Goal: Transaction & Acquisition: Purchase product/service

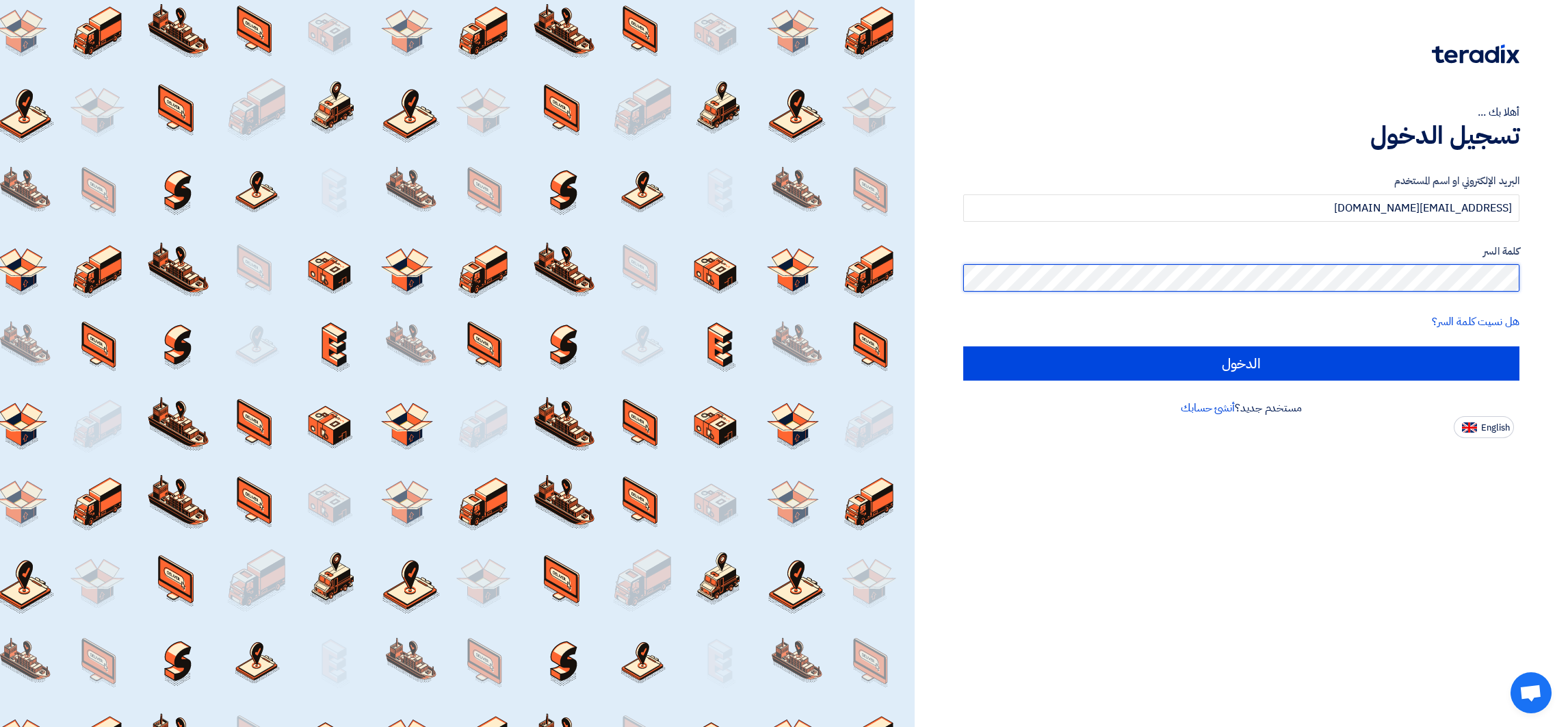
click at [963, 346] on input "الدخول" at bounding box center [1241, 364] width 556 height 34
type input "Sign in"
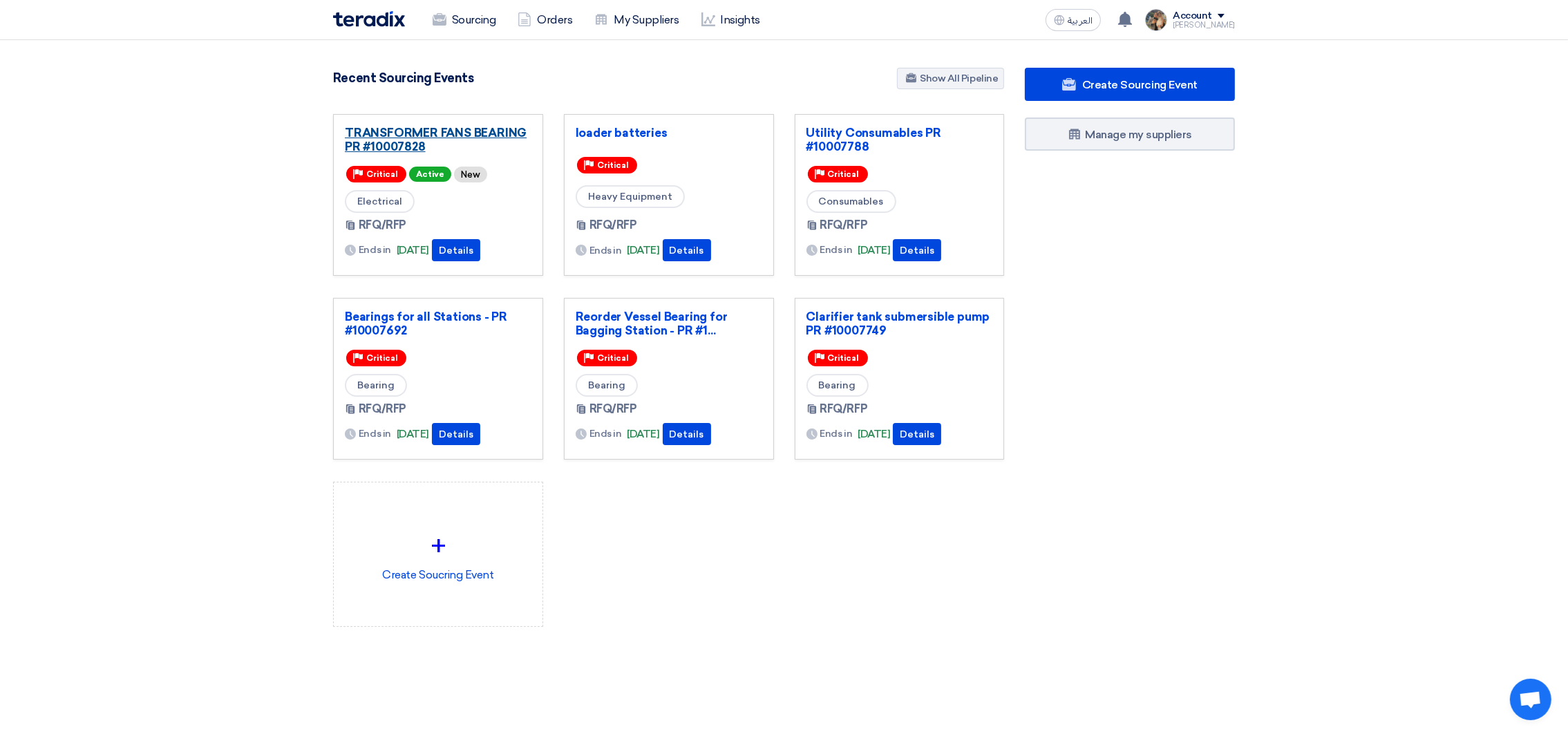
click at [453, 132] on link "TRANSFORMER FANS BEARING PR #10007828" at bounding box center [438, 139] width 187 height 28
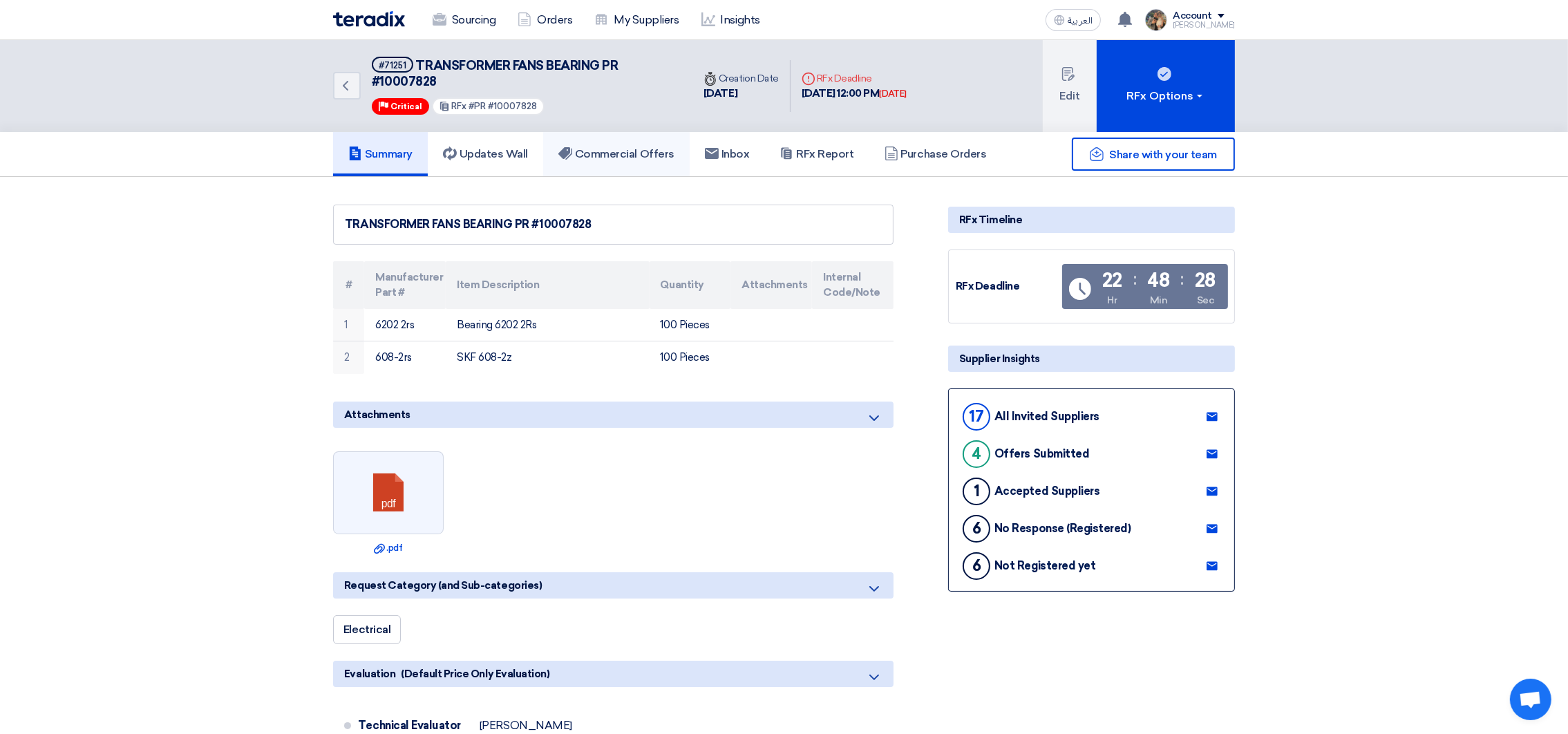
click at [596, 153] on h5 "Commercial Offers" at bounding box center [616, 154] width 116 height 14
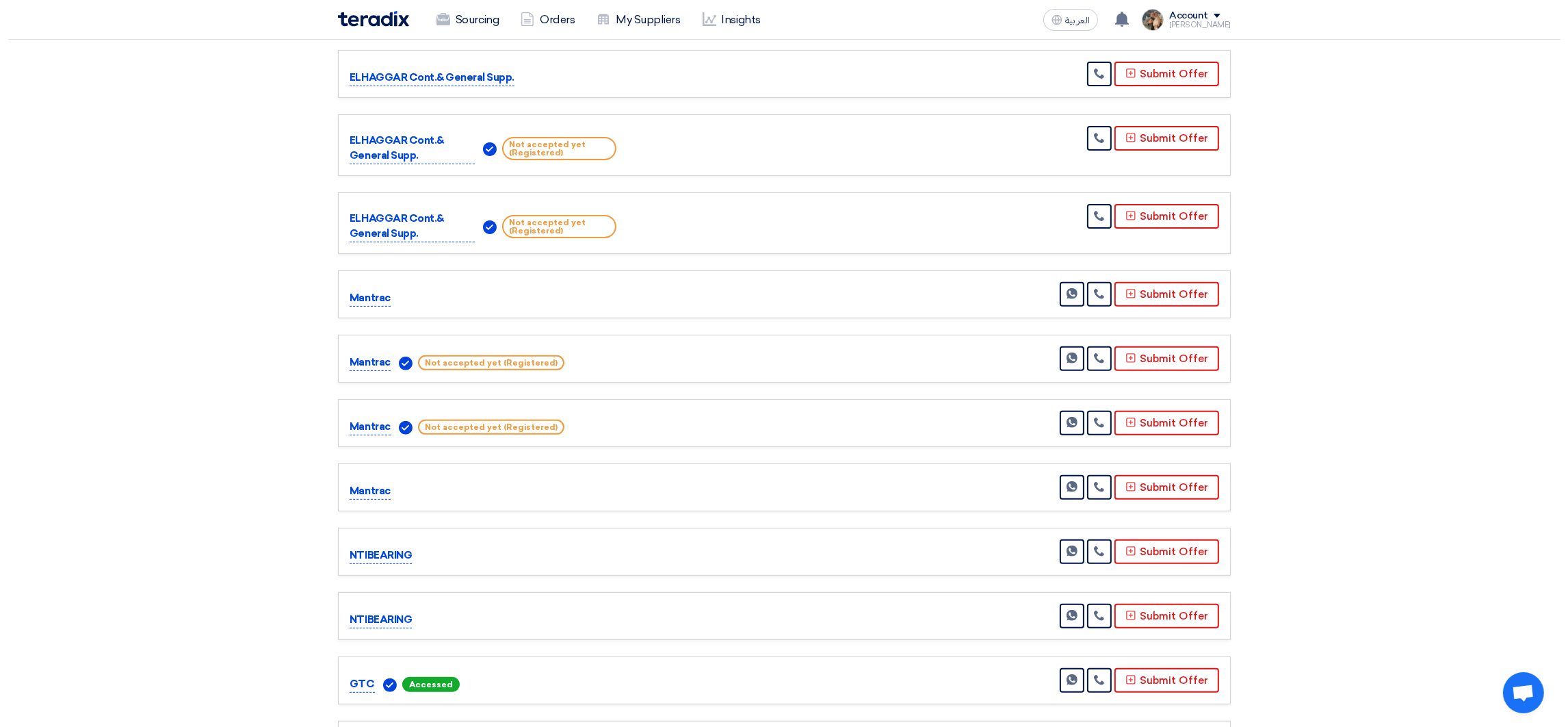
scroll to position [1026, 0]
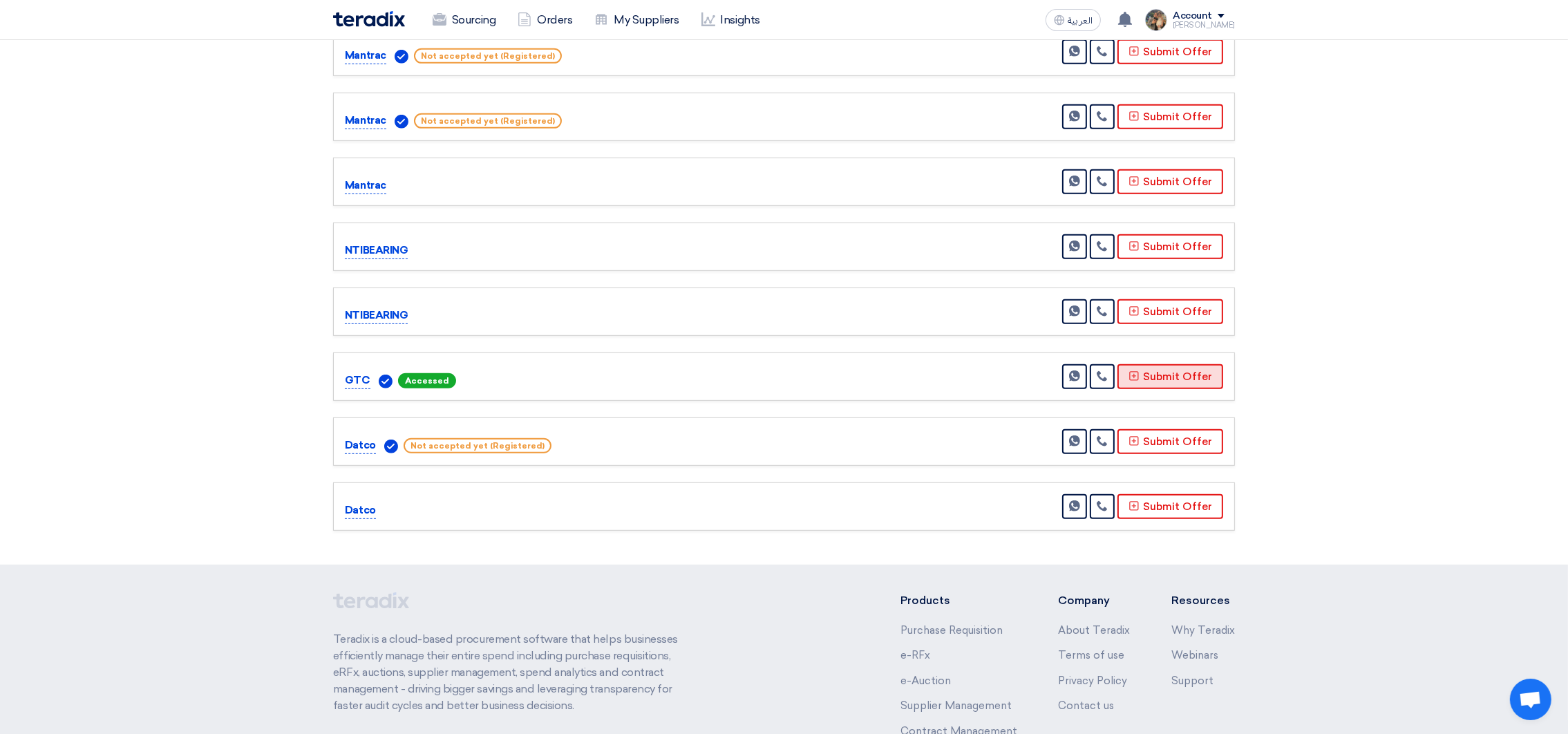
click at [1163, 371] on button "Submit Offer" at bounding box center [1170, 376] width 106 height 25
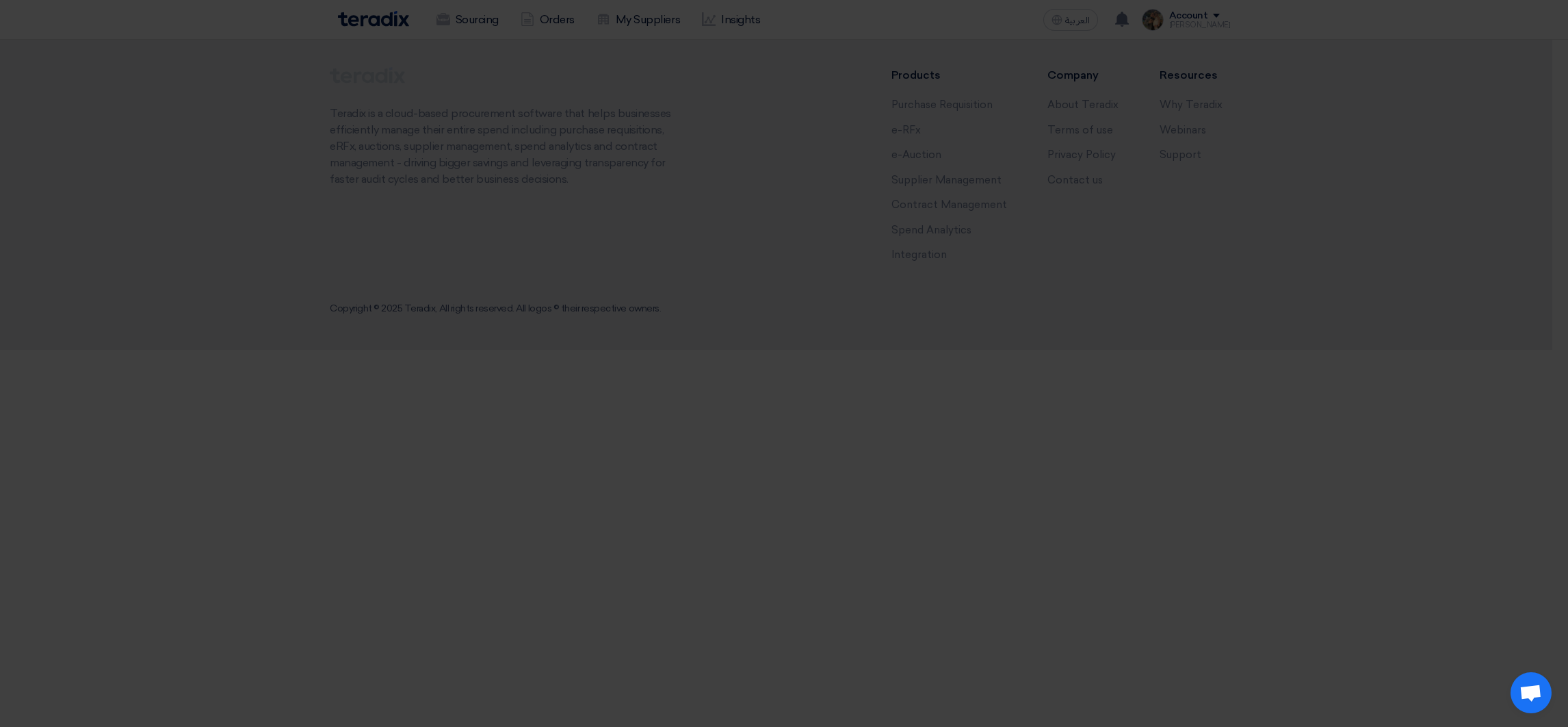
scroll to position [0, 0]
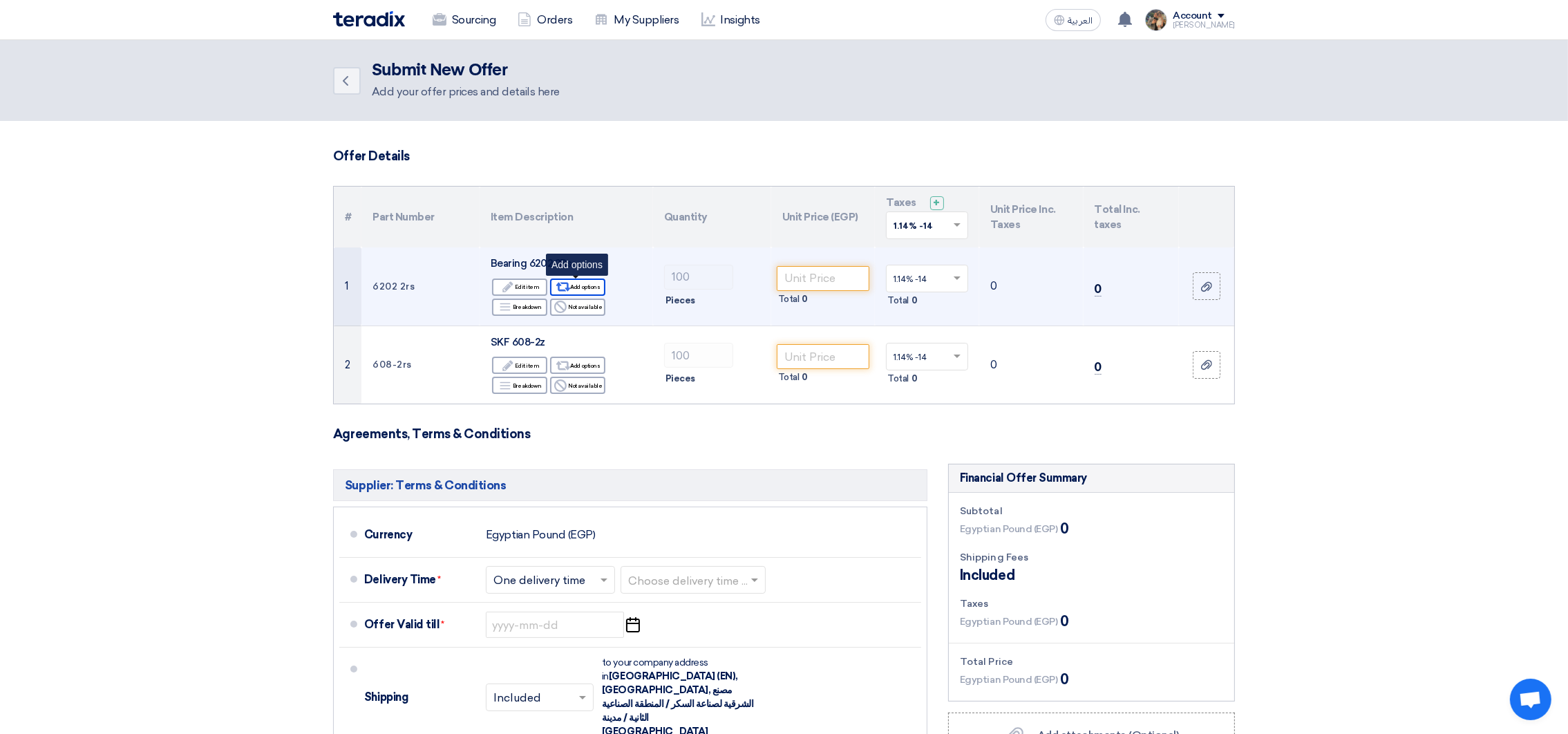
click at [580, 287] on div "Alternative Add options" at bounding box center [578, 287] width 56 height 17
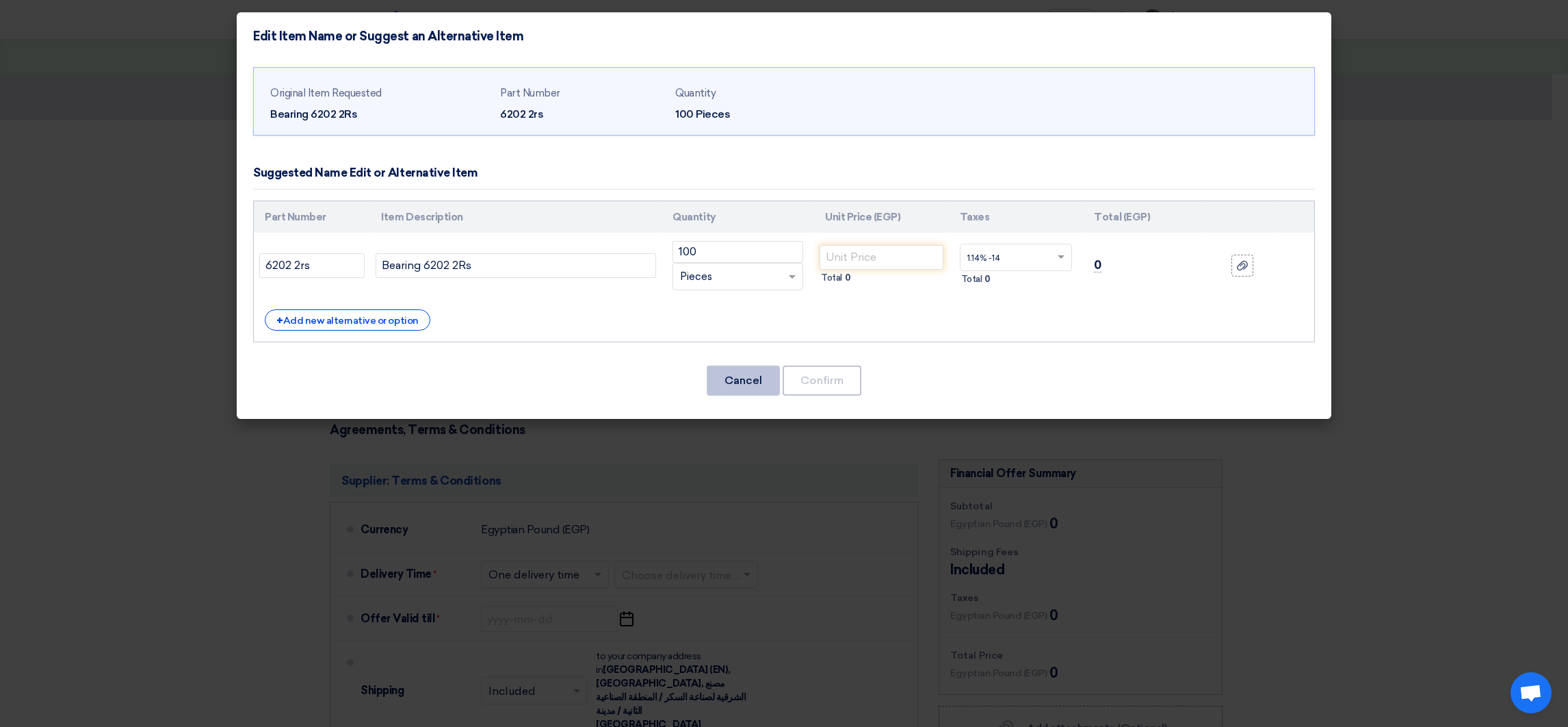
click at [729, 390] on button "Cancel" at bounding box center [743, 381] width 73 height 30
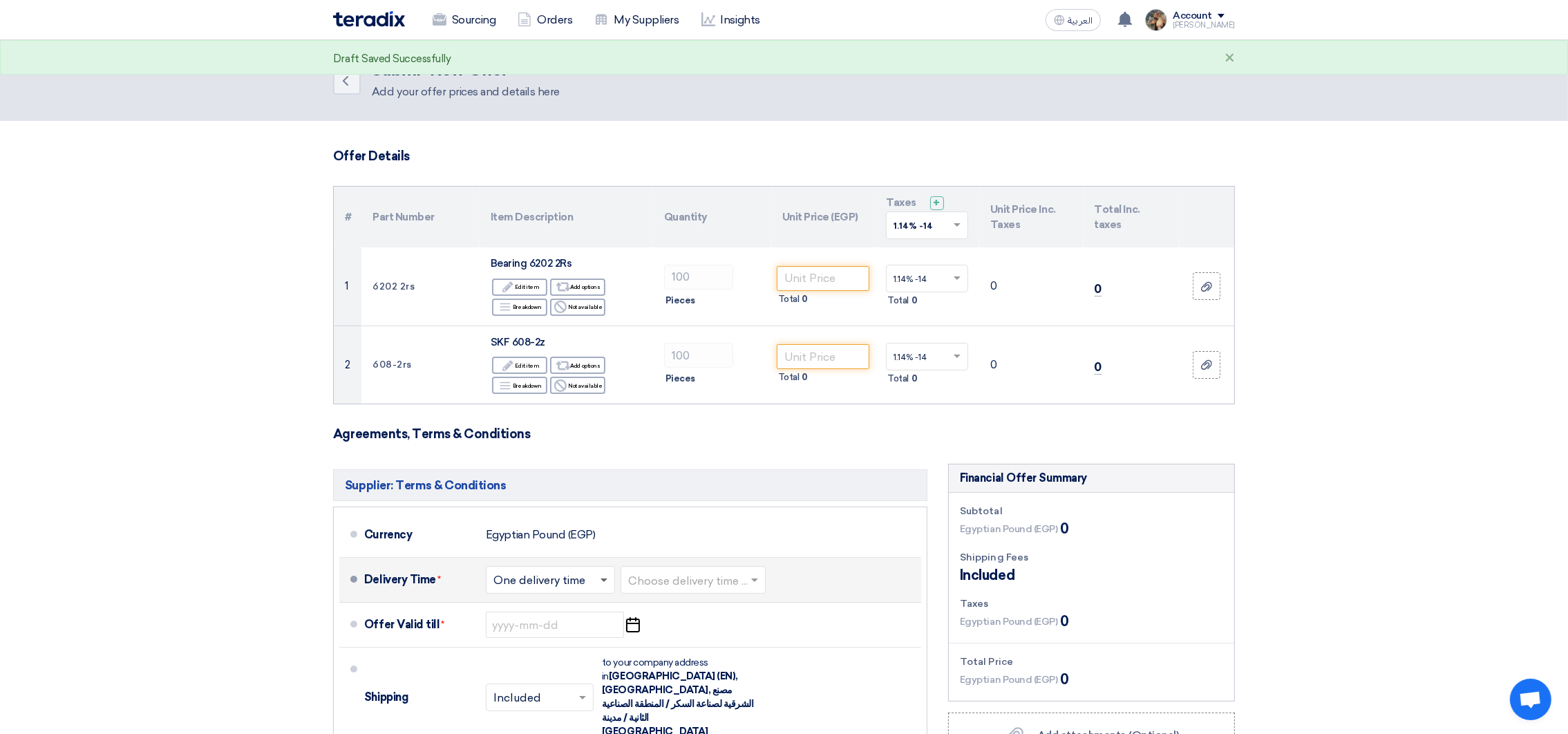
click at [607, 581] on span at bounding box center [603, 581] width 7 height 5
click at [532, 608] on span "Multiple delivery times" at bounding box center [553, 608] width 120 height 13
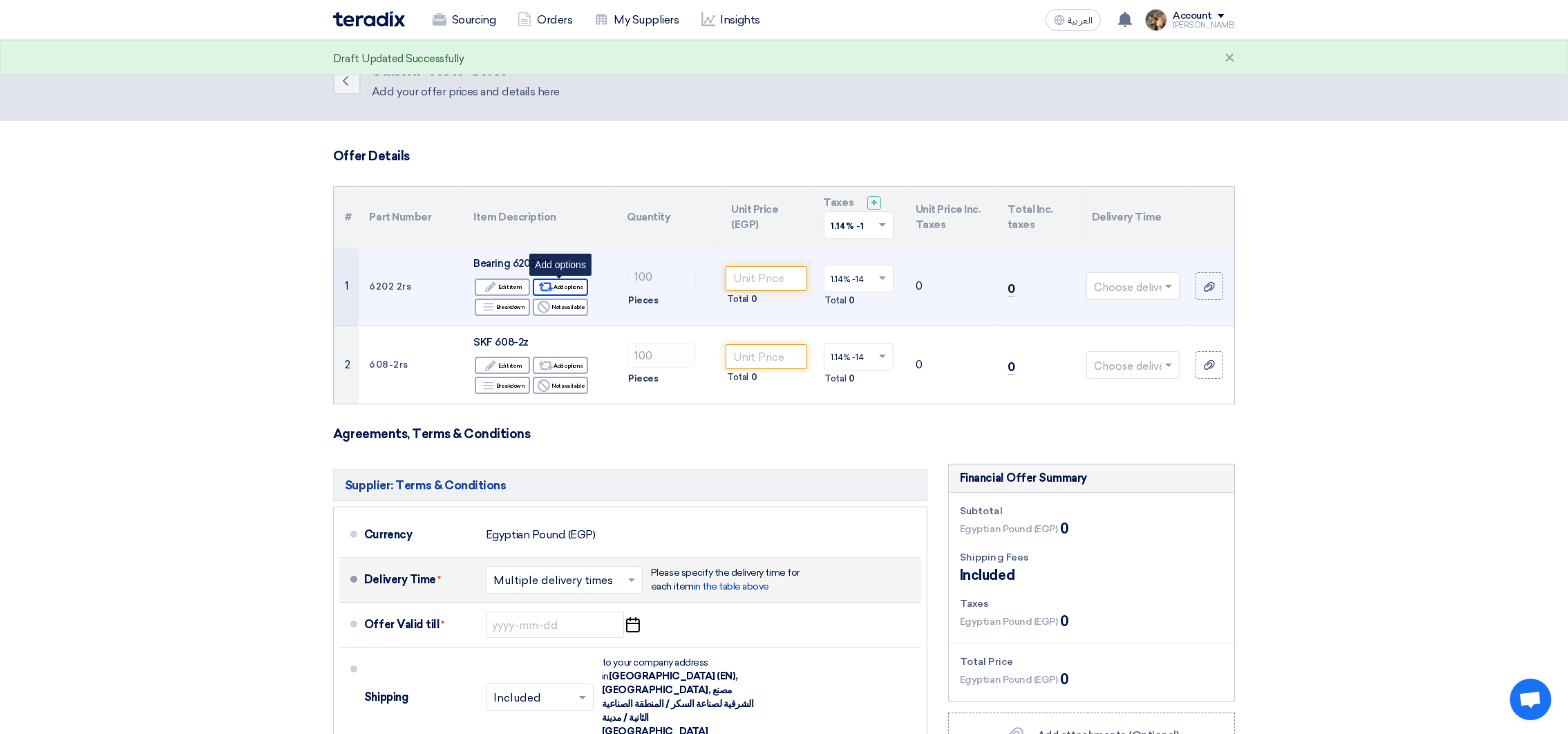
click at [555, 284] on div "Alternative Add options" at bounding box center [560, 287] width 56 height 17
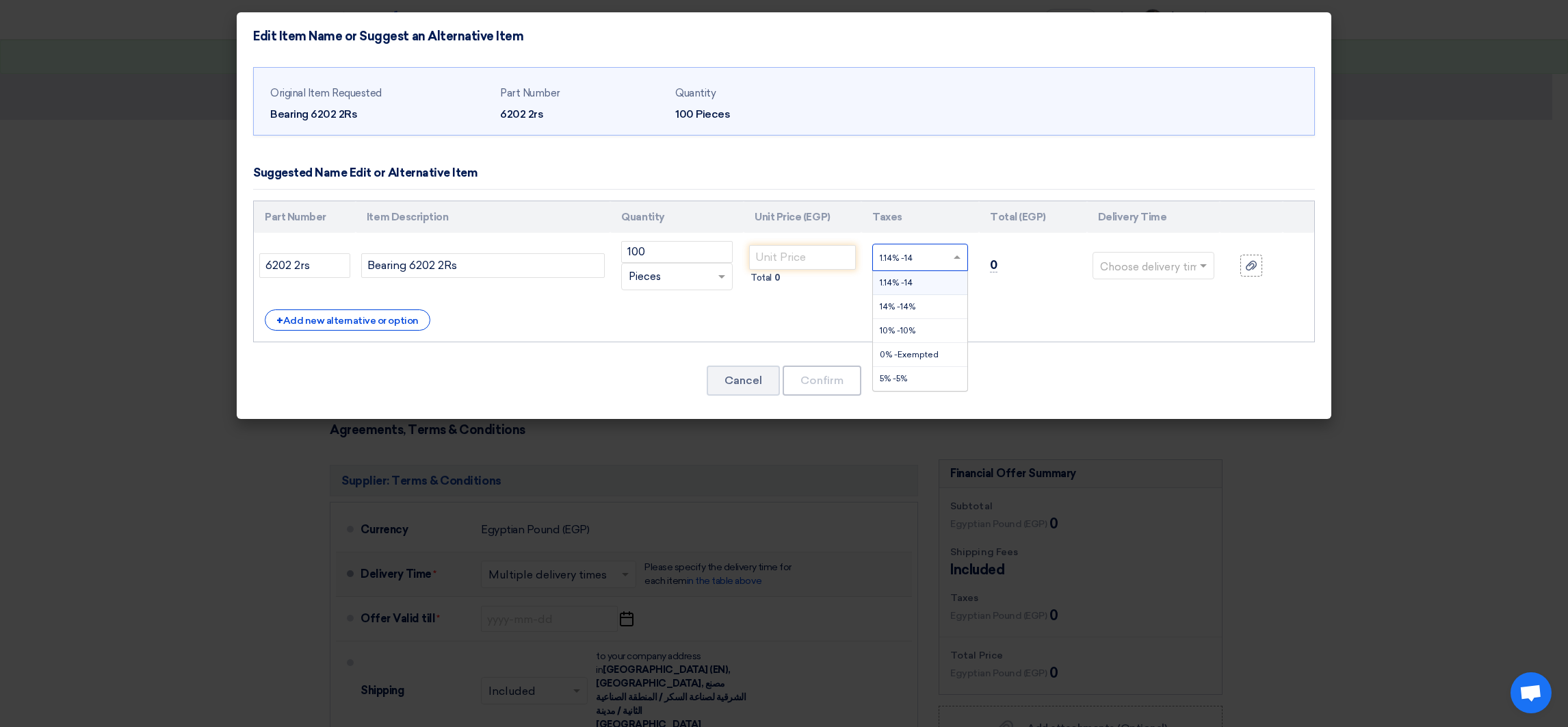
click at [942, 270] on ng-select "1.14% -14 × 1.14% -14 14% -14% 10% -10% 0% -Exempted" at bounding box center [920, 257] width 96 height 28
click at [920, 303] on div "14% -14%" at bounding box center [920, 307] width 95 height 24
click at [326, 321] on div "+ Add new alternative or option" at bounding box center [348, 320] width 165 height 21
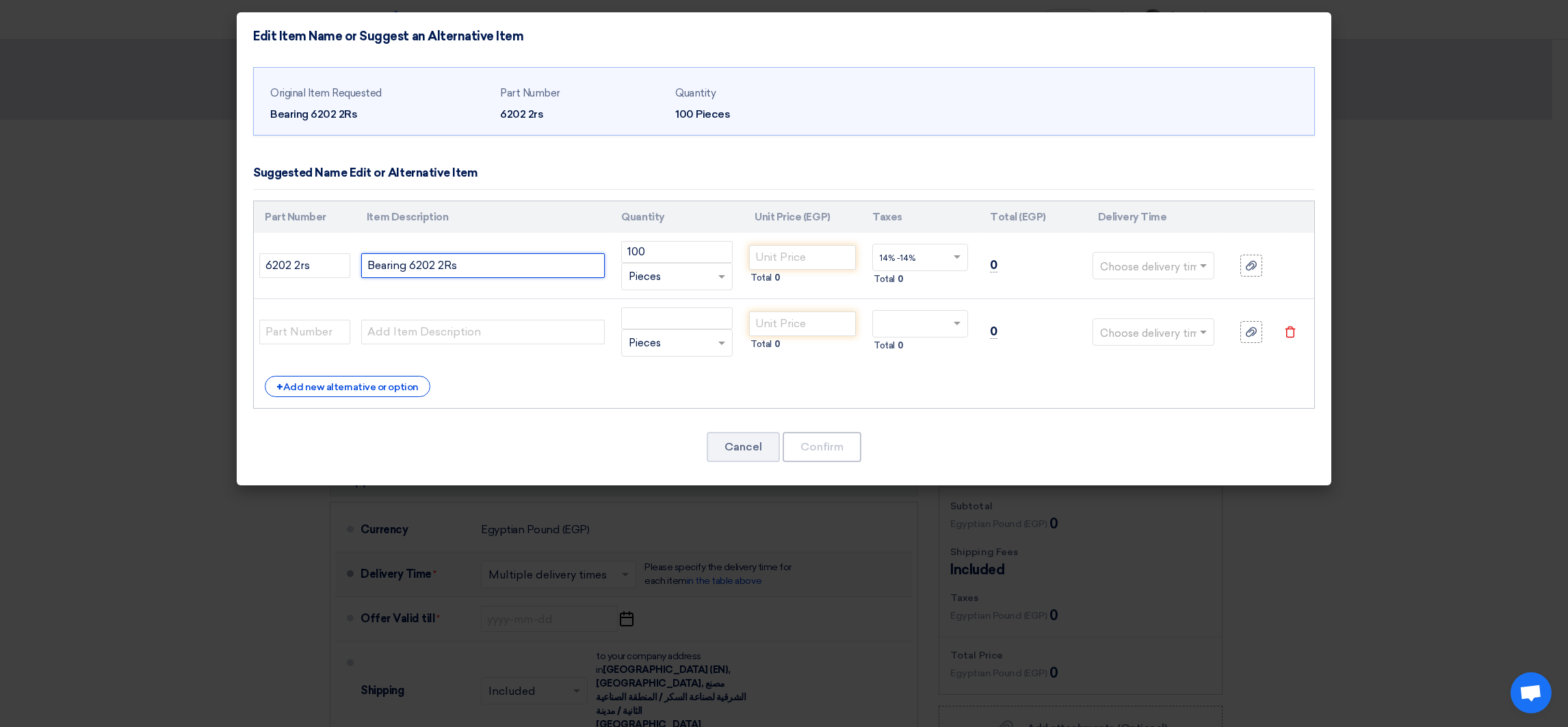
drag, startPoint x: 411, startPoint y: 267, endPoint x: 520, endPoint y: 265, distance: 109.0
click at [520, 265] on input "Bearing 6202 2Rs" at bounding box center [482, 265] width 243 height 25
paste input "-2RSH"
type input "Bearing 6202-2RSH"
click at [296, 269] on input "6202 2rs" at bounding box center [305, 265] width 91 height 25
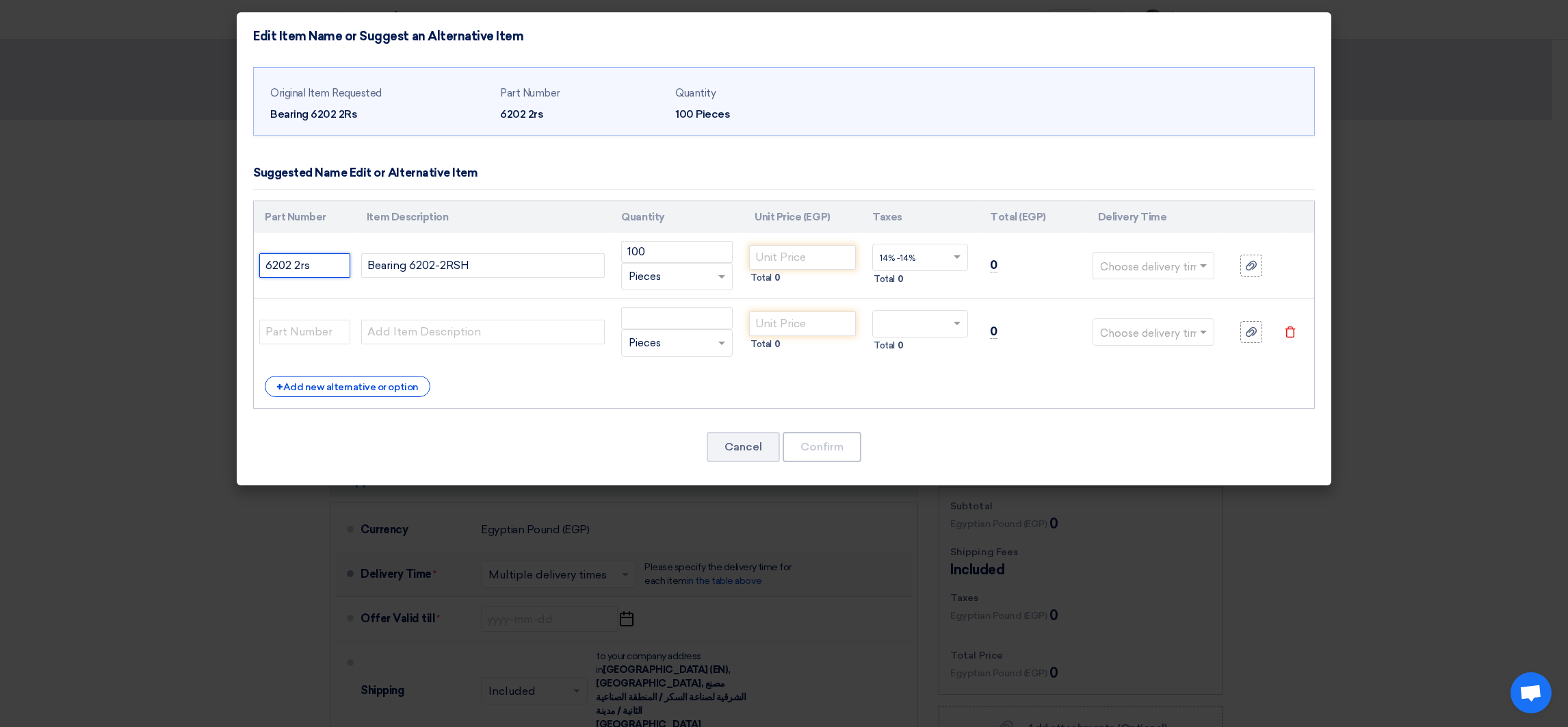
click at [296, 269] on input "6202 2rs" at bounding box center [305, 265] width 91 height 25
drag, startPoint x: 296, startPoint y: 269, endPoint x: 278, endPoint y: 273, distance: 18.4
click at [278, 273] on input "6202 2rs" at bounding box center [305, 265] width 91 height 25
type input "SKF"
click at [1292, 329] on use at bounding box center [1290, 332] width 10 height 12
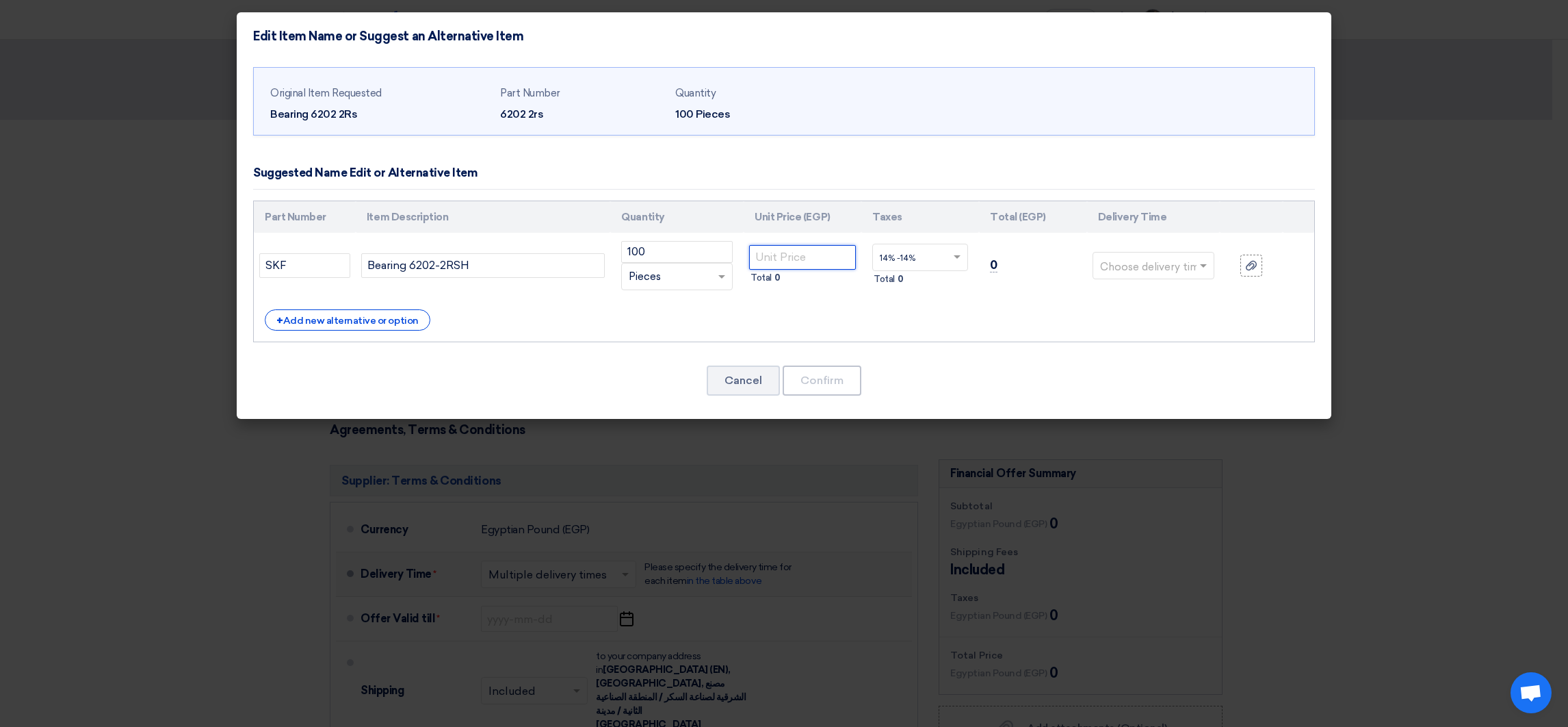
click at [779, 255] on input "number" at bounding box center [802, 257] width 106 height 25
paste input "167.83"
type input "167.83"
click at [1211, 260] on span at bounding box center [1205, 265] width 17 height 16
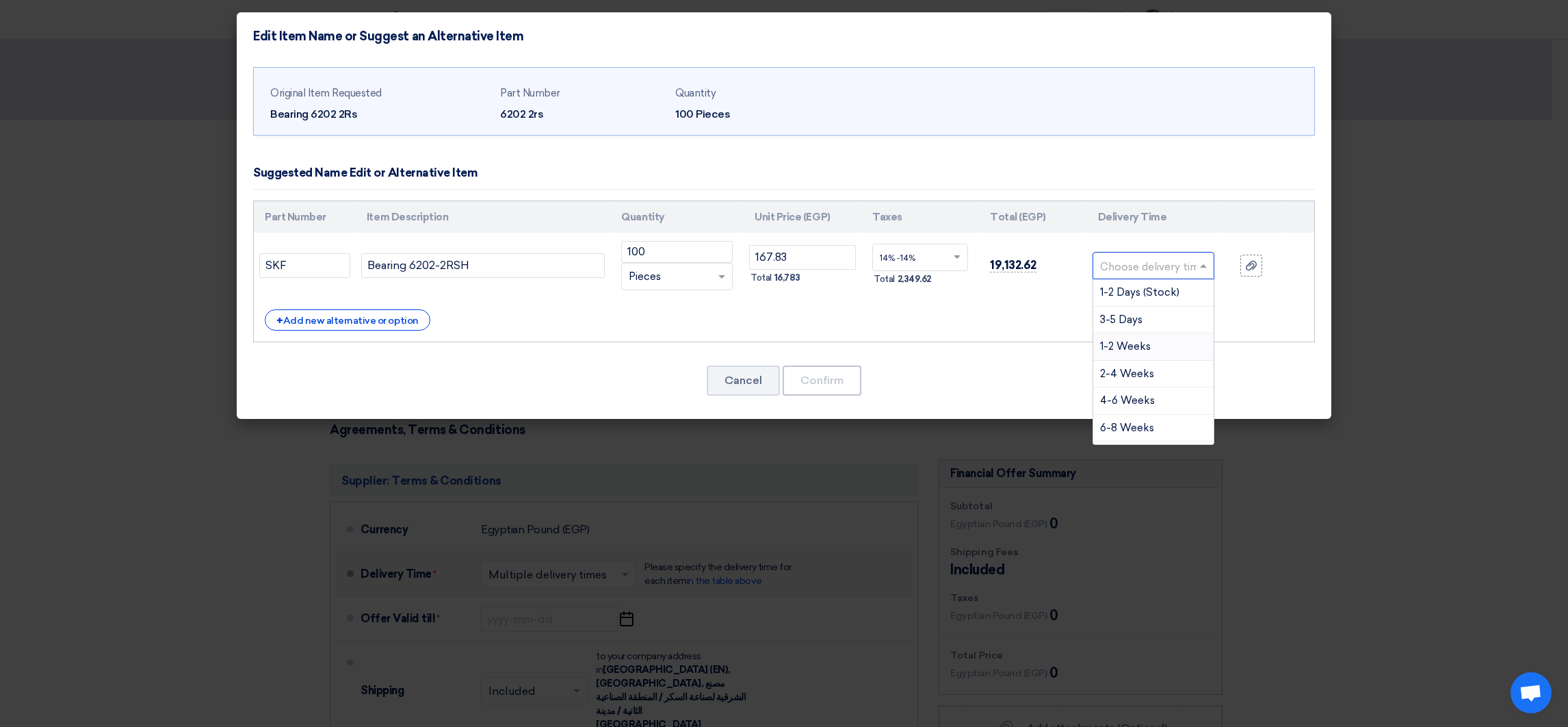
click at [1143, 346] on span "1-2 Weeks" at bounding box center [1125, 346] width 51 height 13
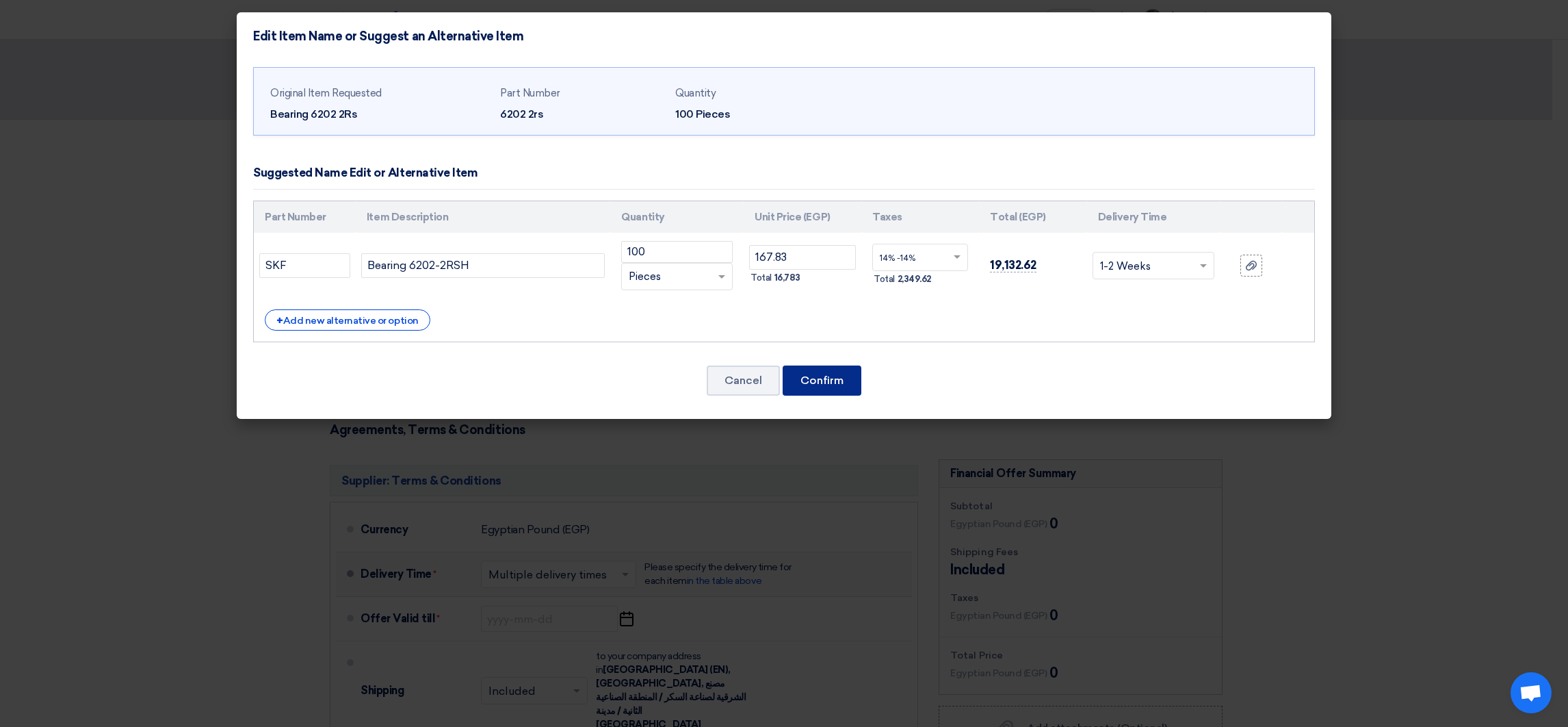
click at [823, 379] on button "Confirm" at bounding box center [822, 381] width 79 height 30
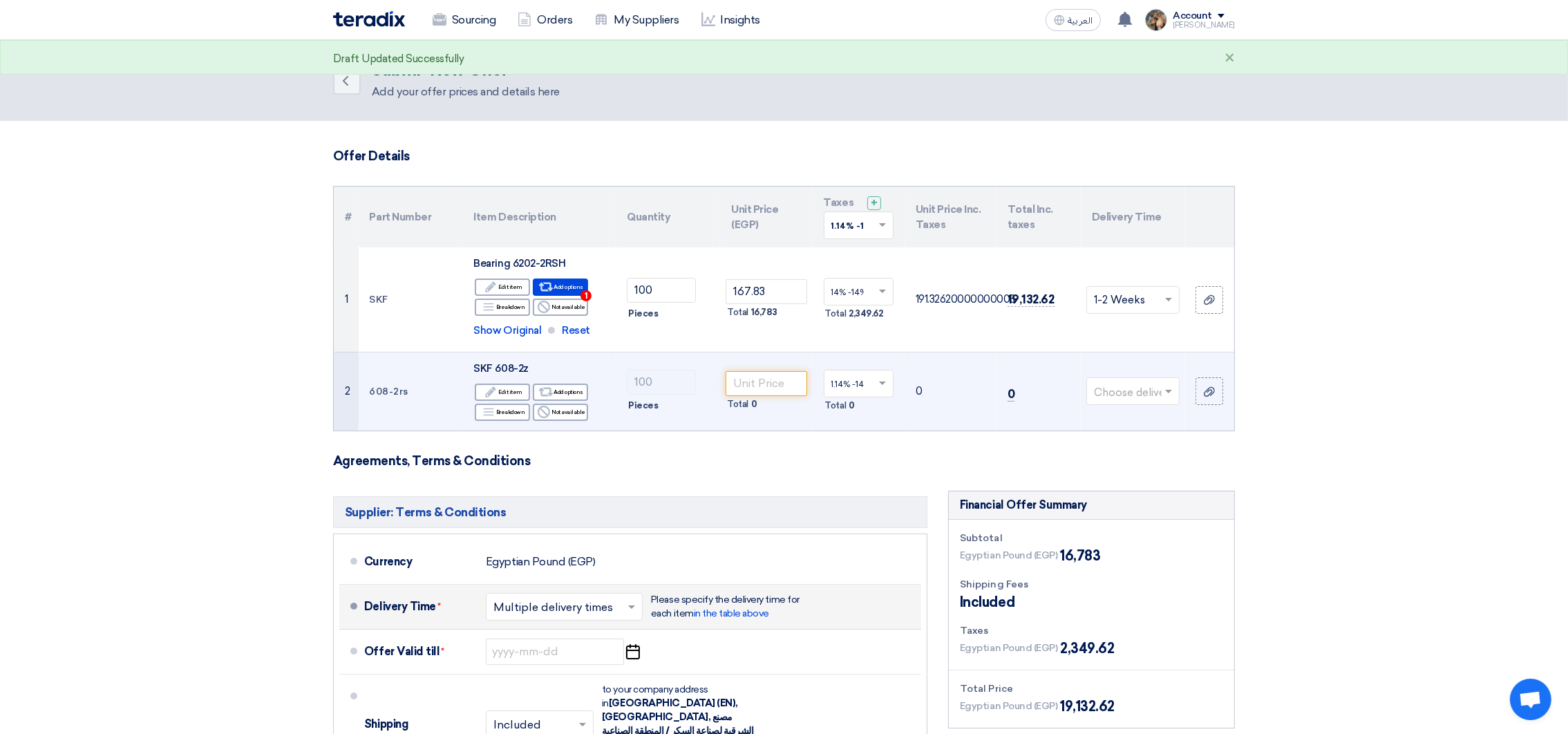
click at [865, 384] on input "text" at bounding box center [851, 384] width 41 height 23
click at [864, 429] on span "14% -14%" at bounding box center [849, 433] width 36 height 10
click at [557, 389] on div "Alternative Add options" at bounding box center [560, 392] width 56 height 17
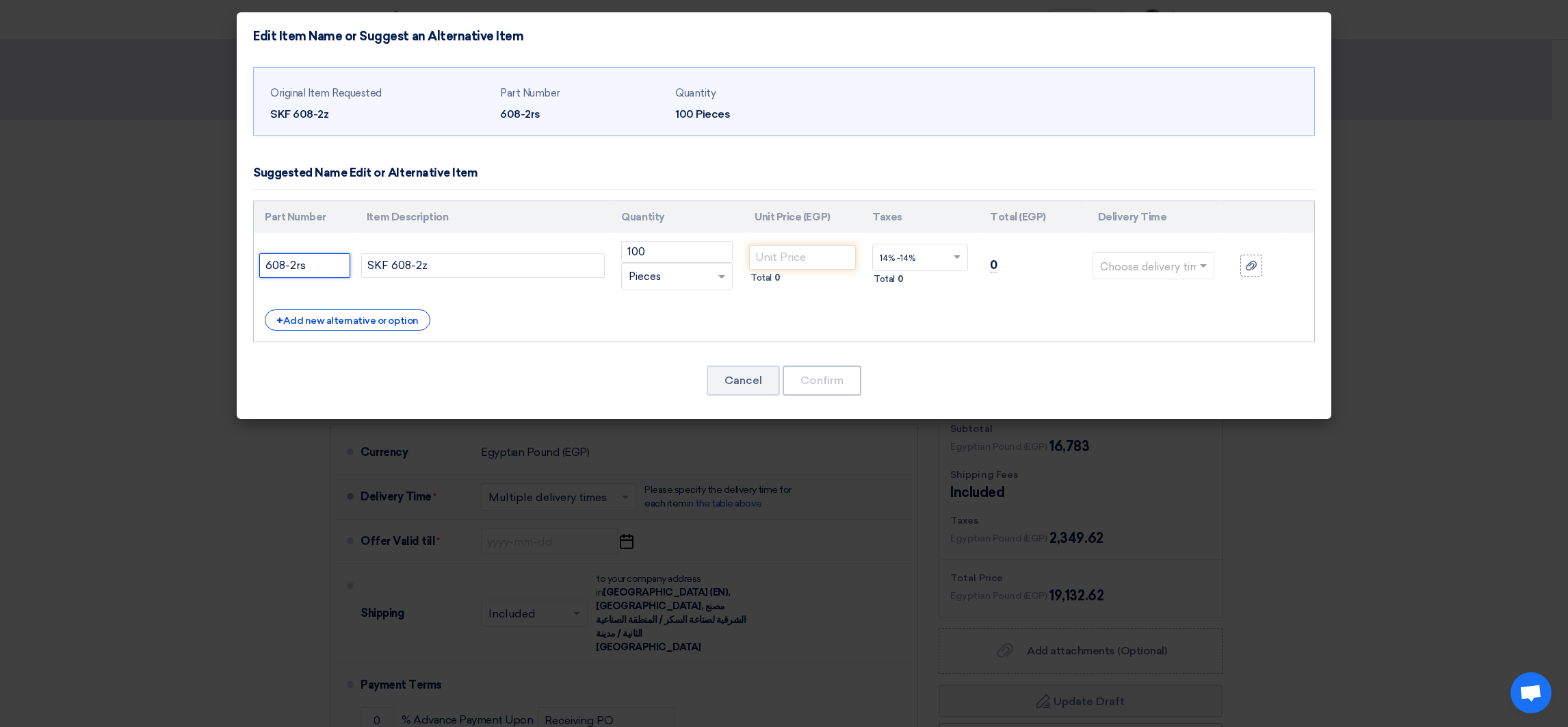
drag, startPoint x: 266, startPoint y: 265, endPoint x: 247, endPoint y: 265, distance: 19.0
click at [247, 265] on div "Original Item Requested SKF 608-2z Part Number 608-2rs Quantity 100 Pieces" at bounding box center [784, 240] width 1094 height 359
type input "SKF"
click at [322, 323] on div "+ Add new alternative or option" at bounding box center [348, 320] width 165 height 21
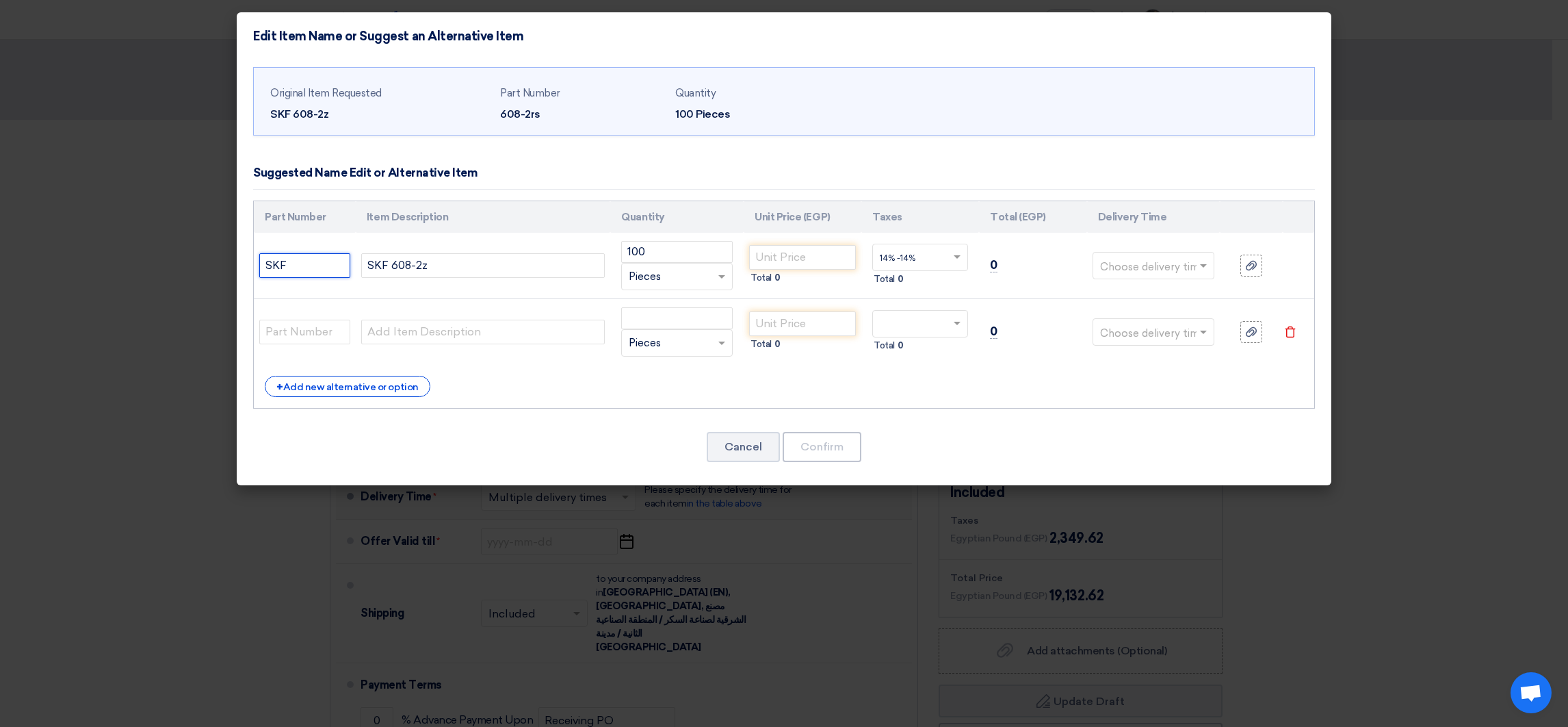
click at [273, 266] on input "SKF" at bounding box center [305, 265] width 91 height 25
click at [295, 334] on input "text" at bounding box center [305, 331] width 91 height 25
paste input "SKF"
type input "SKF"
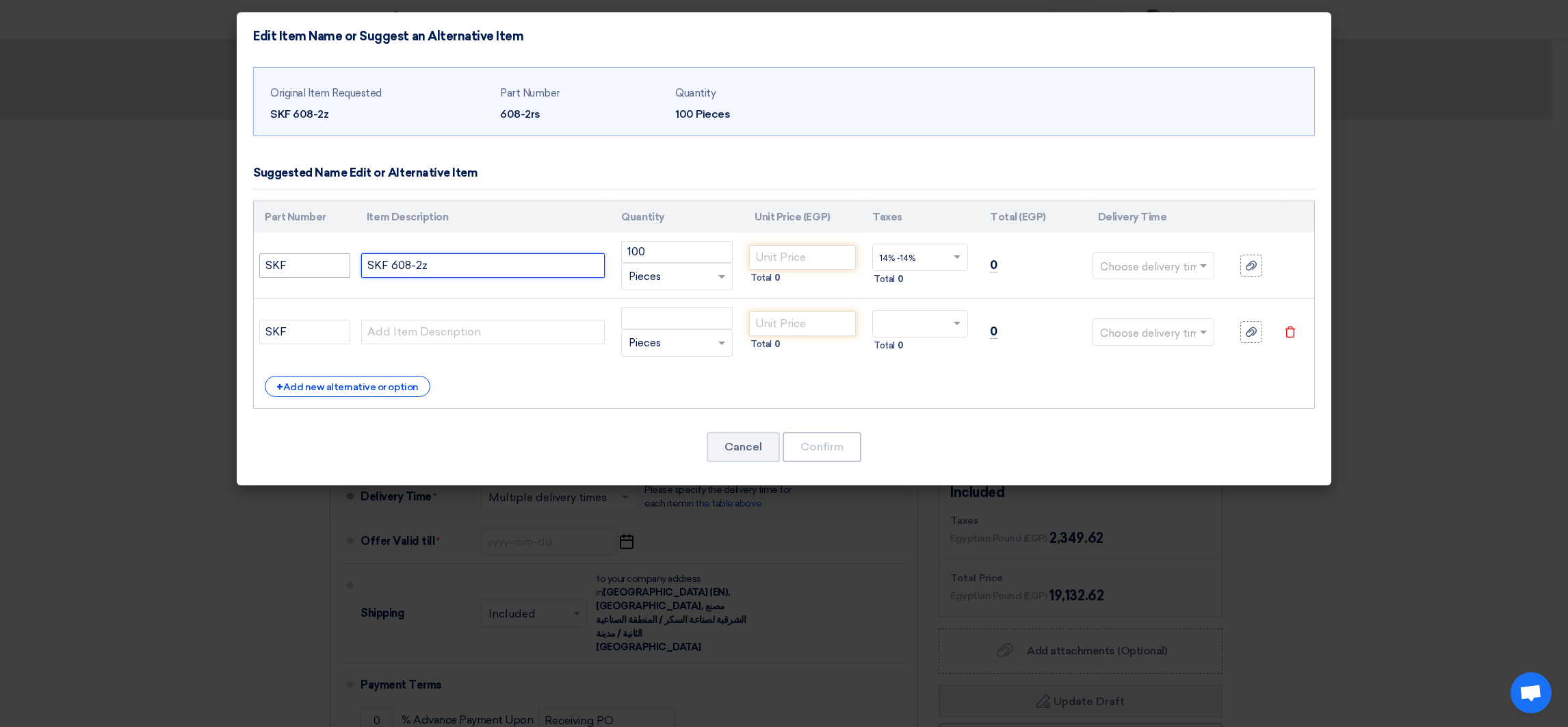
drag, startPoint x: 383, startPoint y: 272, endPoint x: 337, endPoint y: 270, distance: 46.0
click at [337, 270] on tr "SKF SKF 608-2z 100 RFQ_STEP1.ITEMS.2.TYPE_PLACEHOLDER" at bounding box center [784, 265] width 1060 height 66
drag, startPoint x: 389, startPoint y: 261, endPoint x: 351, endPoint y: 264, distance: 38.1
click at [351, 264] on tr "SKF SKF 608-2z 100 RFQ_STEP1.ITEMS.2.TYPE_PLACEHOLDER" at bounding box center [784, 265] width 1060 height 66
paste input "Bearing"
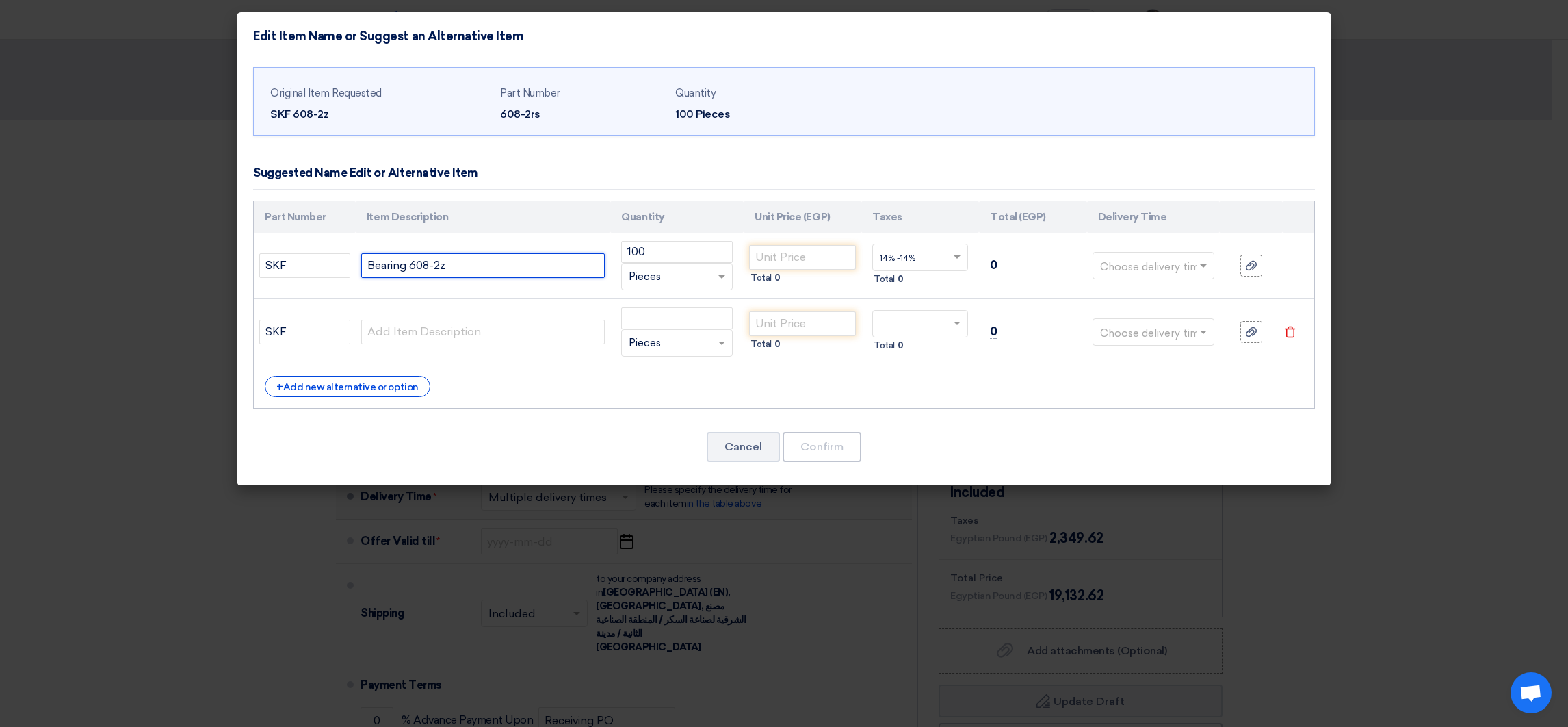
drag, startPoint x: 445, startPoint y: 261, endPoint x: 455, endPoint y: 261, distance: 10.0
click at [455, 261] on input "Bearing 608-2z" at bounding box center [482, 265] width 243 height 25
type input "Bearing 608-2Z"
click at [355, 384] on div "+ Add new alternative or option" at bounding box center [348, 386] width 165 height 21
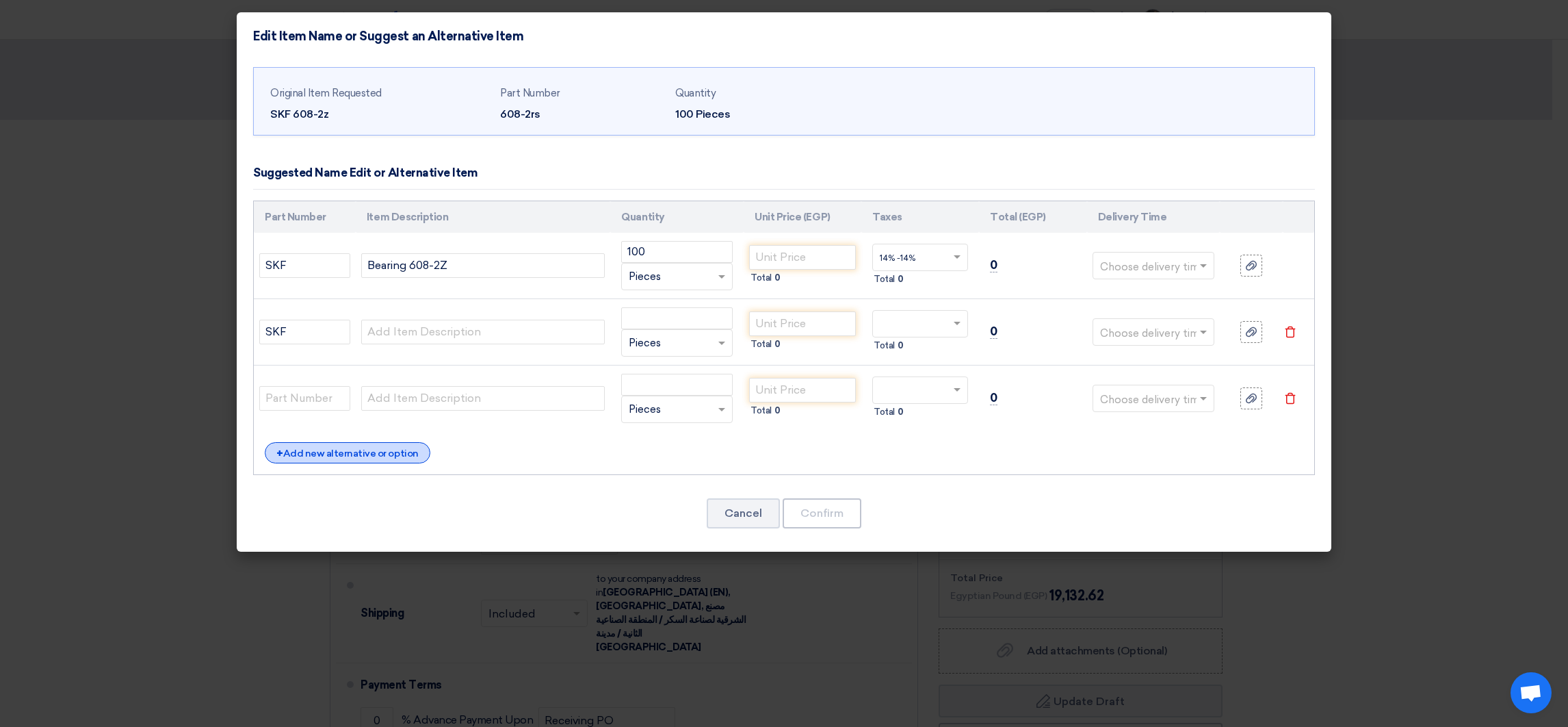
click at [365, 444] on div "+ Add new alternative or option" at bounding box center [348, 453] width 165 height 21
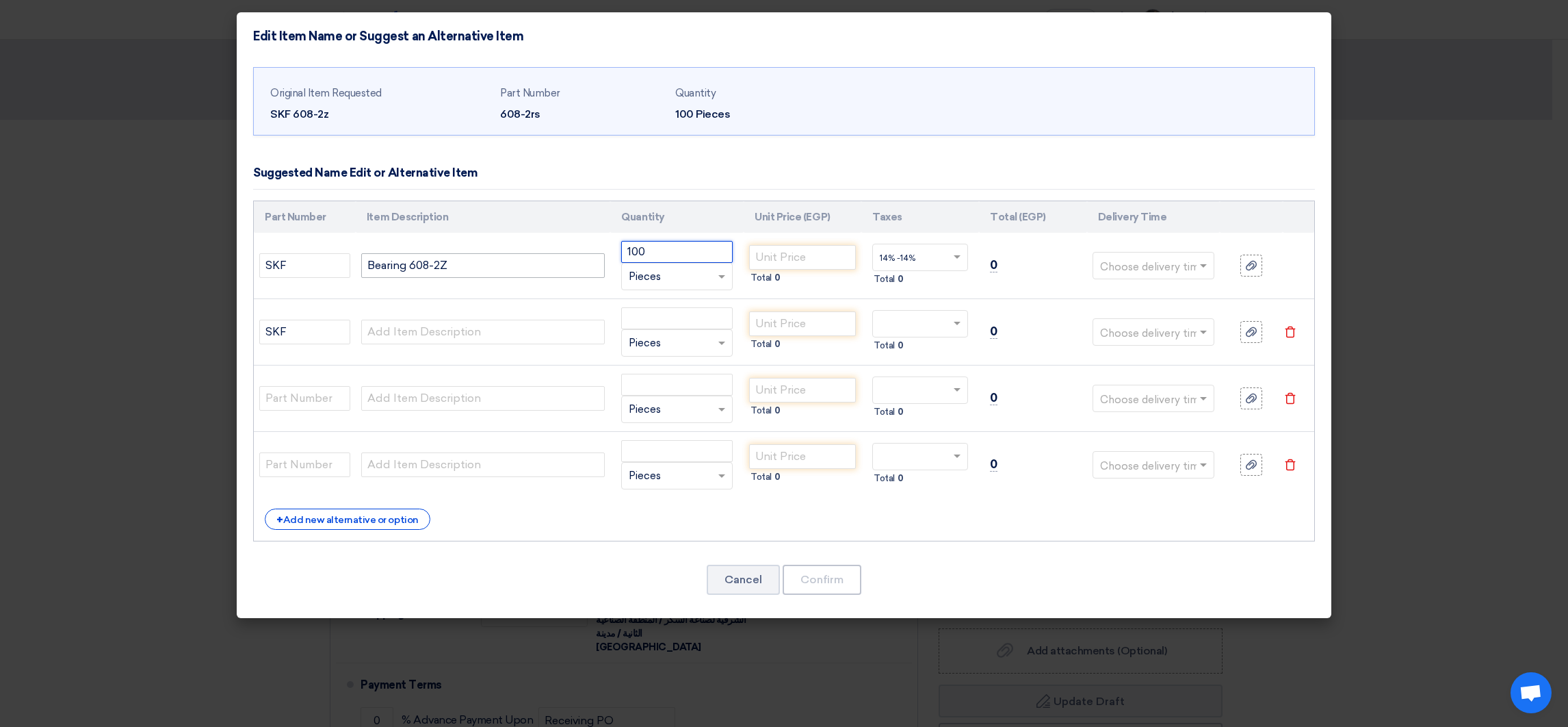
drag, startPoint x: 660, startPoint y: 257, endPoint x: 604, endPoint y: 254, distance: 56.1
click at [604, 254] on tr "SKF Bearing 608-2Z 100 RFQ_STEP1.ITEMS.2.TYPE_PLACEHOLDER × Pieces" at bounding box center [784, 265] width 1060 height 66
type input "10"
click at [795, 260] on input "number" at bounding box center [802, 257] width 106 height 25
paste input "123.98"
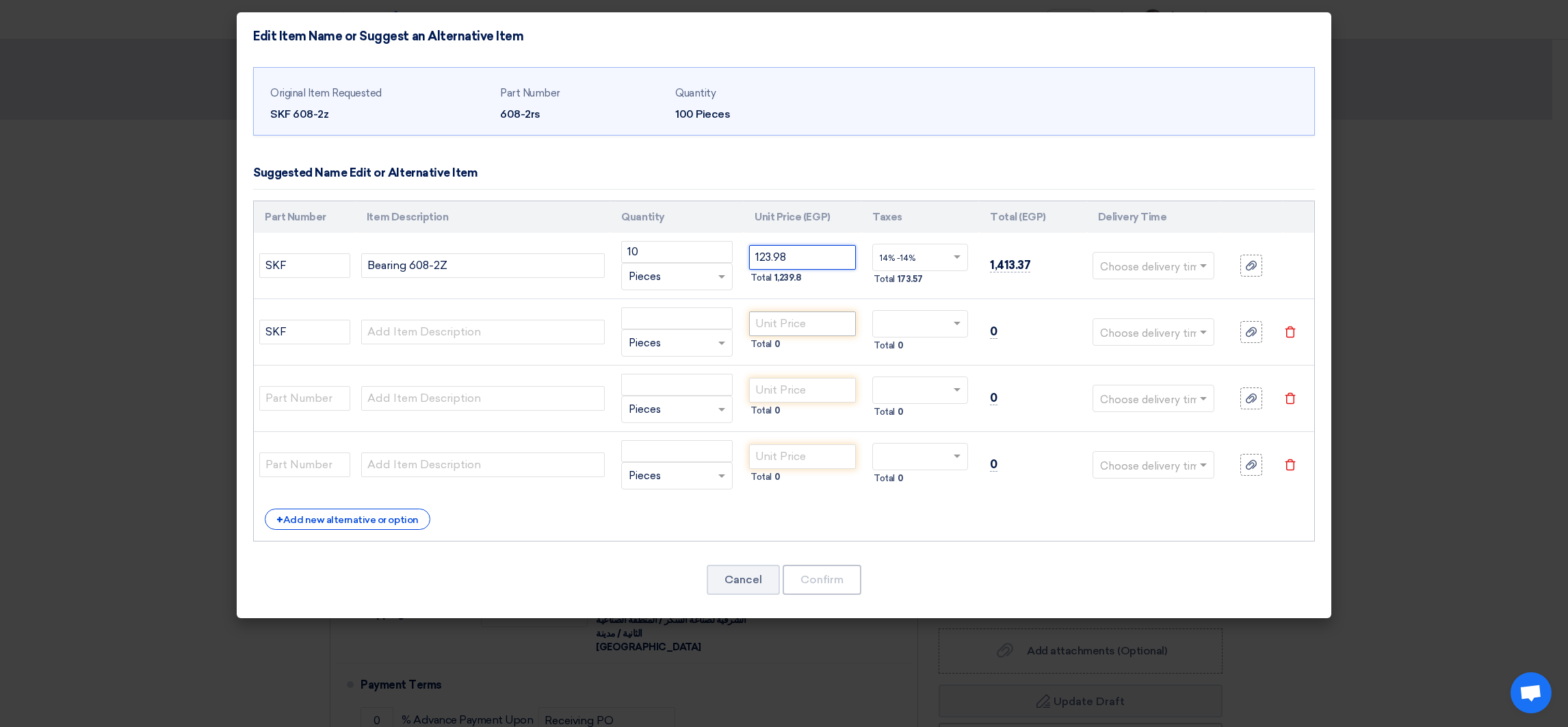
type input "123.98"
click at [800, 327] on input "number" at bounding box center [802, 323] width 106 height 25
paste input "123.98"
type input "123.98"
click at [655, 323] on input "number" at bounding box center [677, 318] width 112 height 22
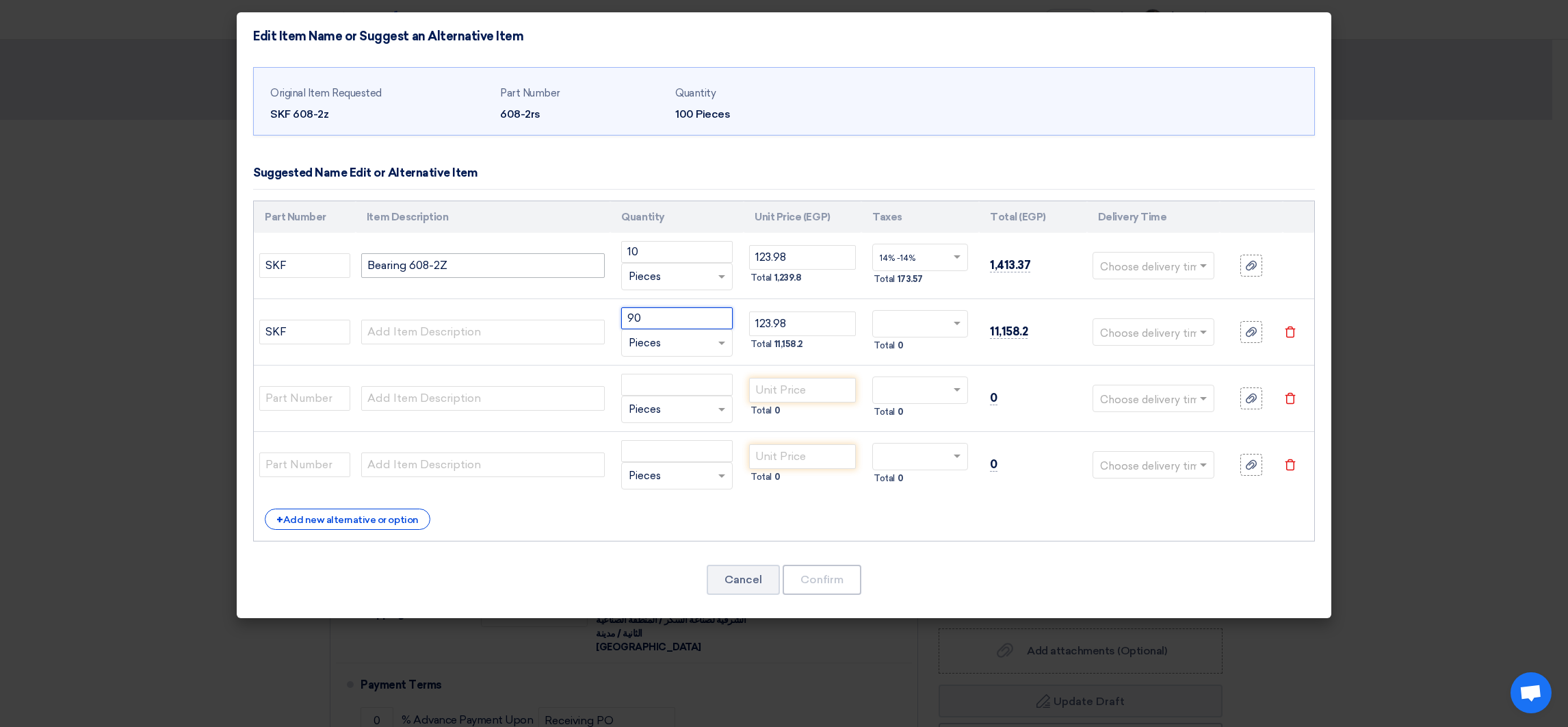
type input "90"
drag, startPoint x: 459, startPoint y: 268, endPoint x: 293, endPoint y: 269, distance: 166.0
click at [293, 269] on tr "SKF Bearing 608-2Z 10 RFQ_STEP1.ITEMS.2.TYPE_PLACEHOLDER" at bounding box center [784, 265] width 1060 height 66
click at [408, 343] on input "text" at bounding box center [482, 331] width 243 height 25
paste input "Bearing 608-2Z"
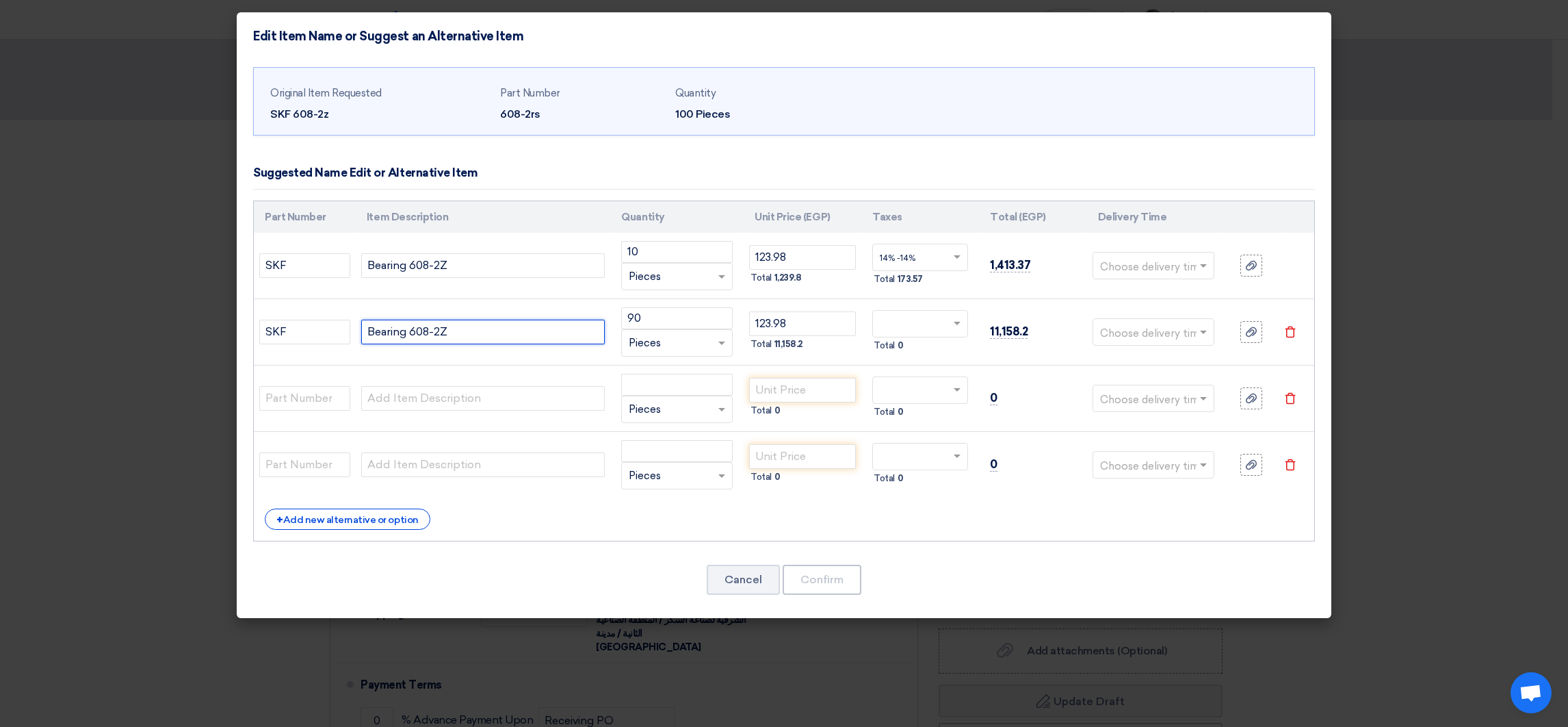
type input "Bearing 608-2Z"
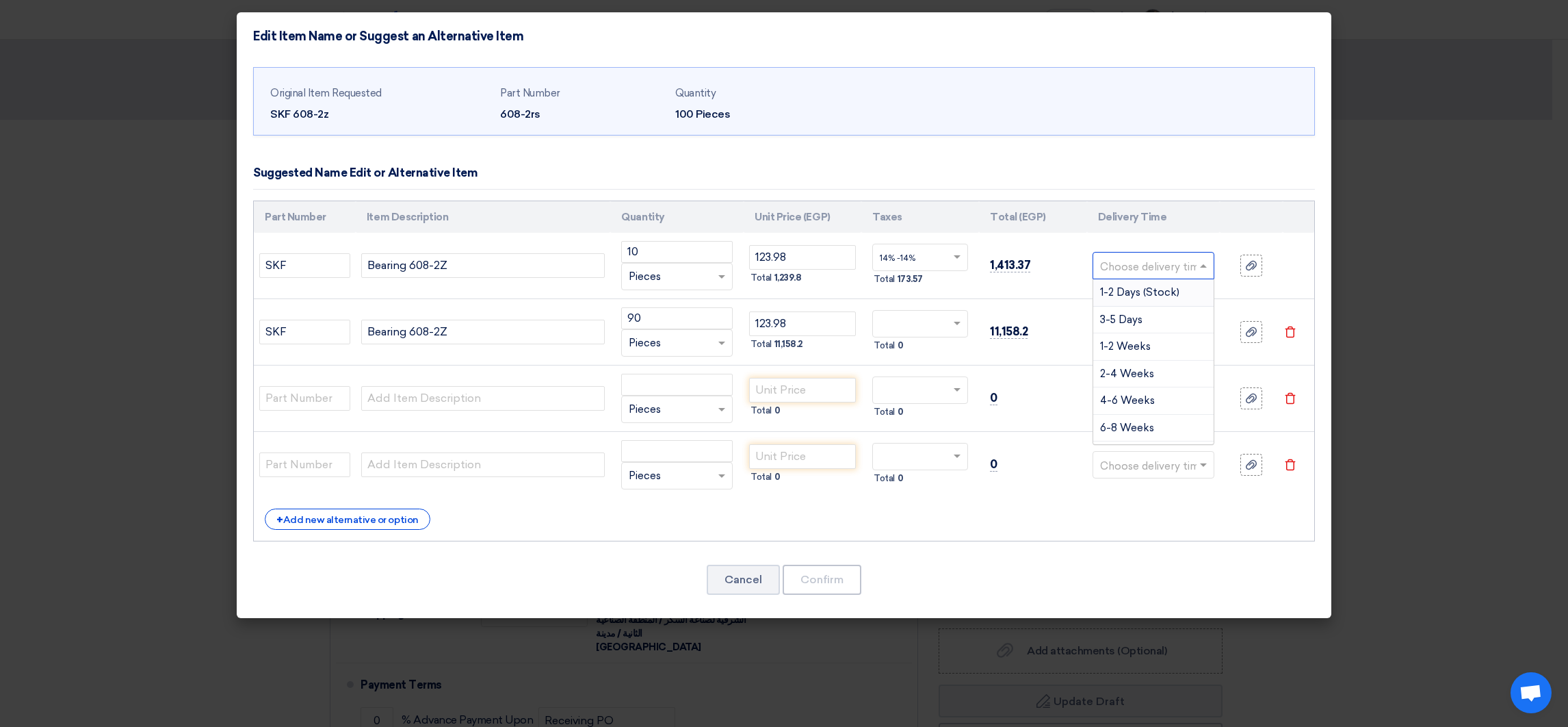
click at [1179, 269] on input "text" at bounding box center [1145, 267] width 91 height 22
click at [1135, 340] on span "1-2 Weeks" at bounding box center [1125, 346] width 51 height 13
click at [1132, 333] on input "text" at bounding box center [1145, 333] width 91 height 22
click at [1156, 446] on span "4-6 Months" at bounding box center [1129, 442] width 60 height 13
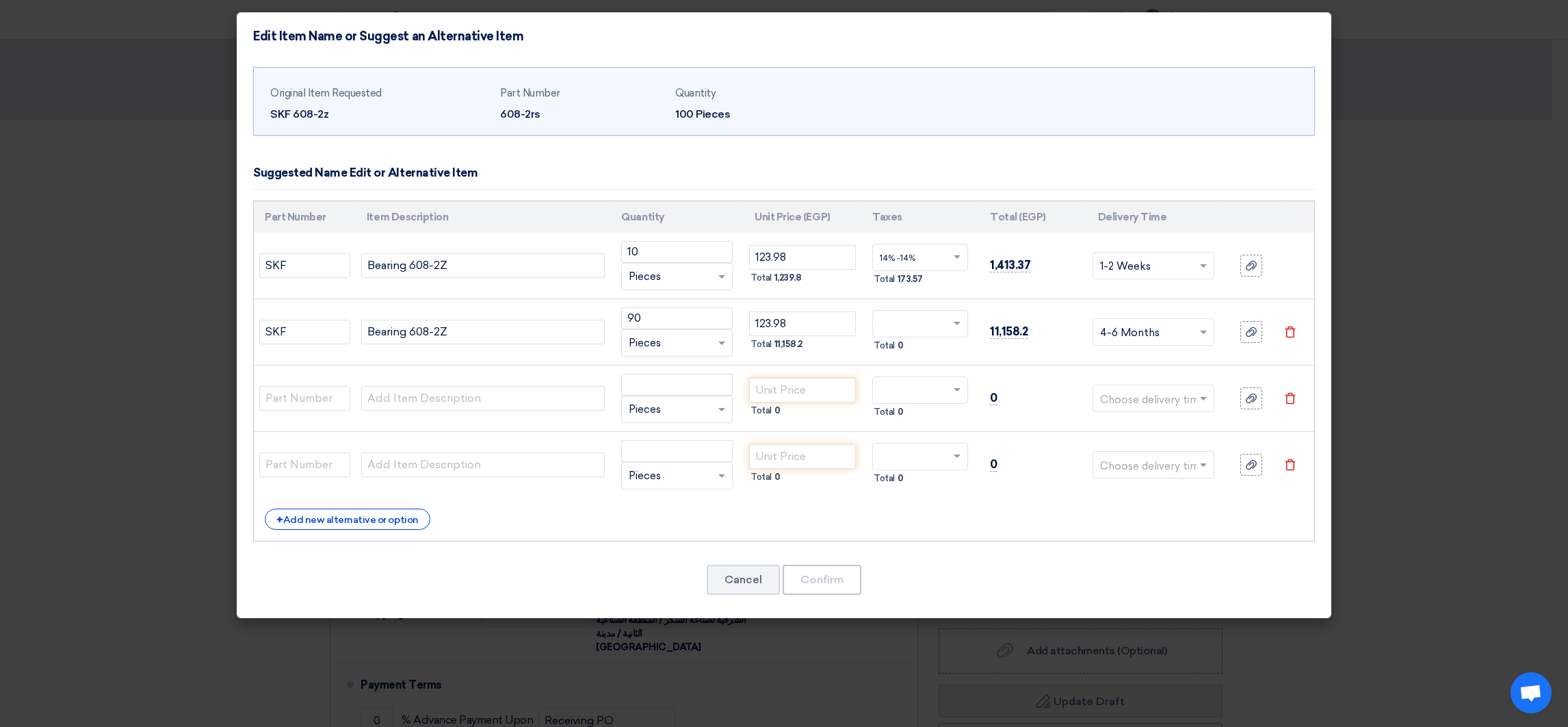
click at [1160, 335] on input "text" at bounding box center [1145, 333] width 91 height 22
click at [1139, 478] on span "3-4 Months" at bounding box center [1129, 476] width 59 height 13
click at [310, 395] on input "text" at bounding box center [305, 398] width 91 height 25
click at [274, 331] on input "SKF" at bounding box center [305, 331] width 91 height 25
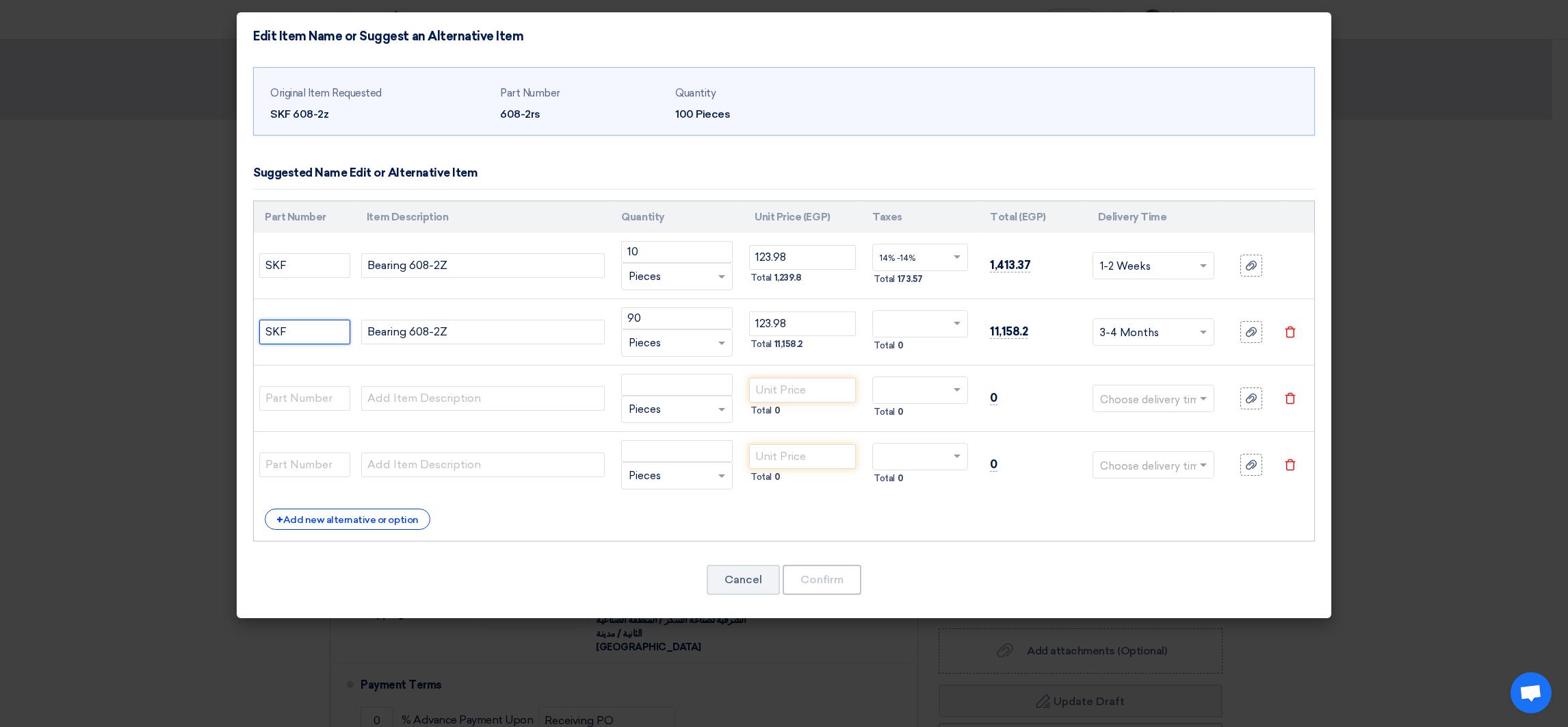
click at [274, 331] on input "SKF" at bounding box center [305, 331] width 91 height 25
click at [288, 396] on input "text" at bounding box center [305, 398] width 91 height 25
paste input "SKF"
type input "SKF"
click at [306, 454] on input "text" at bounding box center [305, 464] width 91 height 25
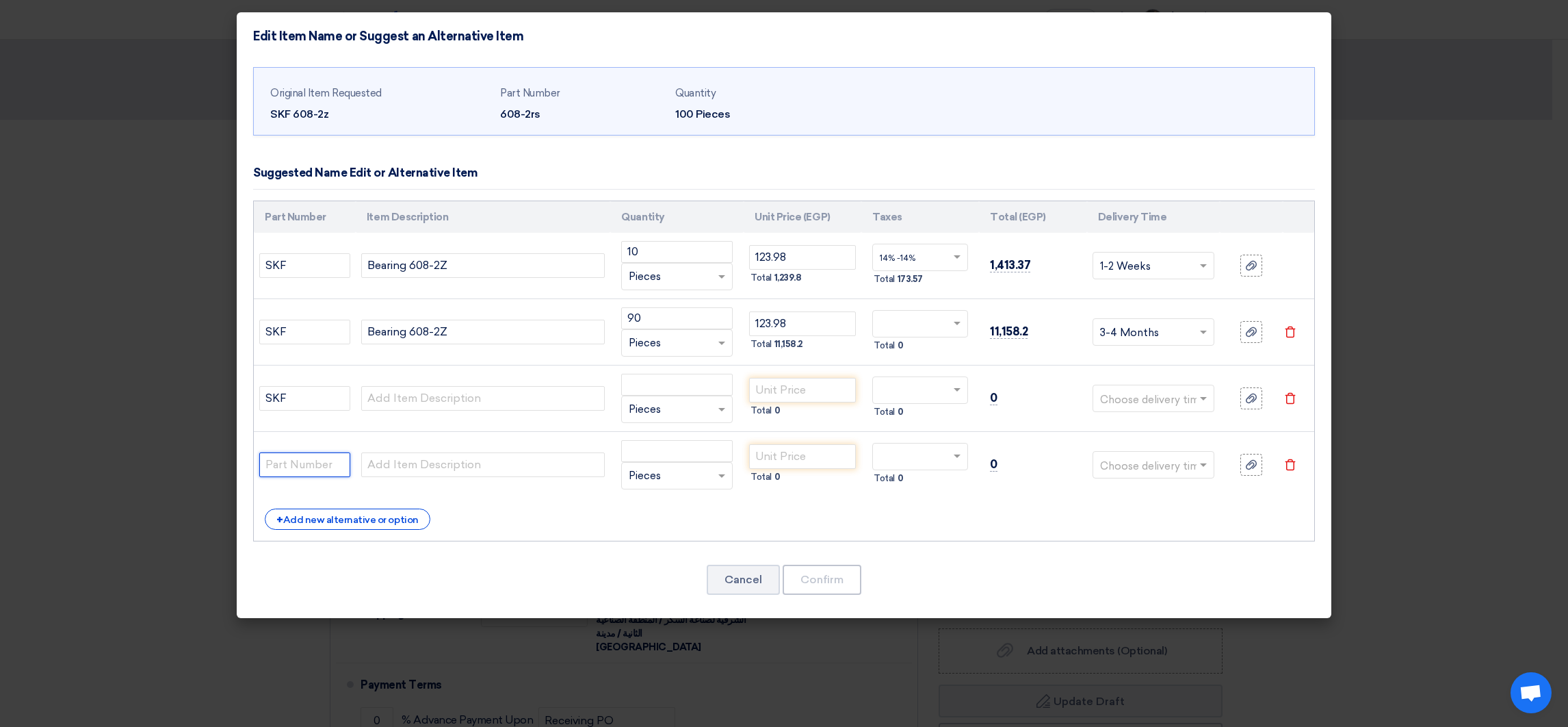
paste input "SKF"
type input "SKF"
click at [425, 399] on input "text" at bounding box center [482, 398] width 243 height 25
drag, startPoint x: 363, startPoint y: 333, endPoint x: 406, endPoint y: 337, distance: 43.2
click at [406, 337] on input "Bearing 608-2Z" at bounding box center [482, 331] width 243 height 25
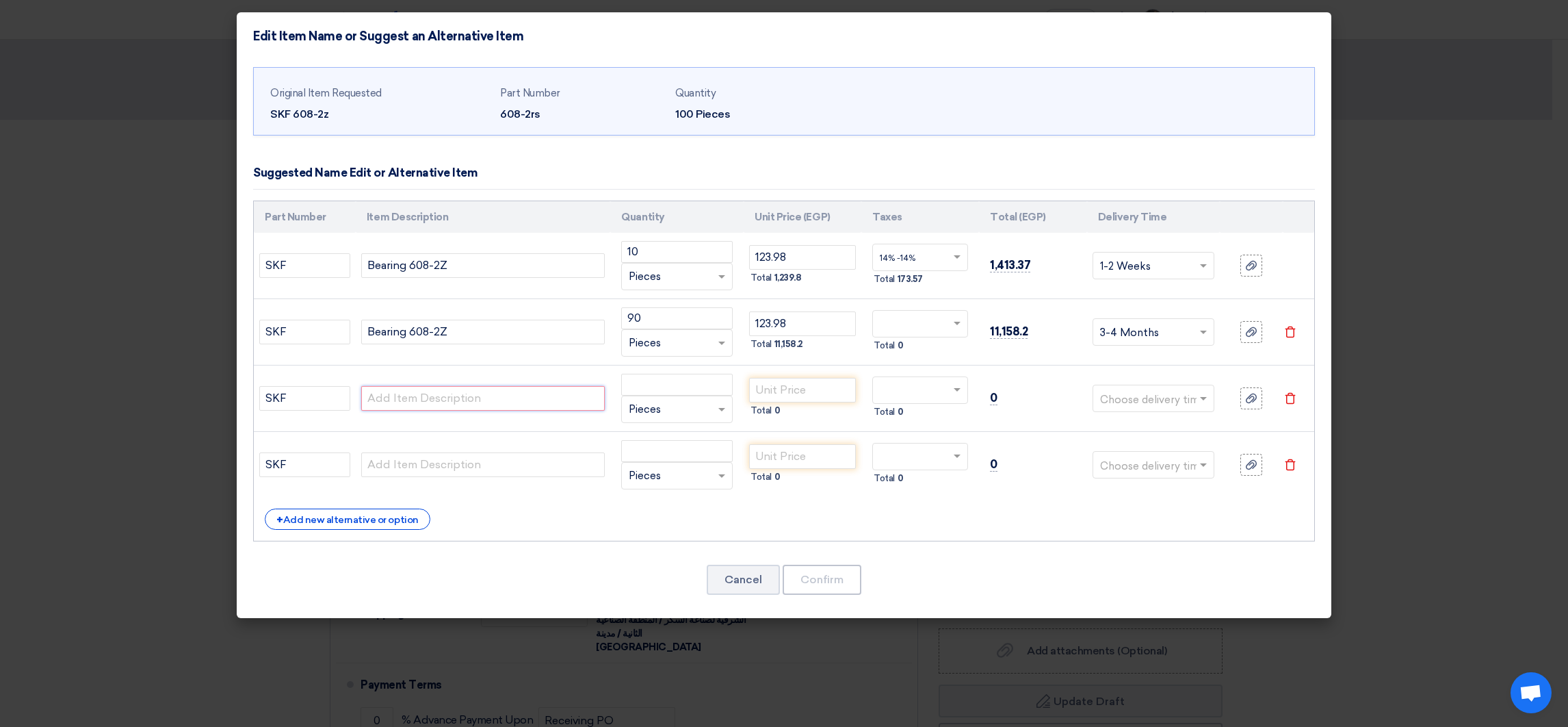
click at [400, 393] on input "text" at bounding box center [482, 398] width 243 height 25
paste input "Bearing"
type input "Bearing"
click at [381, 469] on input "text" at bounding box center [482, 464] width 243 height 25
paste input "Bearing"
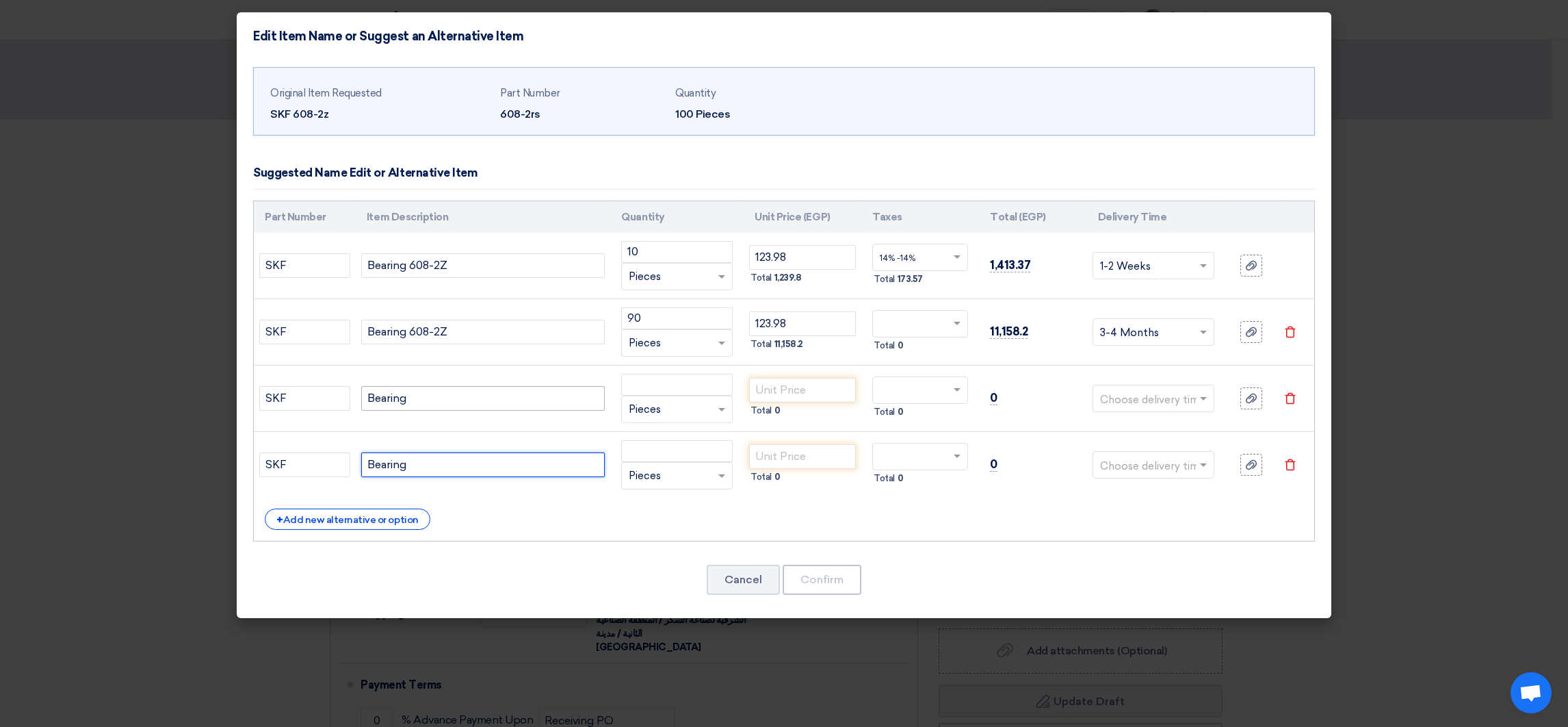
type input "Bearing"
click at [430, 397] on input "Bearing" at bounding box center [482, 398] width 243 height 25
paste input "608-2RSH/C3"
type input "Bearing 608-2RSH/C3"
click at [463, 458] on input "Bearing" at bounding box center [482, 464] width 243 height 25
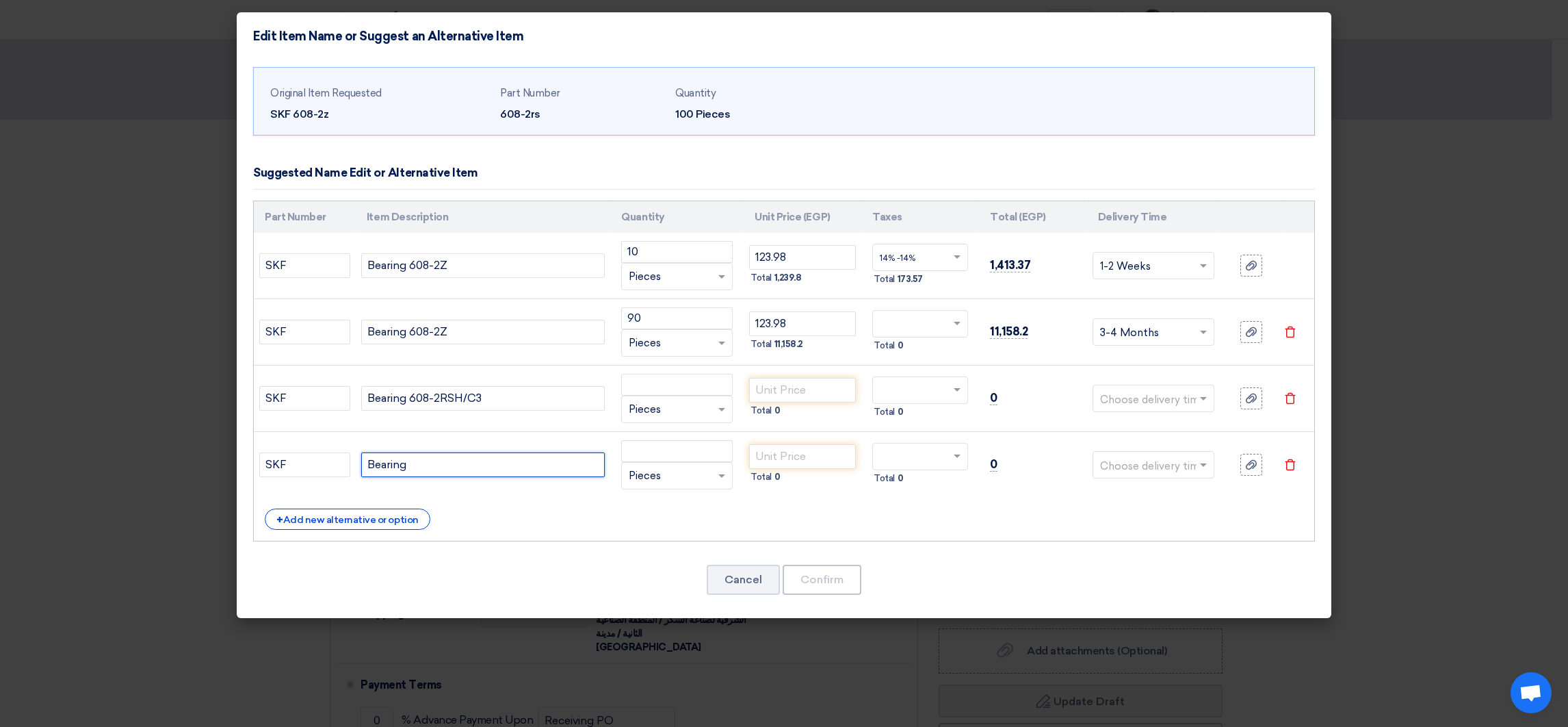
paste input "608-2RSH/C3"
type input "Bearing 608-2RSH/C3"
click at [651, 387] on input "number" at bounding box center [677, 384] width 112 height 22
paste input "57"
type input "57"
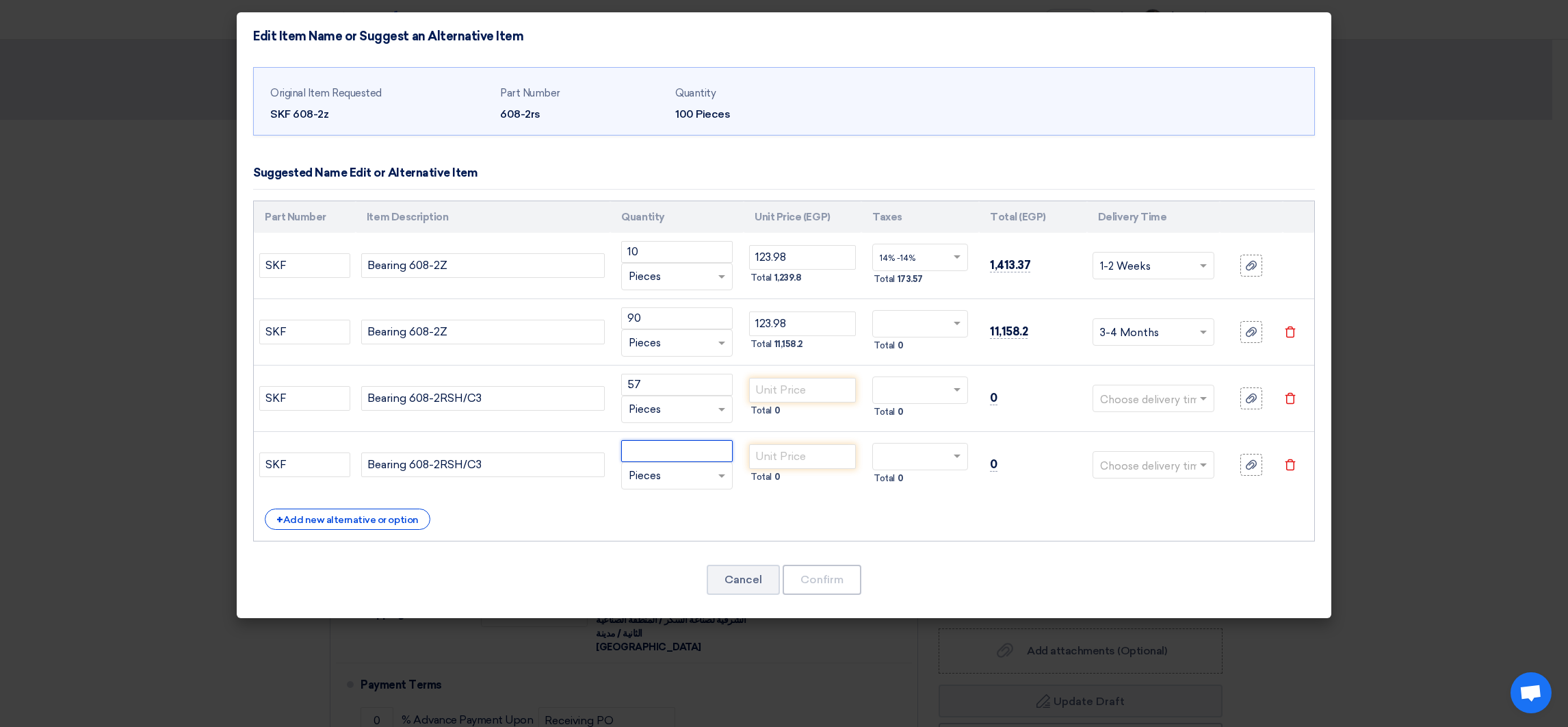
click at [680, 455] on input "number" at bounding box center [677, 451] width 112 height 22
type input "43"
click at [818, 388] on input "number" at bounding box center [802, 390] width 106 height 25
click at [948, 331] on div at bounding box center [920, 323] width 95 height 22
click at [910, 369] on span "14% -14%" at bounding box center [898, 372] width 36 height 10
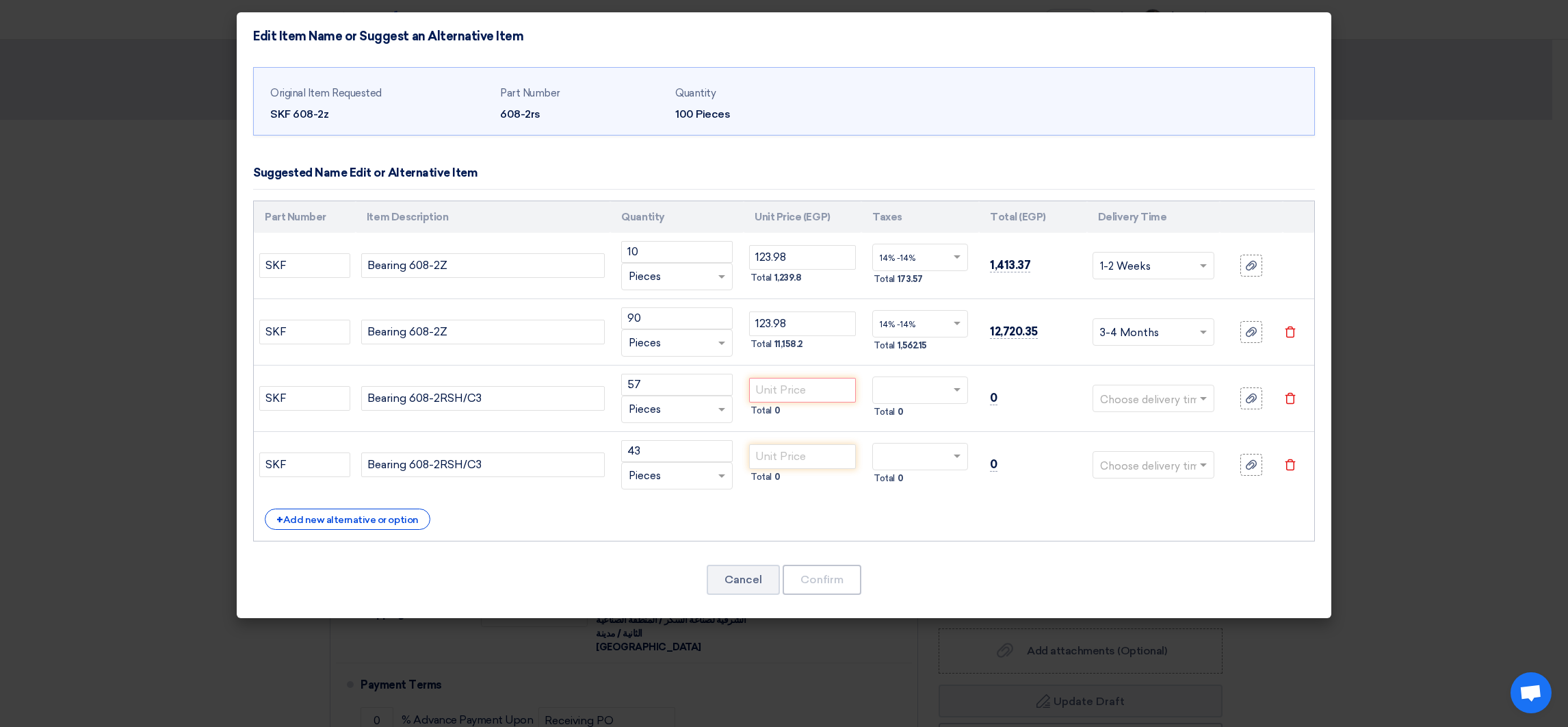
click at [931, 391] on input "text" at bounding box center [912, 391] width 64 height 22
click at [901, 442] on span "14% -14%" at bounding box center [898, 439] width 36 height 10
click at [908, 451] on input "text" at bounding box center [912, 457] width 64 height 22
click at [902, 502] on span "14% -14%" at bounding box center [898, 506] width 36 height 10
click at [806, 393] on input "number" at bounding box center [802, 390] width 106 height 25
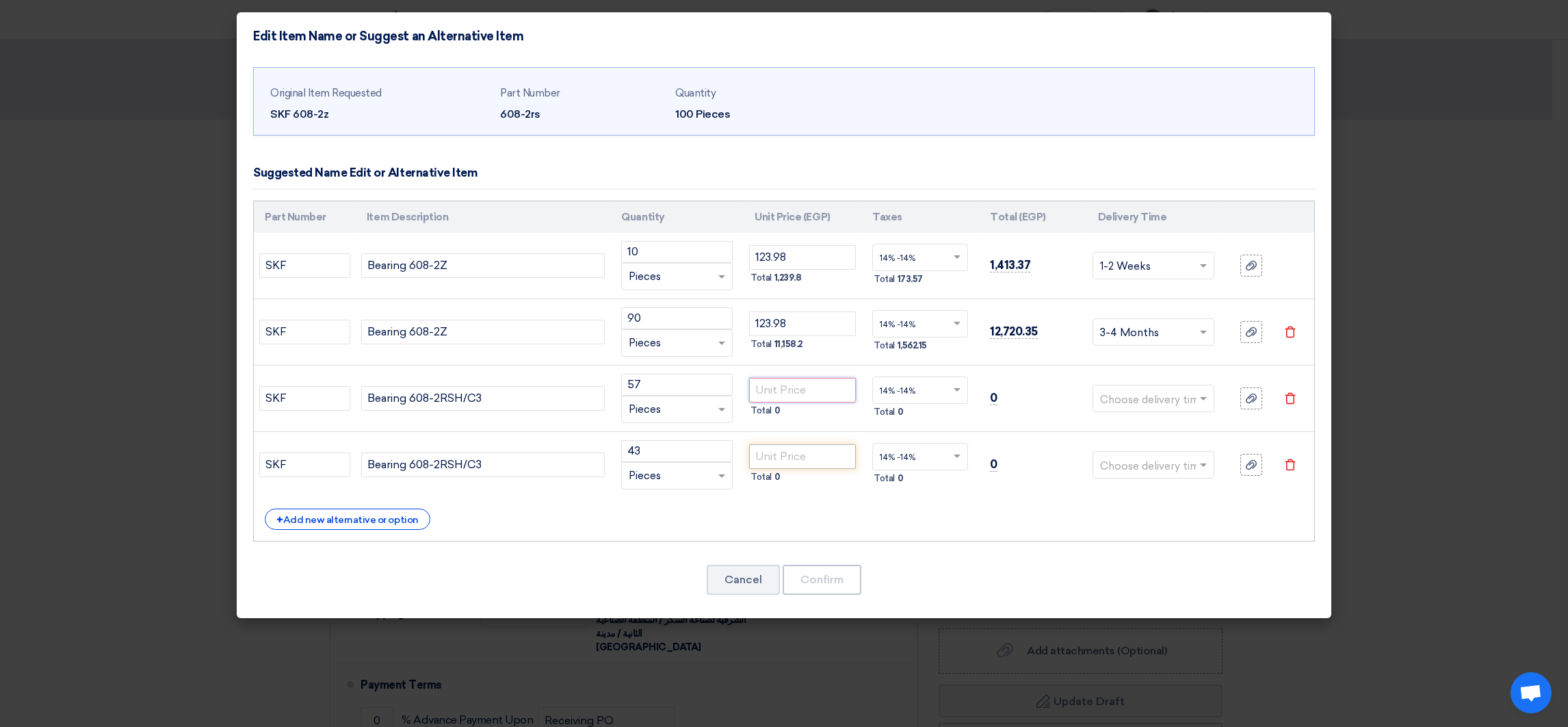
paste input "92.90"
type input "92.90"
click at [775, 453] on input "number" at bounding box center [802, 456] width 106 height 25
paste input "92.90"
type input "92.90"
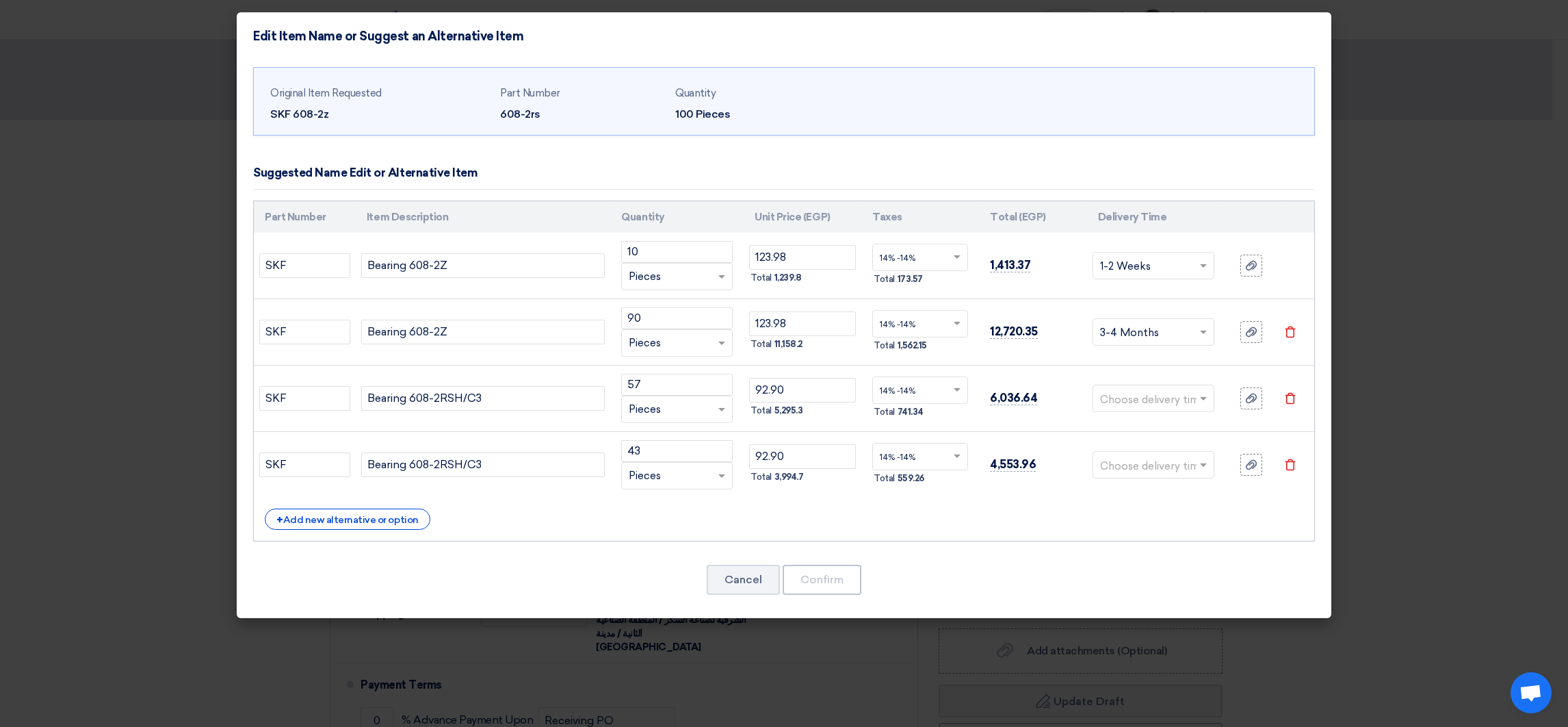
click at [1147, 403] on input "text" at bounding box center [1145, 399] width 91 height 22
click at [1134, 476] on span "1-2 Weeks" at bounding box center [1125, 479] width 51 height 13
click at [1156, 465] on input "text" at bounding box center [1145, 466] width 91 height 22
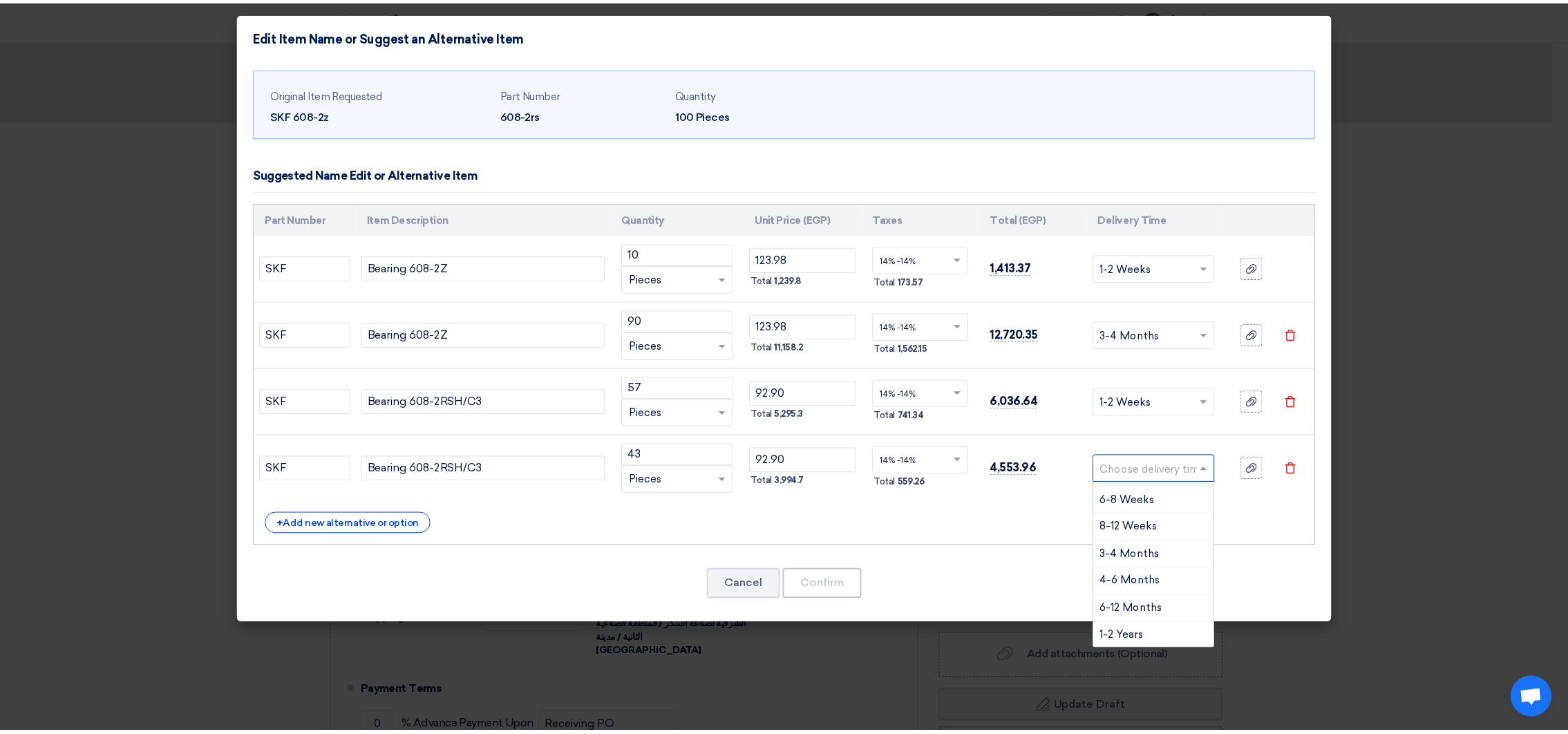
scroll to position [134, 0]
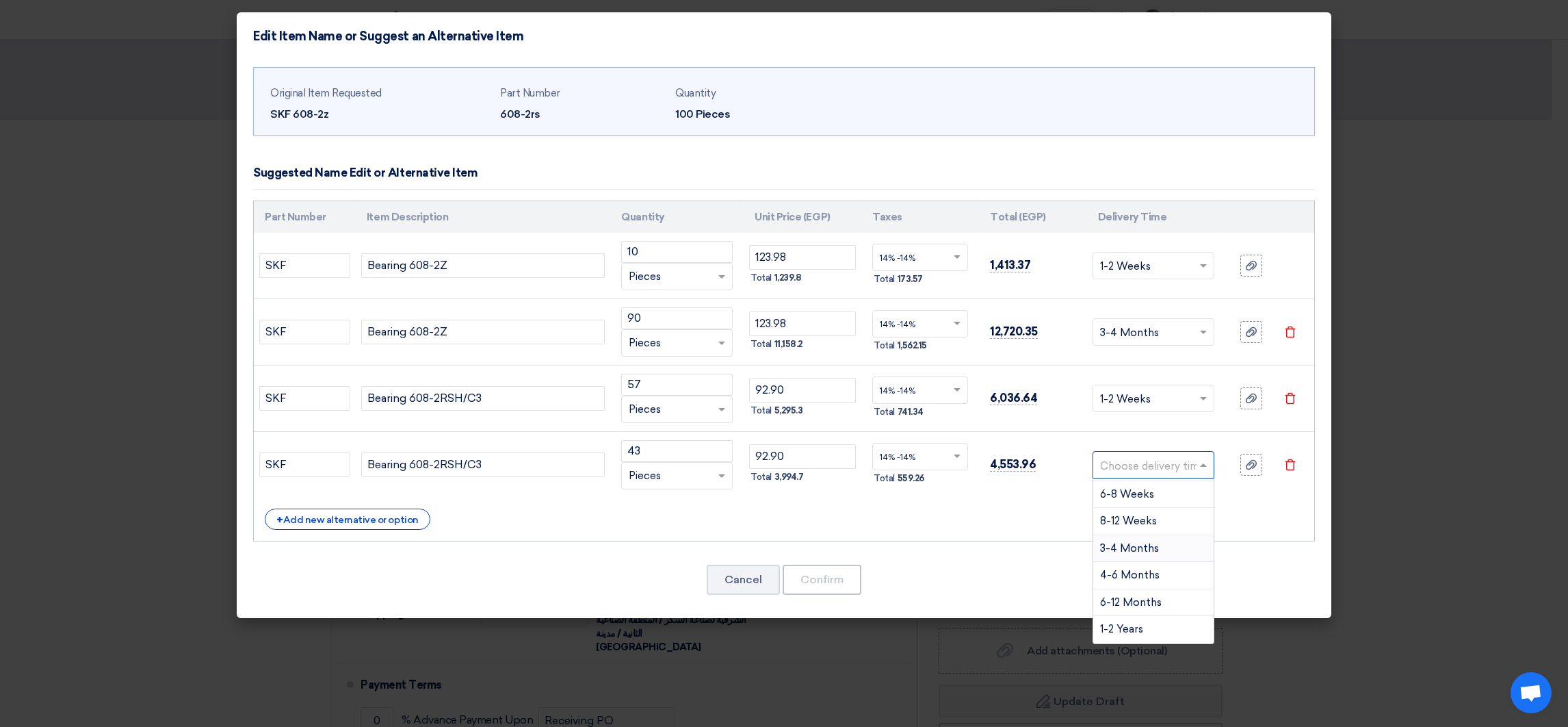
click at [1141, 545] on span "3-4 Months" at bounding box center [1129, 548] width 59 height 13
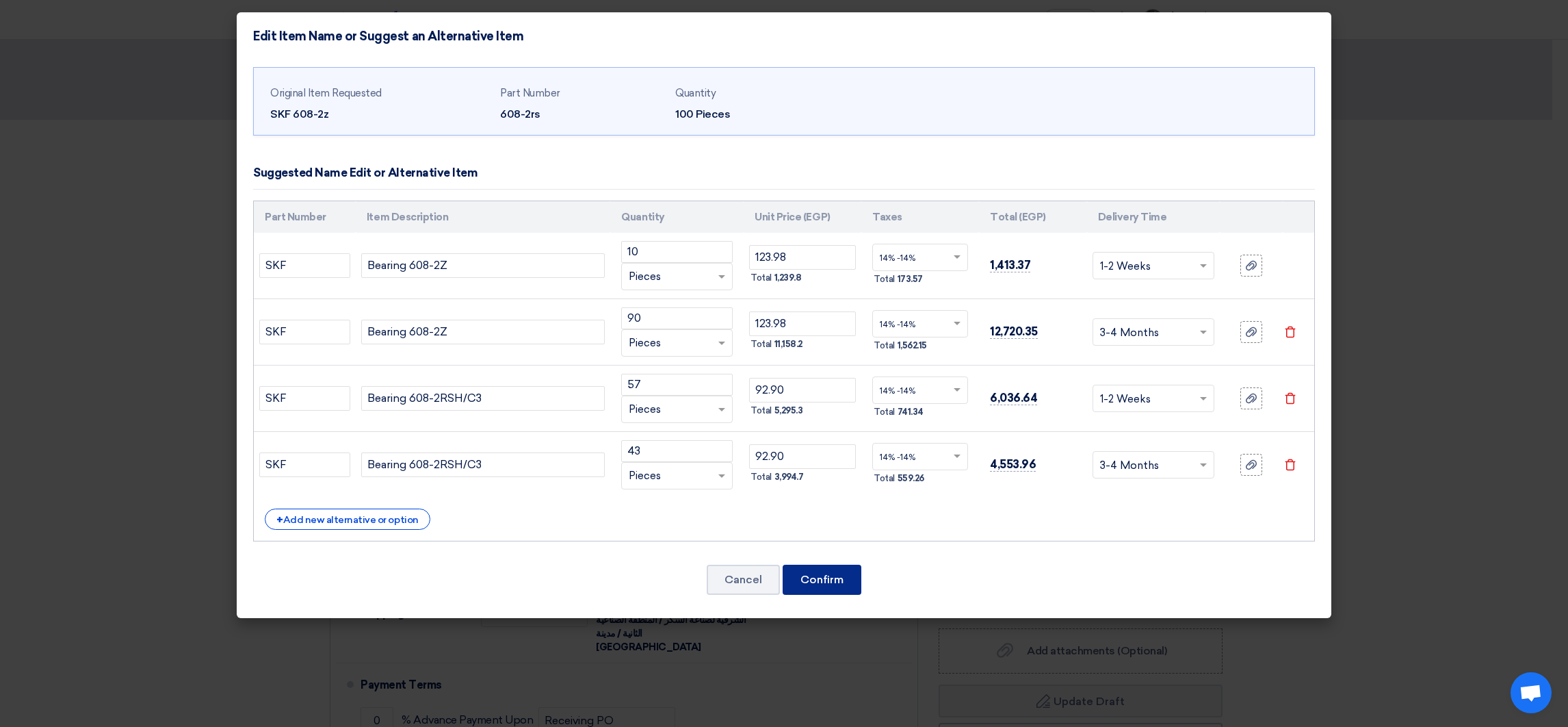
click at [813, 578] on button "Confirm" at bounding box center [822, 580] width 79 height 30
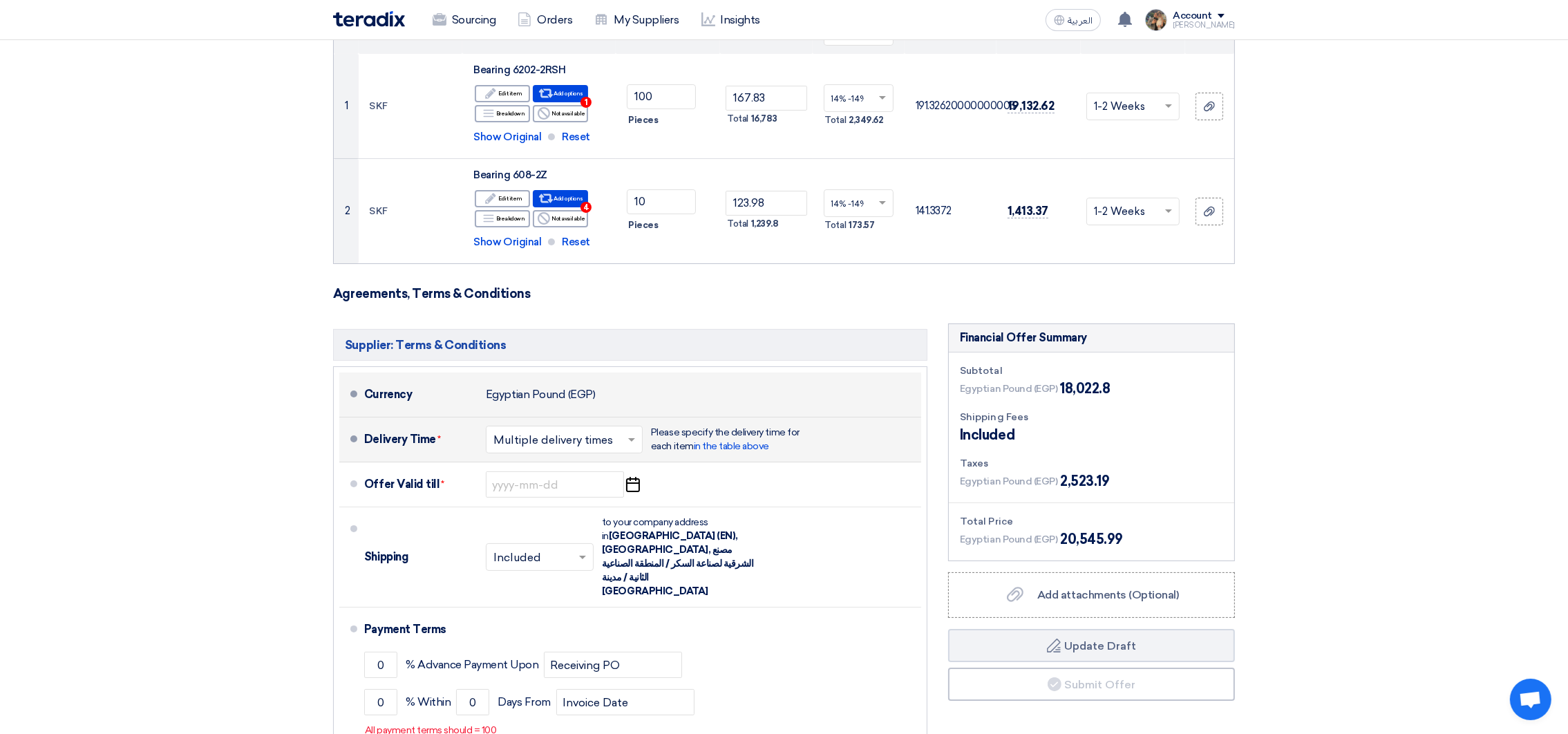
scroll to position [208, 0]
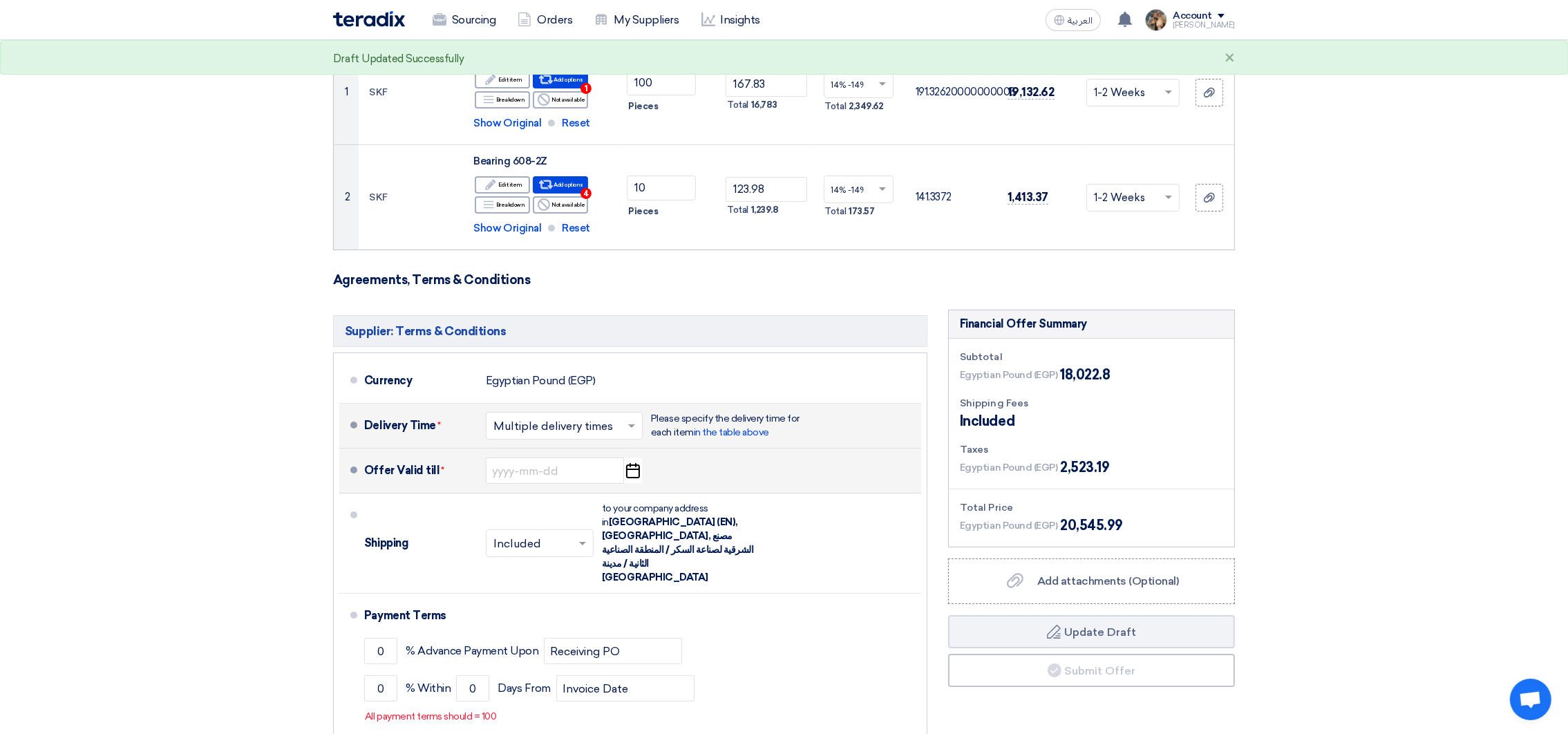
click at [629, 467] on icon "Pick a date" at bounding box center [632, 470] width 19 height 25
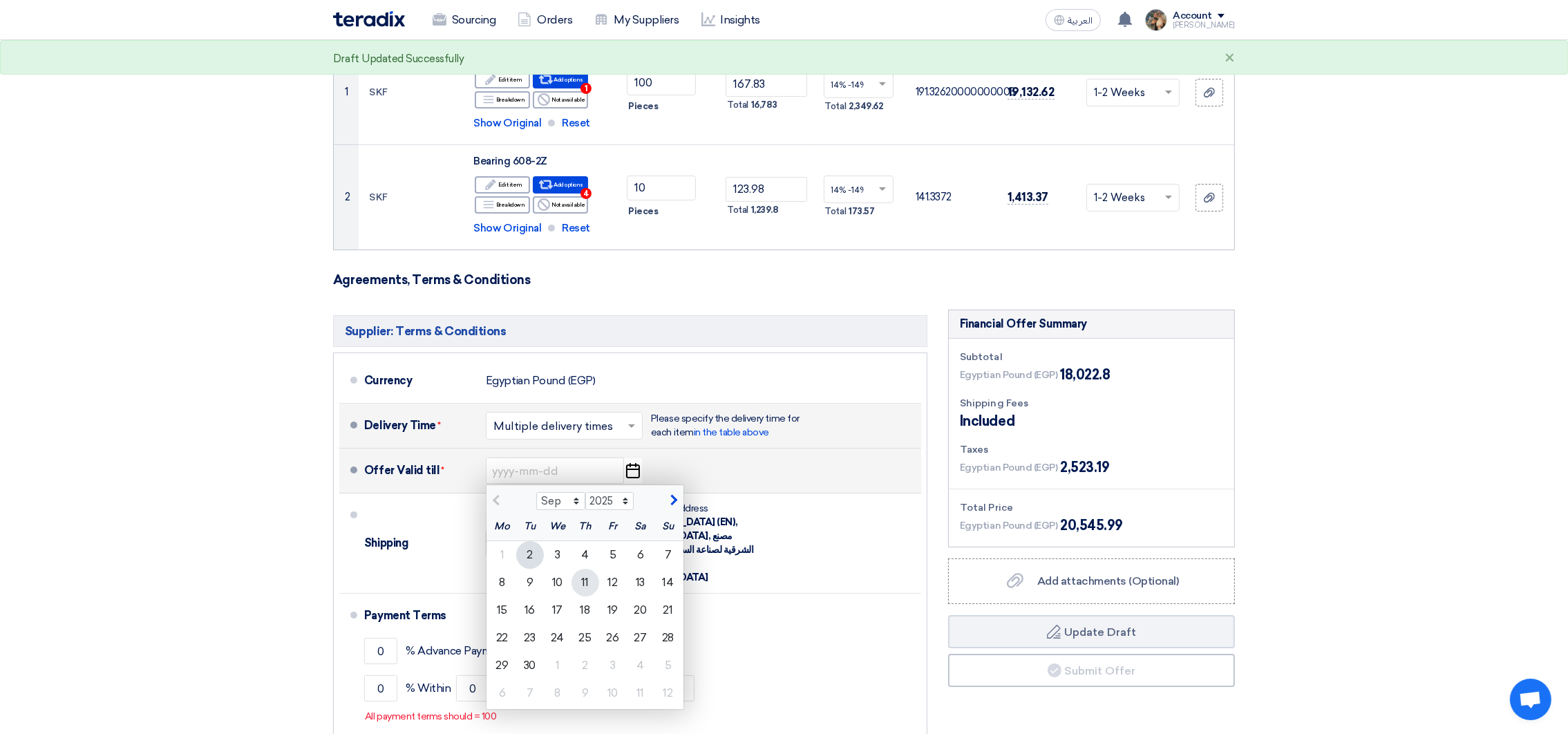
click at [586, 590] on div "11" at bounding box center [585, 582] width 28 height 28
type input "[DATE]"
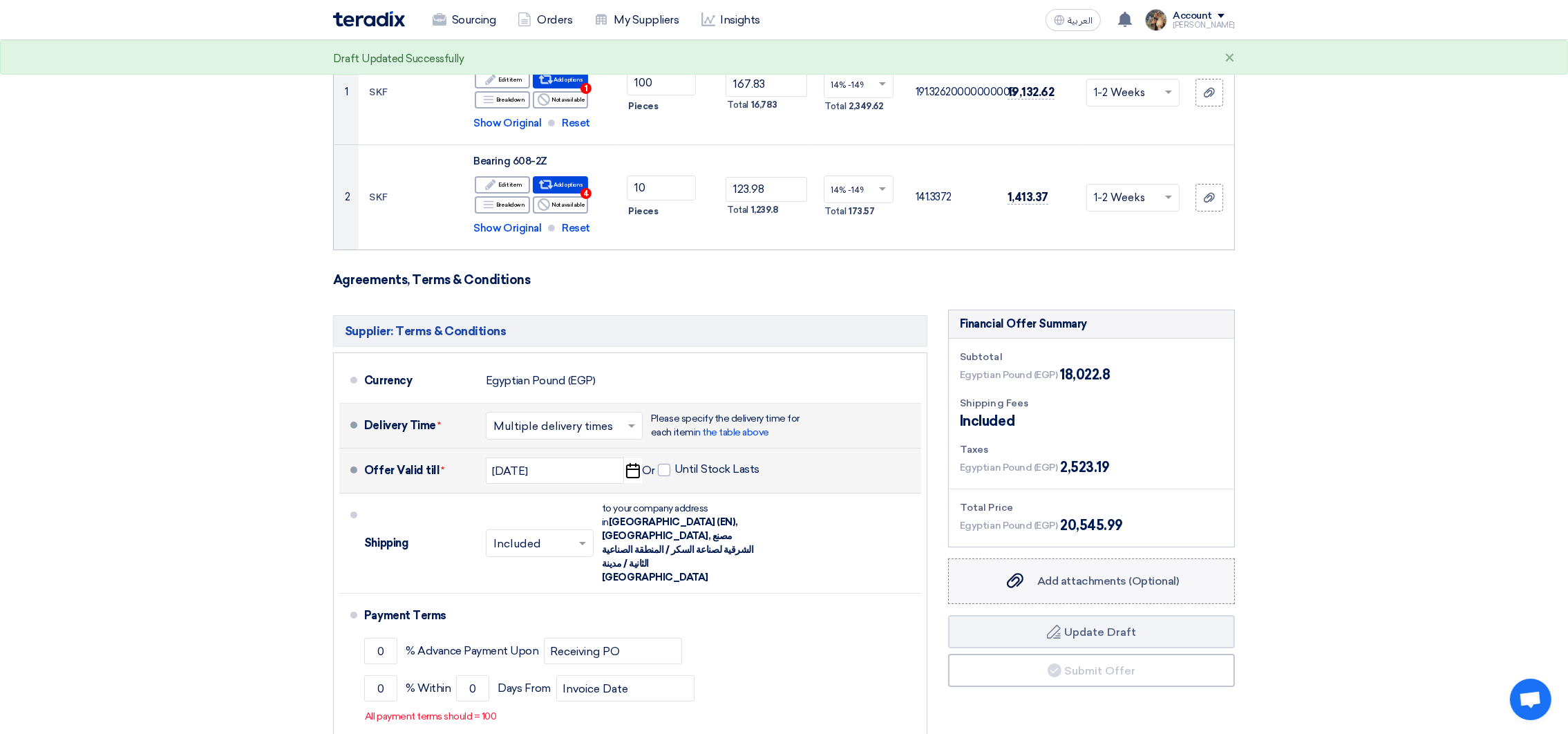
click at [967, 574] on label "Add attachments (Optional) Add attachments (Optional)" at bounding box center [1091, 581] width 287 height 46
click at [0, 0] on input "Add attachments (Optional) Add attachments (Optional)" at bounding box center [0, 0] width 0 height 0
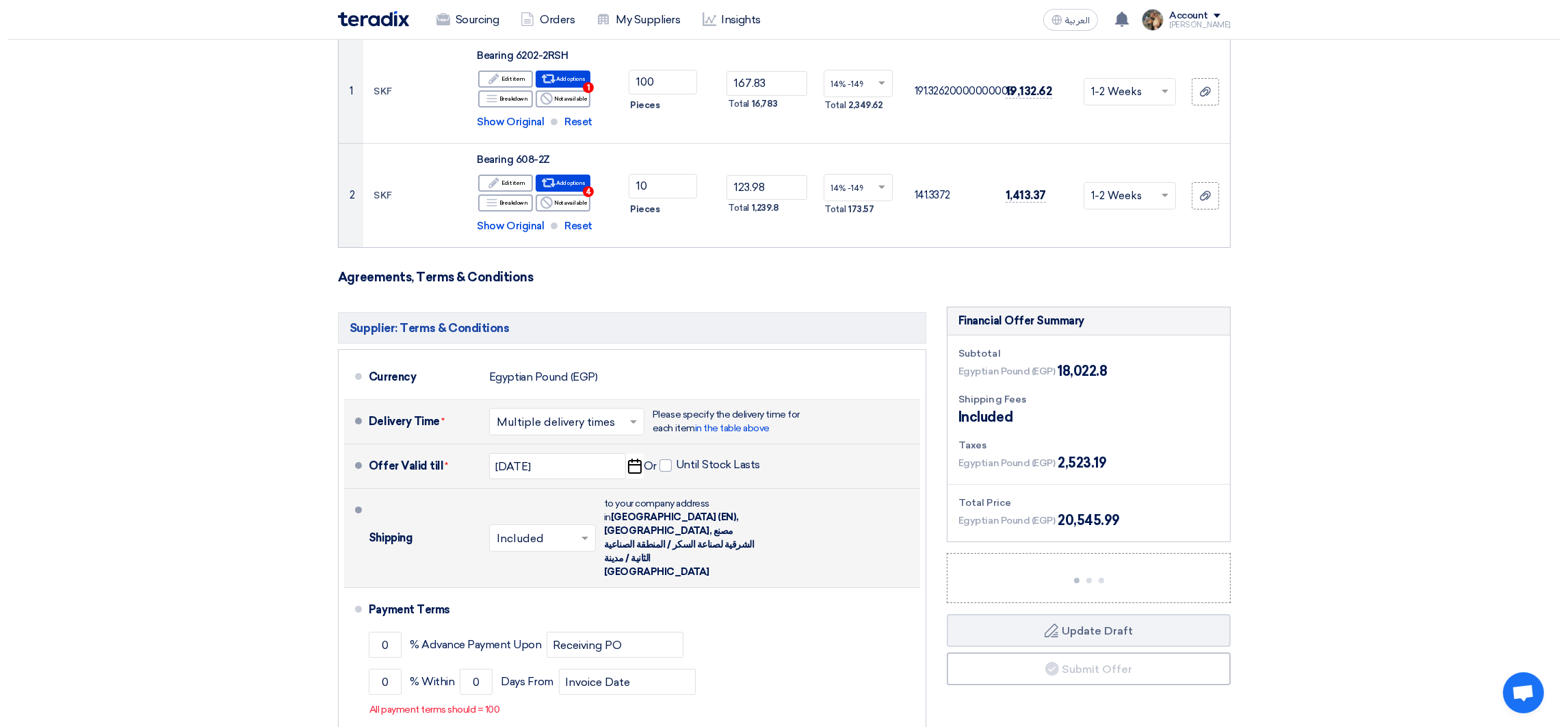
scroll to position [410, 0]
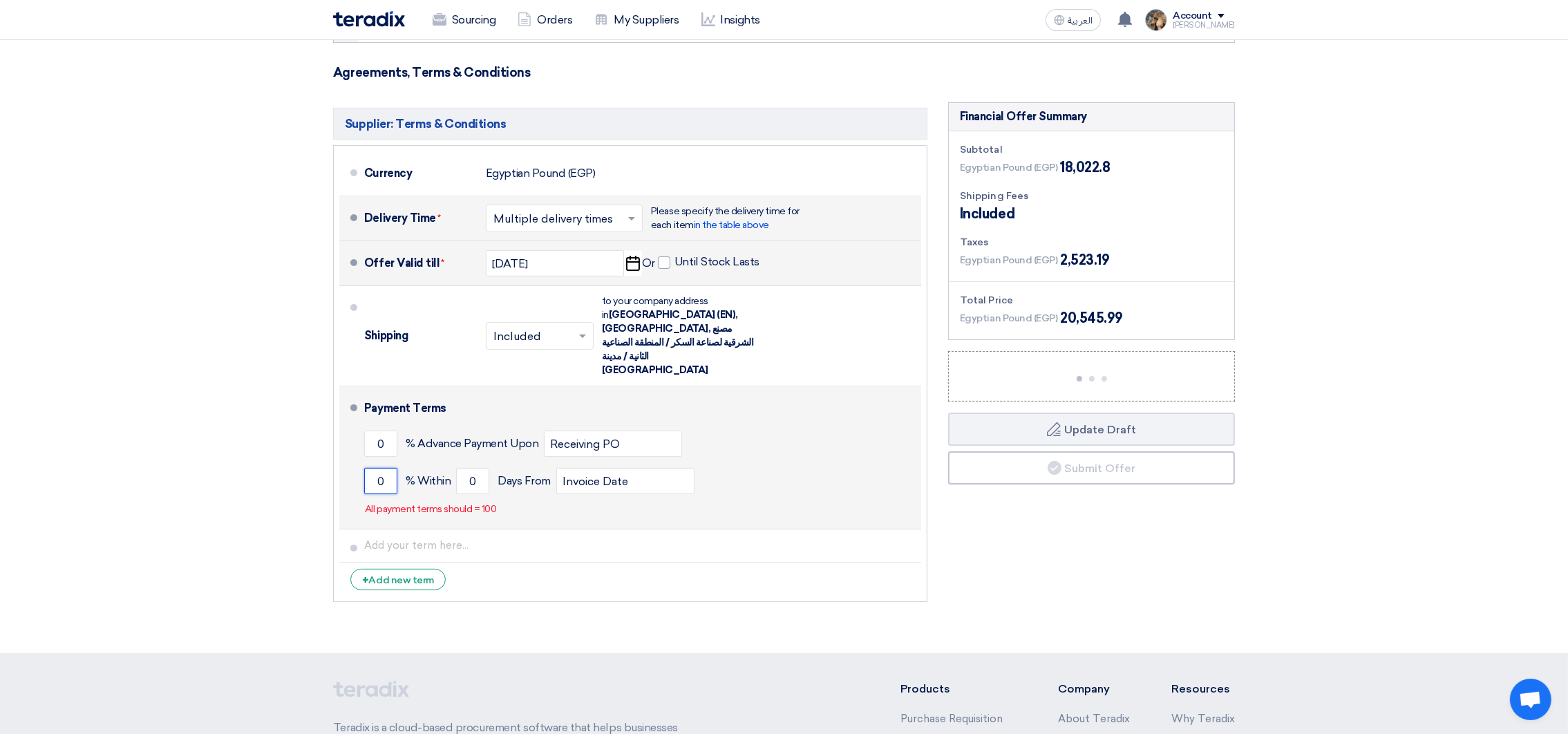
click at [377, 468] on input "0" at bounding box center [381, 481] width 33 height 26
type input "100"
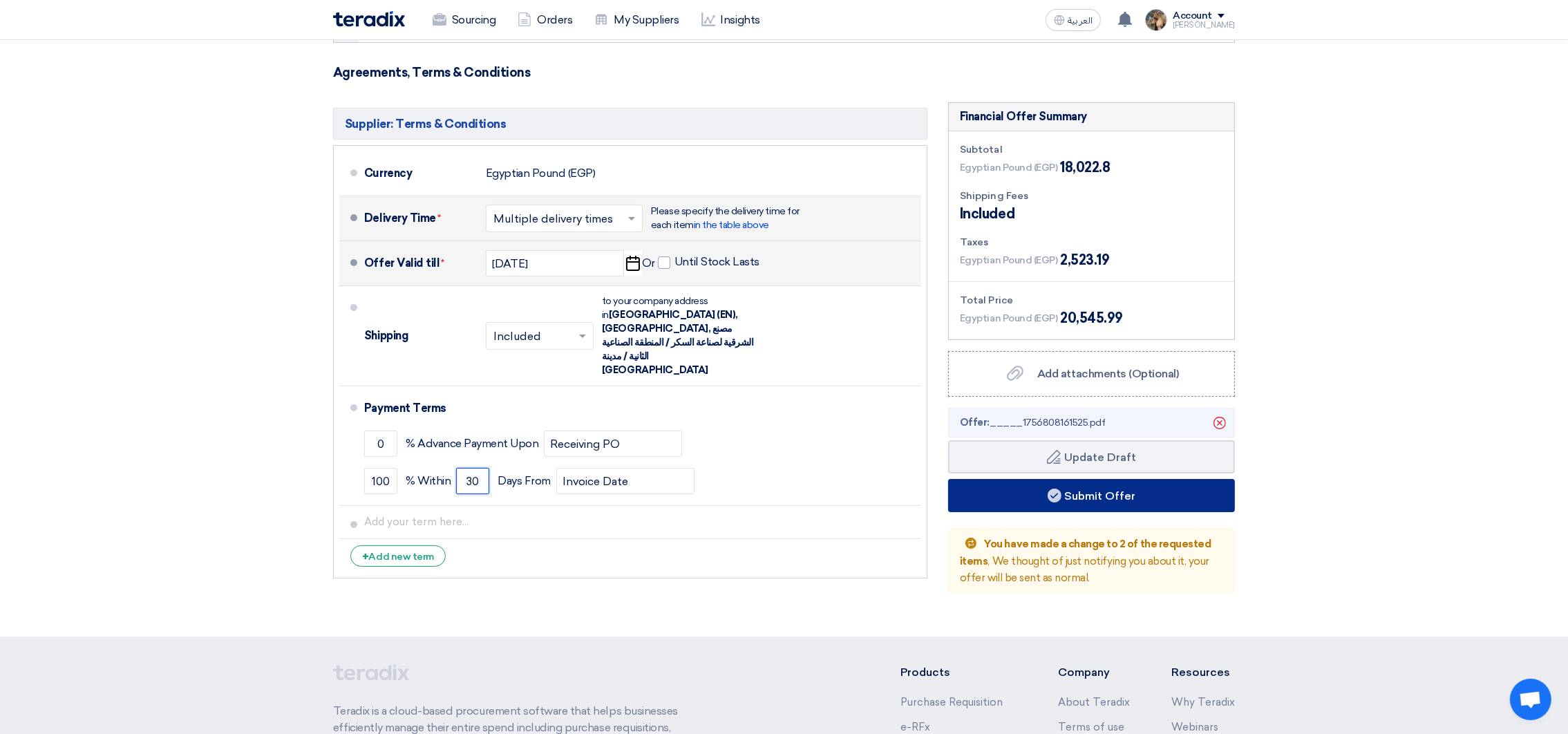
type input "30"
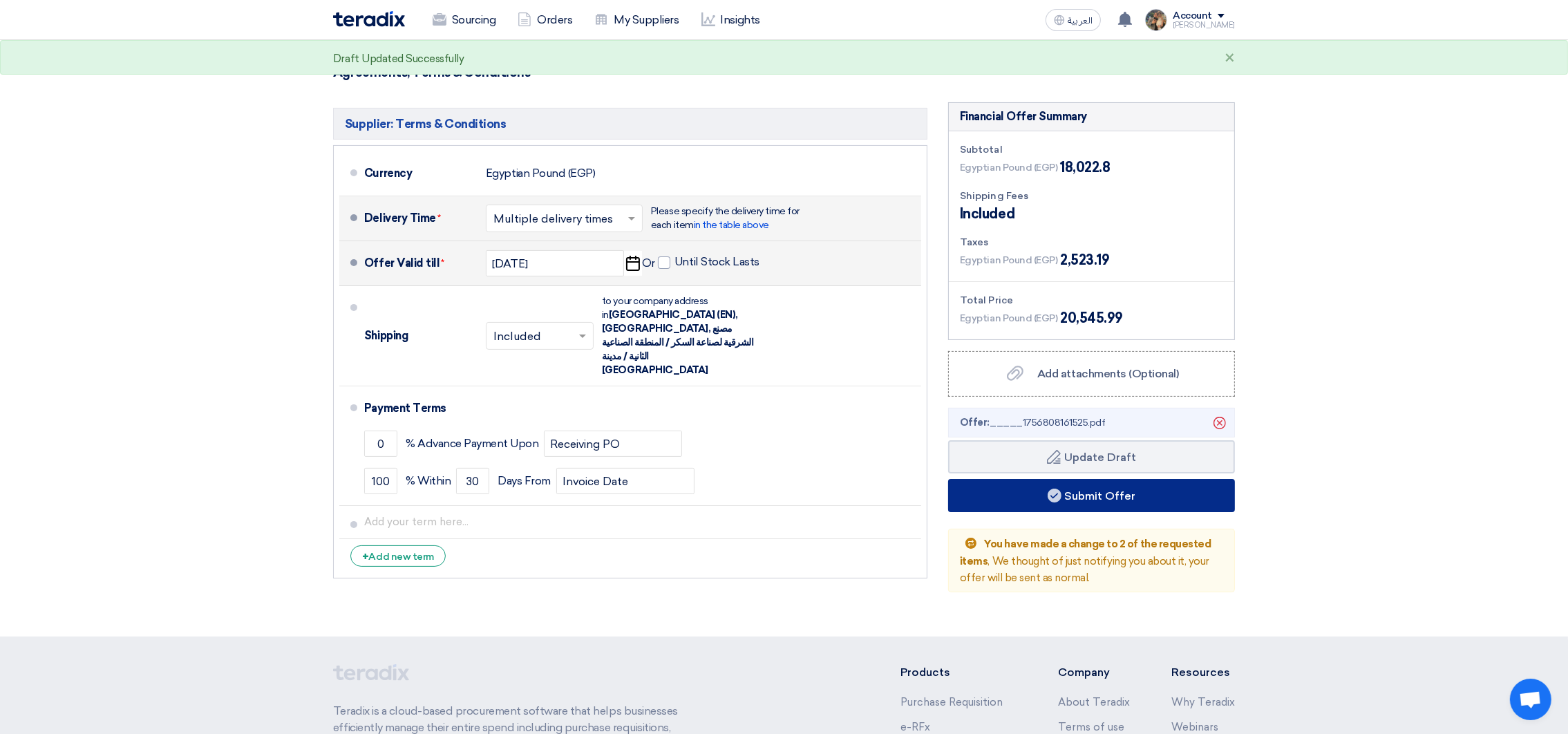
click at [1129, 499] on button "Submit Offer" at bounding box center [1091, 496] width 287 height 33
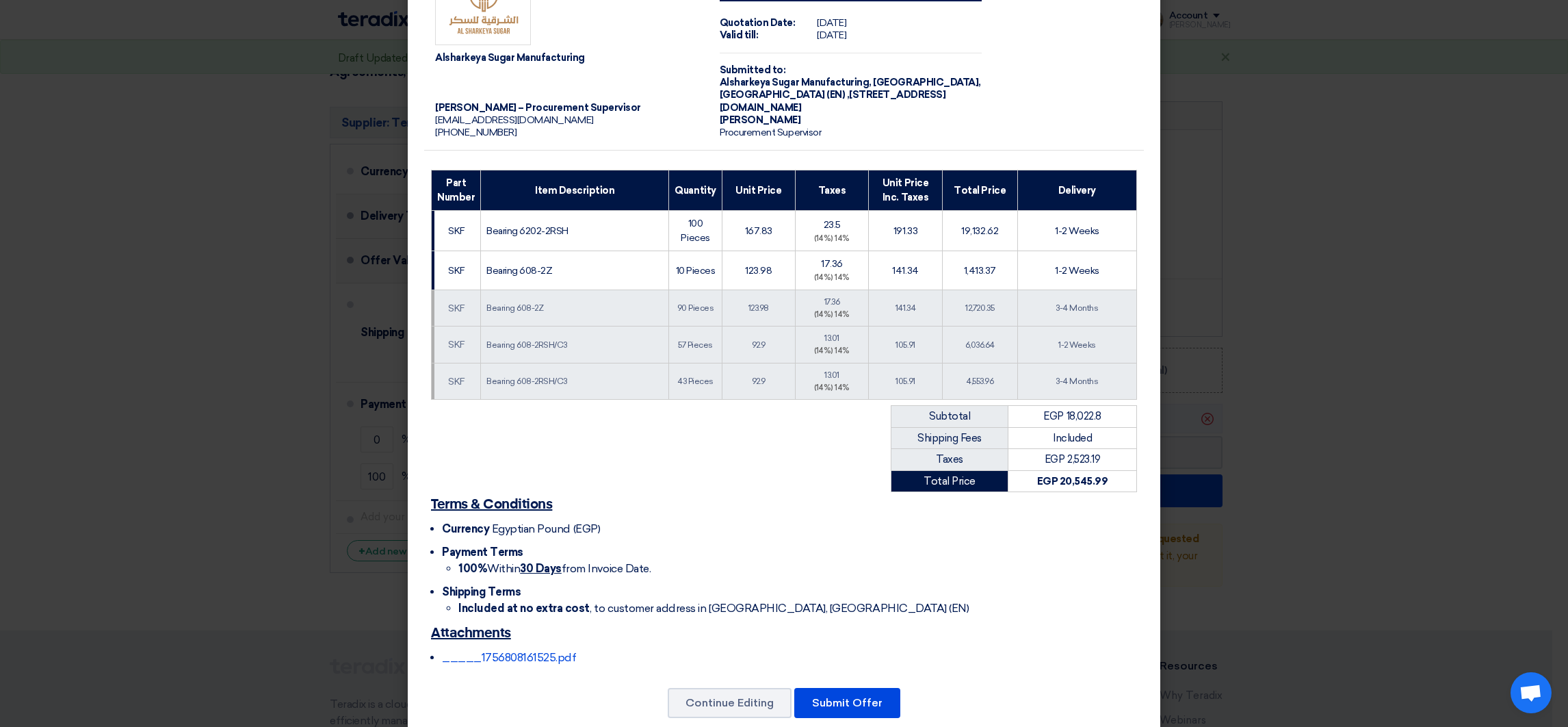
scroll to position [81, 0]
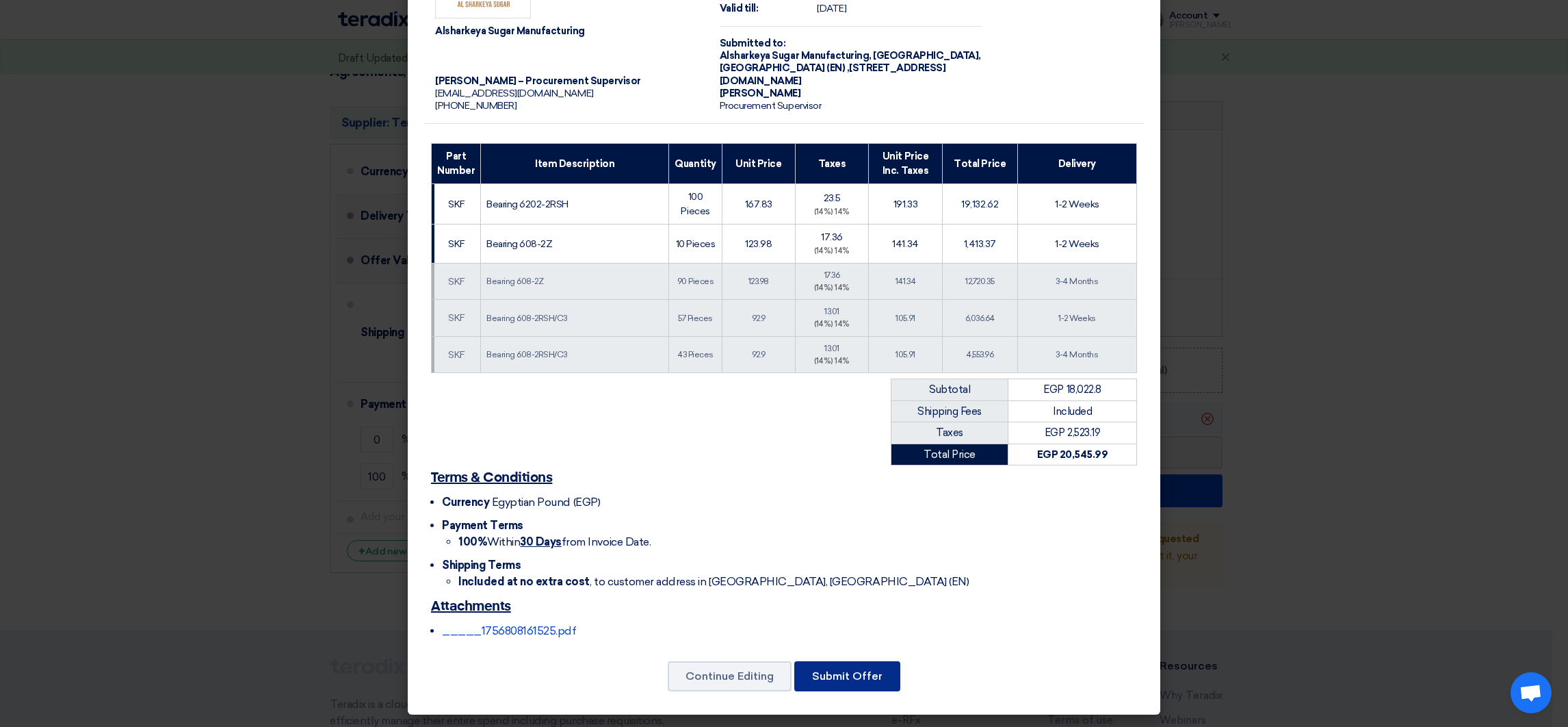
click at [835, 668] on button "Submit Offer" at bounding box center [847, 676] width 106 height 30
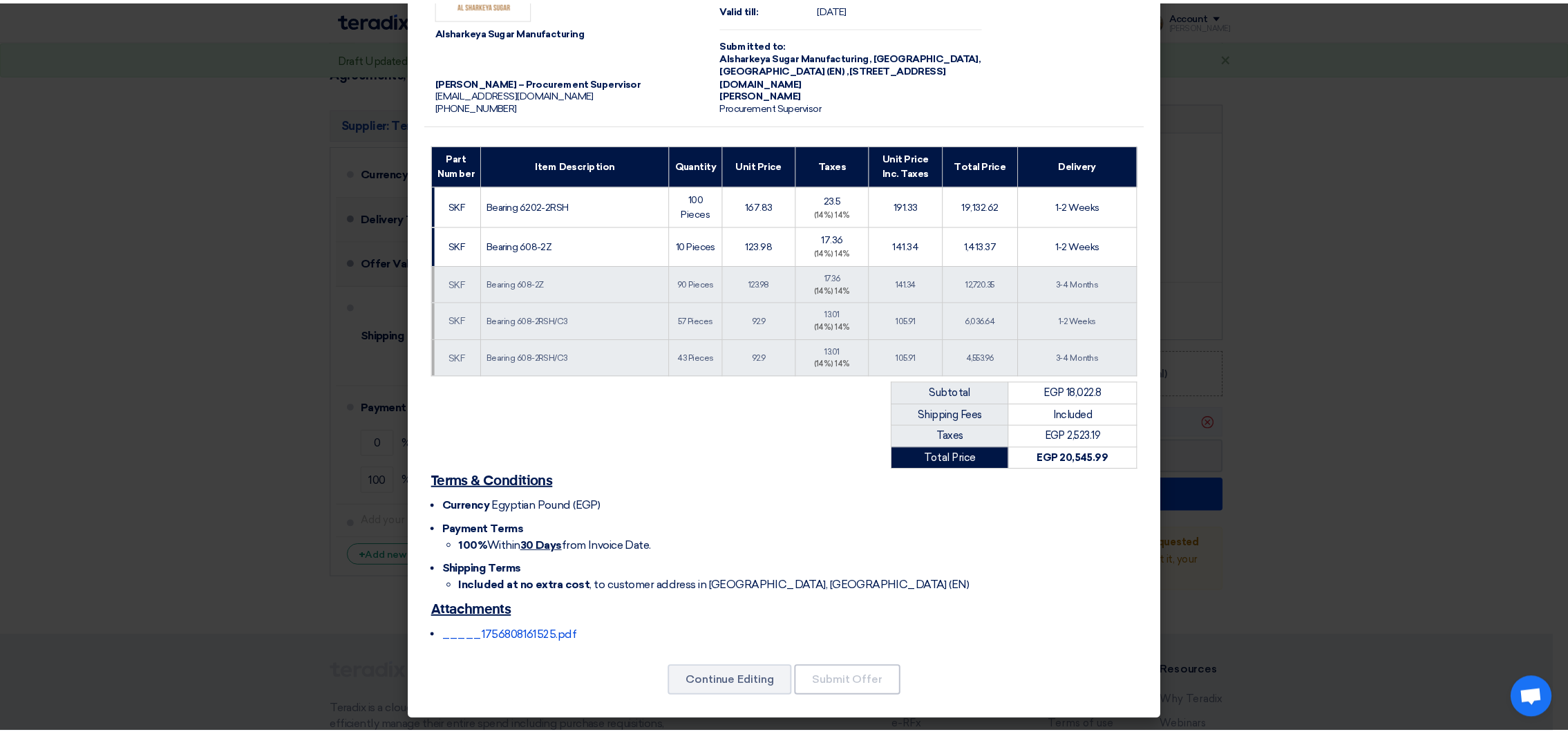
scroll to position [0, 0]
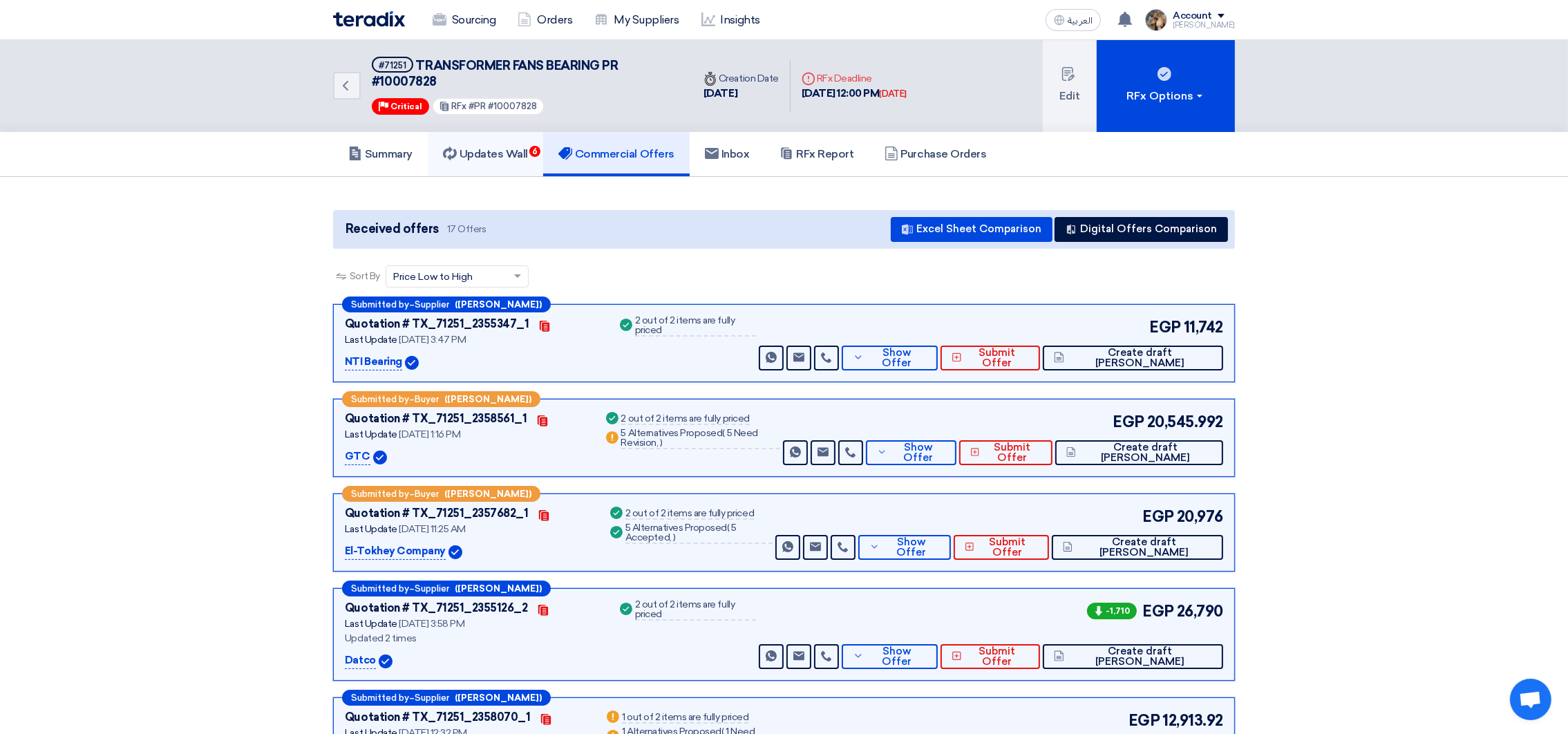
click at [498, 156] on h5 "Updates Wall 6" at bounding box center [485, 154] width 85 height 14
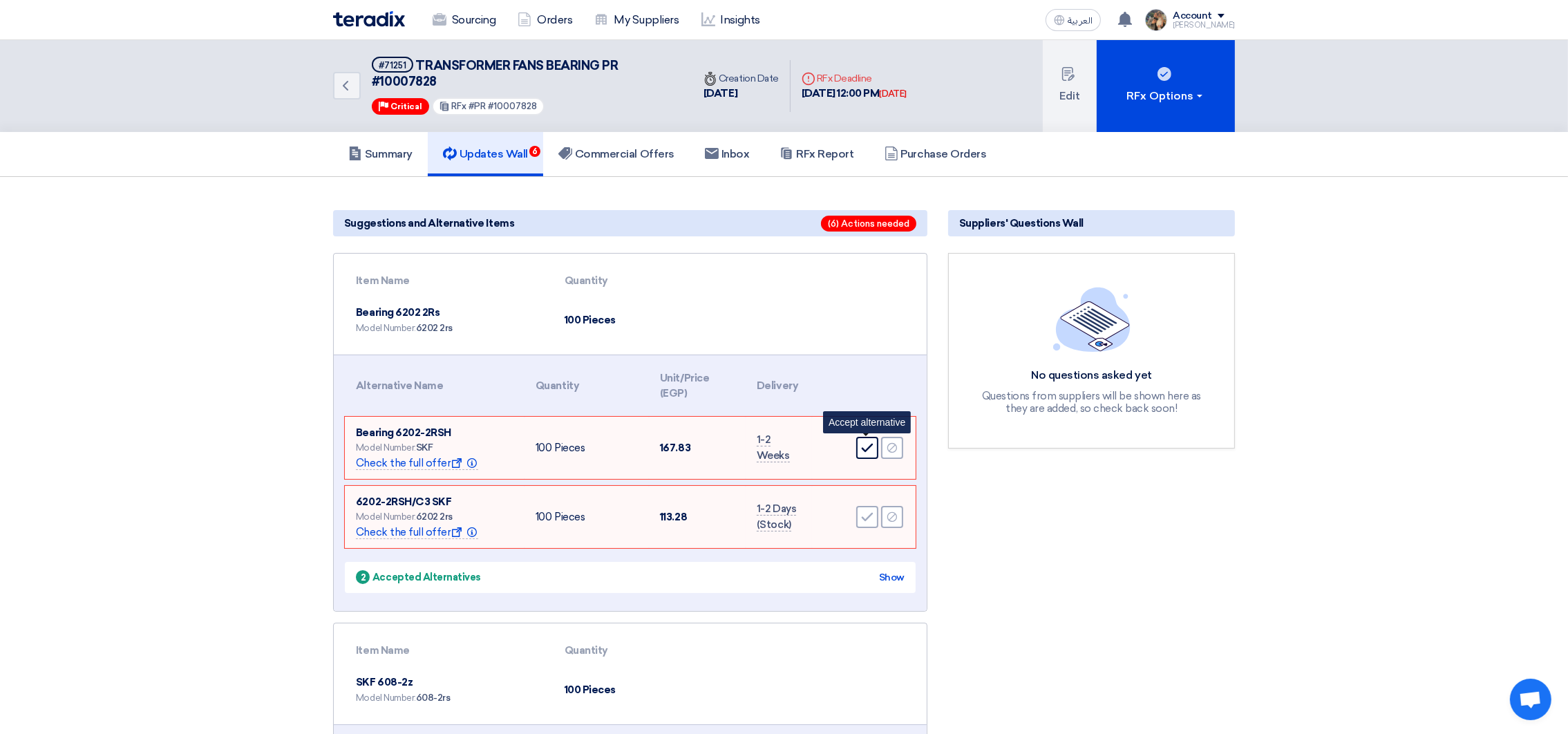
click at [872, 445] on icon "Accept" at bounding box center [867, 447] width 13 height 13
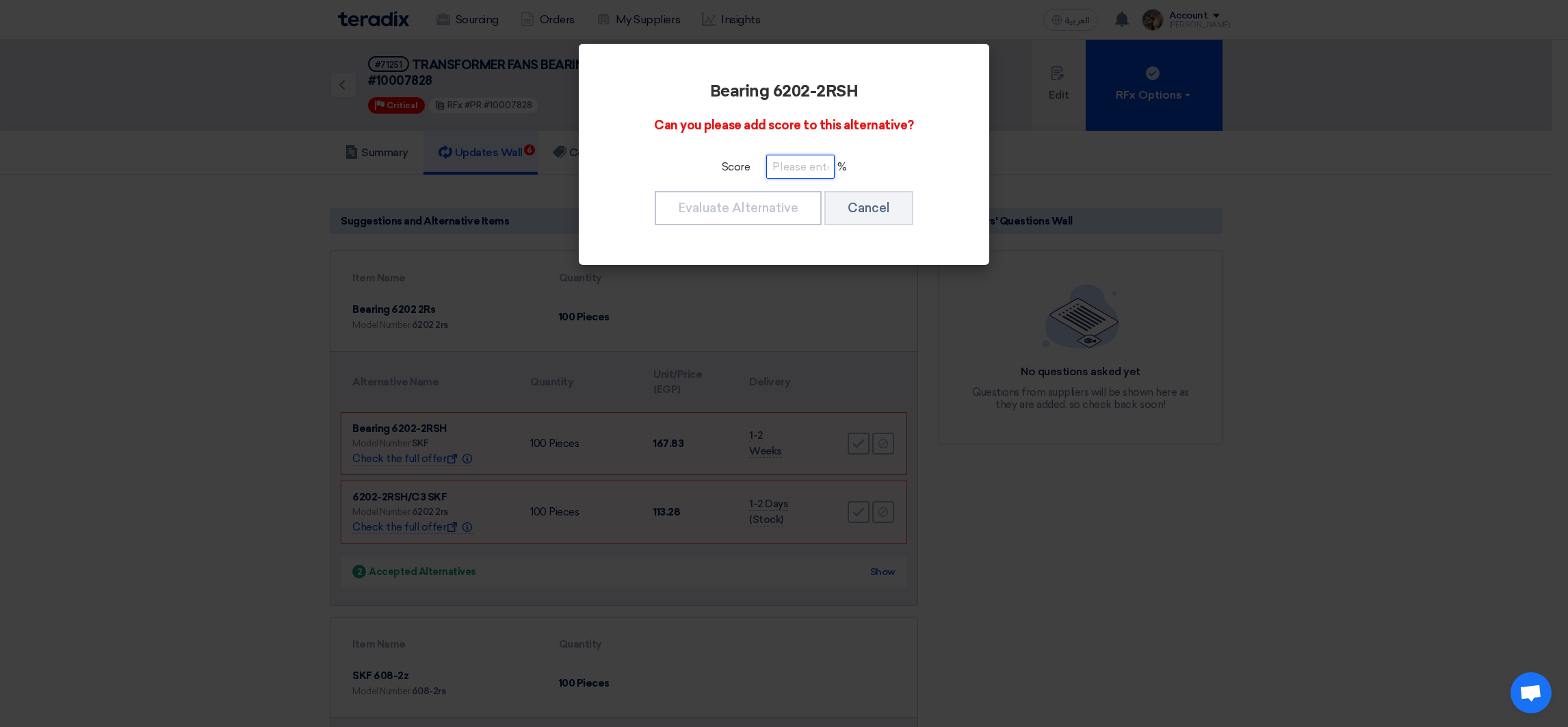
click at [769, 167] on input "number" at bounding box center [800, 167] width 68 height 24
type input "100"
click at [777, 199] on button "Evaluate Alternative" at bounding box center [738, 208] width 167 height 34
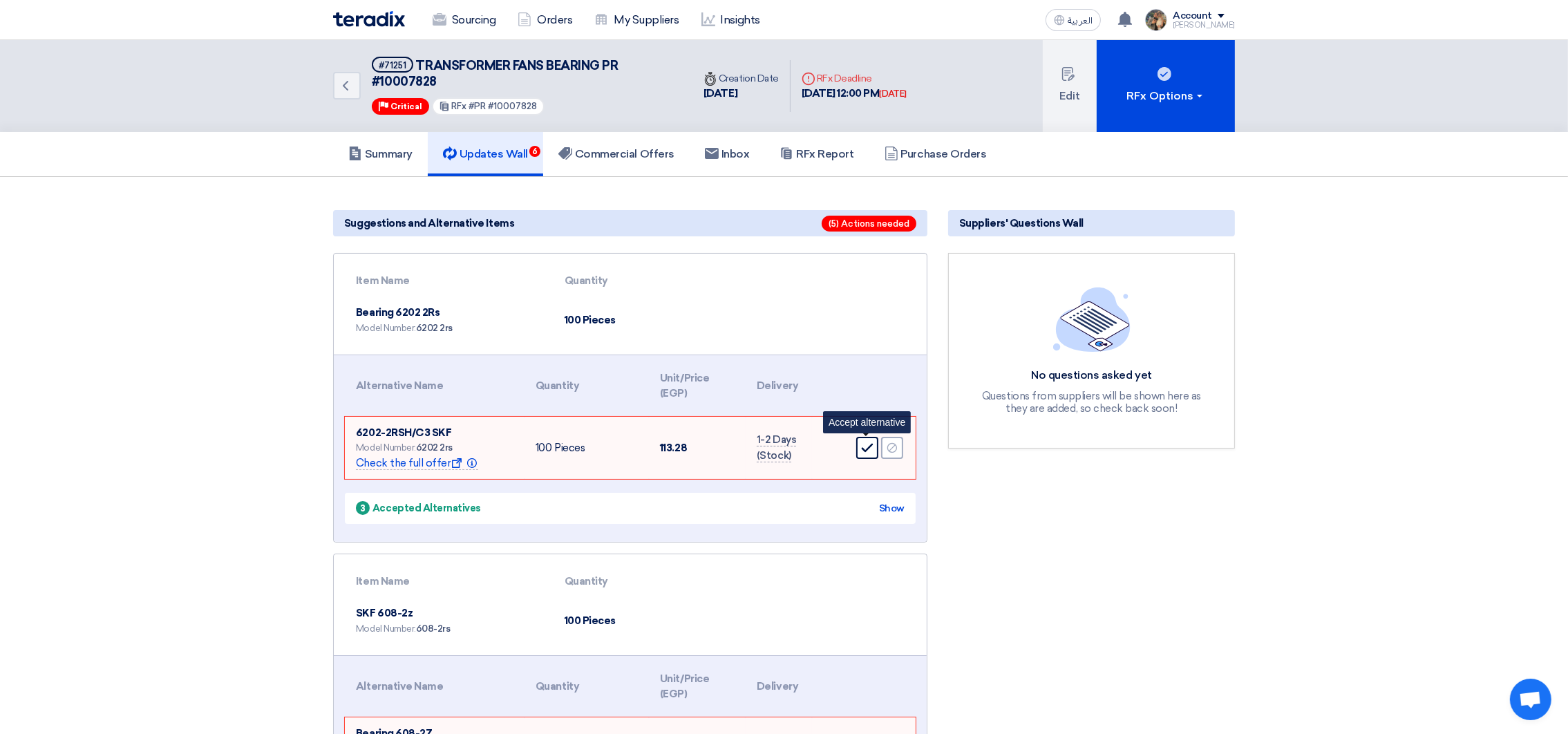
click at [856, 444] on div "Accept Reject Accept alternative" at bounding box center [863, 447] width 81 height 25
click at [862, 441] on icon "Accept" at bounding box center [867, 447] width 13 height 13
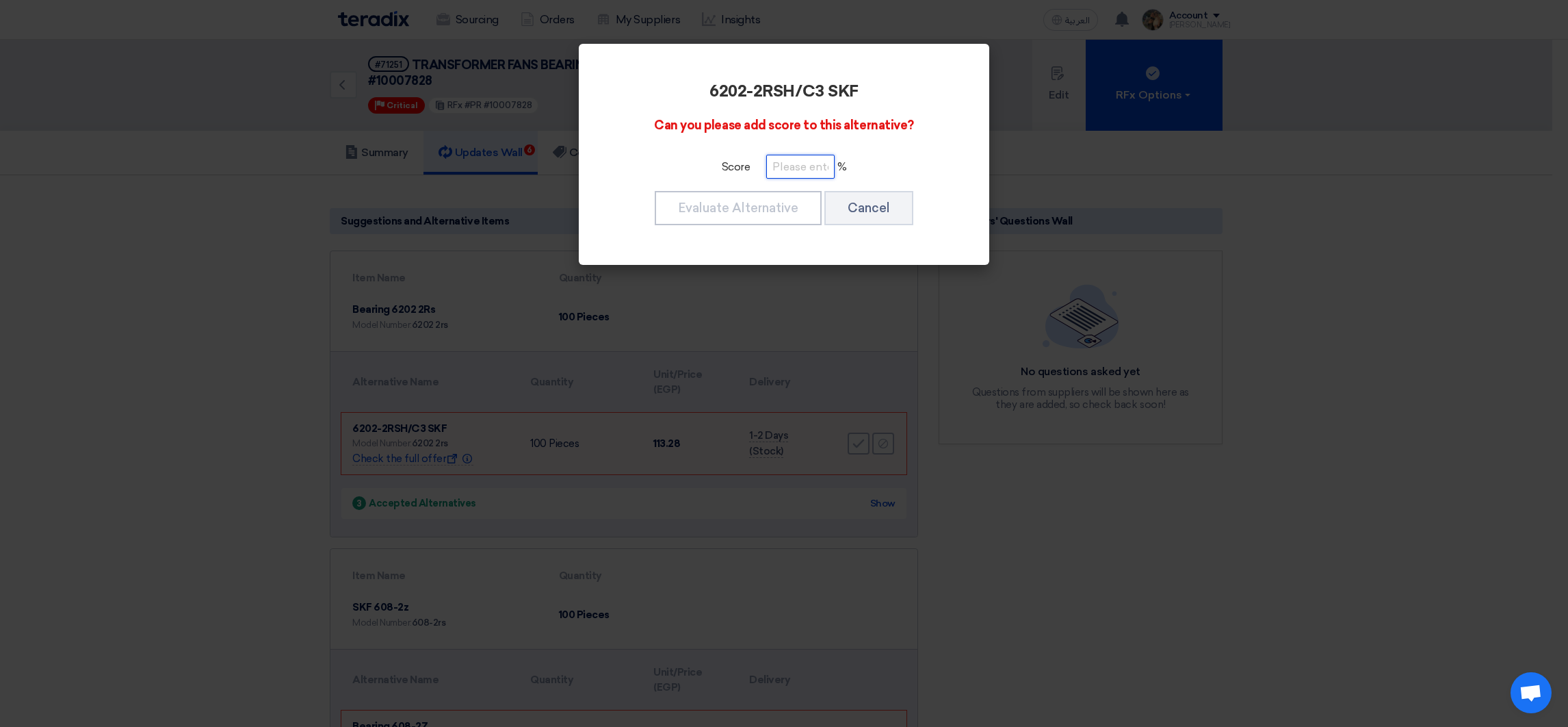
click at [768, 162] on input "number" at bounding box center [800, 167] width 68 height 24
paste input "100"
type input "100"
click at [780, 205] on button "Evaluate Alternative" at bounding box center [738, 208] width 167 height 34
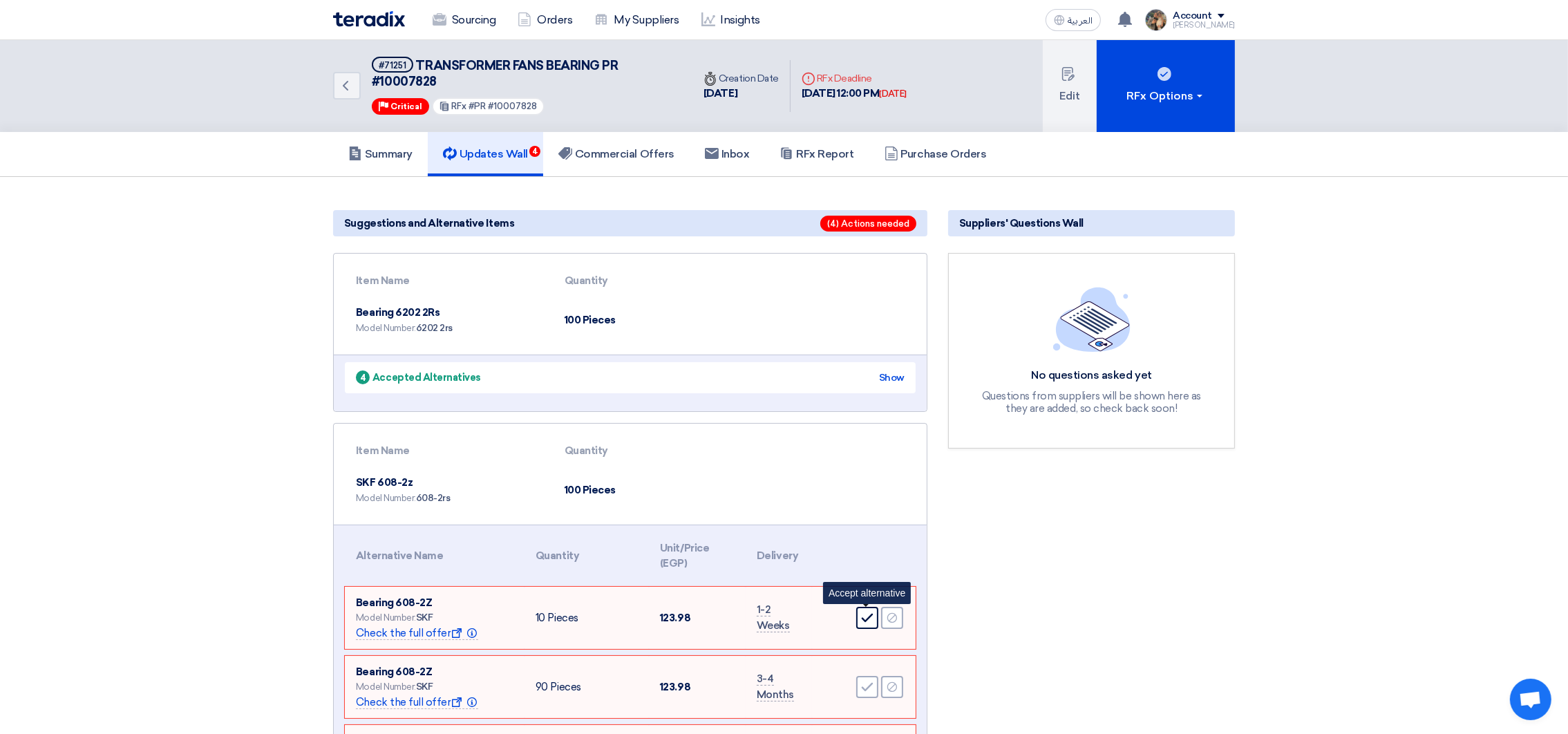
click at [866, 608] on div "Accept" at bounding box center [866, 617] width 22 height 22
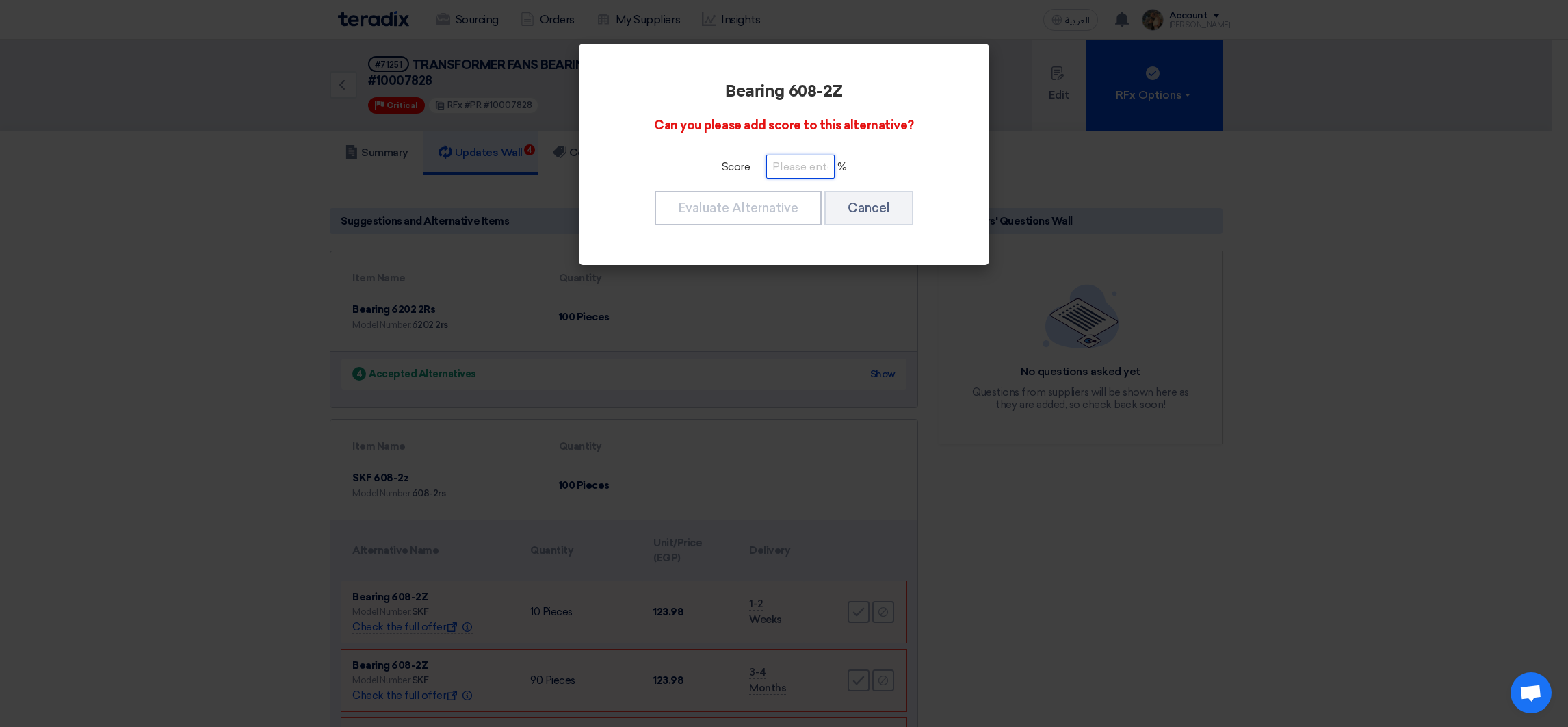
click at [786, 172] on input "number" at bounding box center [800, 167] width 68 height 24
paste input "100"
type input "100"
click at [795, 215] on button "Evaluate Alternative" at bounding box center [738, 208] width 167 height 34
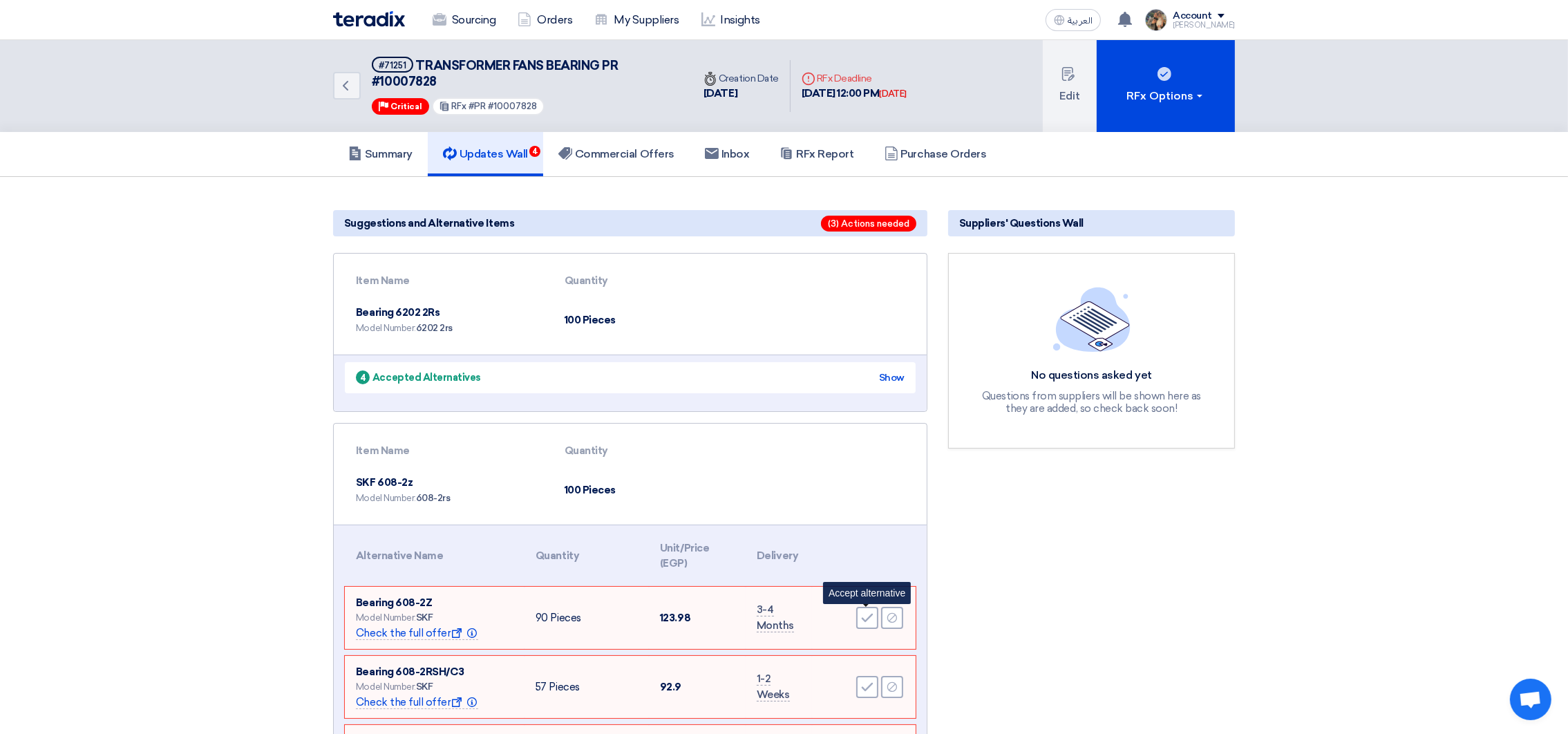
click at [861, 613] on icon "Accept" at bounding box center [867, 617] width 13 height 13
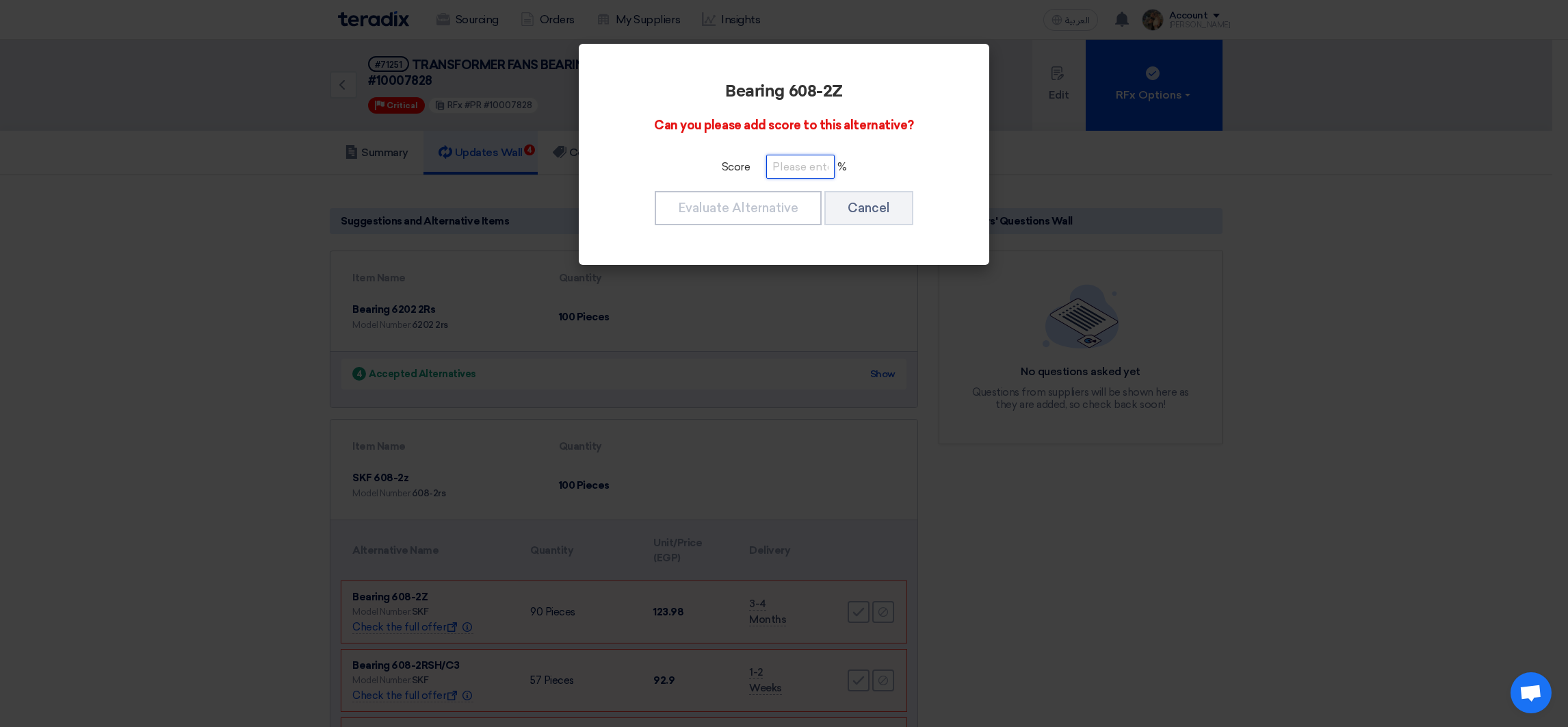
click at [774, 167] on input "number" at bounding box center [800, 167] width 68 height 24
paste input "100"
type input "100"
click at [774, 215] on button "Evaluate Alternative" at bounding box center [738, 208] width 167 height 34
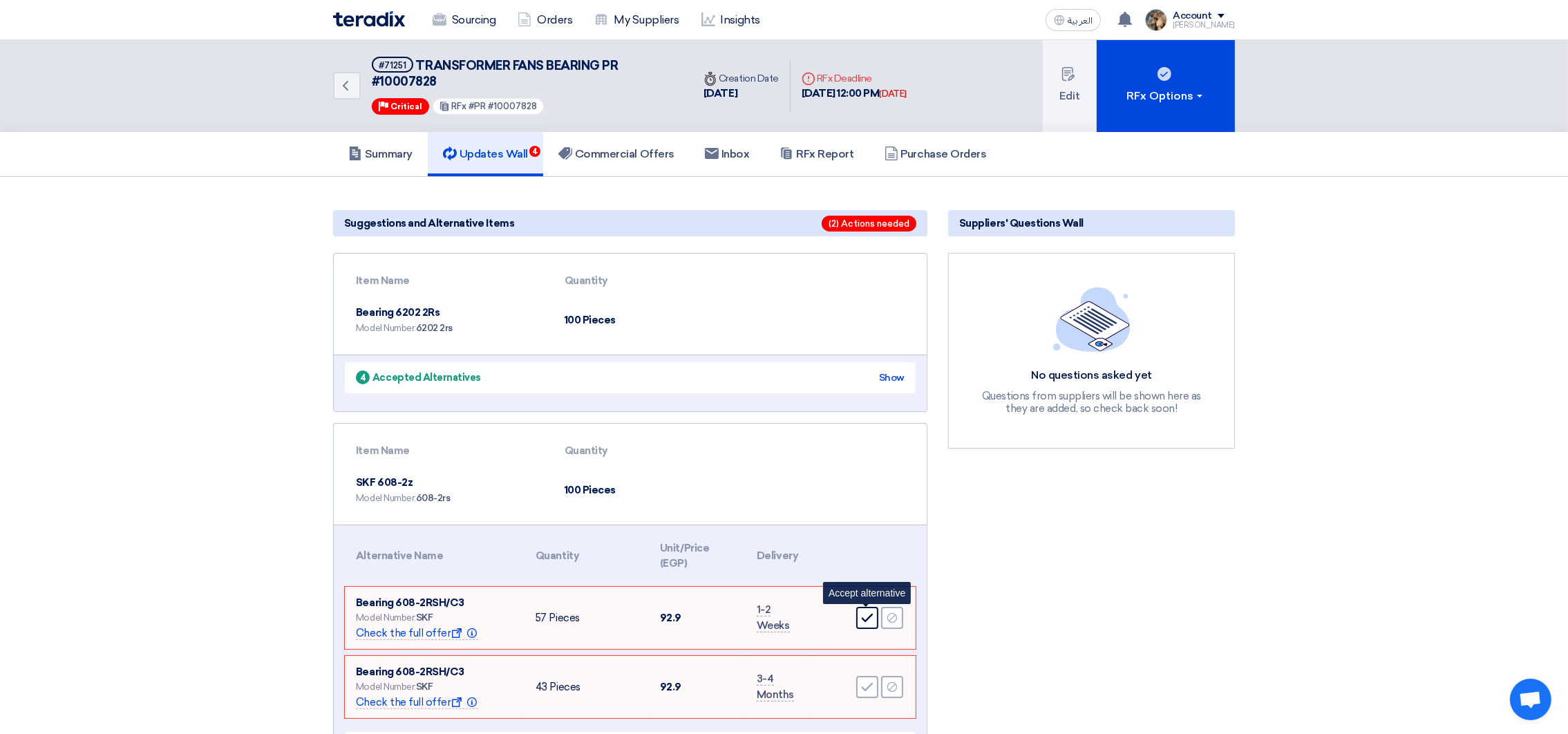
click at [865, 611] on icon "Accept" at bounding box center [867, 617] width 13 height 13
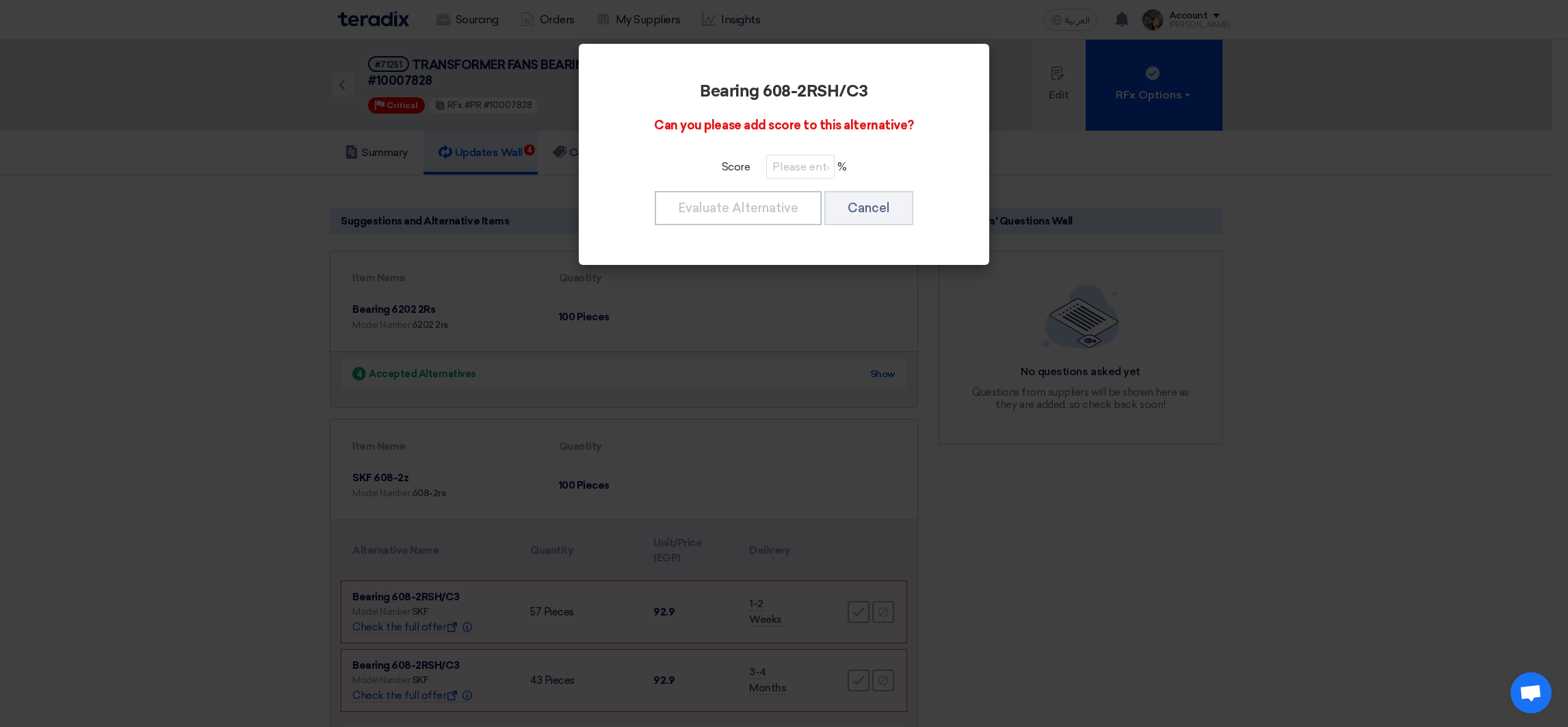
click at [794, 179] on div "Bearing 608-2RSH/C3 Can you please add score to this alternative? Score % Evalu…" at bounding box center [783, 154] width 377 height 188
click at [794, 164] on input "number" at bounding box center [800, 167] width 68 height 24
paste input "100"
type input "100"
click at [791, 206] on button "Evaluate Alternative" at bounding box center [738, 208] width 167 height 34
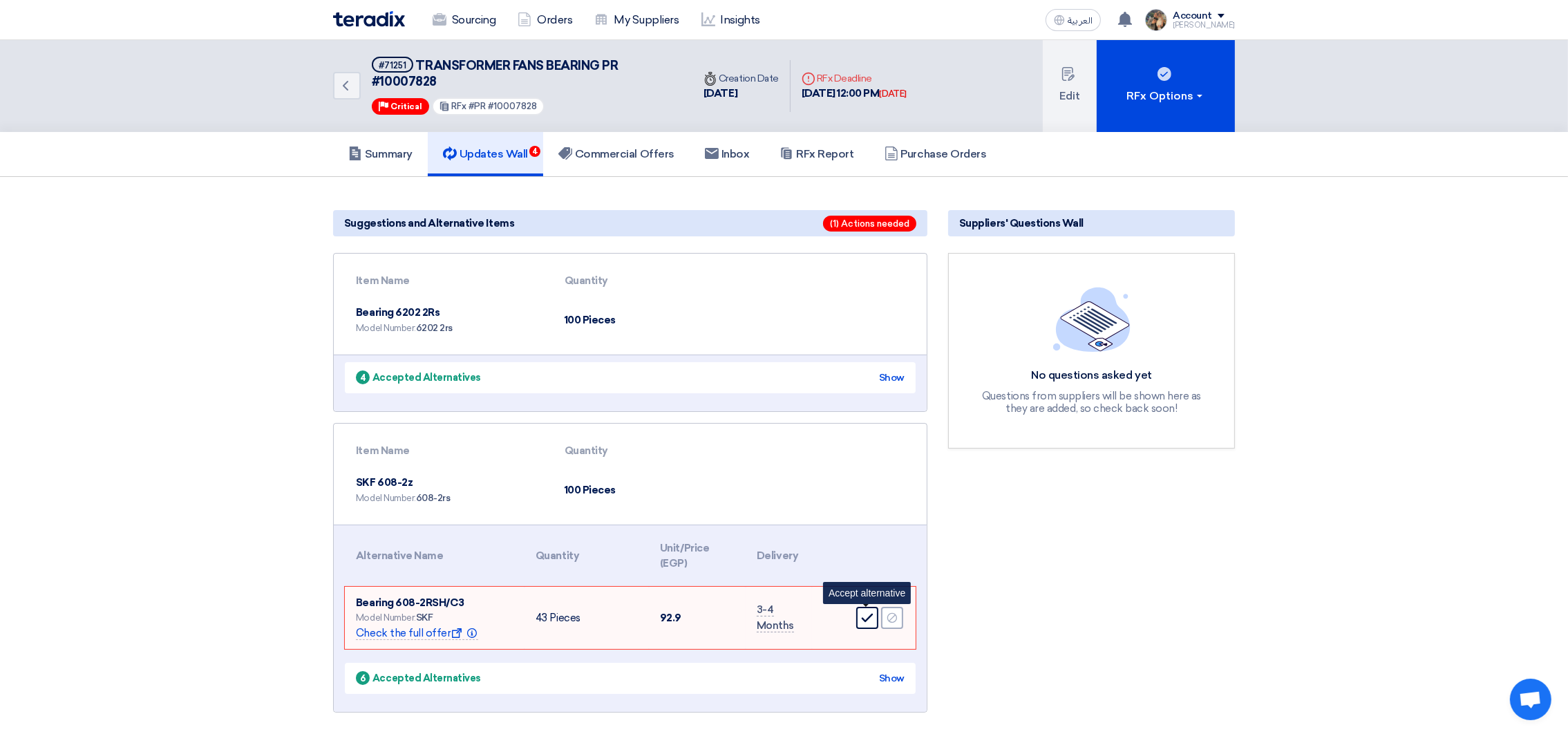
click at [868, 611] on icon "Accept" at bounding box center [867, 617] width 13 height 13
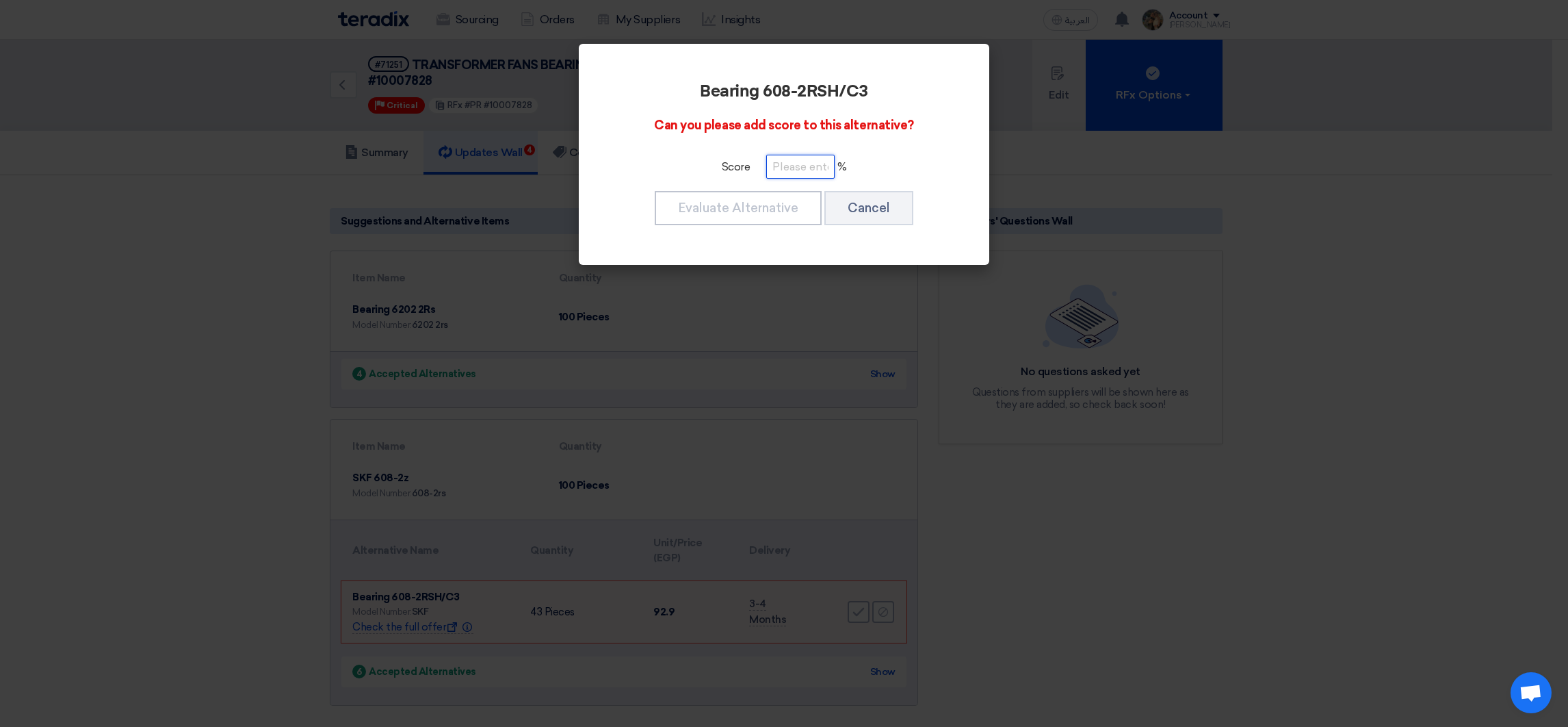
click at [806, 178] on input "number" at bounding box center [800, 167] width 68 height 24
paste input "100"
type input "100"
click at [772, 208] on button "Evaluate Alternative" at bounding box center [738, 208] width 167 height 34
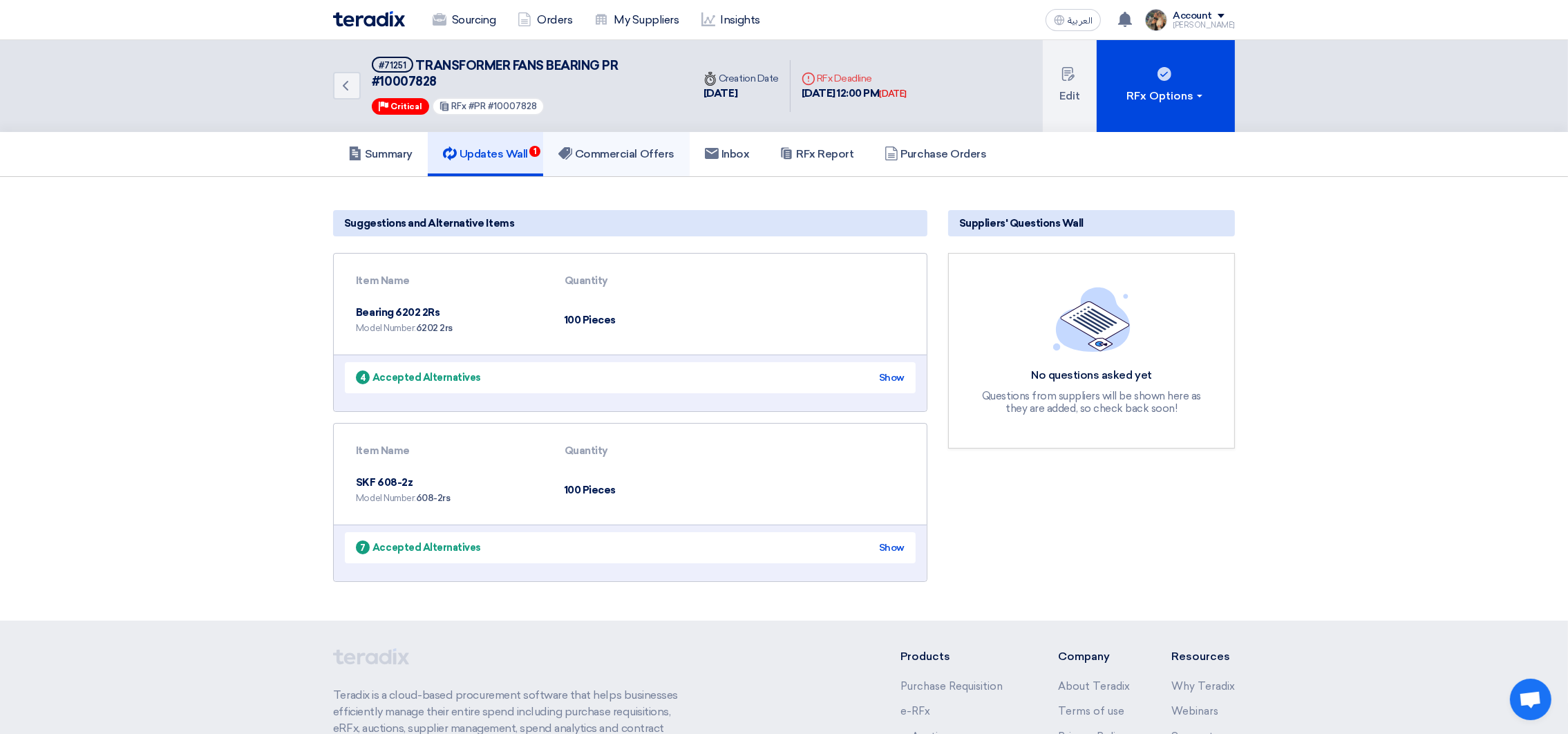
click at [619, 153] on h5 "Commercial Offers" at bounding box center [616, 154] width 116 height 14
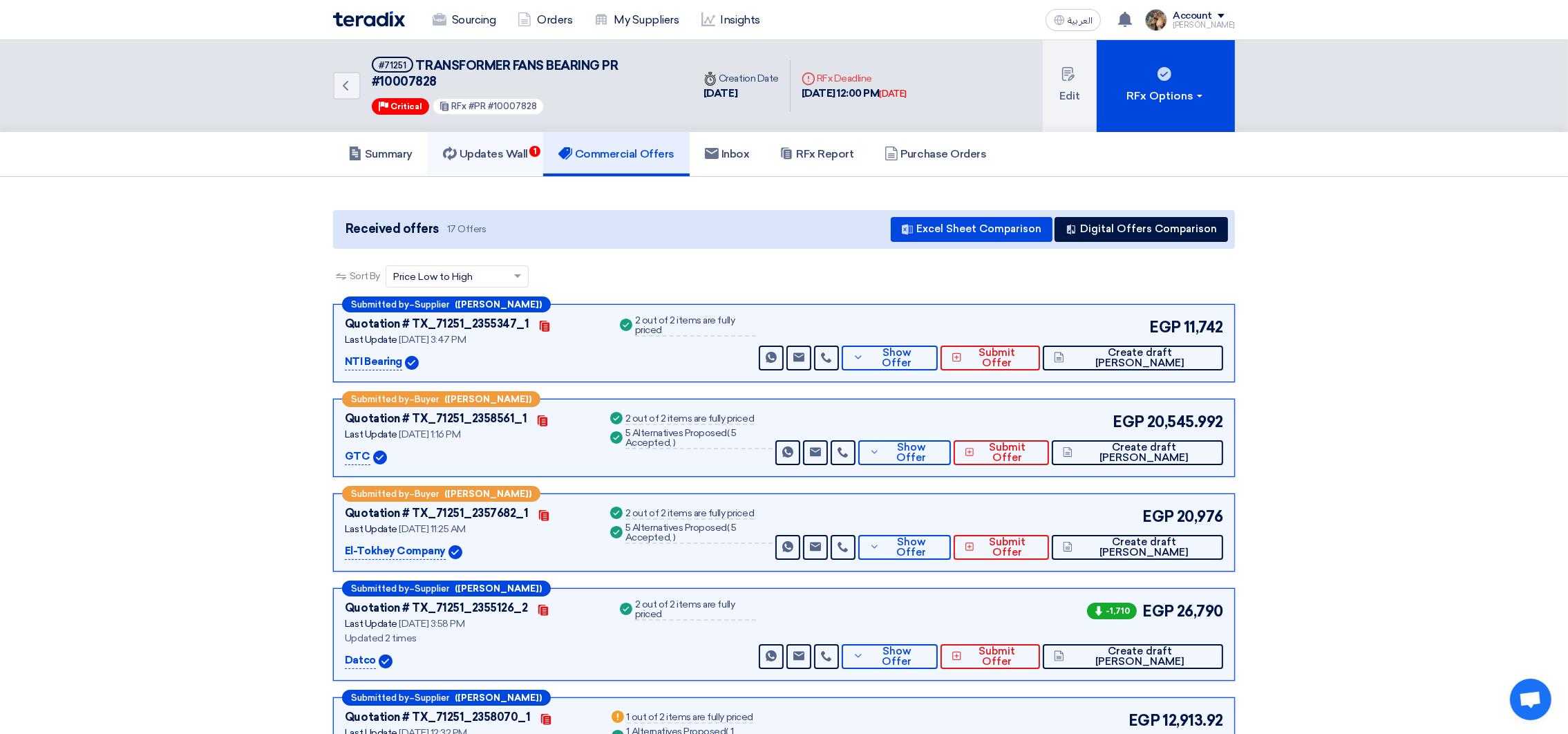
click at [511, 154] on h5 "Updates Wall 1" at bounding box center [485, 154] width 85 height 14
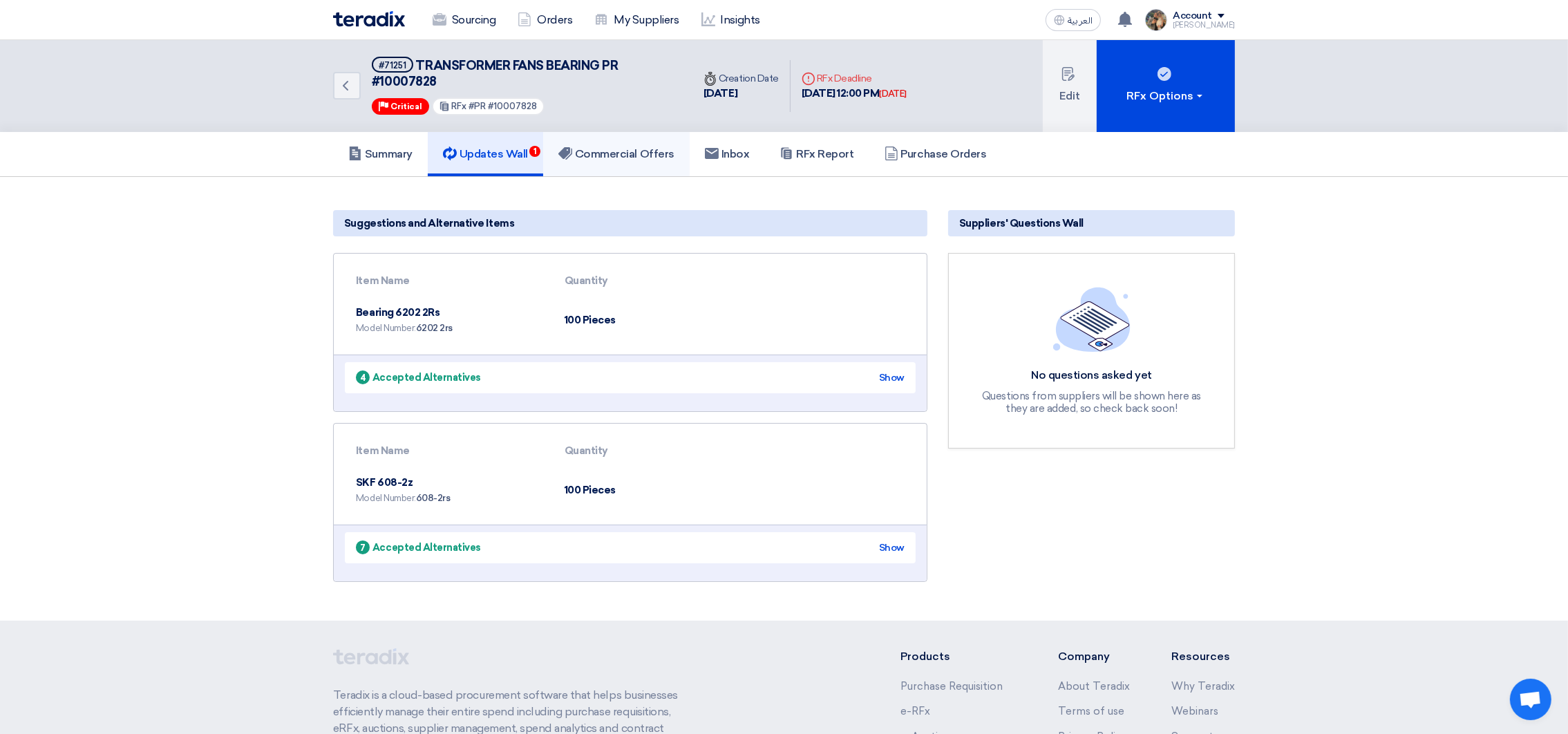
click at [607, 156] on h5 "Commercial Offers" at bounding box center [616, 154] width 116 height 14
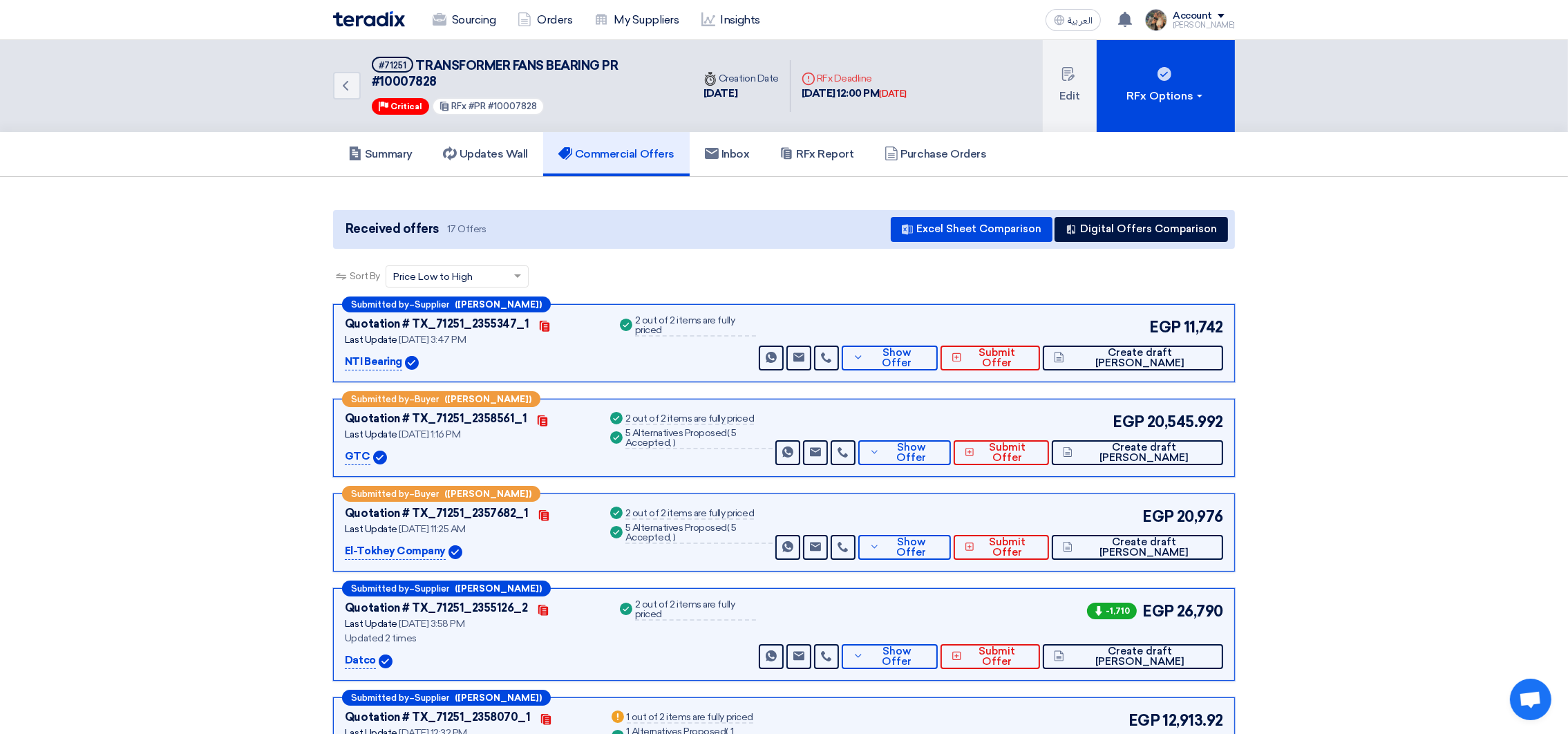
click at [380, 23] on img at bounding box center [369, 19] width 72 height 16
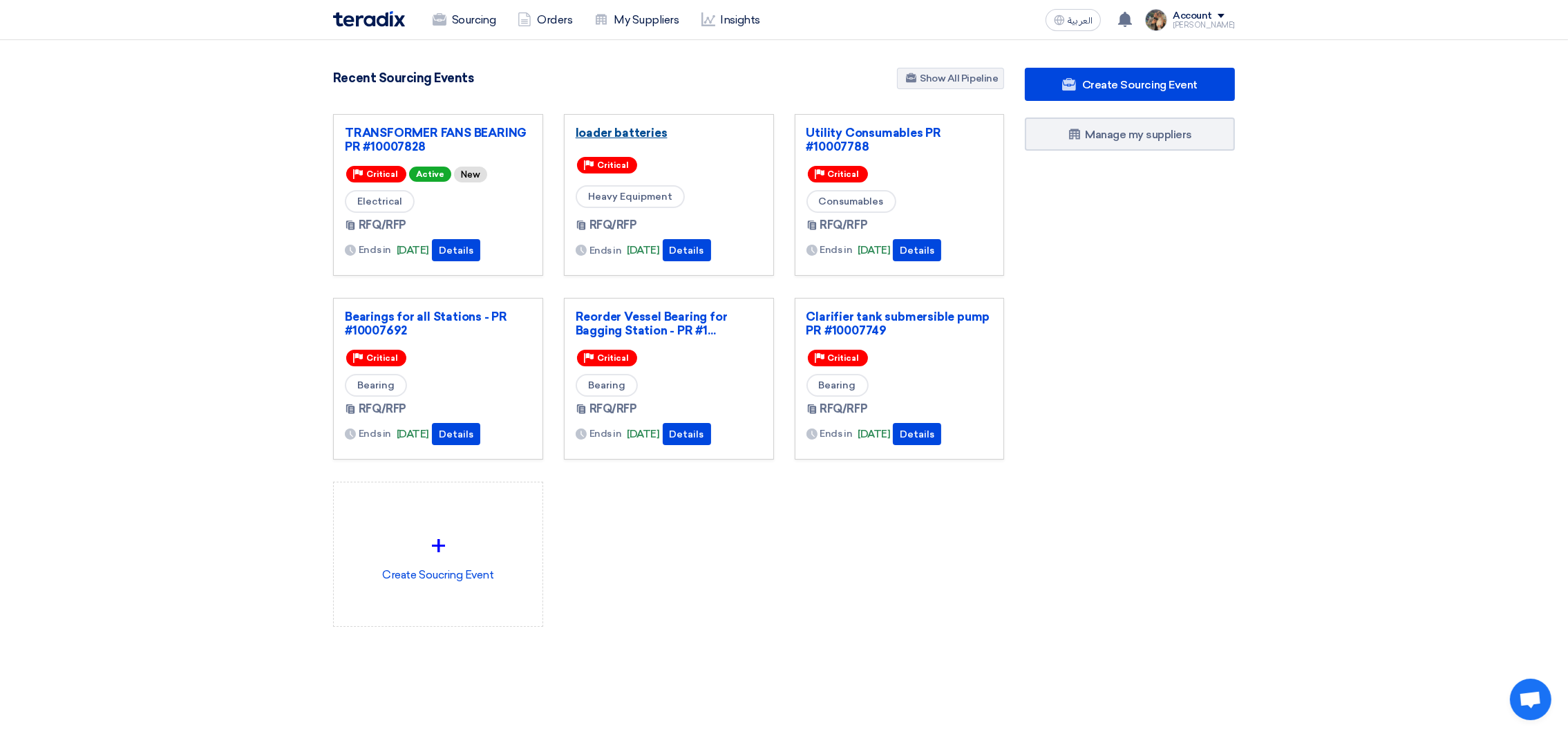
click at [640, 138] on link "loader batteries" at bounding box center [669, 132] width 187 height 14
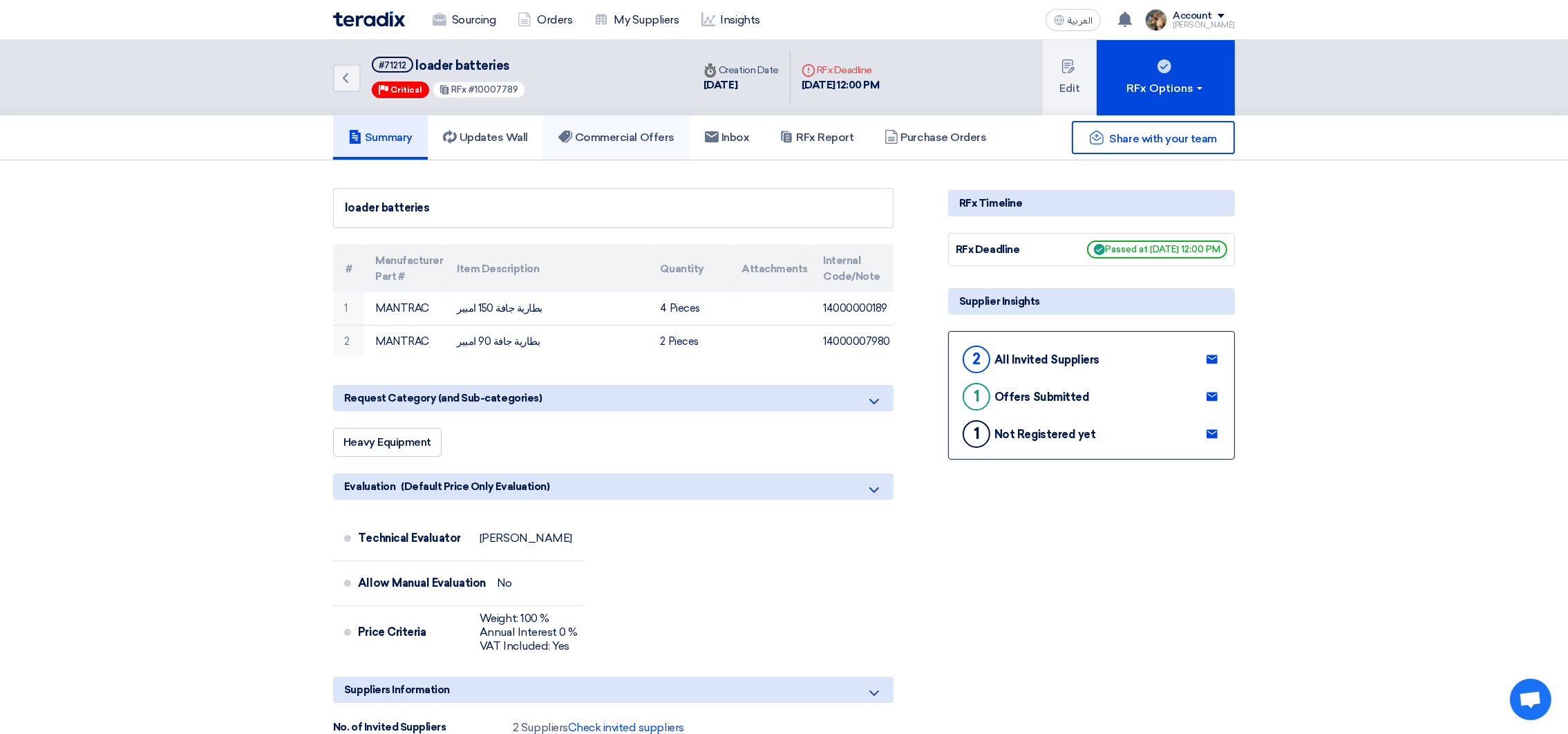
click at [632, 132] on h5 "Commercial Offers" at bounding box center [616, 138] width 116 height 14
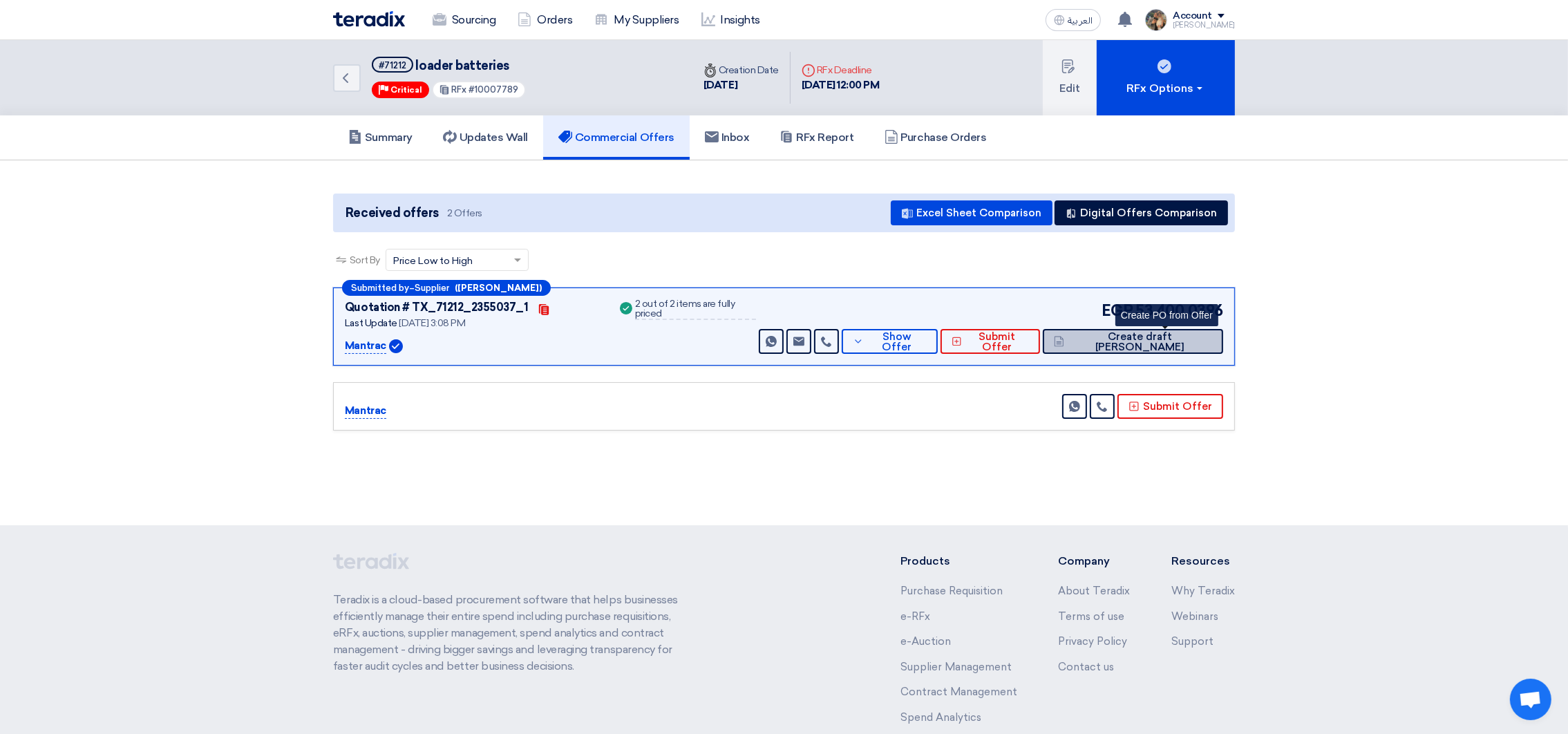
click at [1175, 335] on span "Create draft [PERSON_NAME]" at bounding box center [1140, 342] width 144 height 21
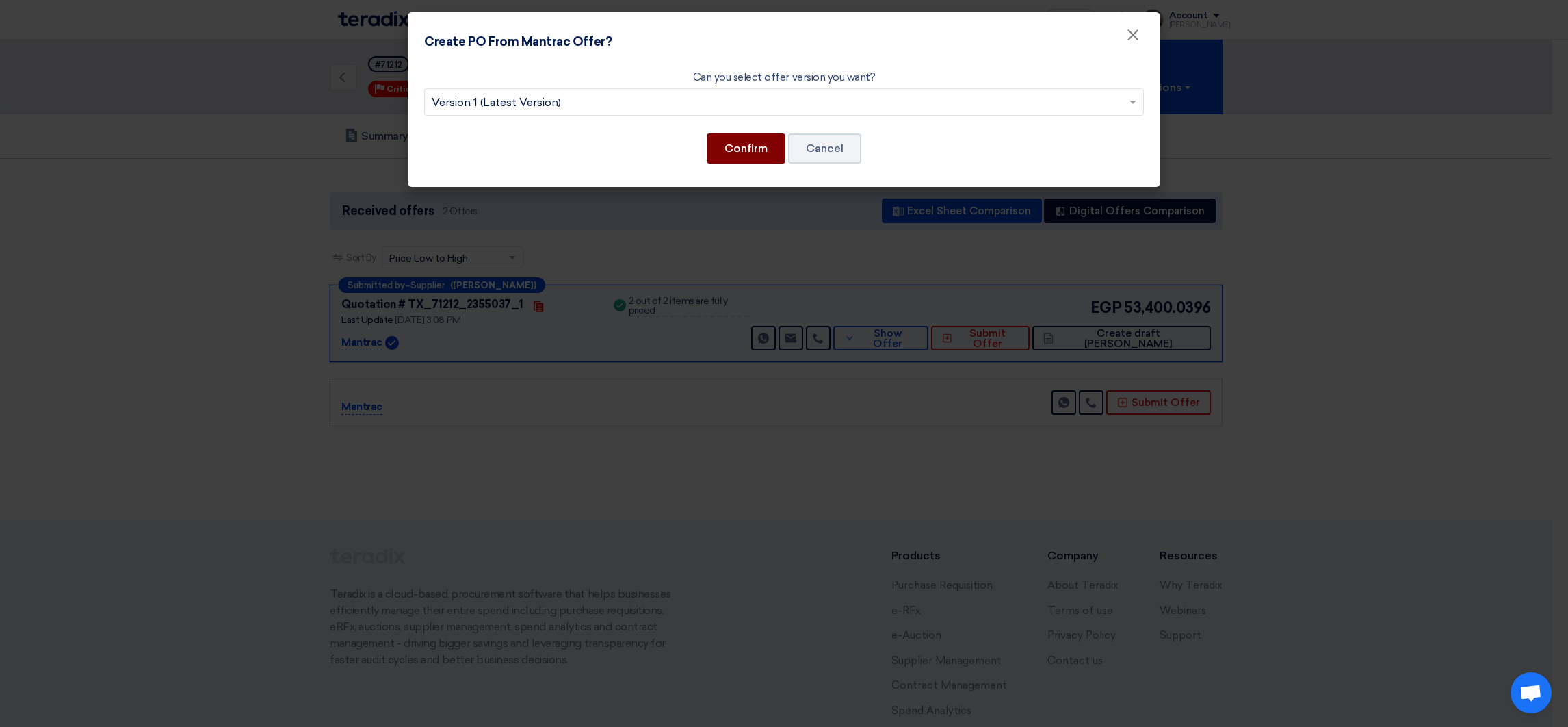
click at [745, 140] on button "Confirm" at bounding box center [746, 148] width 79 height 30
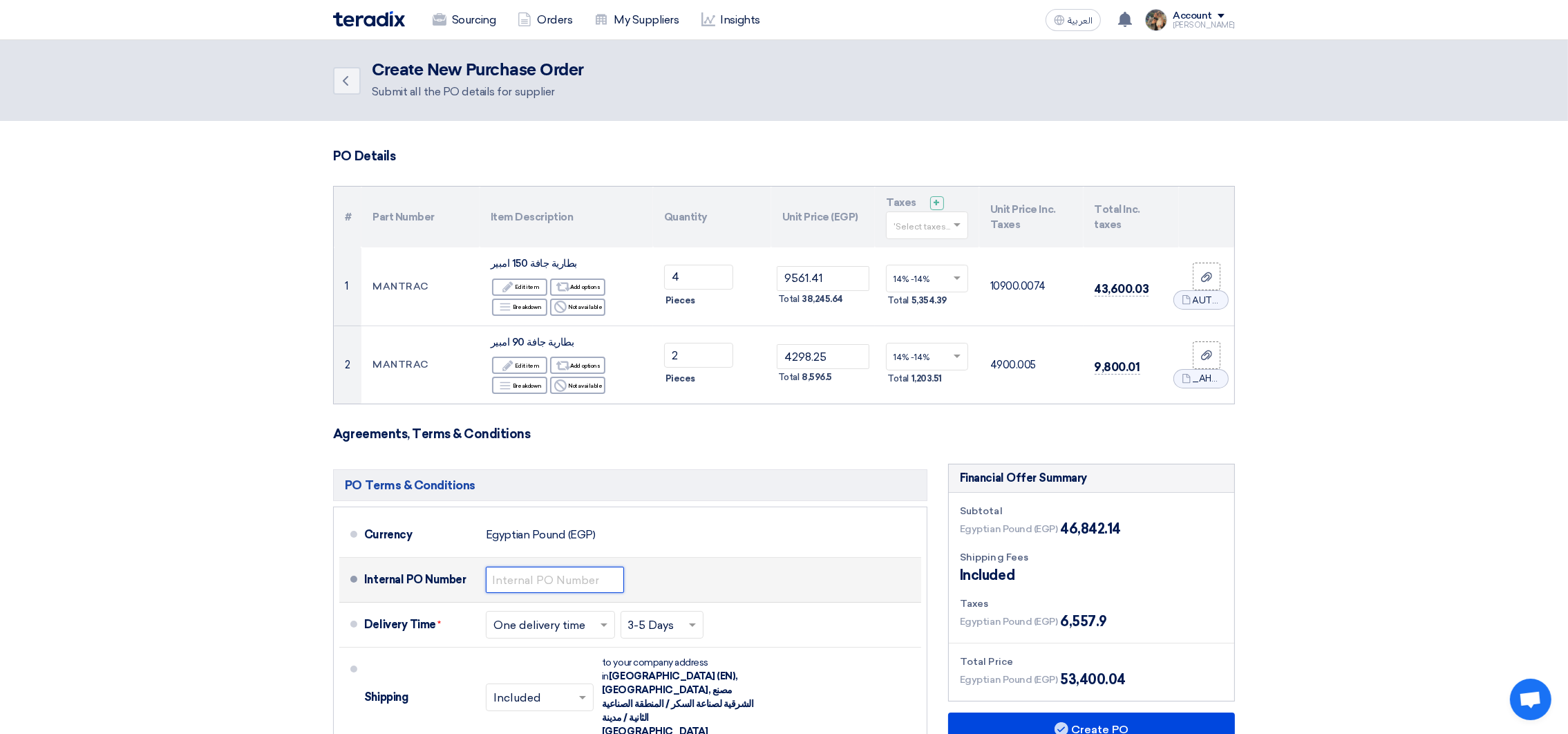
click at [547, 567] on input "text" at bounding box center [555, 579] width 138 height 26
drag, startPoint x: 532, startPoint y: 585, endPoint x: 587, endPoint y: 575, distance: 55.9
click at [587, 575] on input "4500007236" at bounding box center [555, 579] width 138 height 26
paste input "9486"
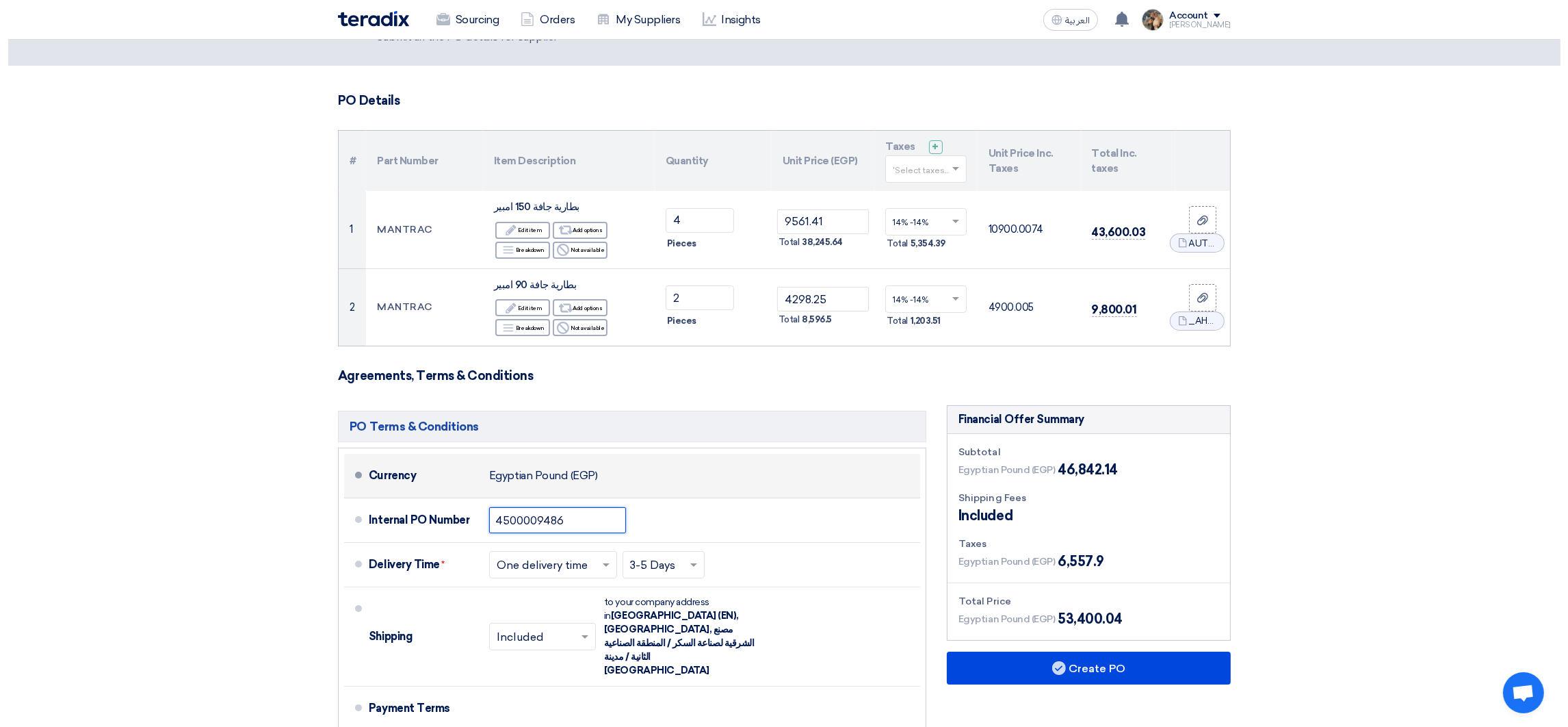
scroll to position [103, 0]
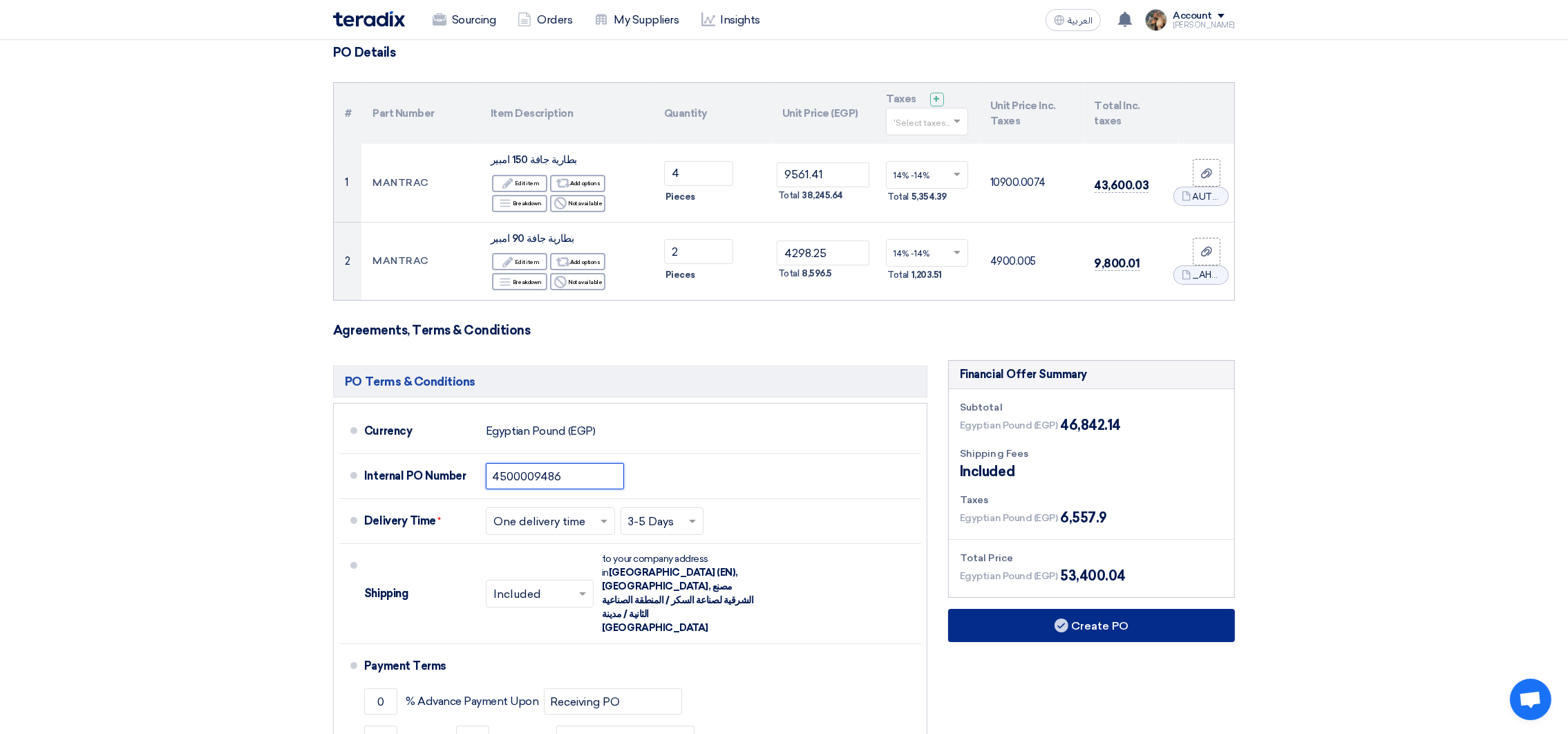
type input "4500009486"
click at [1004, 629] on button "Create PO" at bounding box center [1091, 625] width 287 height 33
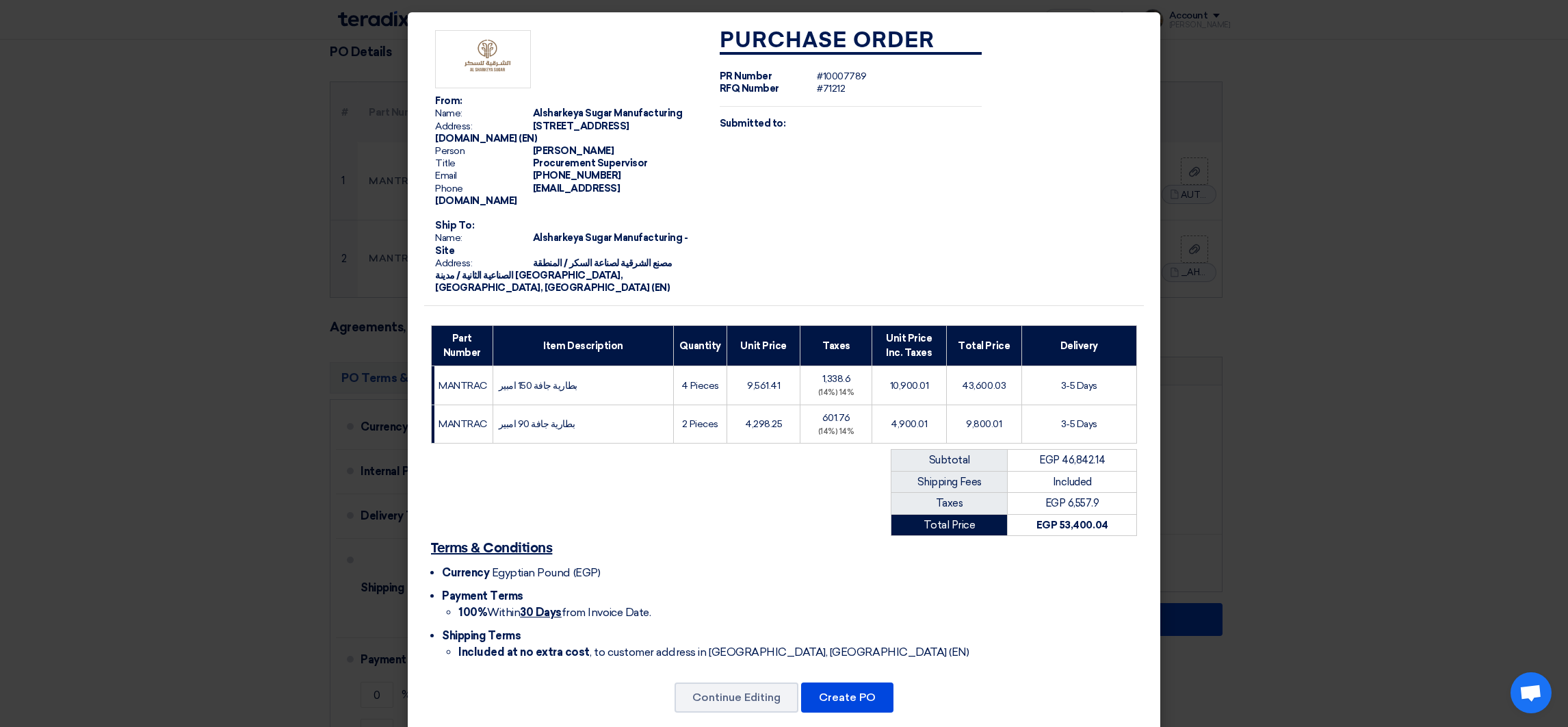
click at [855, 667] on div "From: Name: Alsharkeya Sugar Manufacturing Address: [STREET_ADDRESS][DOMAIN_NAM…" at bounding box center [784, 375] width 753 height 724
click at [857, 682] on button "Create PO" at bounding box center [847, 697] width 92 height 30
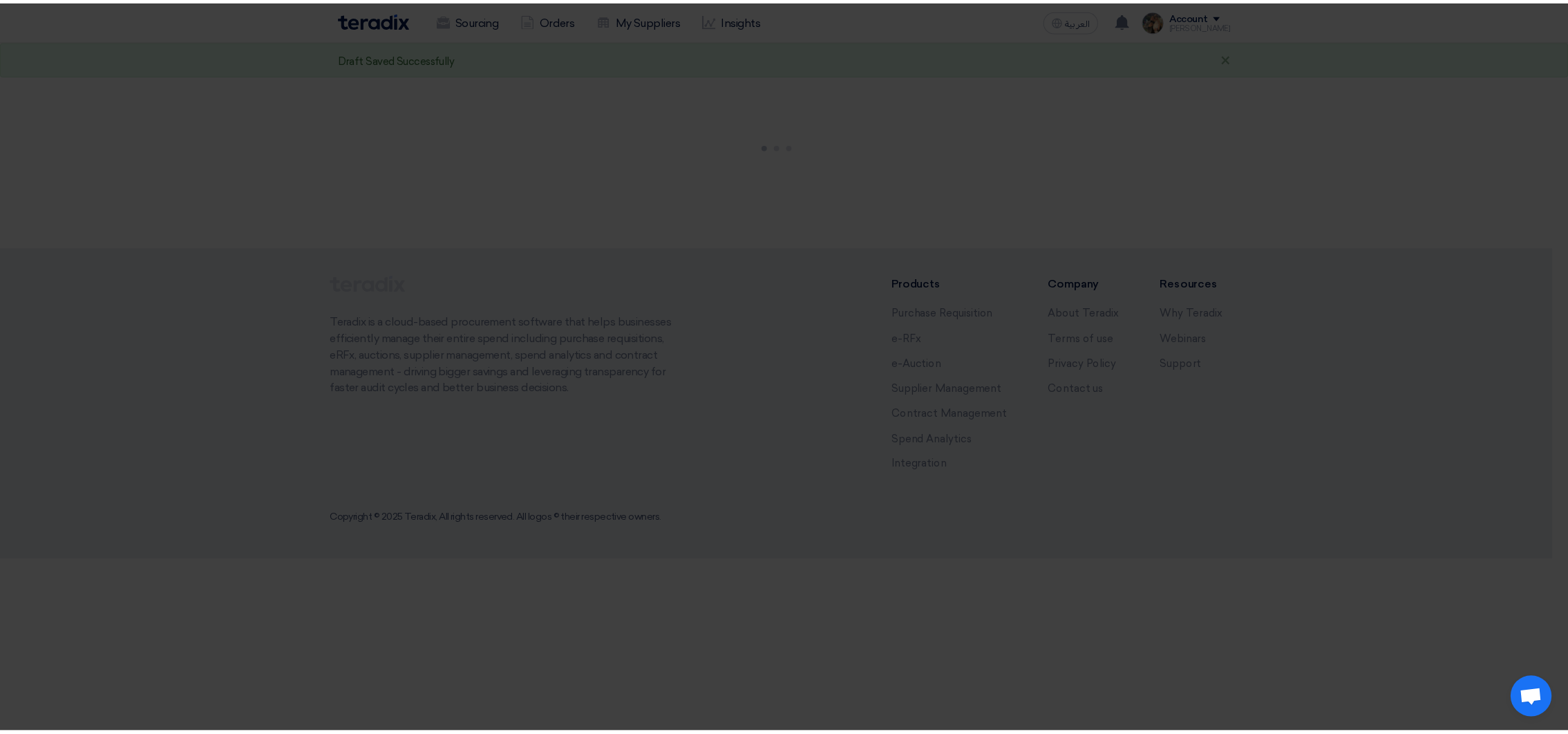
scroll to position [0, 0]
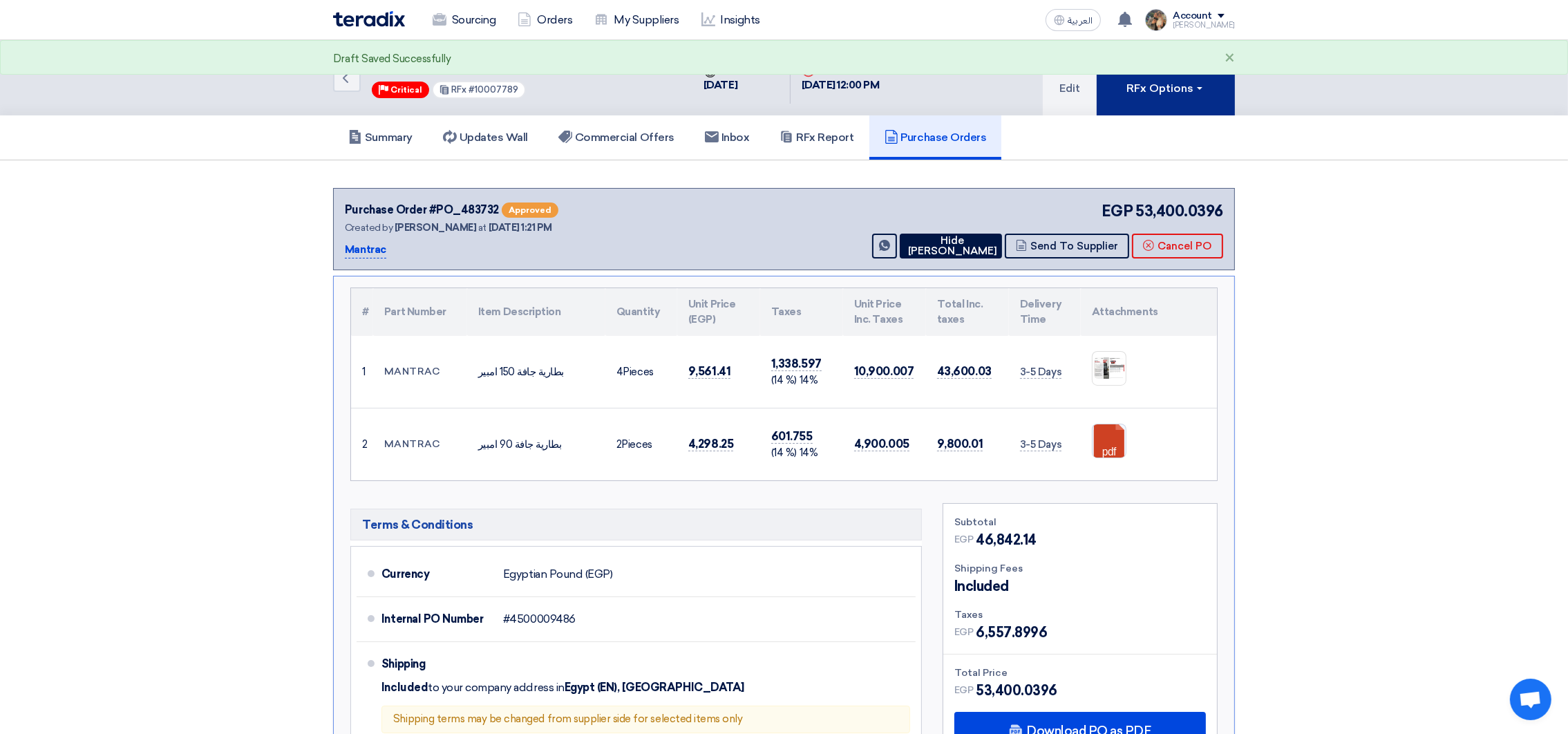
click at [1179, 81] on div "RFx Options" at bounding box center [1166, 89] width 78 height 17
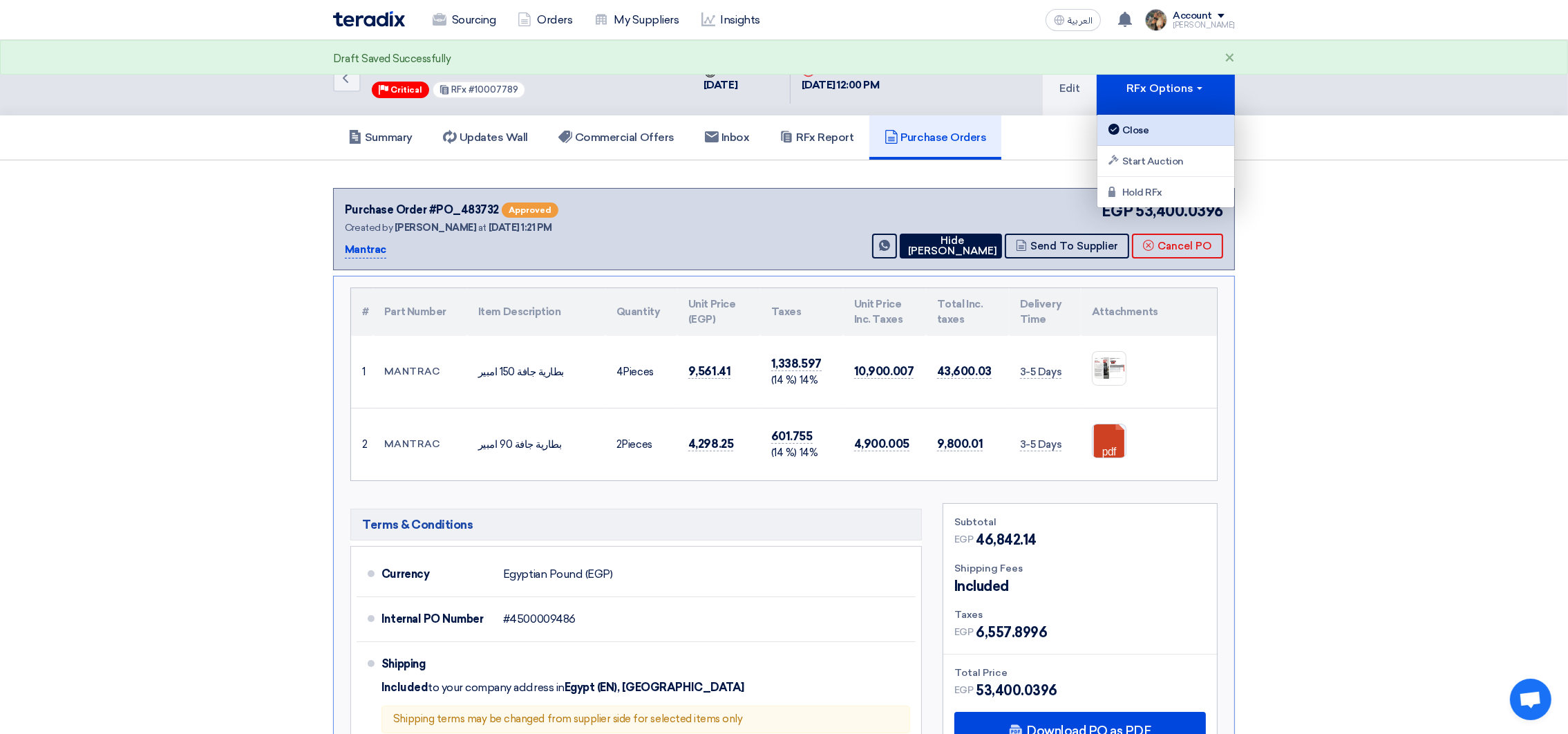
click at [1193, 115] on link "Close" at bounding box center [1166, 130] width 137 height 31
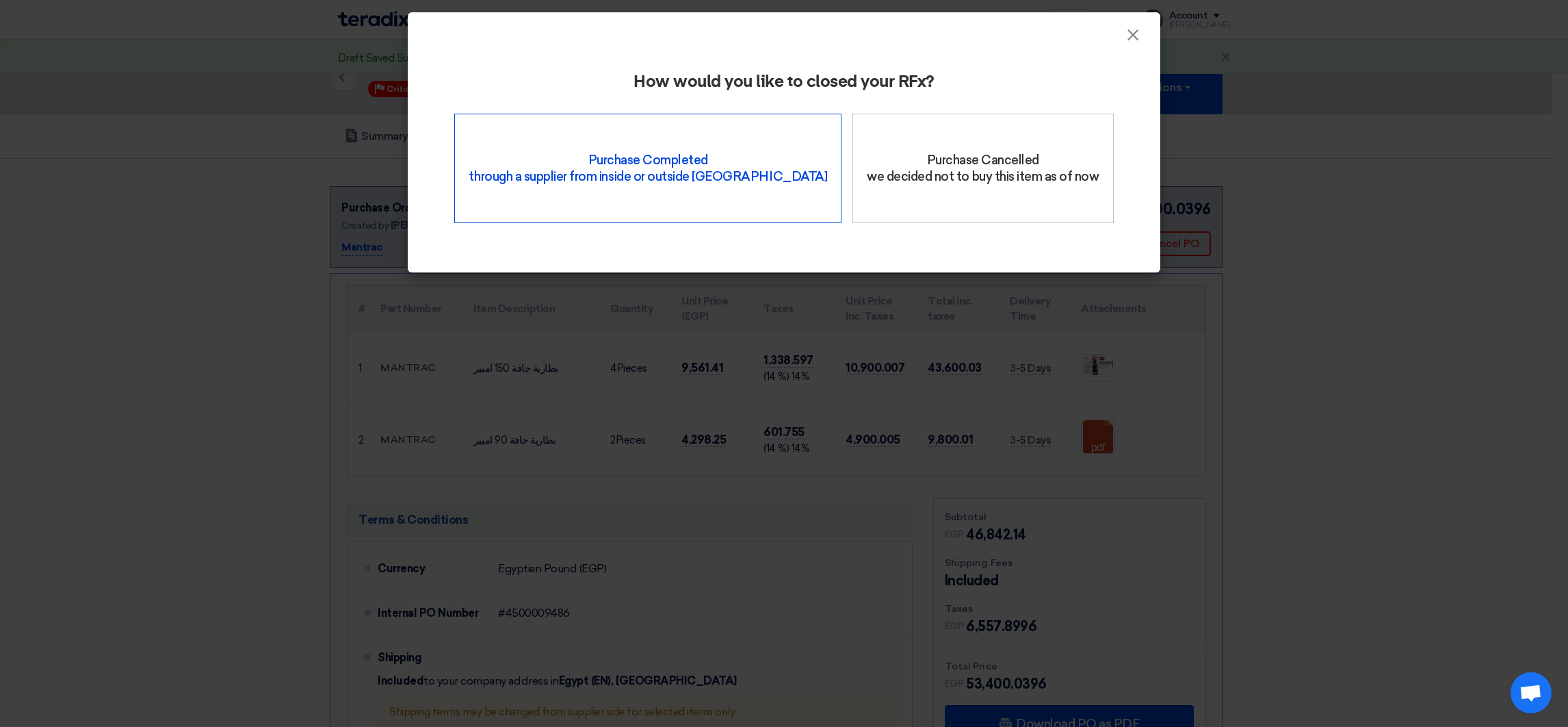
click at [709, 200] on div "Purchase Completed through a supplier from inside or outside Teradix" at bounding box center [648, 168] width 387 height 109
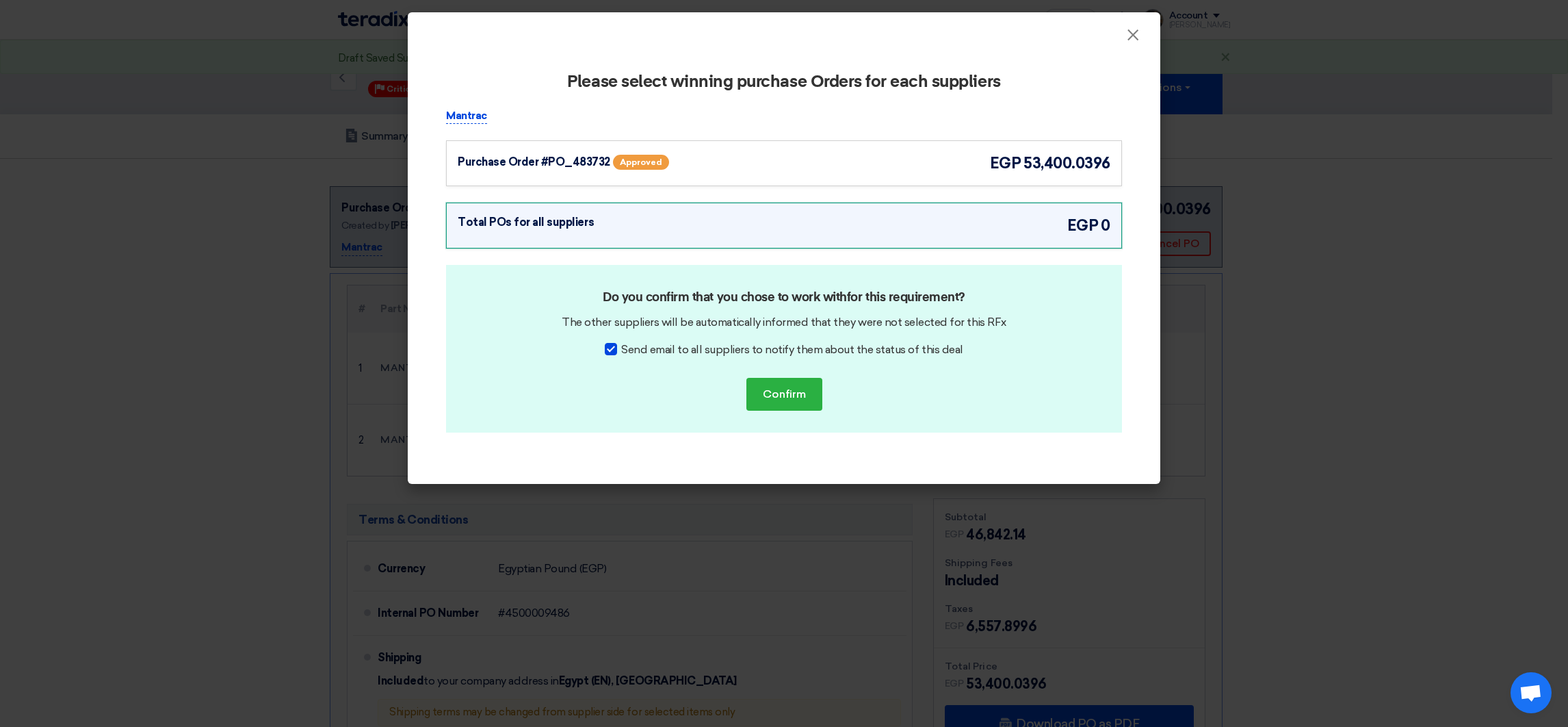
click at [1031, 171] on span "53,400.0396" at bounding box center [1067, 163] width 87 height 22
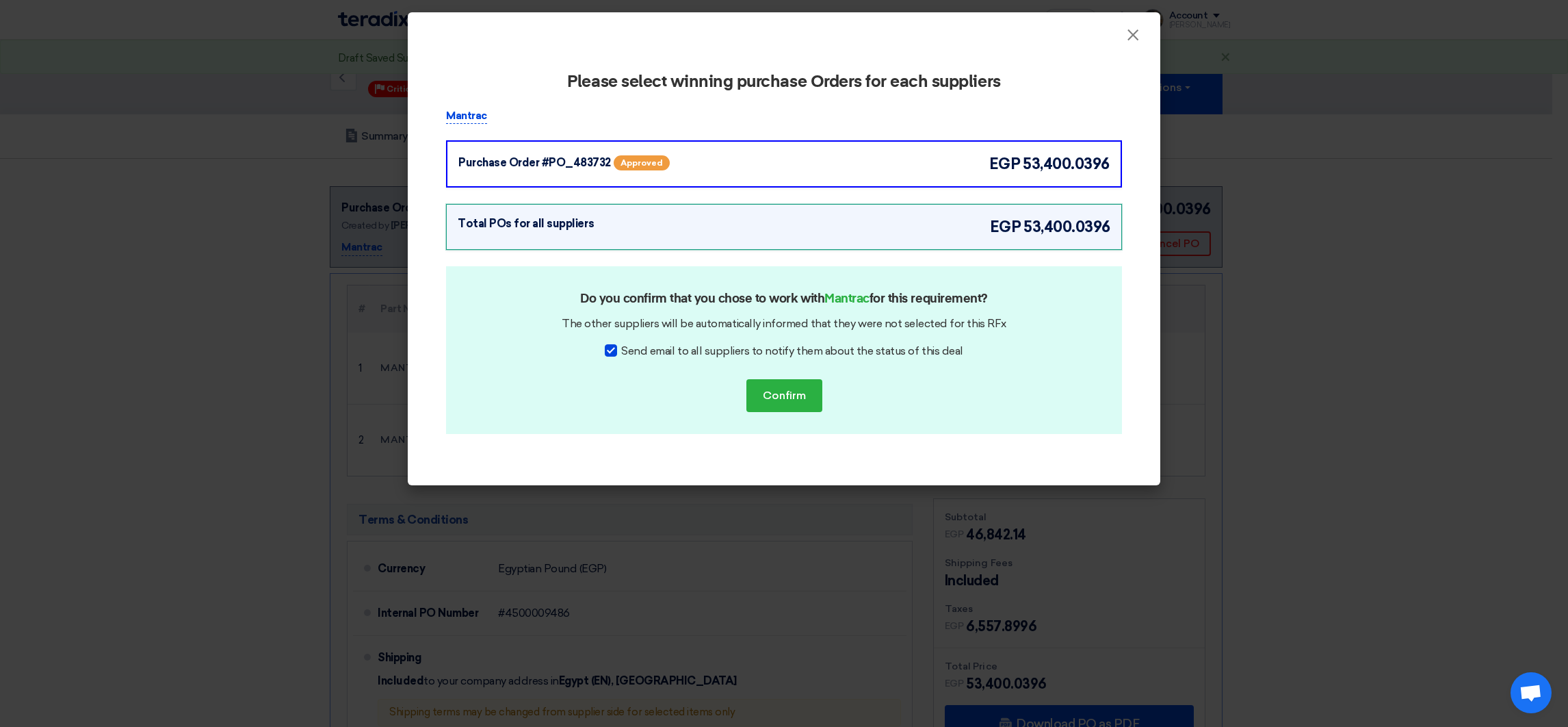
click at [832, 352] on span "Send email to all suppliers to notify them about the status of this deal" at bounding box center [791, 351] width 341 height 16
click at [630, 352] on input "Send email to all suppliers to notify them about the status of this deal" at bounding box center [625, 347] width 9 height 9
checkbox input "false"
click at [791, 387] on button "Confirm" at bounding box center [784, 396] width 76 height 33
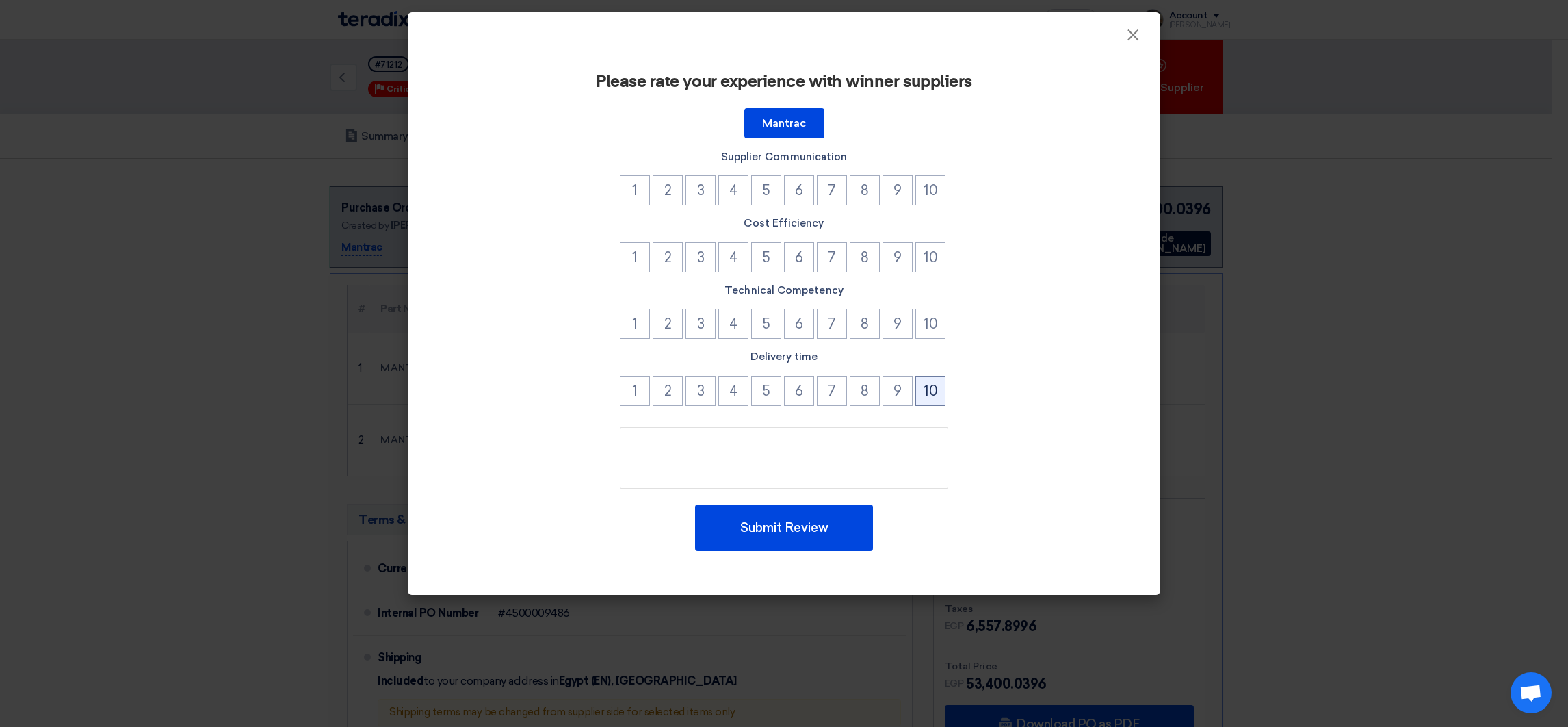
click at [926, 383] on button "10" at bounding box center [930, 390] width 30 height 30
click at [930, 331] on button "10" at bounding box center [930, 323] width 30 height 30
click at [924, 259] on button "10" at bounding box center [930, 257] width 30 height 30
click at [927, 198] on button "10" at bounding box center [930, 190] width 30 height 30
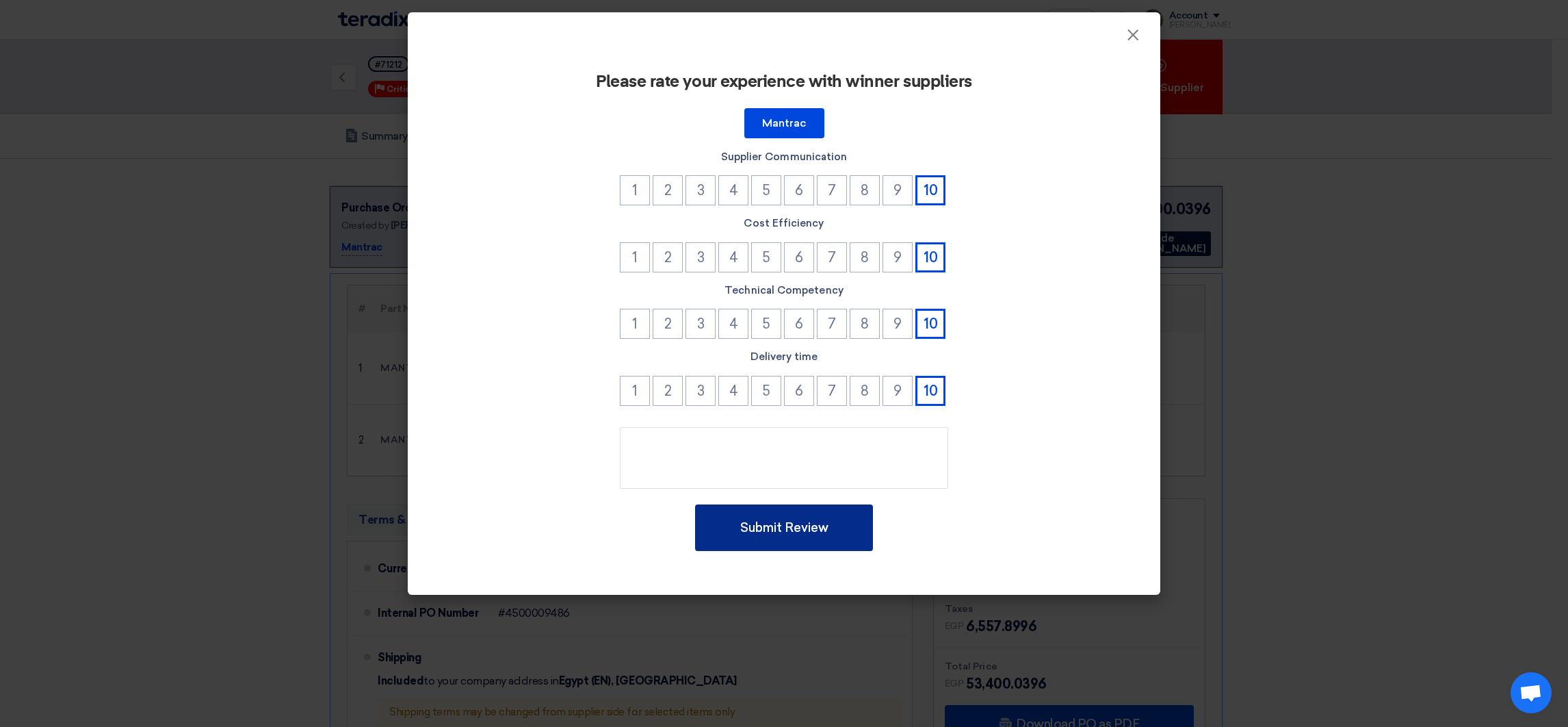
click at [851, 515] on button "Submit Review" at bounding box center [784, 527] width 178 height 46
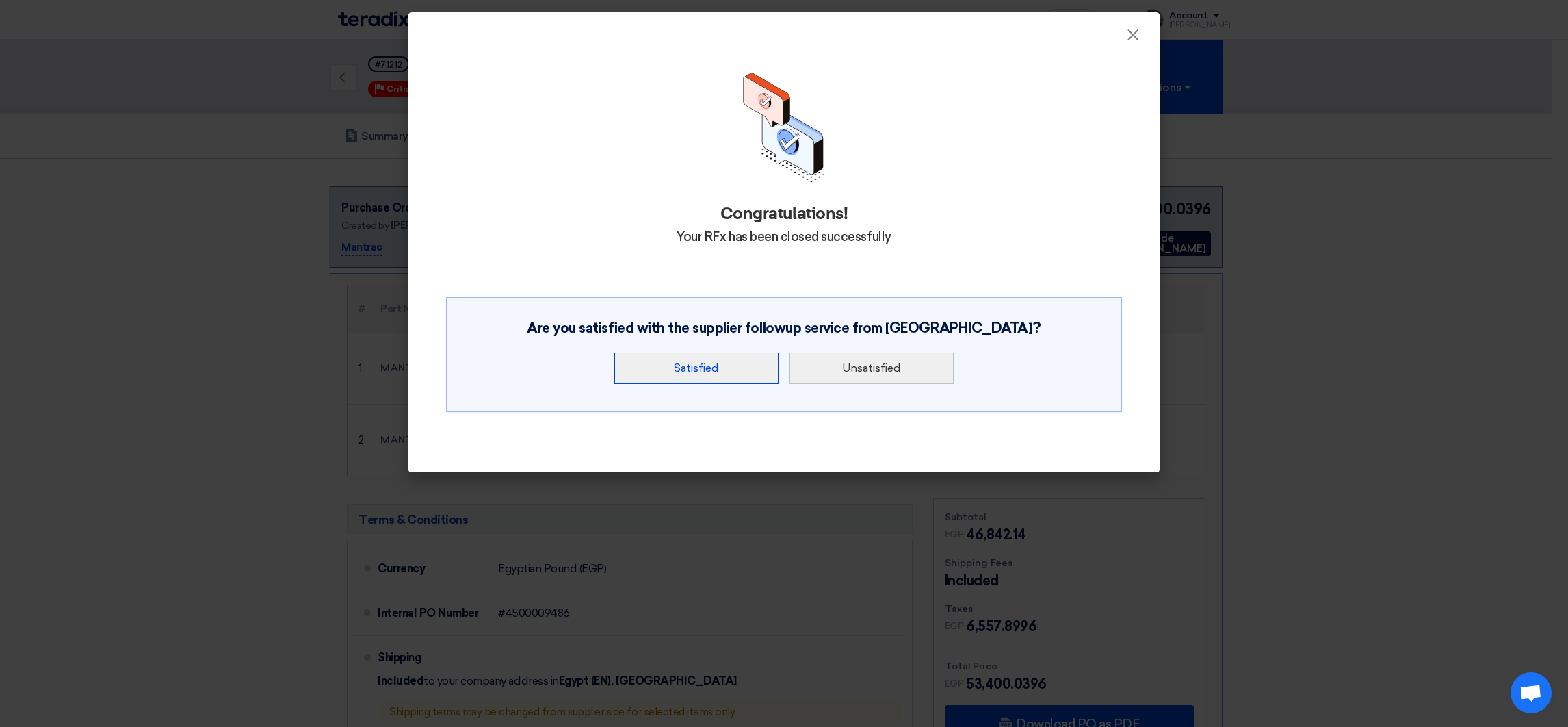
click at [742, 366] on button "Satisfied" at bounding box center [696, 368] width 165 height 31
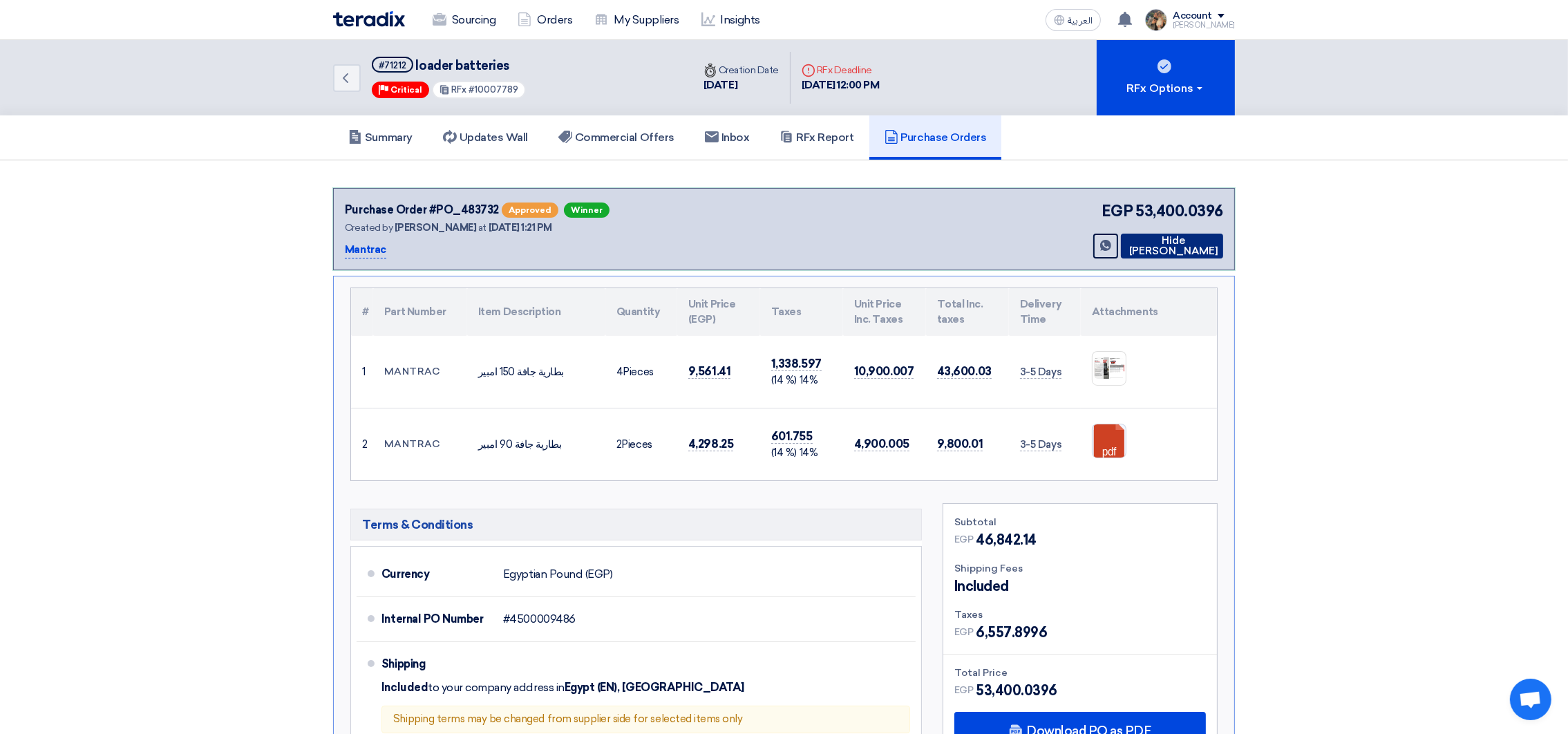
click at [1184, 251] on button "Hide [PERSON_NAME]" at bounding box center [1172, 246] width 102 height 25
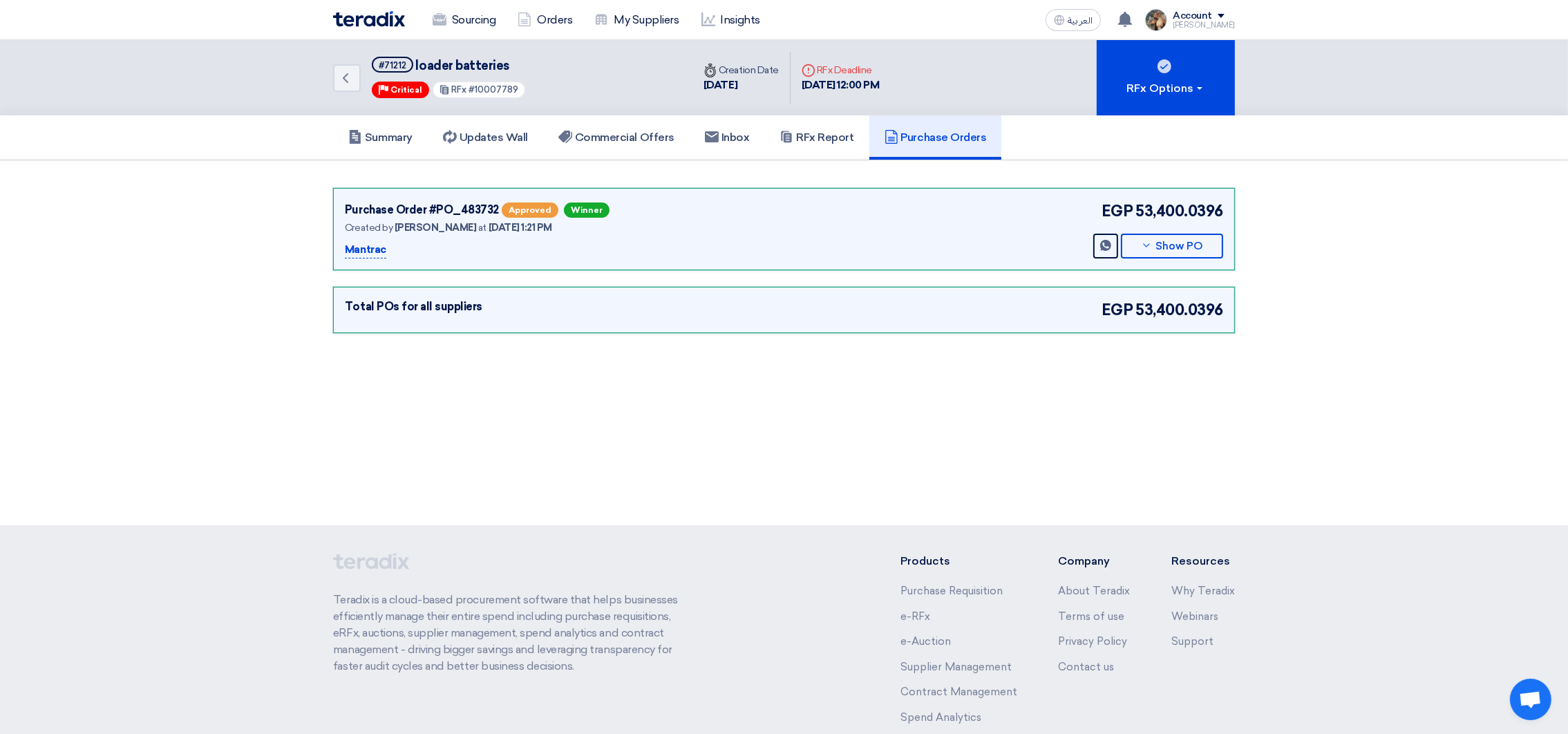
click at [368, 29] on div "Sourcing Orders My Suppliers Insights" at bounding box center [603, 20] width 541 height 30
click at [368, 20] on img at bounding box center [369, 19] width 72 height 16
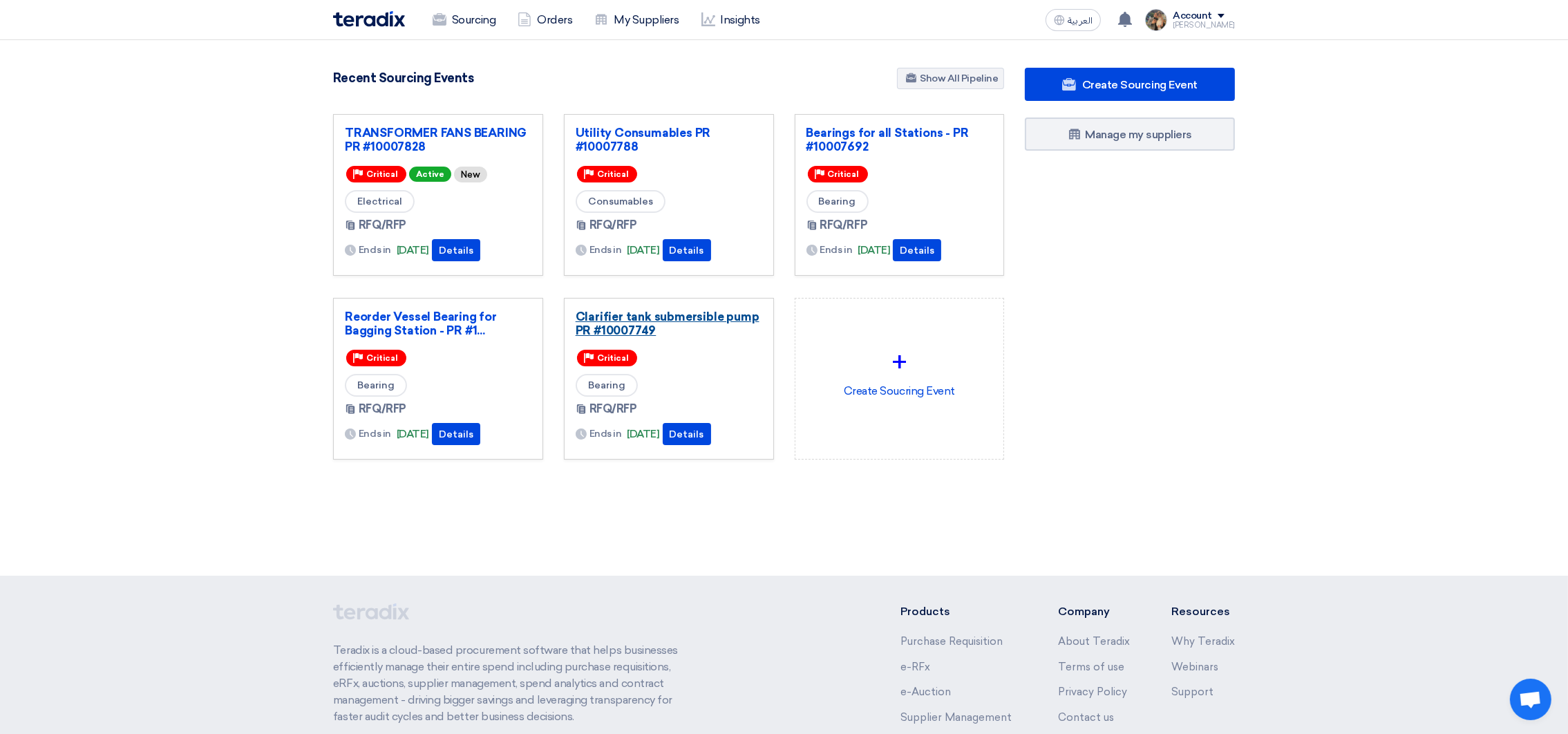
click at [626, 329] on link "Clarifier tank submersible pump PR #10007749" at bounding box center [669, 323] width 187 height 28
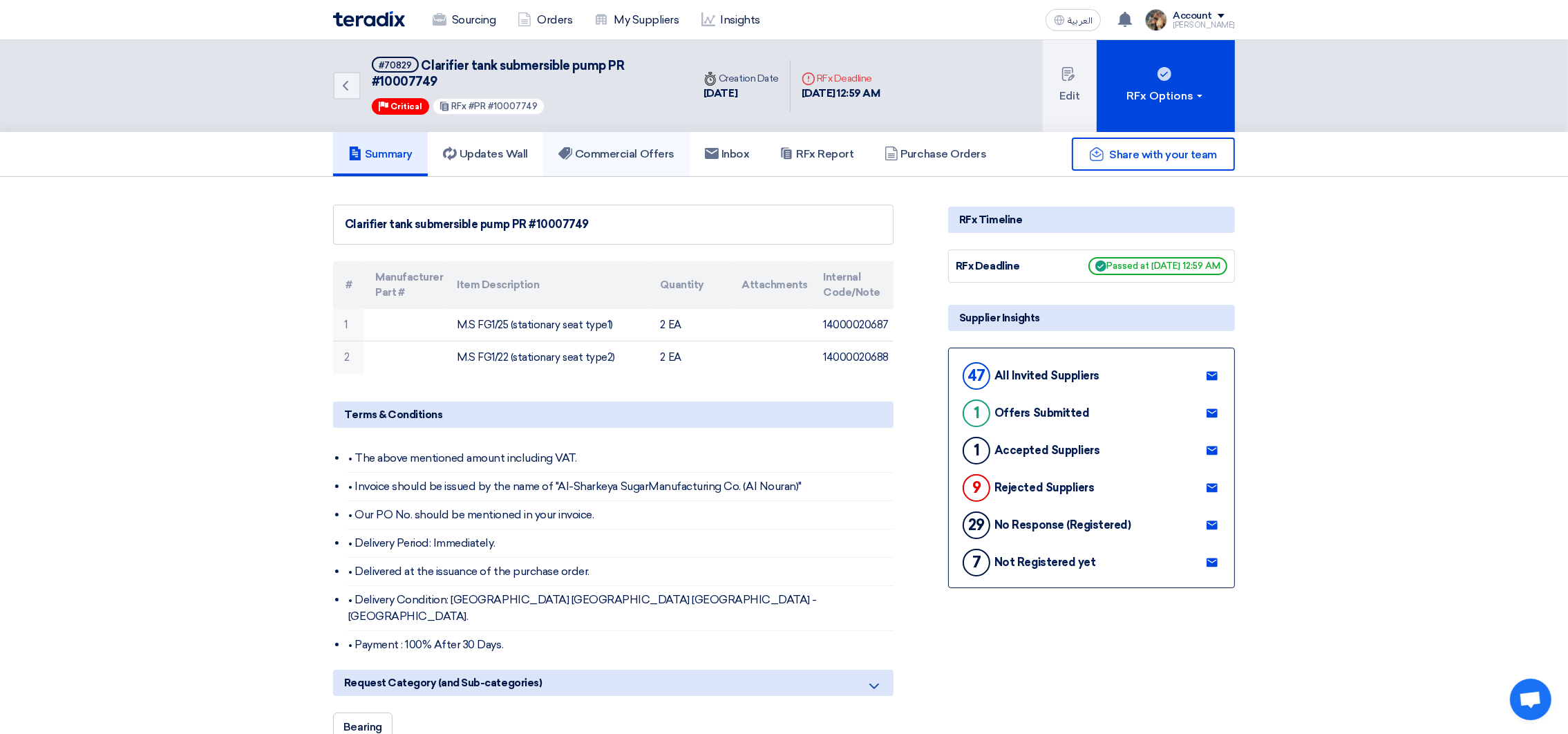
click at [632, 139] on link "Commercial Offers" at bounding box center [616, 153] width 147 height 44
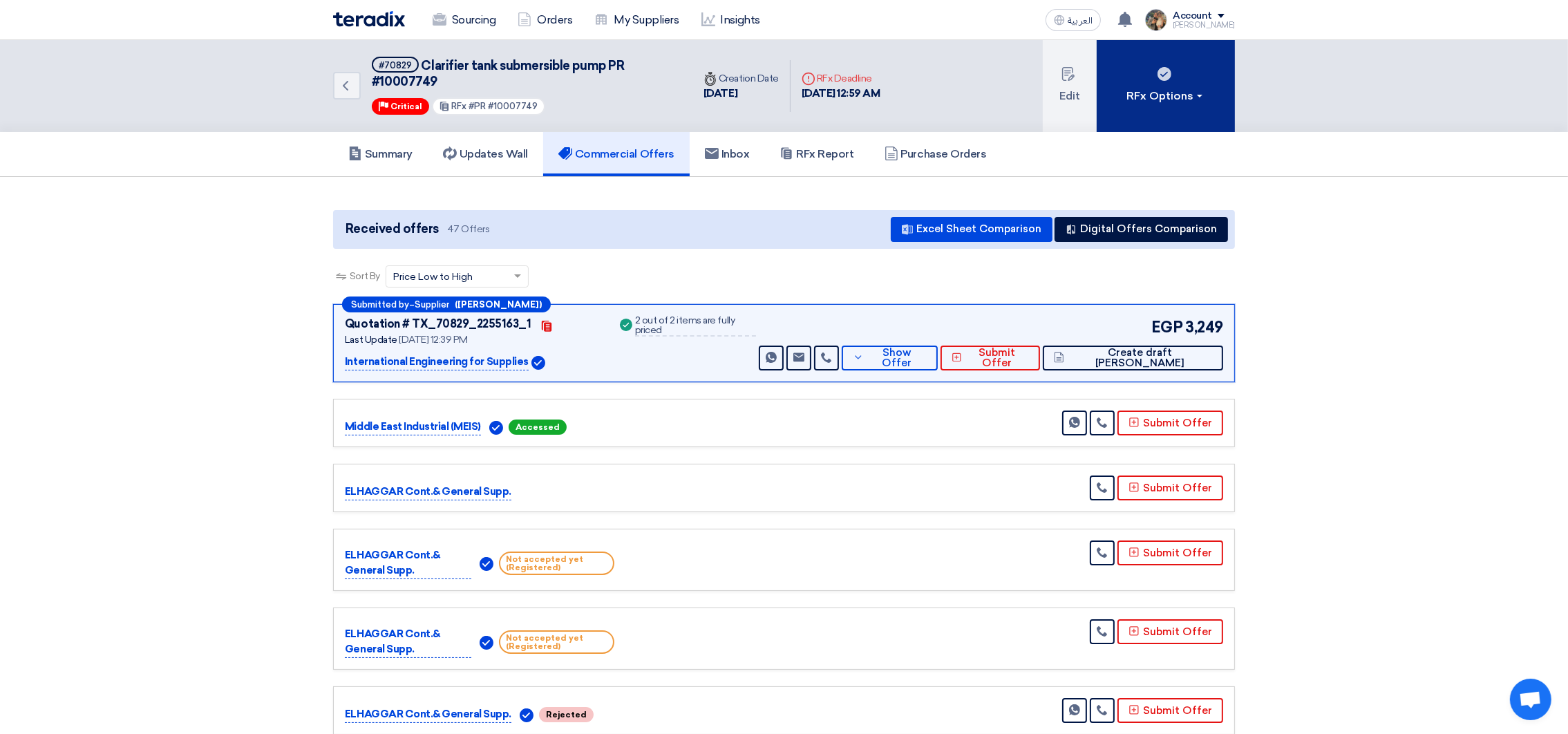
click at [1199, 90] on div "RFx Options" at bounding box center [1166, 96] width 78 height 17
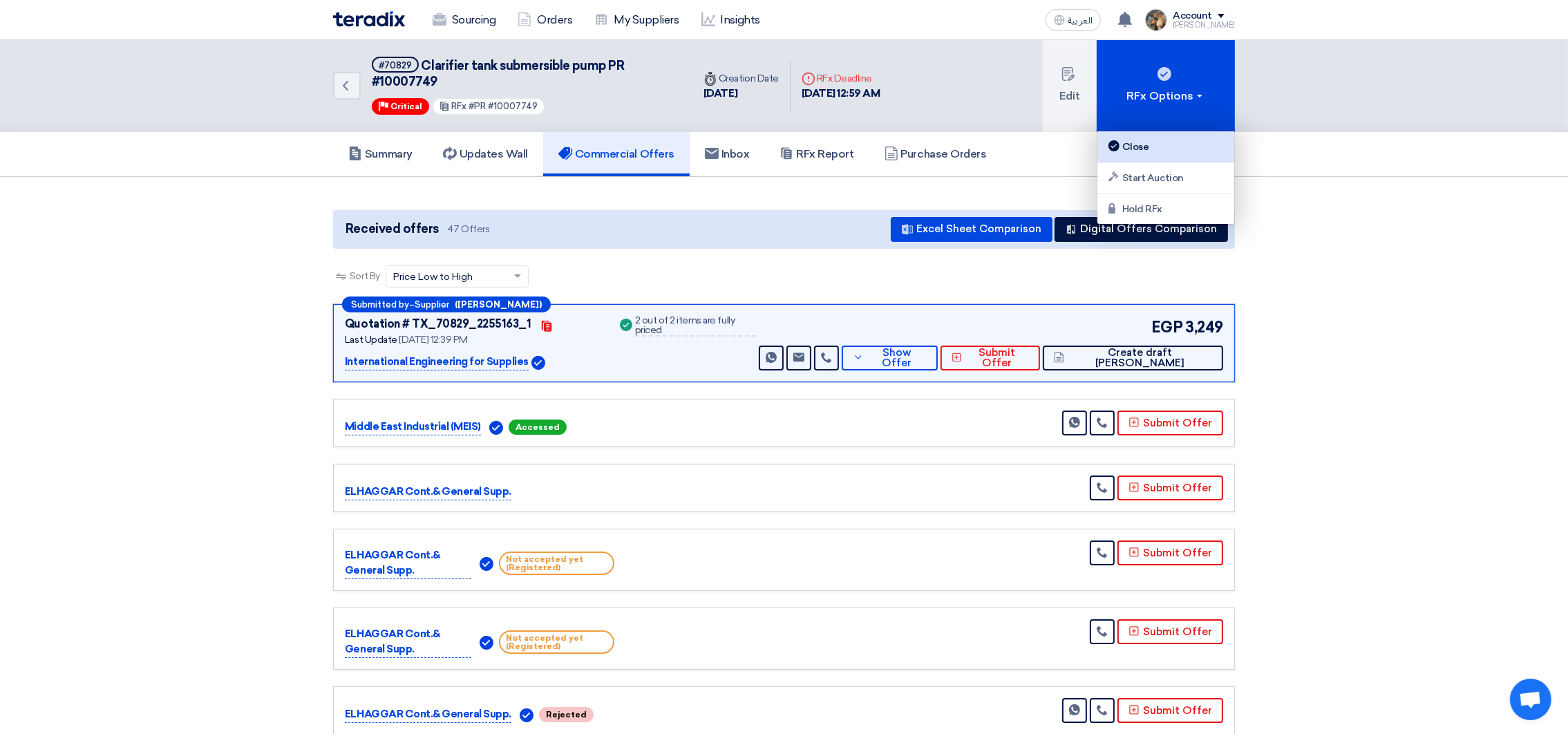
click at [1158, 142] on div "Close" at bounding box center [1166, 147] width 120 height 17
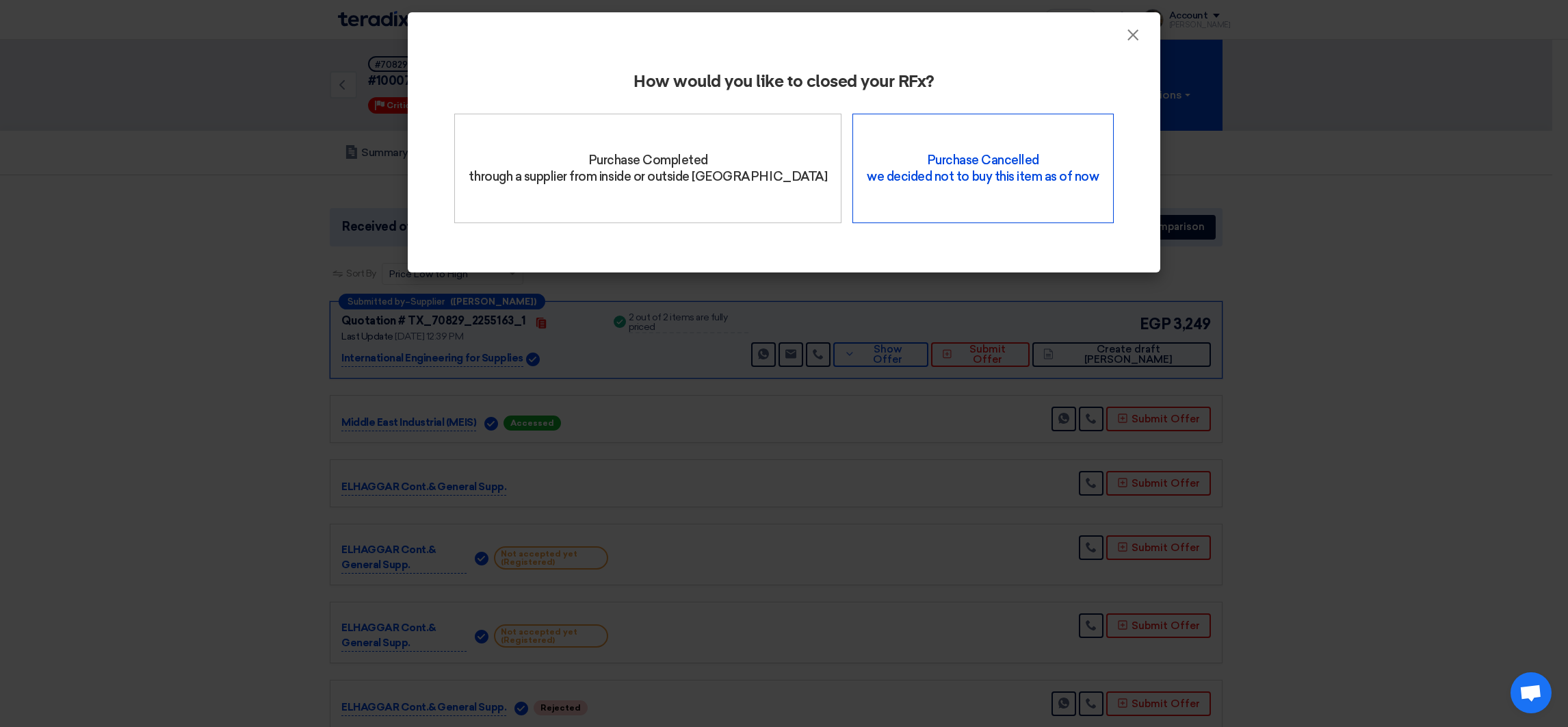
click at [952, 185] on div "Purchase Cancelled we decided not to buy this item as of now" at bounding box center [983, 168] width 261 height 109
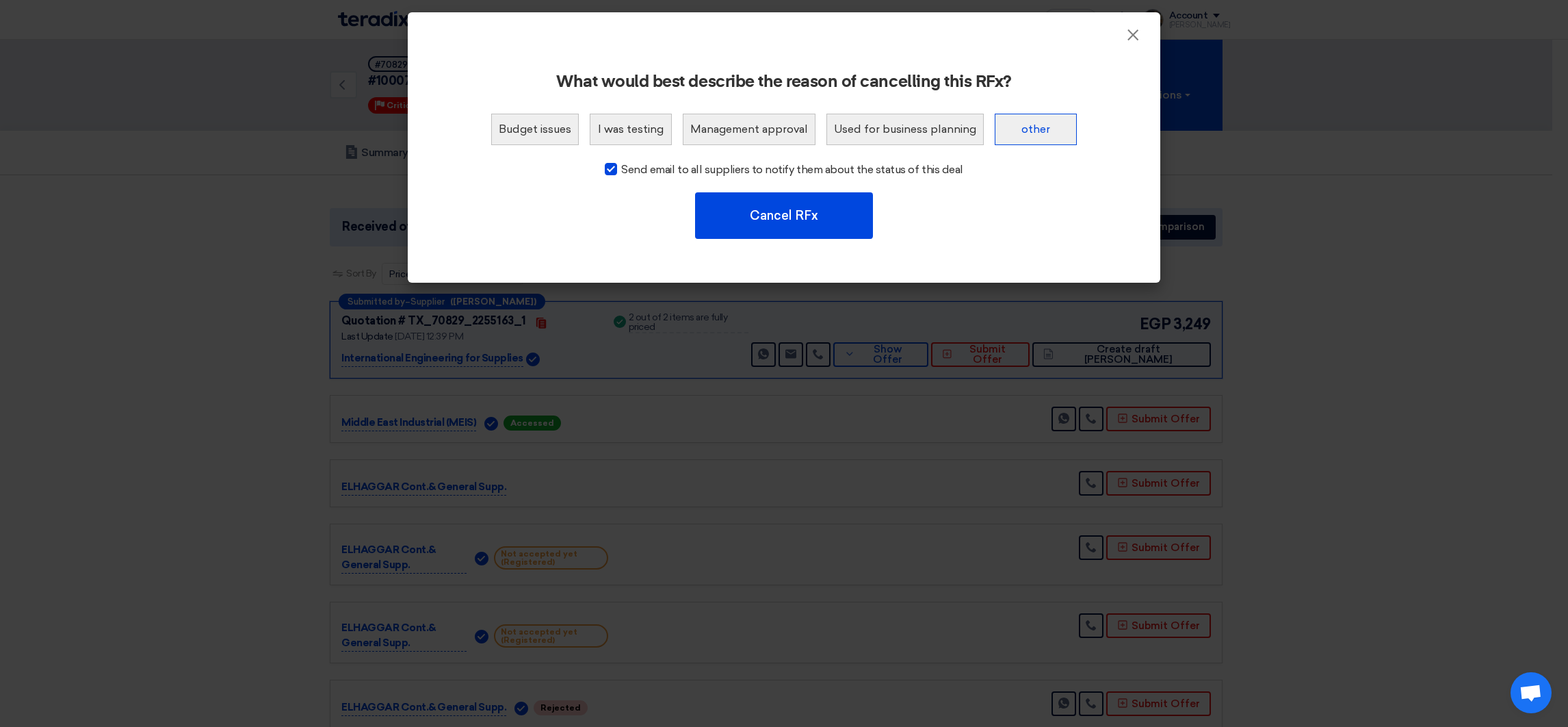
click at [1027, 139] on button "other" at bounding box center [1036, 130] width 82 height 31
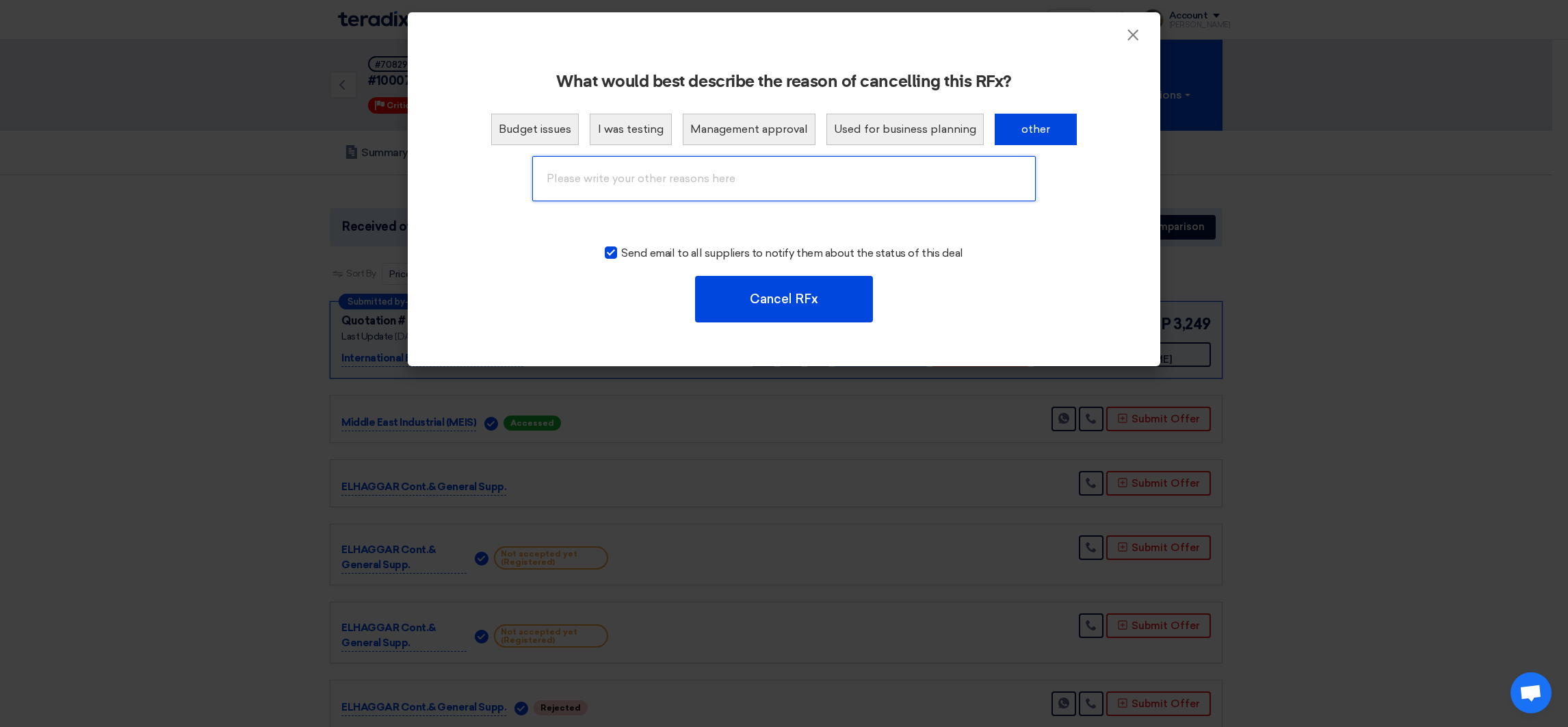
click at [781, 196] on input "text" at bounding box center [784, 178] width 503 height 45
type input "No Budget"
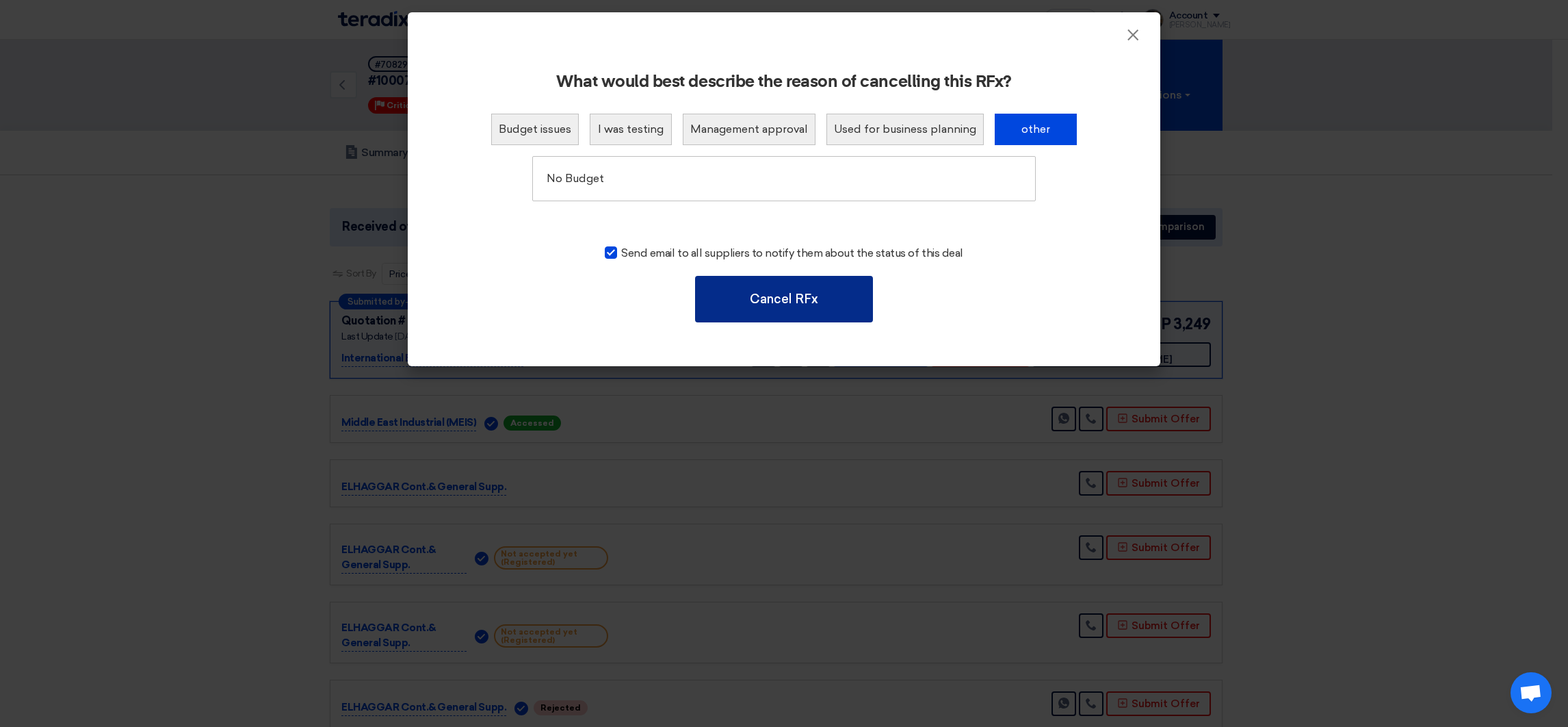
click at [748, 308] on button "Cancel RFx" at bounding box center [784, 299] width 178 height 46
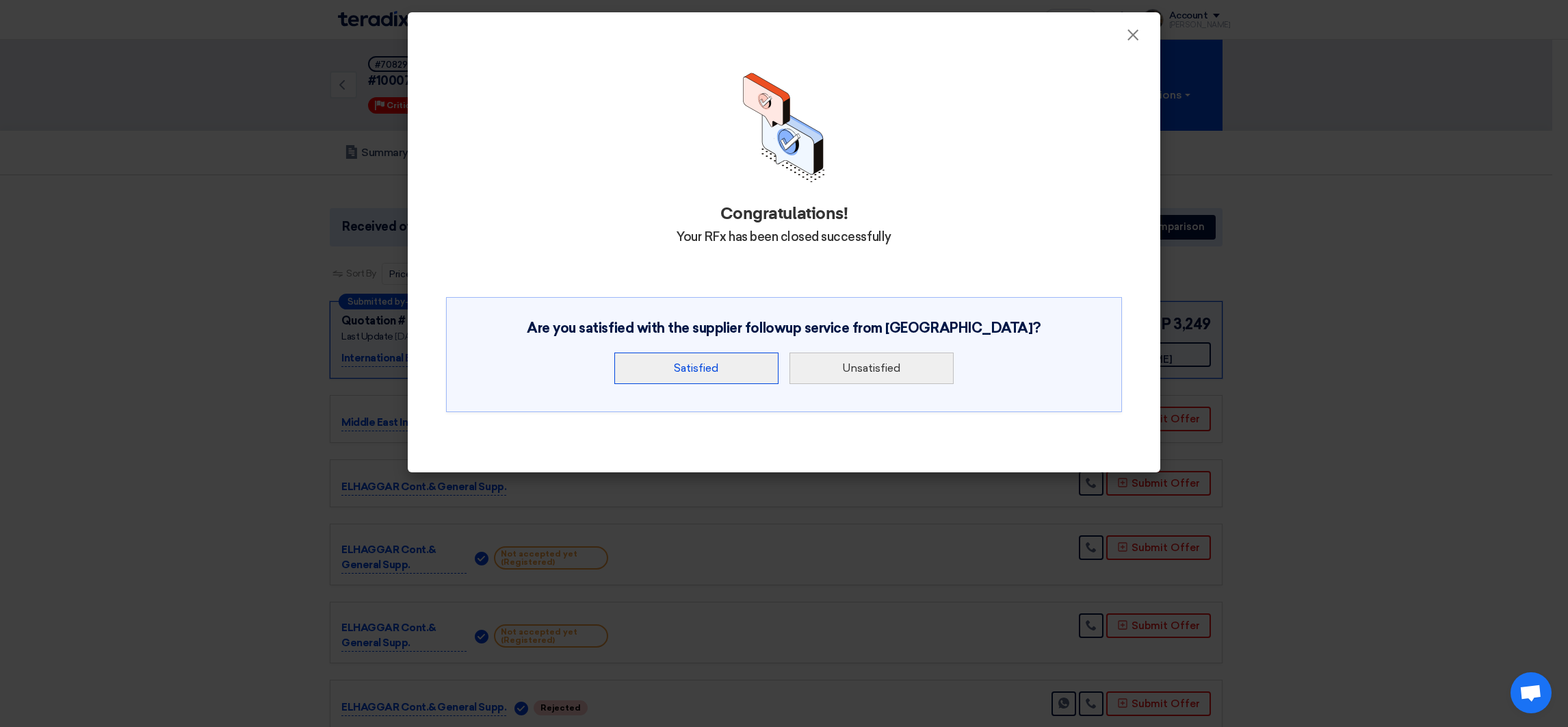
click at [719, 373] on button "Satisfied" at bounding box center [696, 368] width 165 height 31
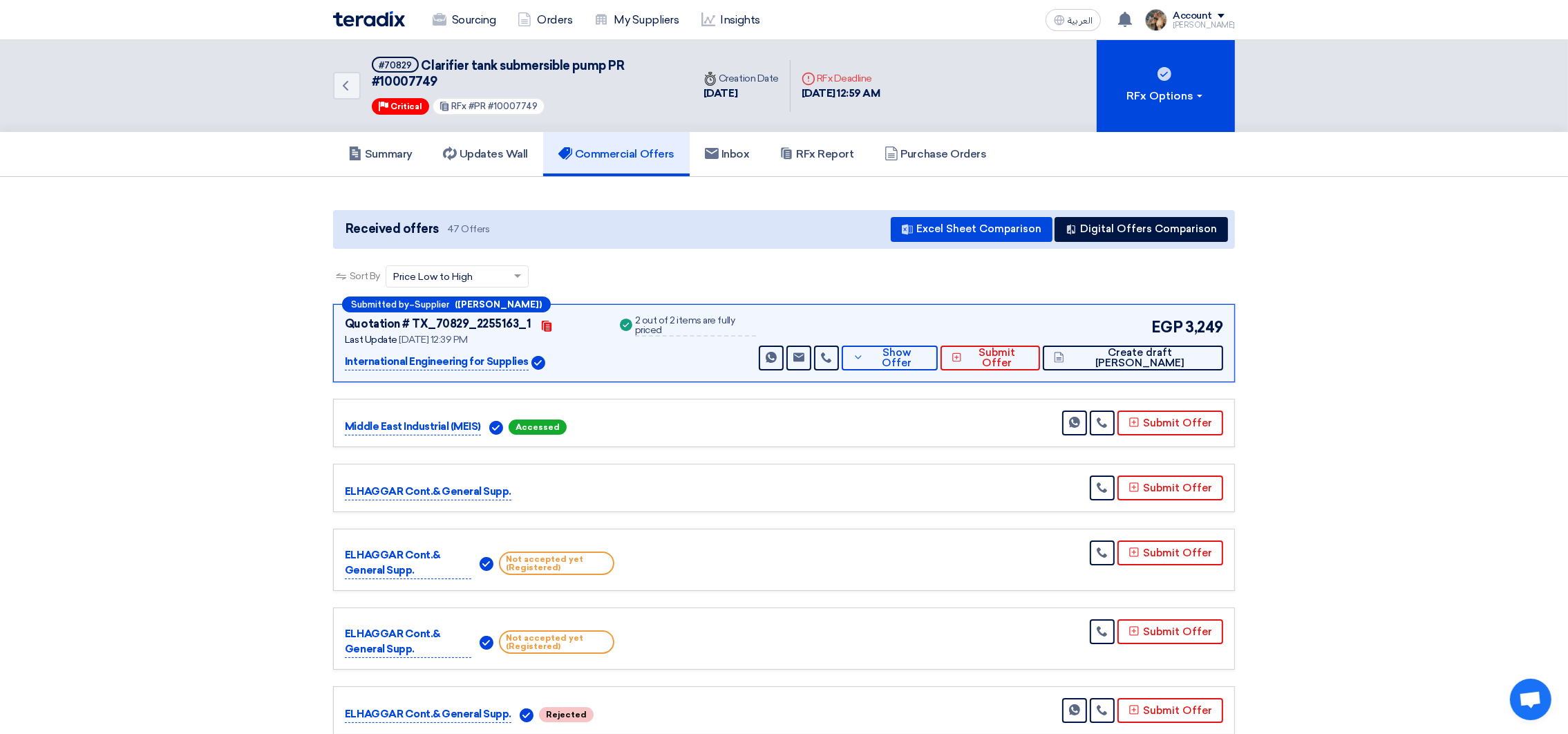
click at [371, 21] on img at bounding box center [369, 19] width 72 height 16
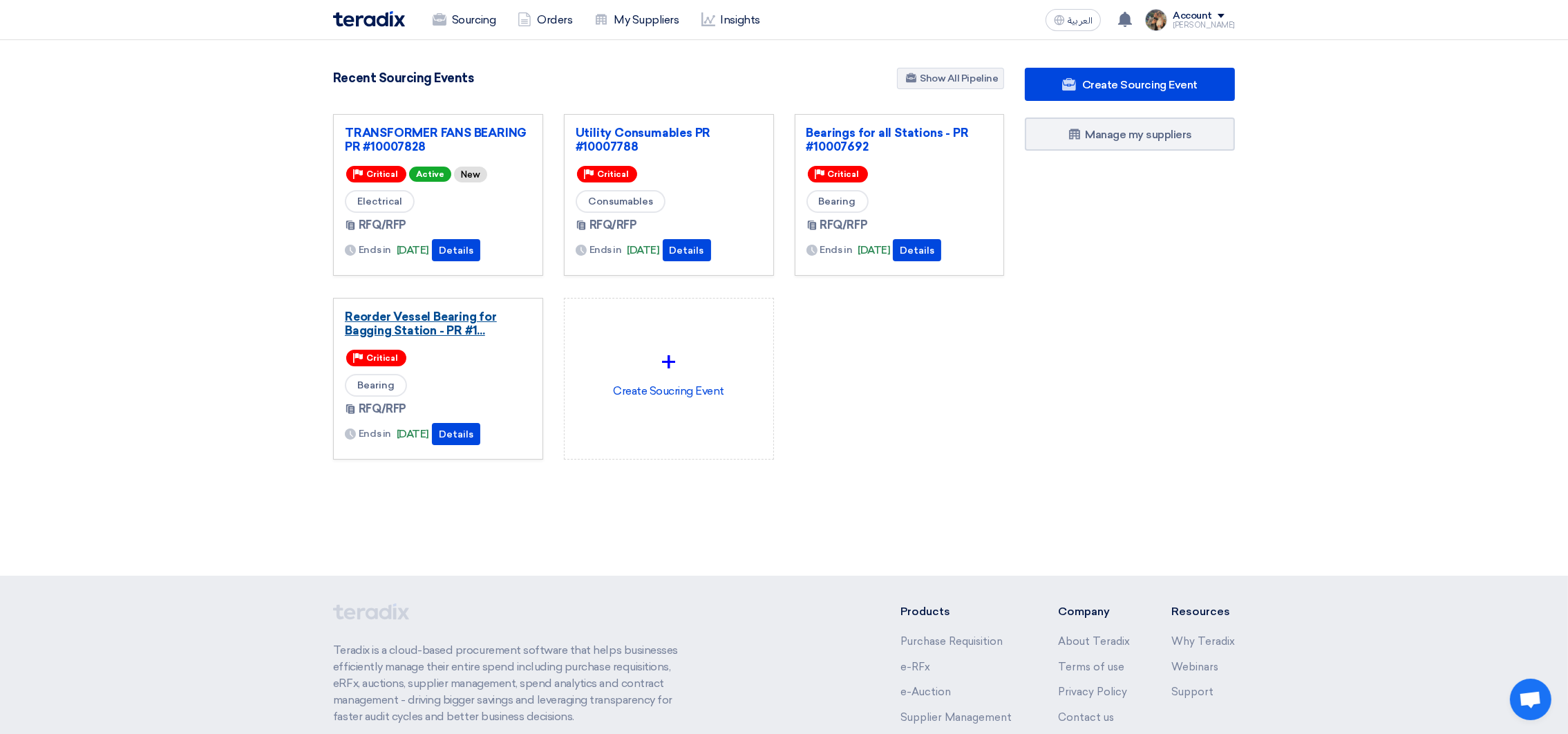
click at [397, 332] on link "Reorder Vessel Bearing for Bagging Station - PR #1..." at bounding box center [438, 323] width 187 height 28
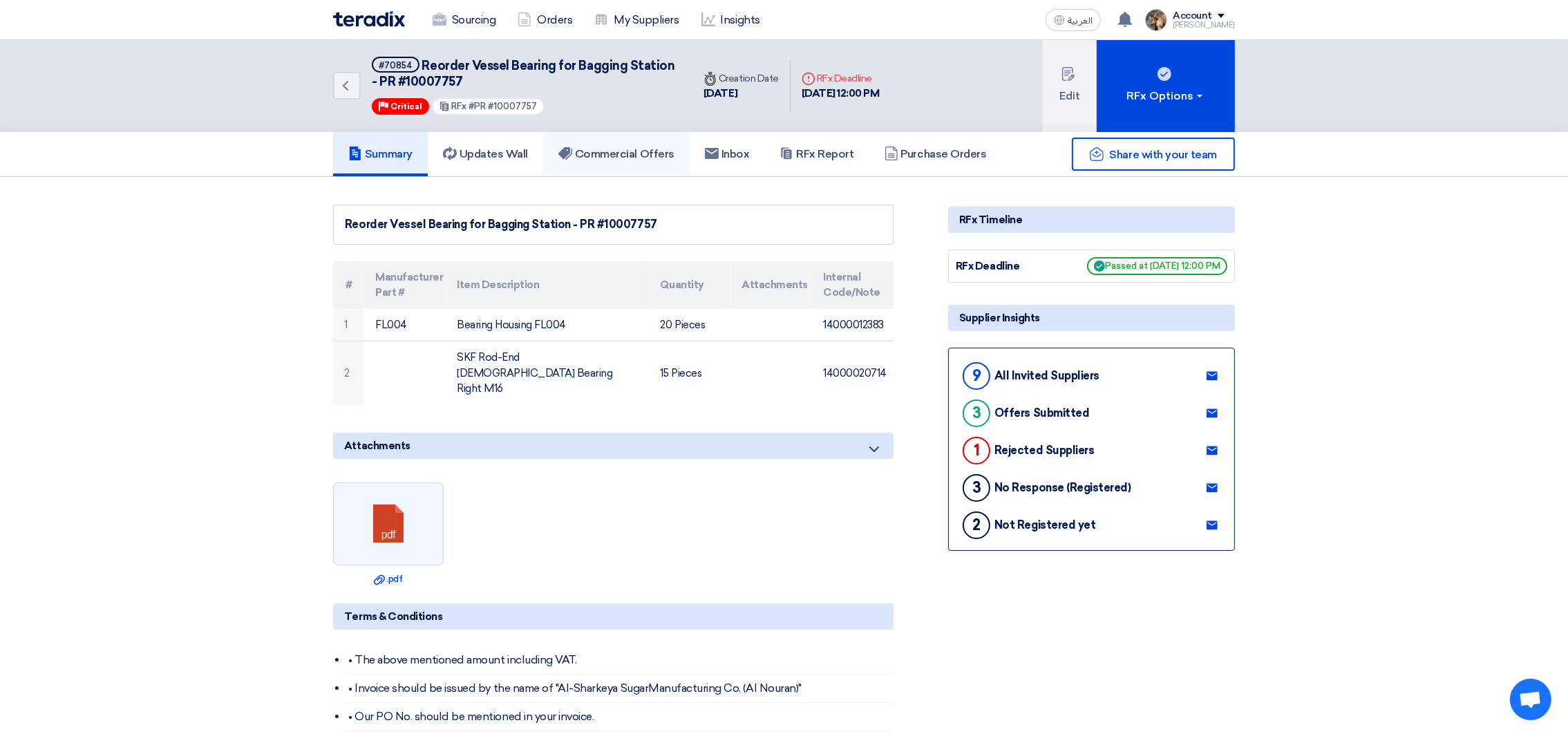
click at [629, 140] on link "Commercial Offers" at bounding box center [616, 153] width 147 height 44
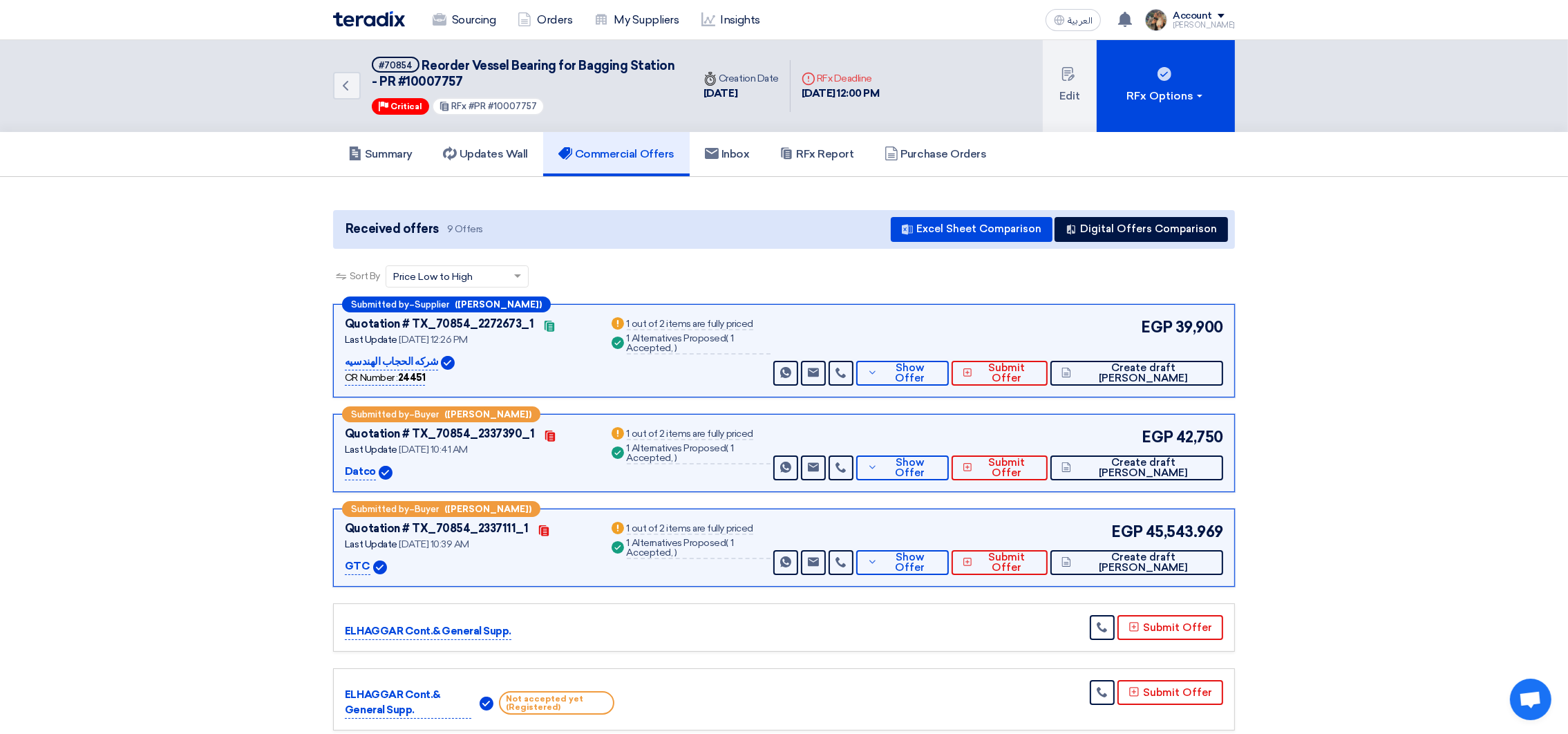
click at [383, 23] on img at bounding box center [369, 19] width 72 height 16
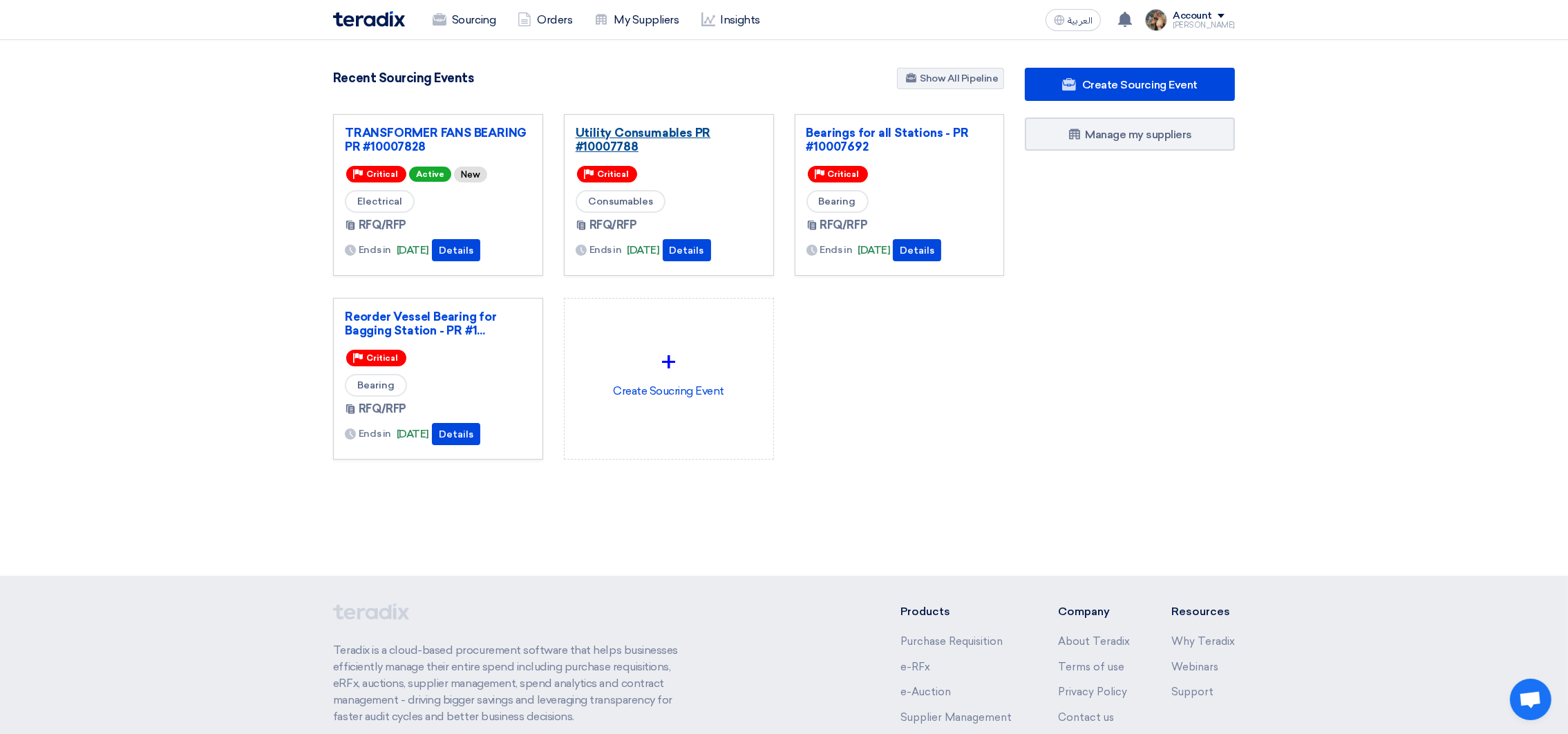
click at [604, 134] on link "Utility Consumables PR #10007788" at bounding box center [669, 139] width 187 height 28
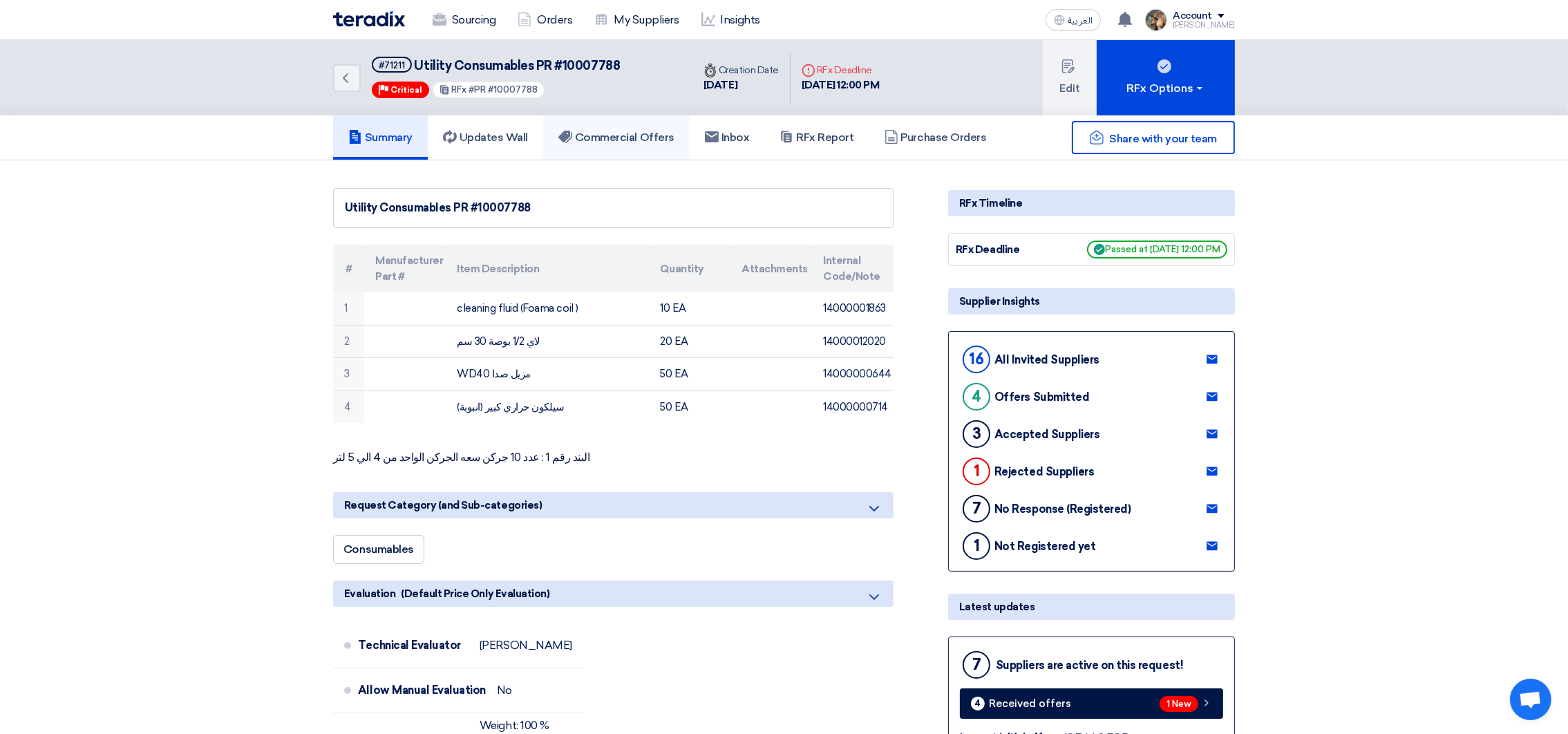
click at [653, 149] on link "Commercial Offers" at bounding box center [616, 137] width 147 height 44
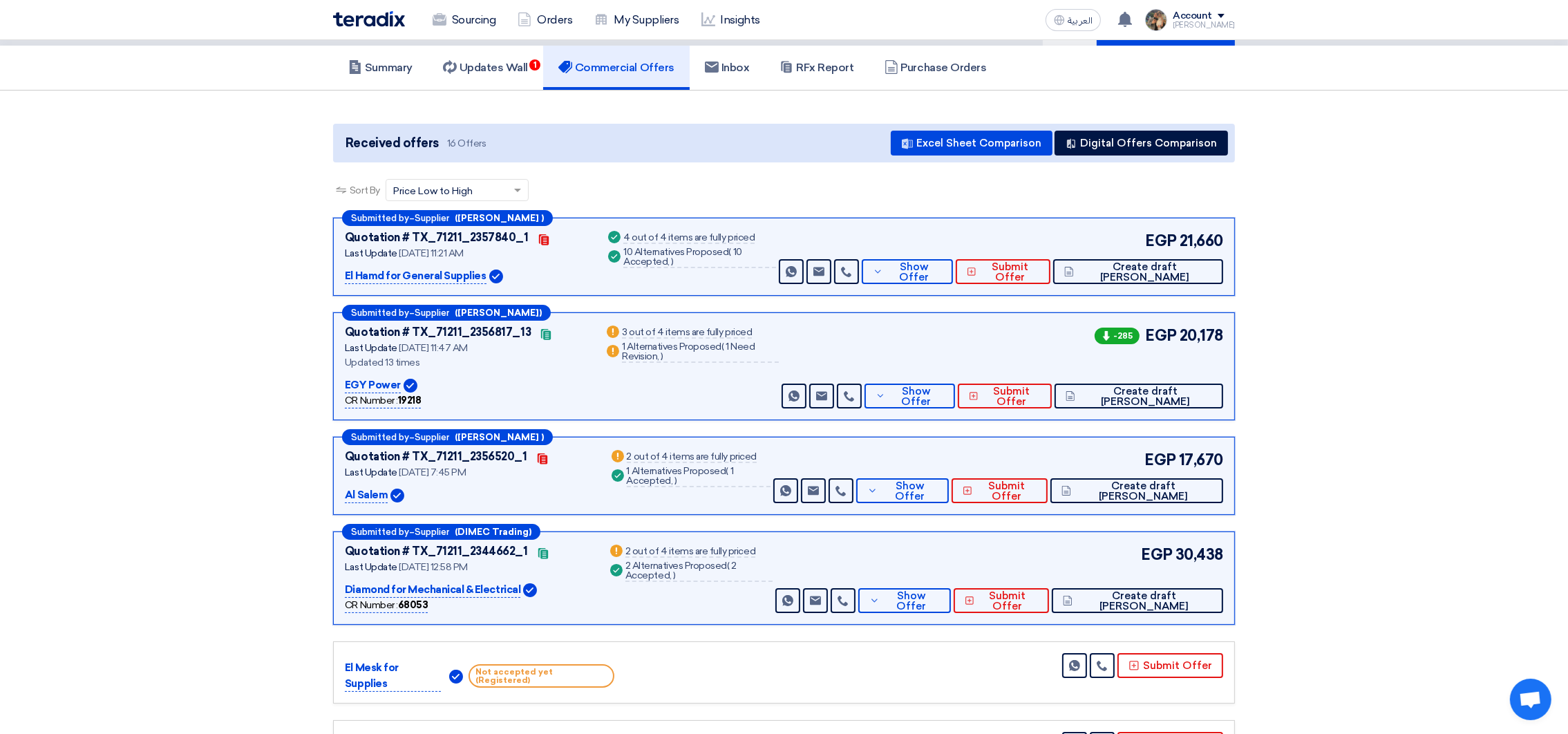
scroll to position [104, 0]
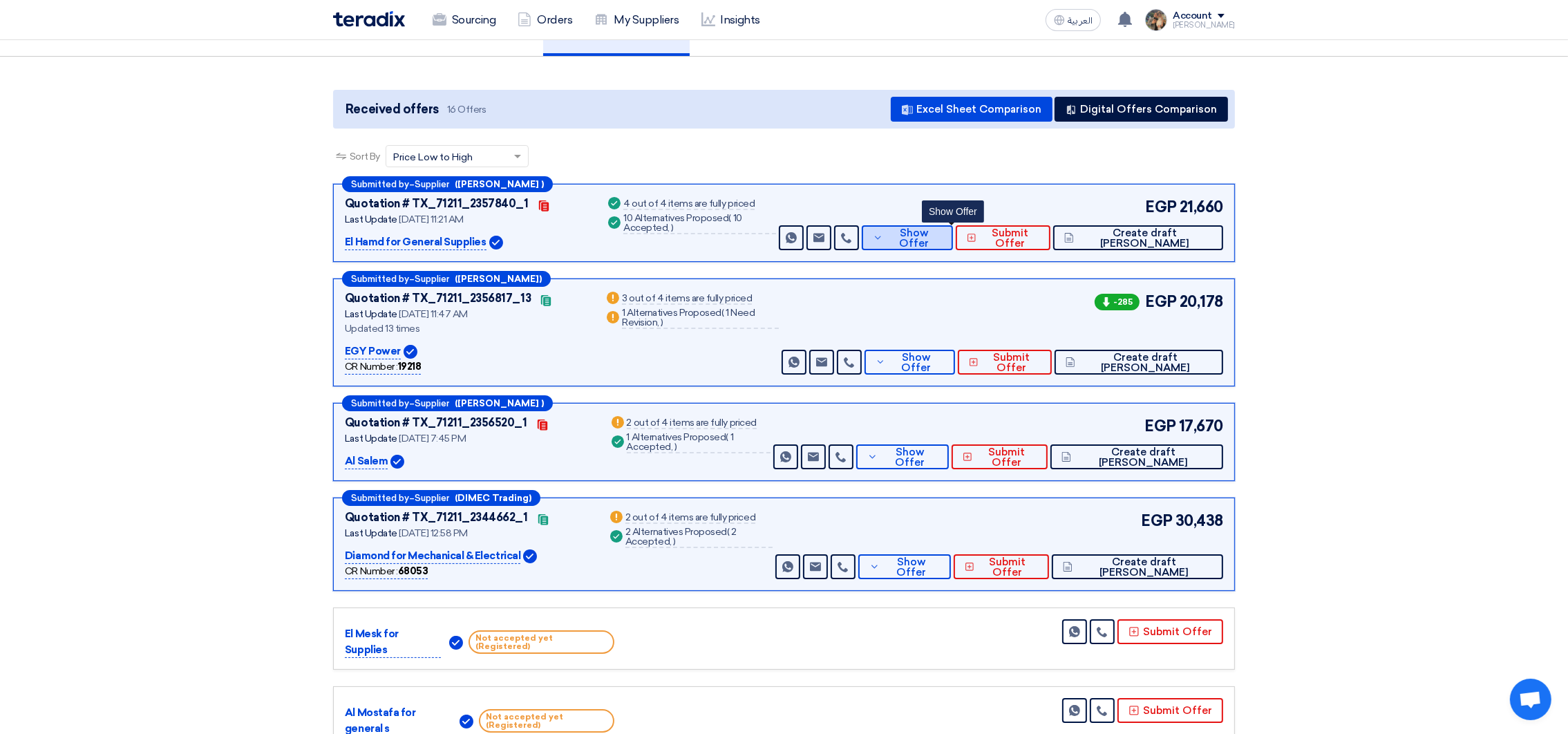
click at [932, 247] on button "Show Offer" at bounding box center [907, 238] width 91 height 25
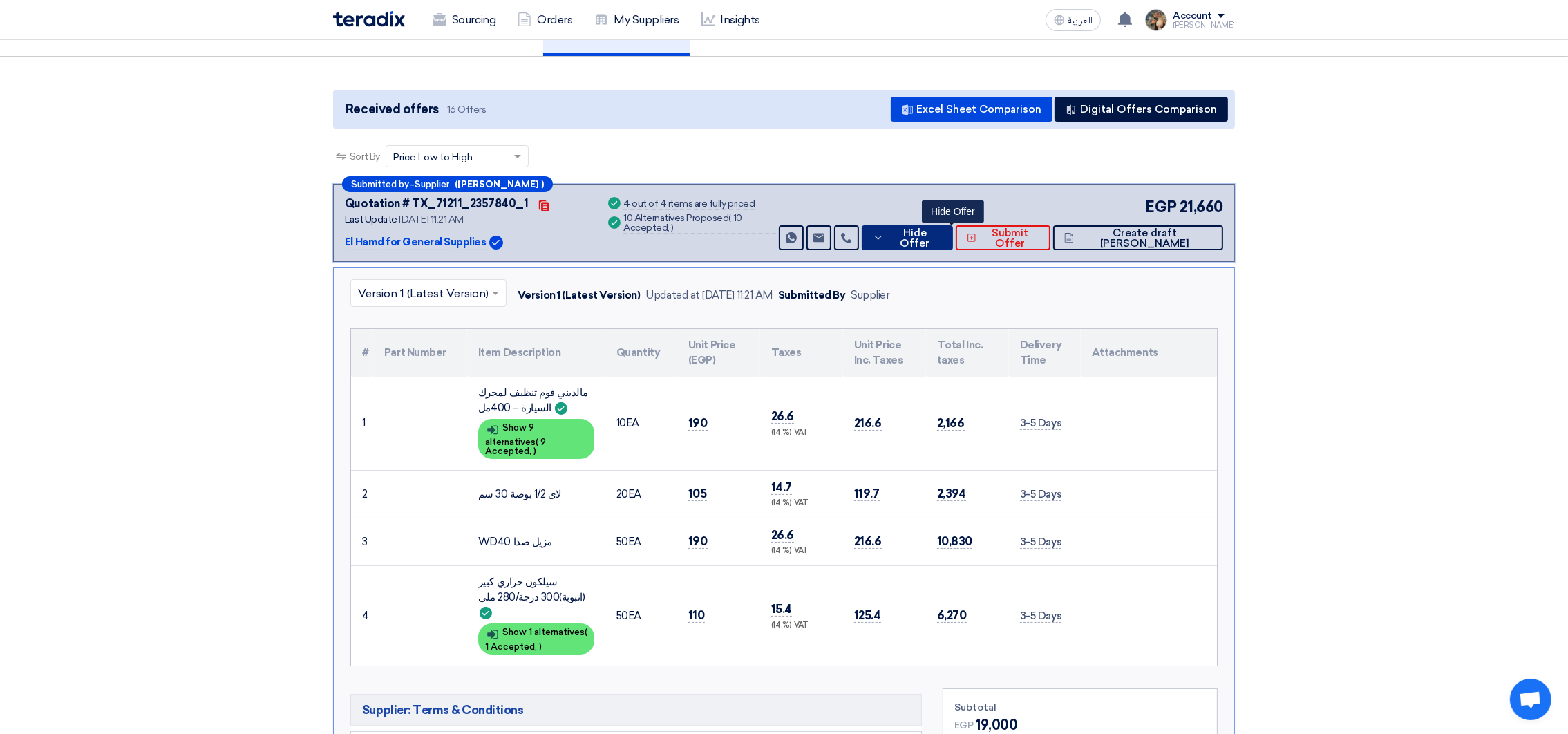
click at [940, 238] on span "Hide Offer" at bounding box center [915, 238] width 56 height 21
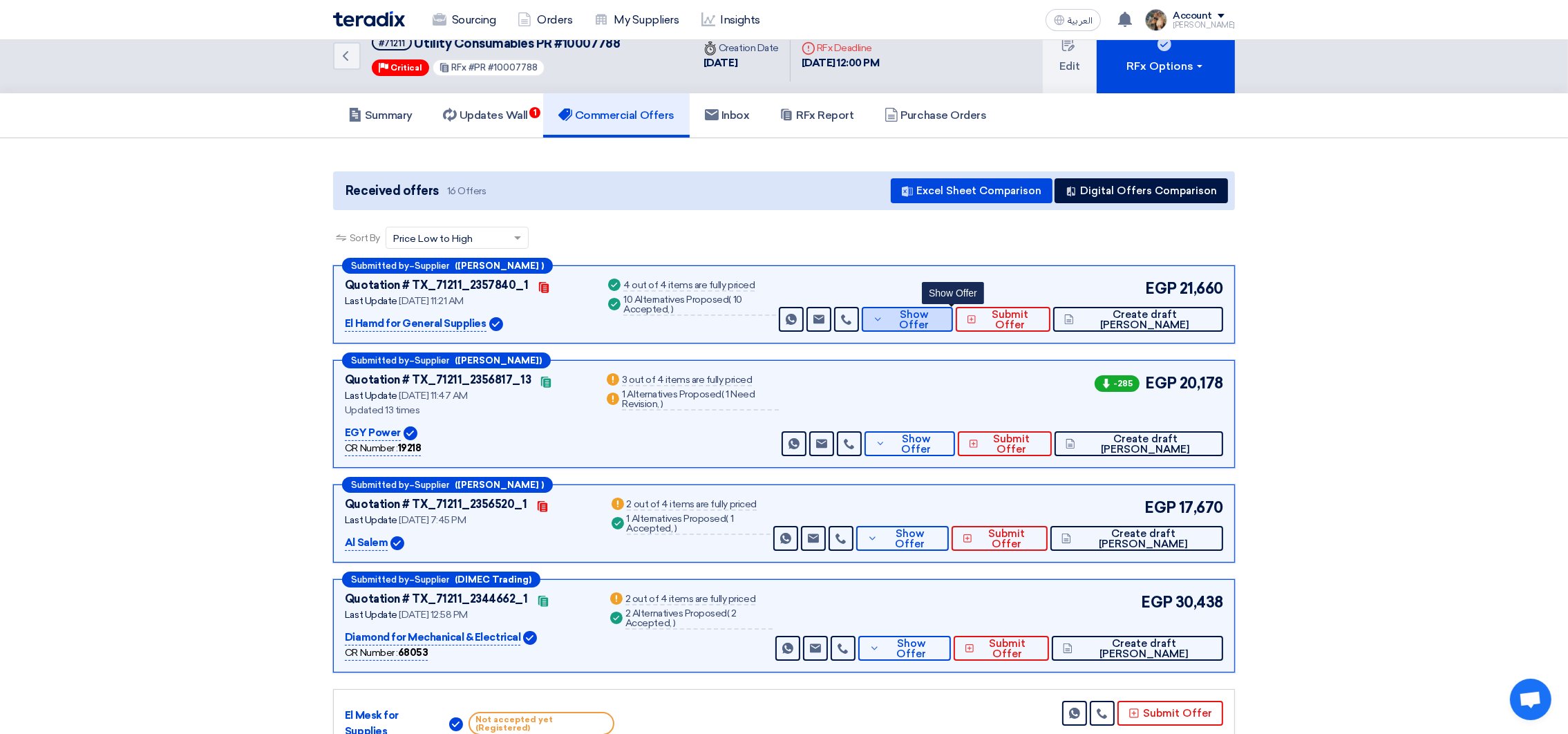
scroll to position [0, 0]
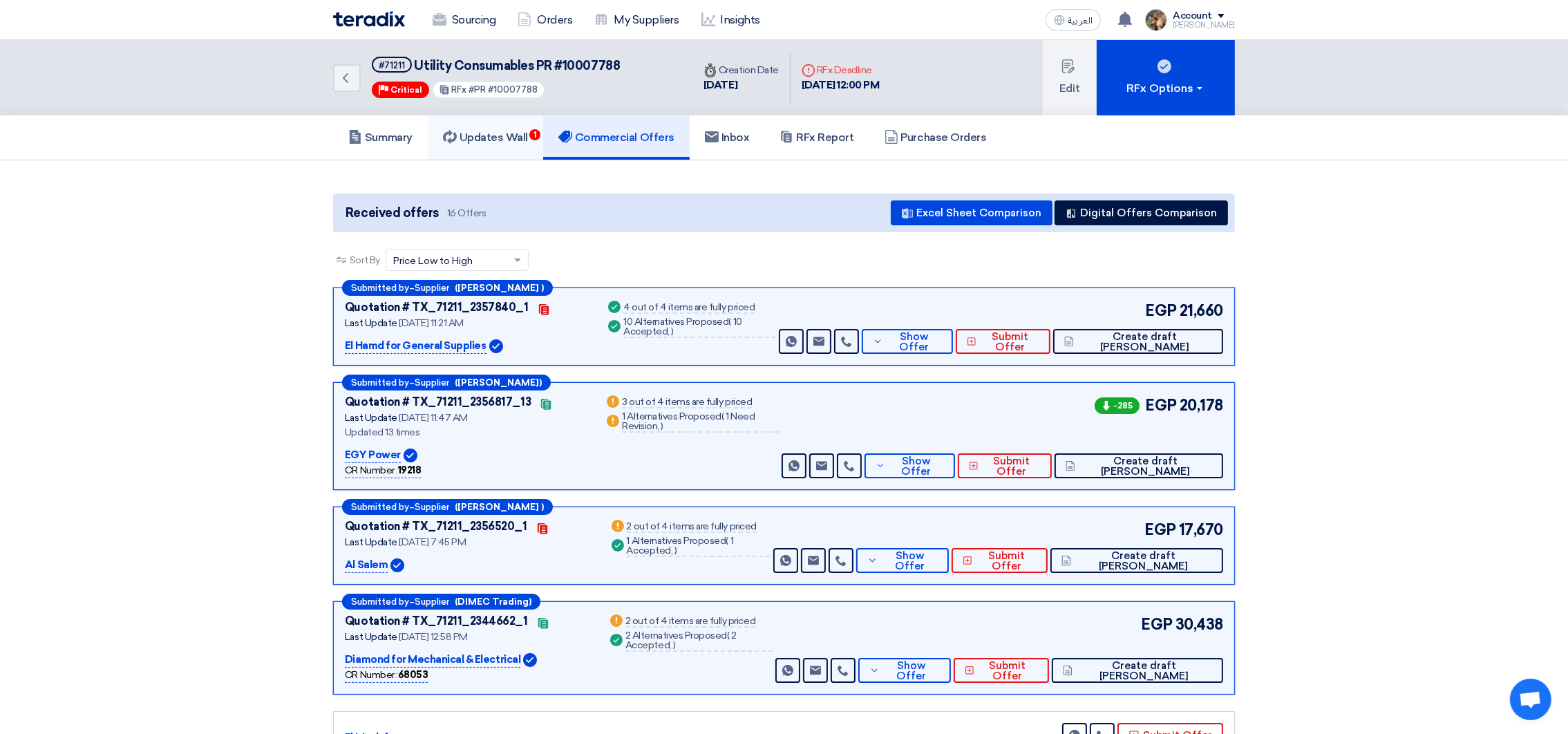
click at [481, 138] on h5 "Updates Wall 1" at bounding box center [485, 138] width 85 height 14
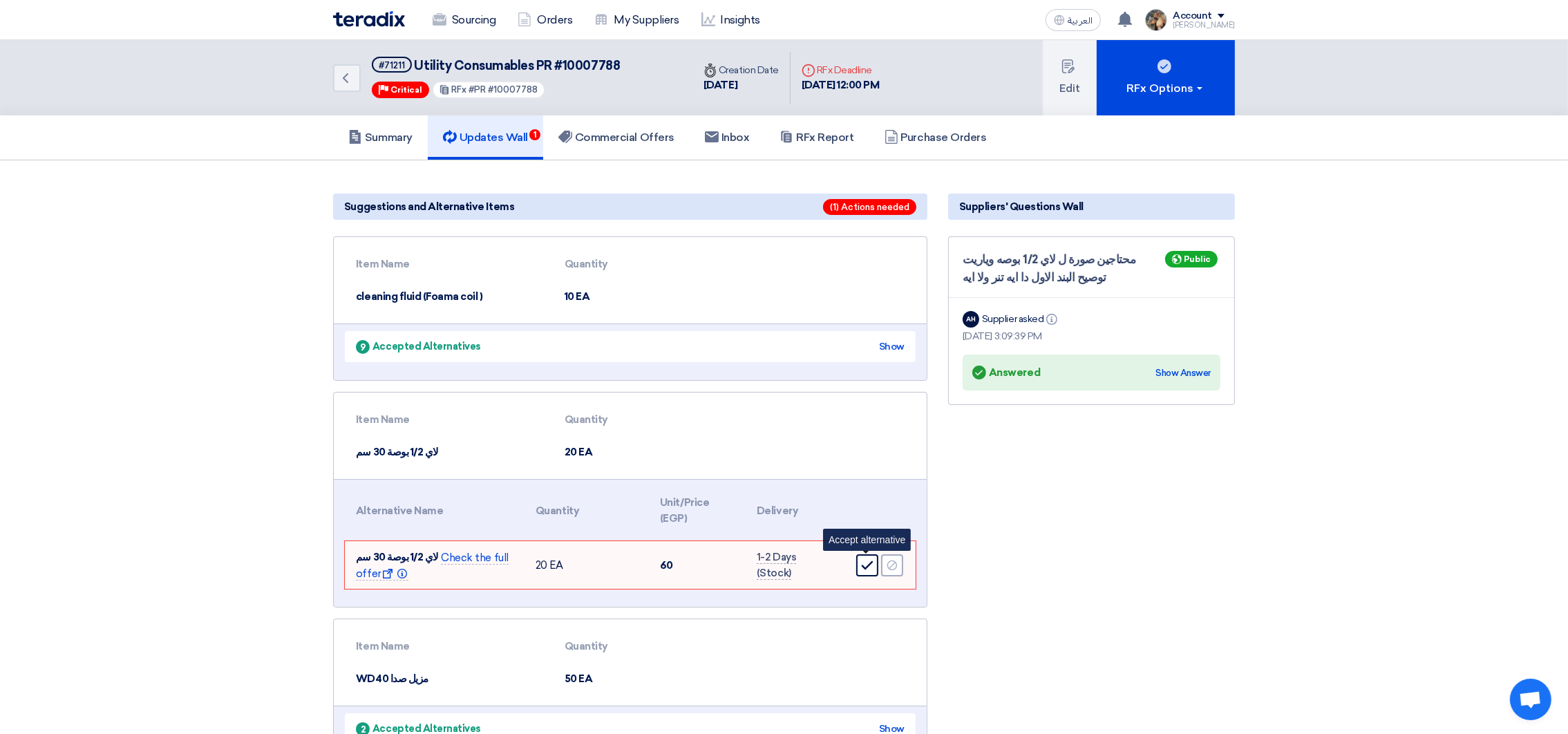
click at [869, 563] on use at bounding box center [868, 566] width 12 height 9
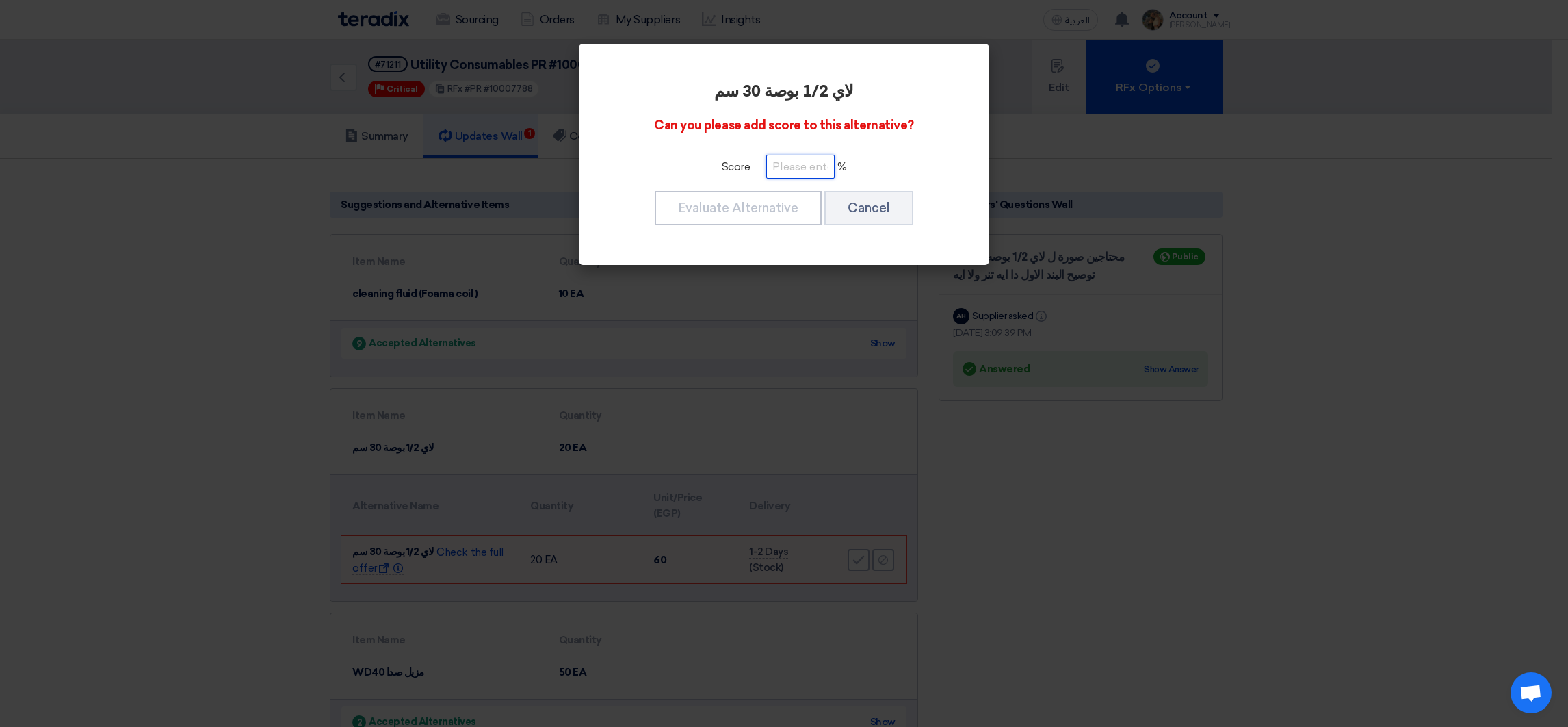
click at [785, 178] on input "number" at bounding box center [800, 167] width 68 height 24
type input "100"
click at [756, 203] on button "Evaluate Alternative" at bounding box center [738, 208] width 167 height 34
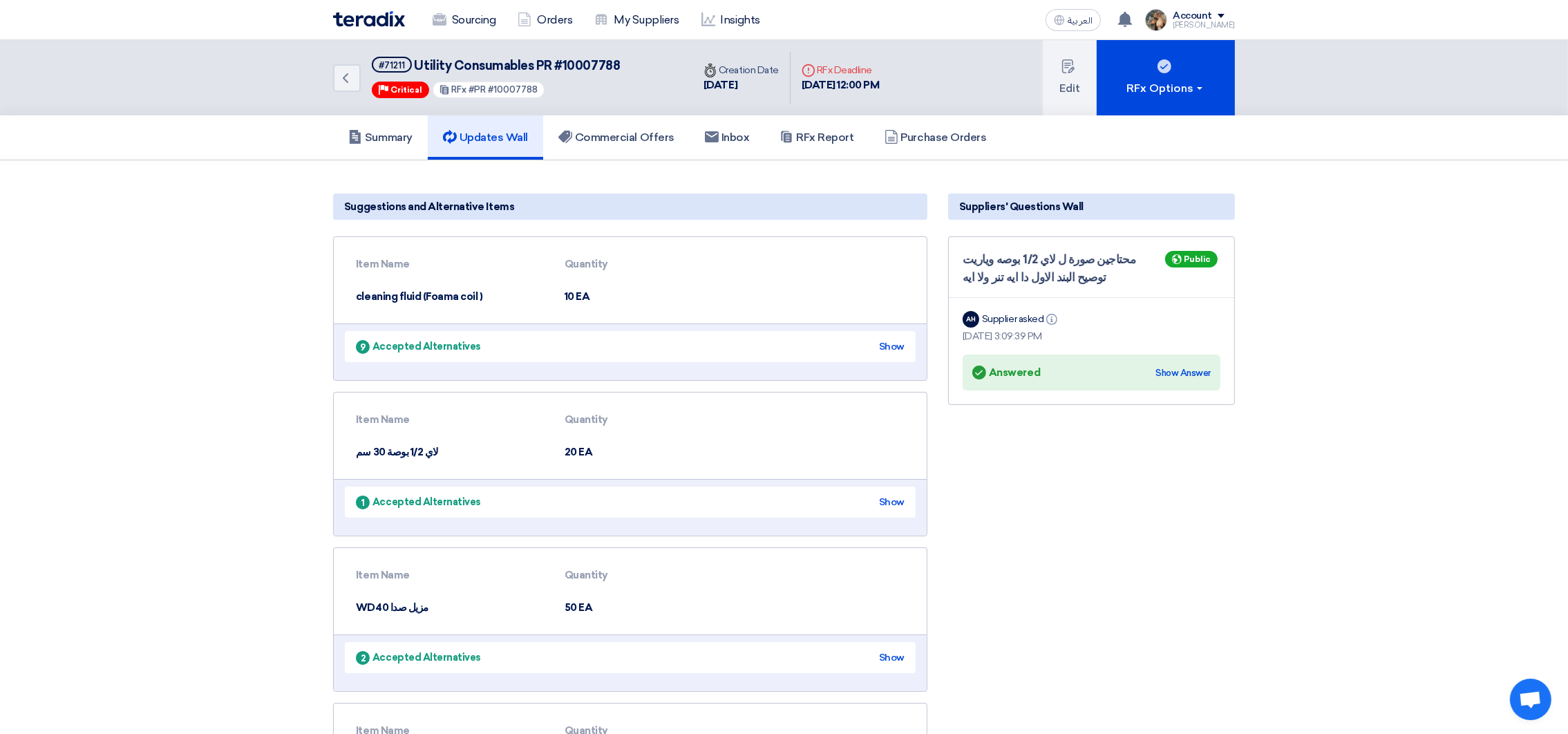
click at [364, 23] on img at bounding box center [369, 19] width 72 height 16
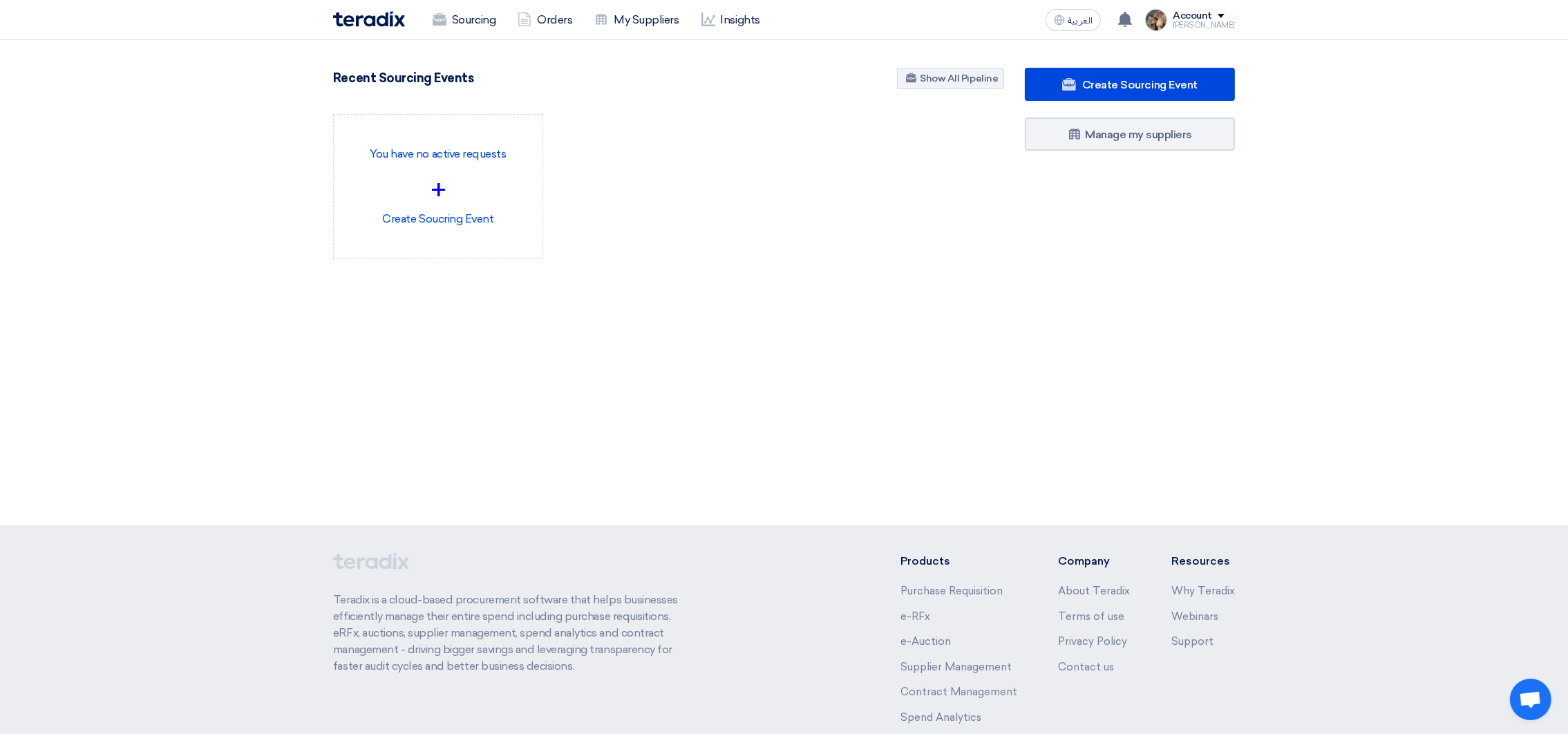
click at [362, 84] on h4 "Recent Sourcing Events" at bounding box center [403, 78] width 141 height 15
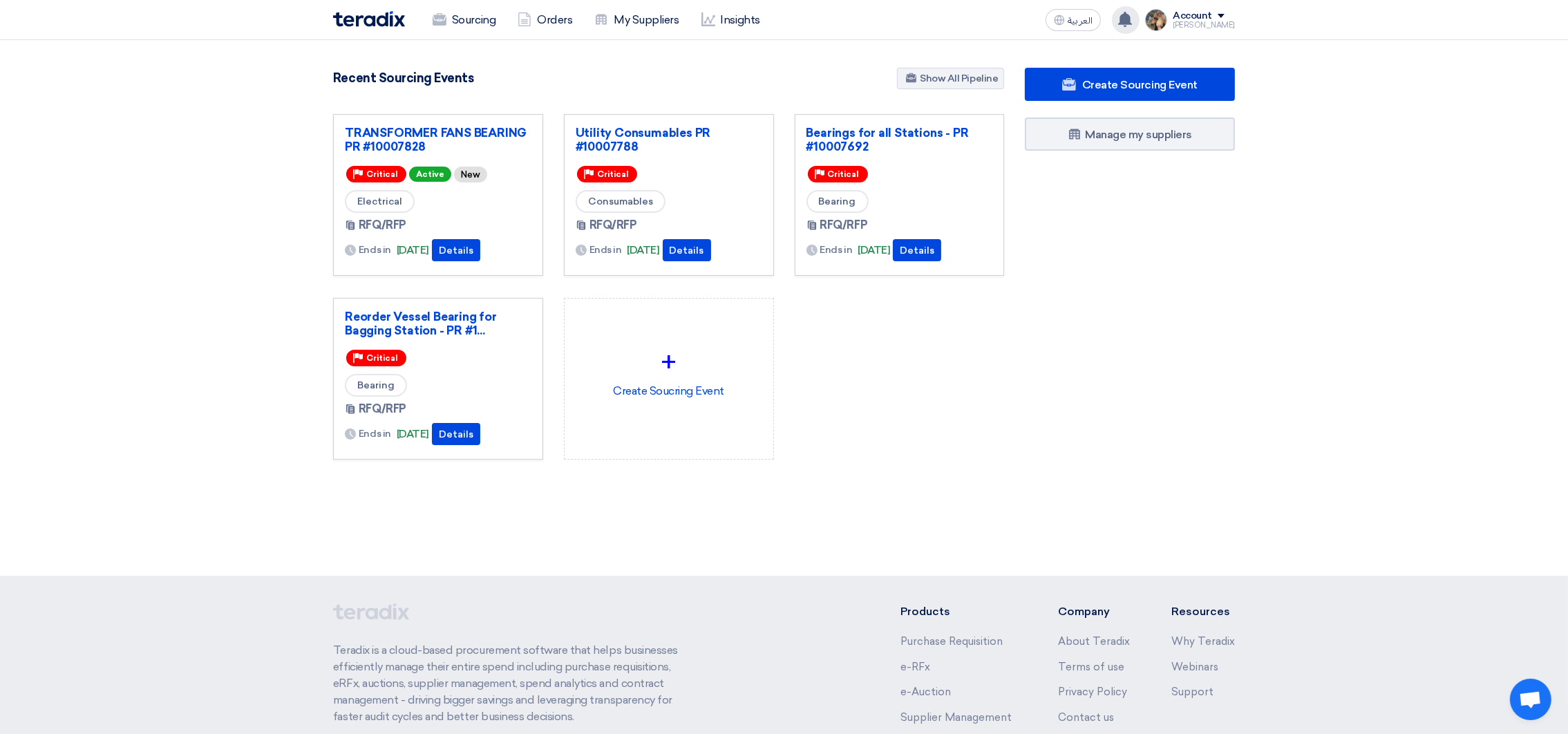
click at [1129, 14] on icon at bounding box center [1125, 20] width 15 height 15
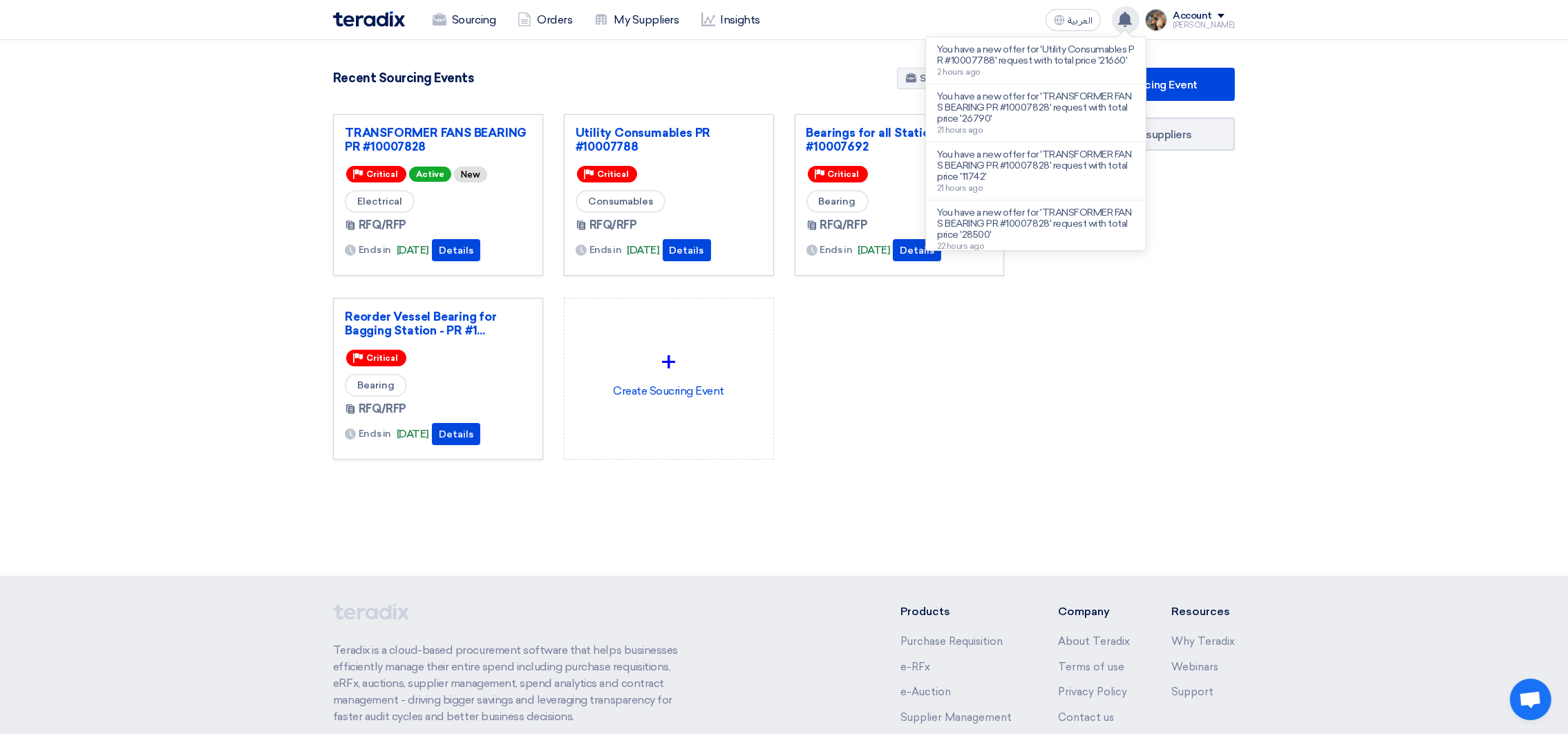
click at [1132, 20] on use at bounding box center [1125, 20] width 14 height 15
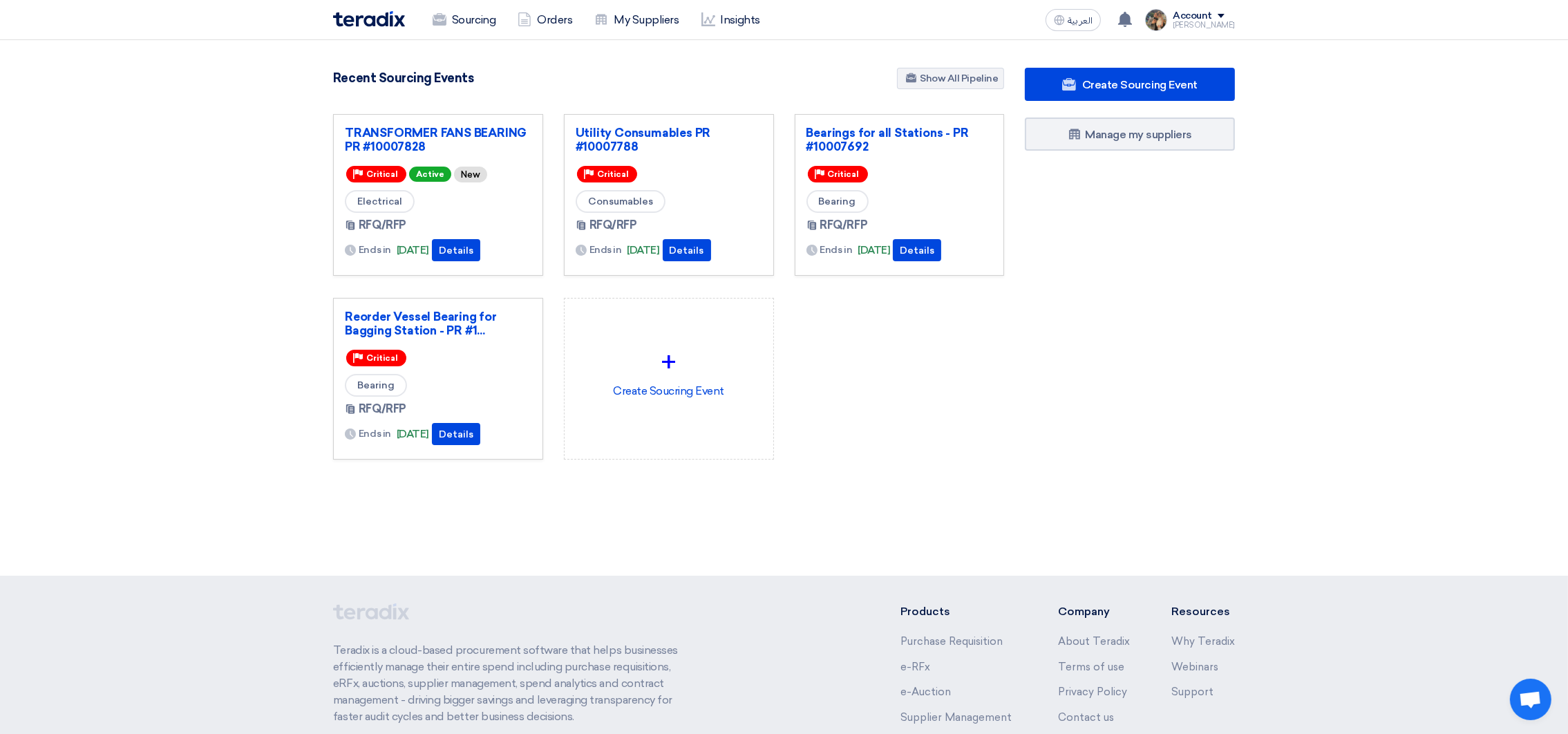
click at [849, 61] on section "3087 RFx remaining 9 Auctions remaining Create Sourcing Event" at bounding box center [784, 296] width 1568 height 514
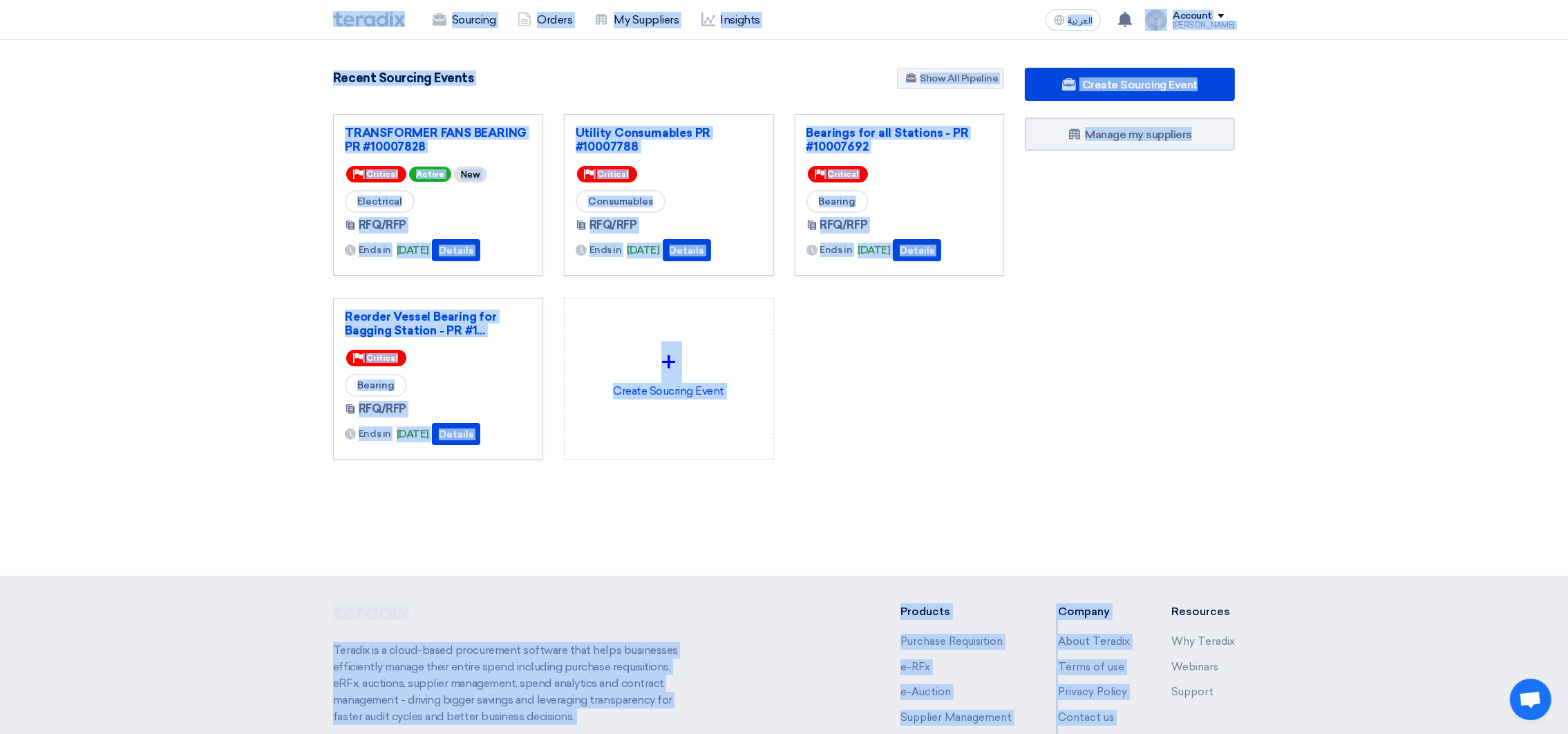
scroll to position [155, 0]
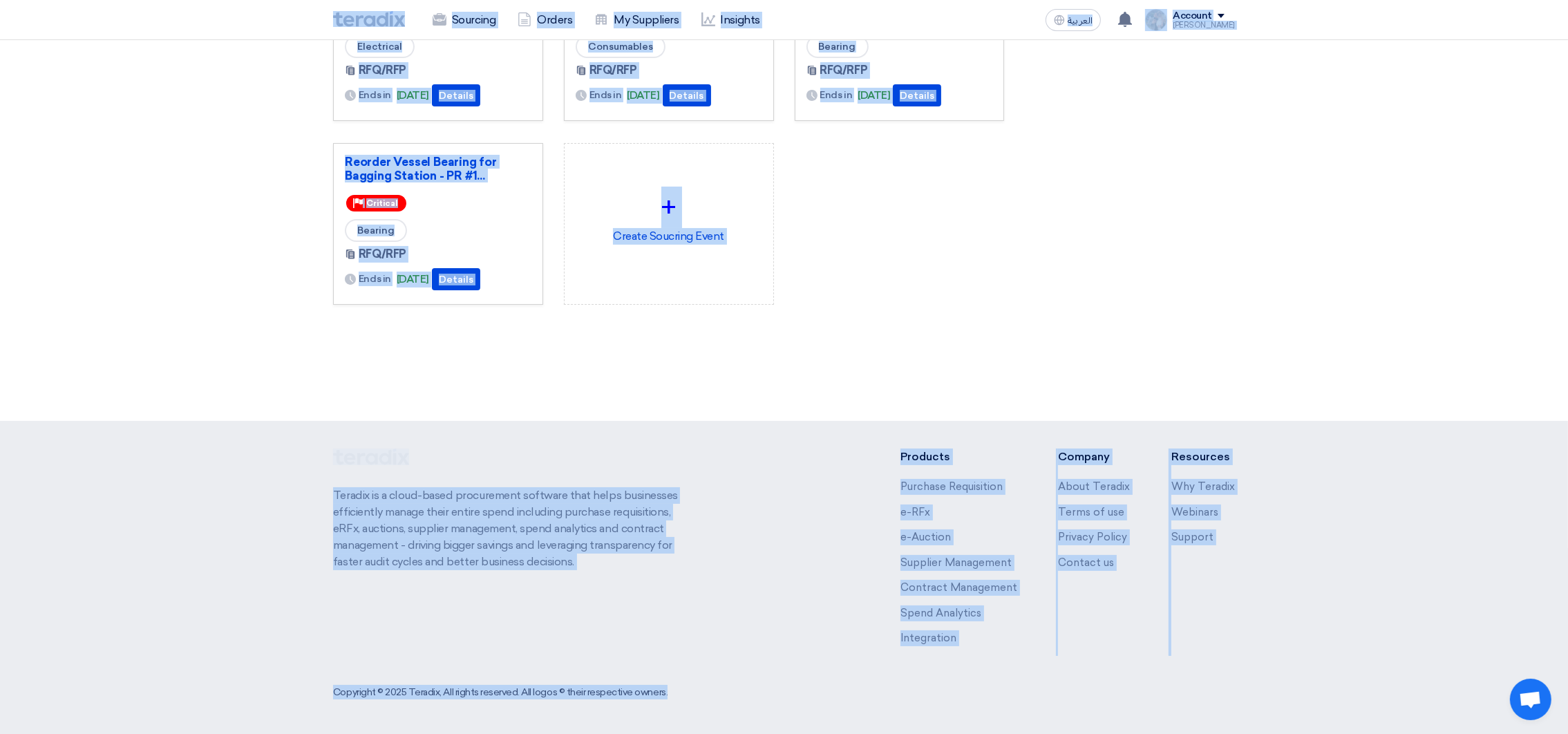
drag, startPoint x: 298, startPoint y: 23, endPoint x: 1230, endPoint y: 620, distance: 1106.8
click at [1339, 733] on html "Sourcing Orders My Suppliers Insights العربية ع You have a new offer for 'Utili…" at bounding box center [784, 290] width 1568 height 889
click at [757, 341] on div "3087 RFx remaining 9 Auctions remaining Create Sourcing Event" at bounding box center [669, 131] width 692 height 436
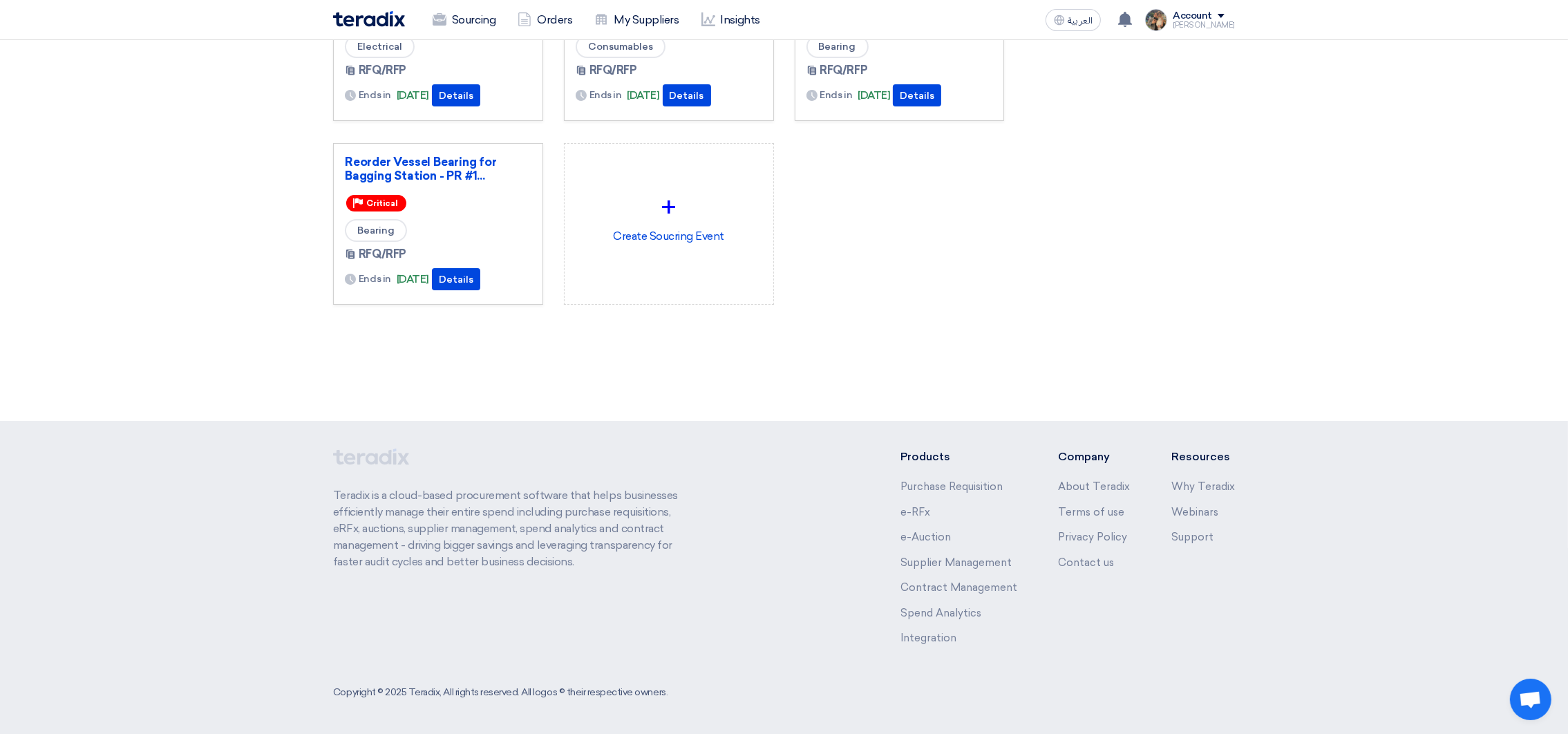
scroll to position [0, 0]
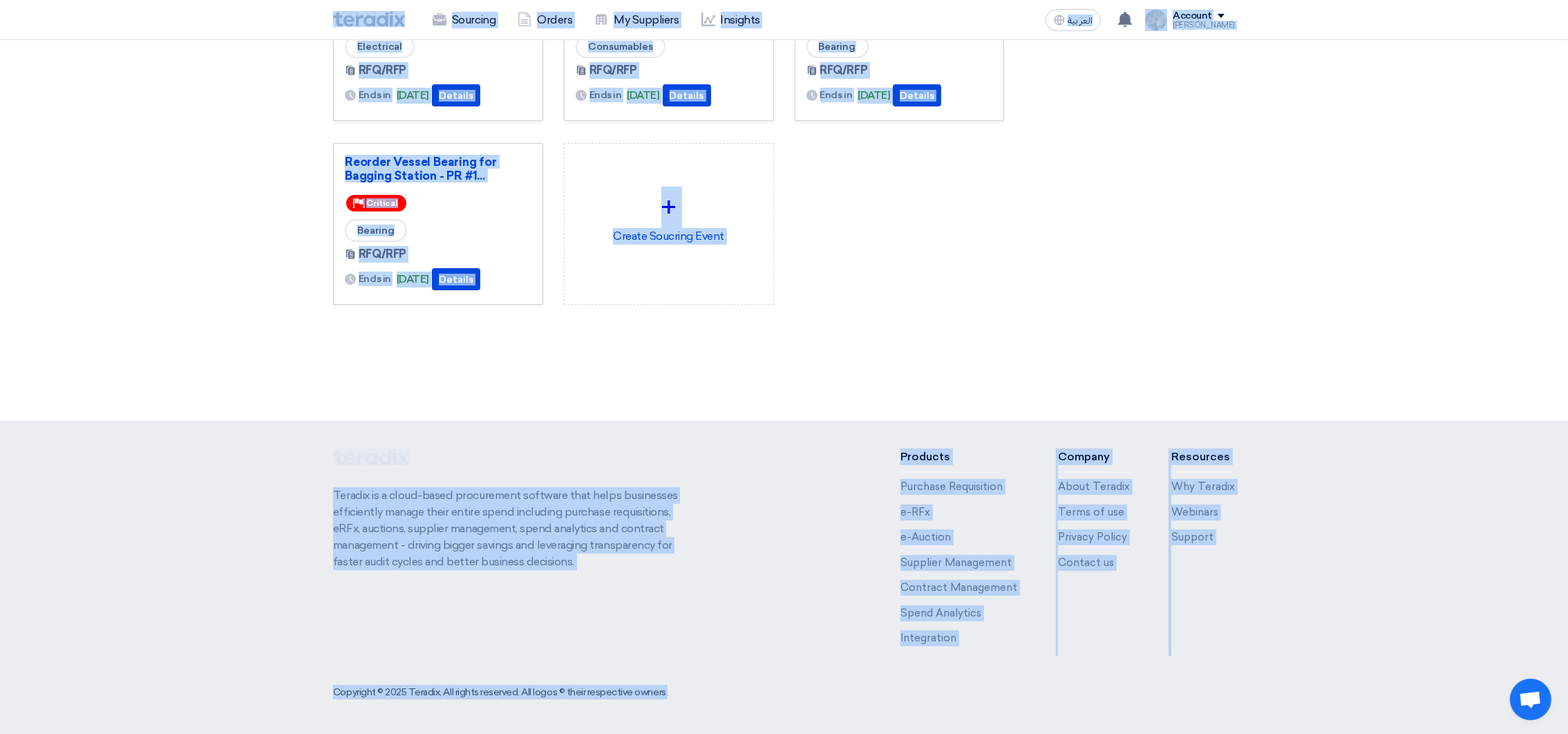
drag, startPoint x: 317, startPoint y: 18, endPoint x: 1439, endPoint y: 764, distance: 1347.4
click at [1439, 733] on html "Sourcing Orders My Suppliers Insights العربية ع You have a new offer for 'Utili…" at bounding box center [784, 290] width 1568 height 889
click at [918, 362] on section "3087 RFx remaining 9 Auctions remaining Create Sourcing Event" at bounding box center [784, 141] width 1568 height 514
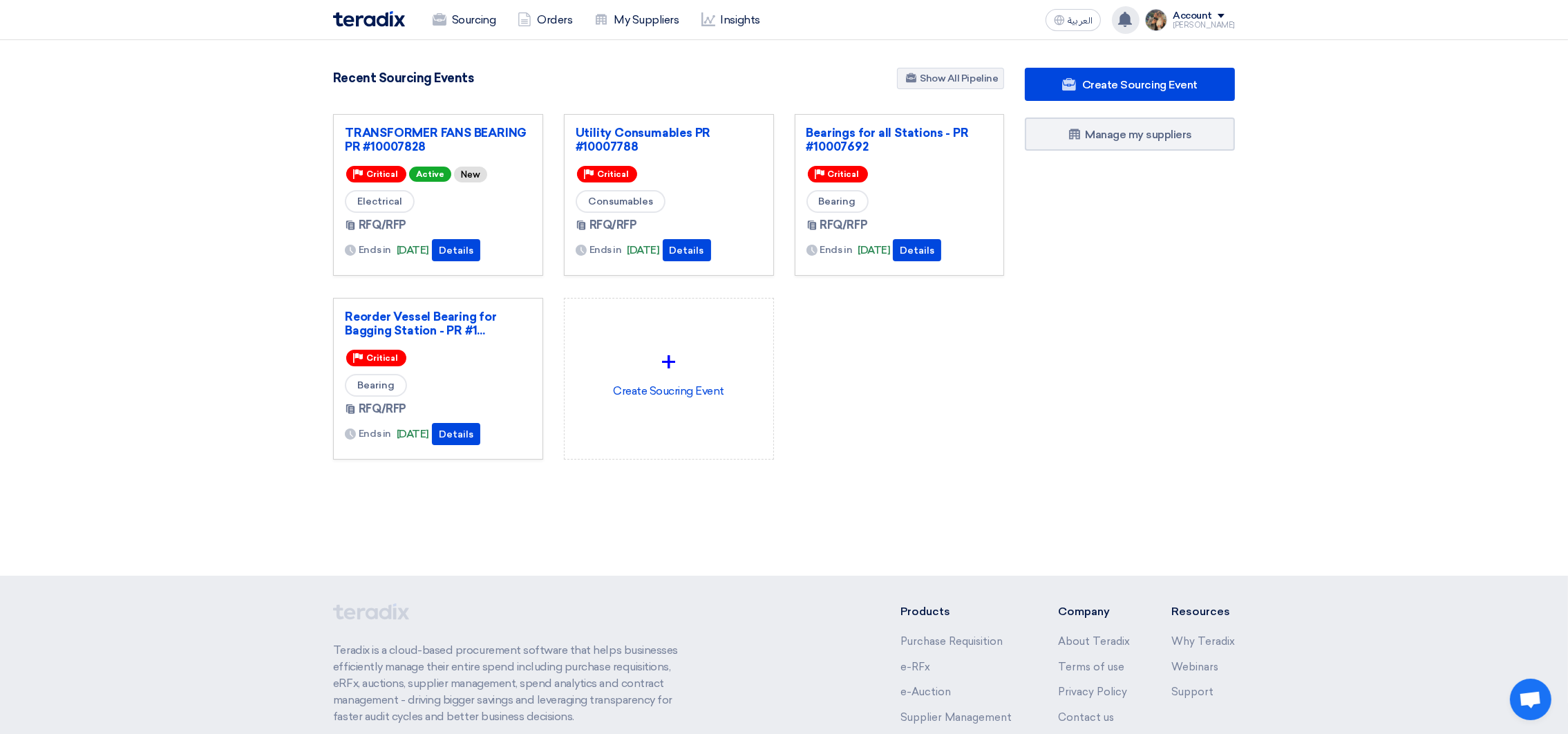
click at [1128, 14] on div "You have a new offer for 'Utility Consumables PR #10007788' request with total …" at bounding box center [1125, 20] width 28 height 28
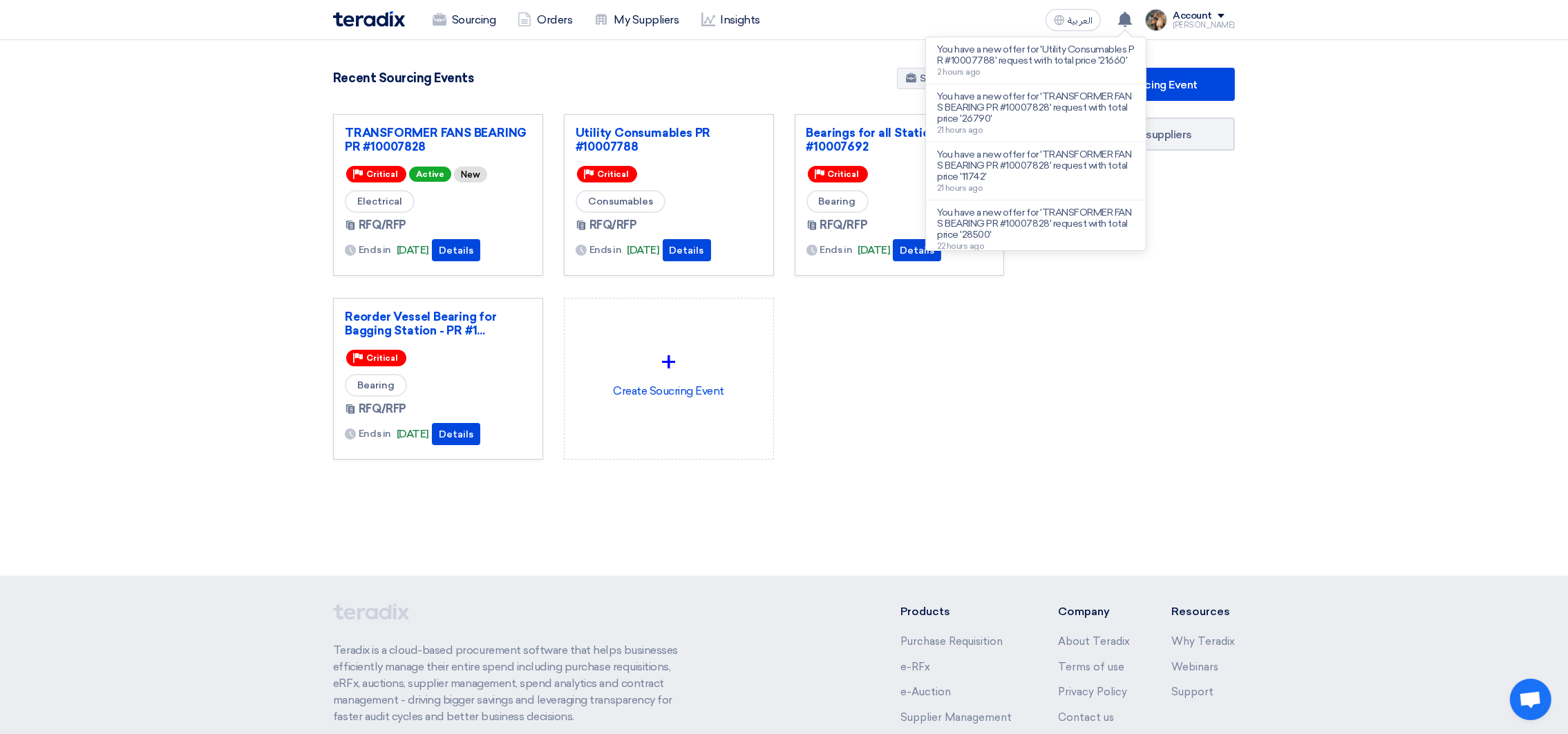
click at [826, 98] on div "3087 RFx remaining 9 Auctions remaining Create Sourcing Event" at bounding box center [669, 286] width 692 height 436
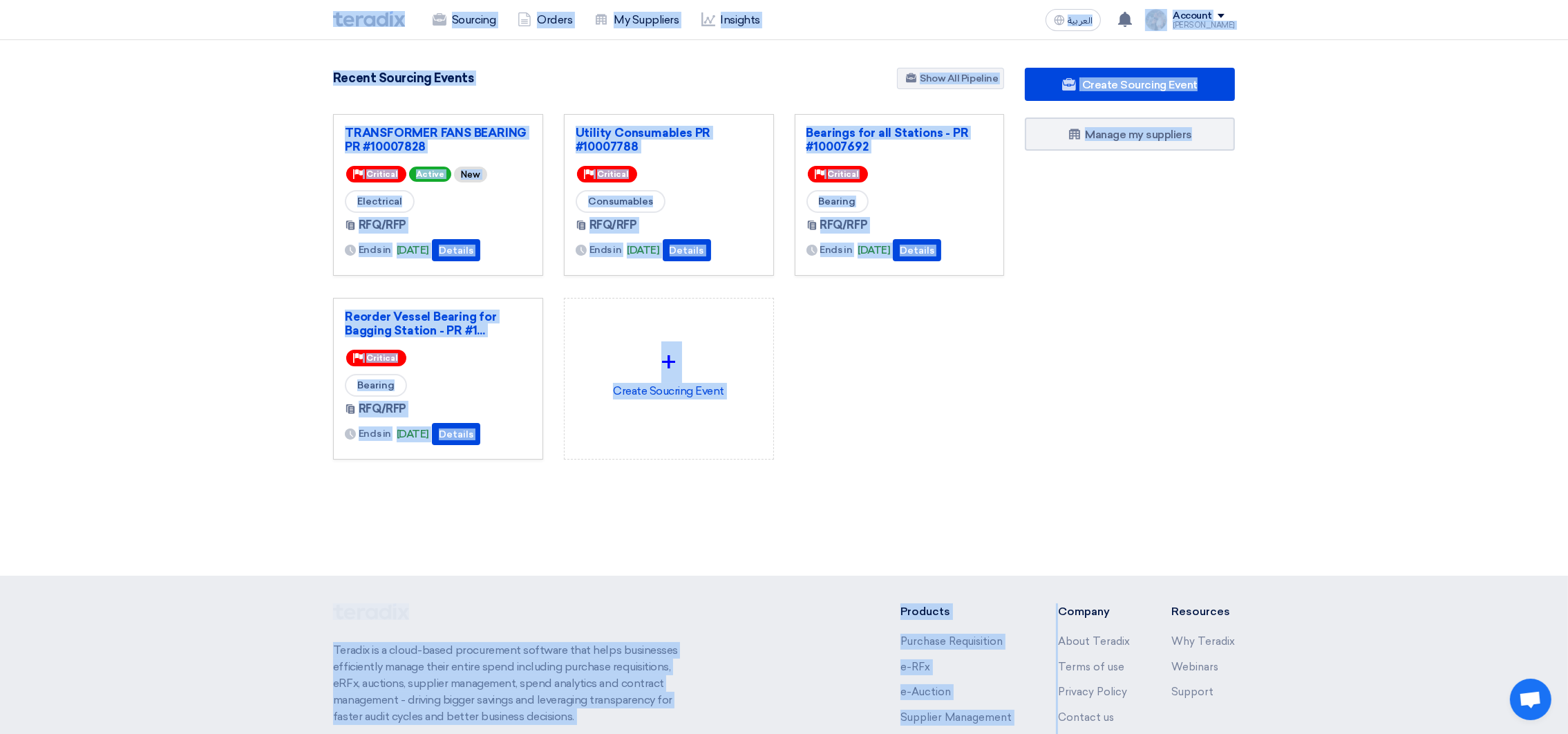
drag, startPoint x: 326, startPoint y: 21, endPoint x: 1085, endPoint y: 590, distance: 948.6
click at [1085, 590] on app-shell "Sourcing Orders My Suppliers Insights العربية ع You have a new offer for 'Utili…" at bounding box center [784, 464] width 1568 height 848
click at [890, 460] on div "TRANSFORMER FANS BEARING PR #10007828 Priority Critical Active New Electrical R…" at bounding box center [669, 298] width 692 height 368
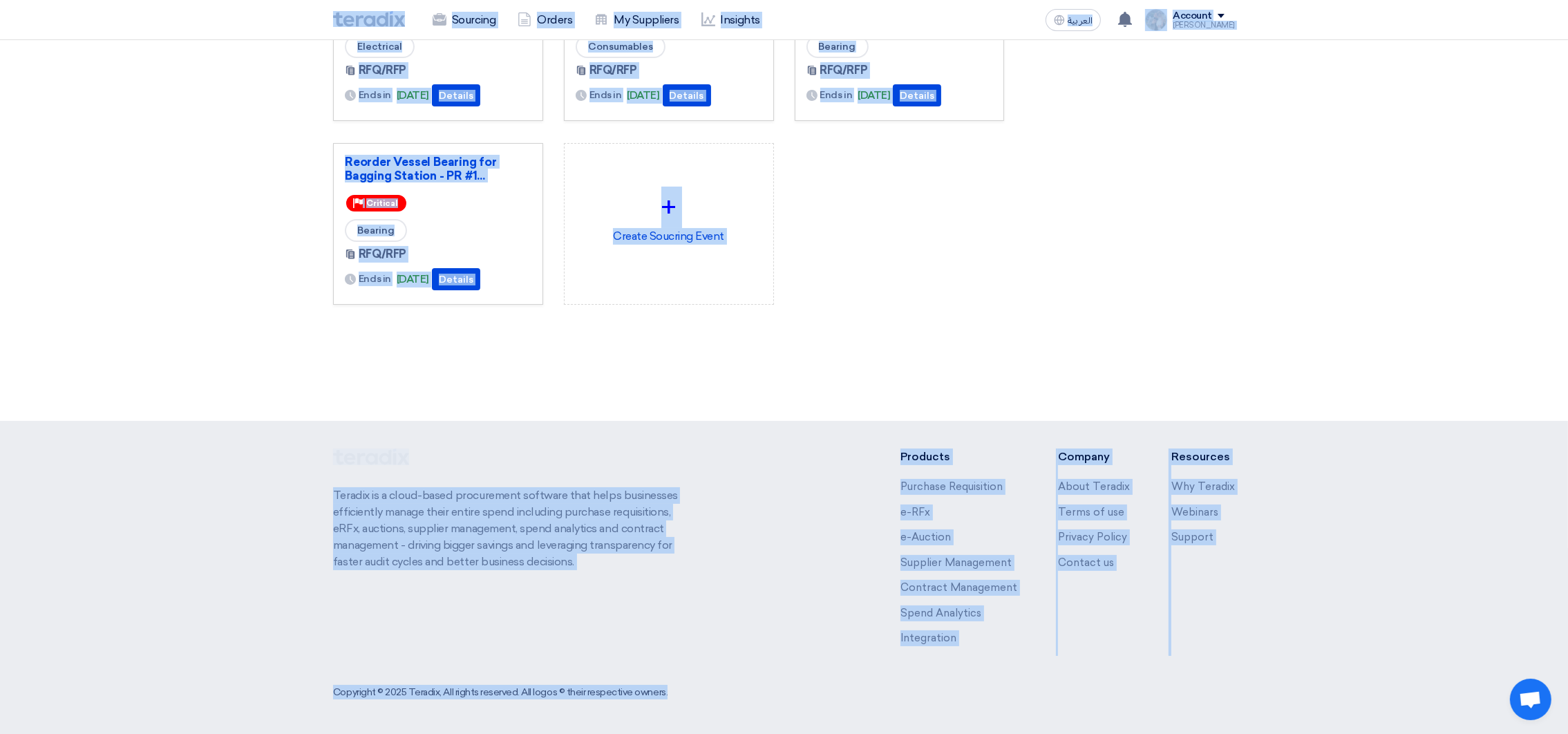
drag, startPoint x: 312, startPoint y: 21, endPoint x: 1042, endPoint y: 535, distance: 892.8
click at [1193, 733] on html "Sourcing Orders My Suppliers Insights العربية ع You have a new offer for 'Utili…" at bounding box center [784, 290] width 1568 height 889
click at [853, 338] on div "3087 RFx remaining 9 Auctions remaining Create Sourcing Event" at bounding box center [669, 131] width 692 height 436
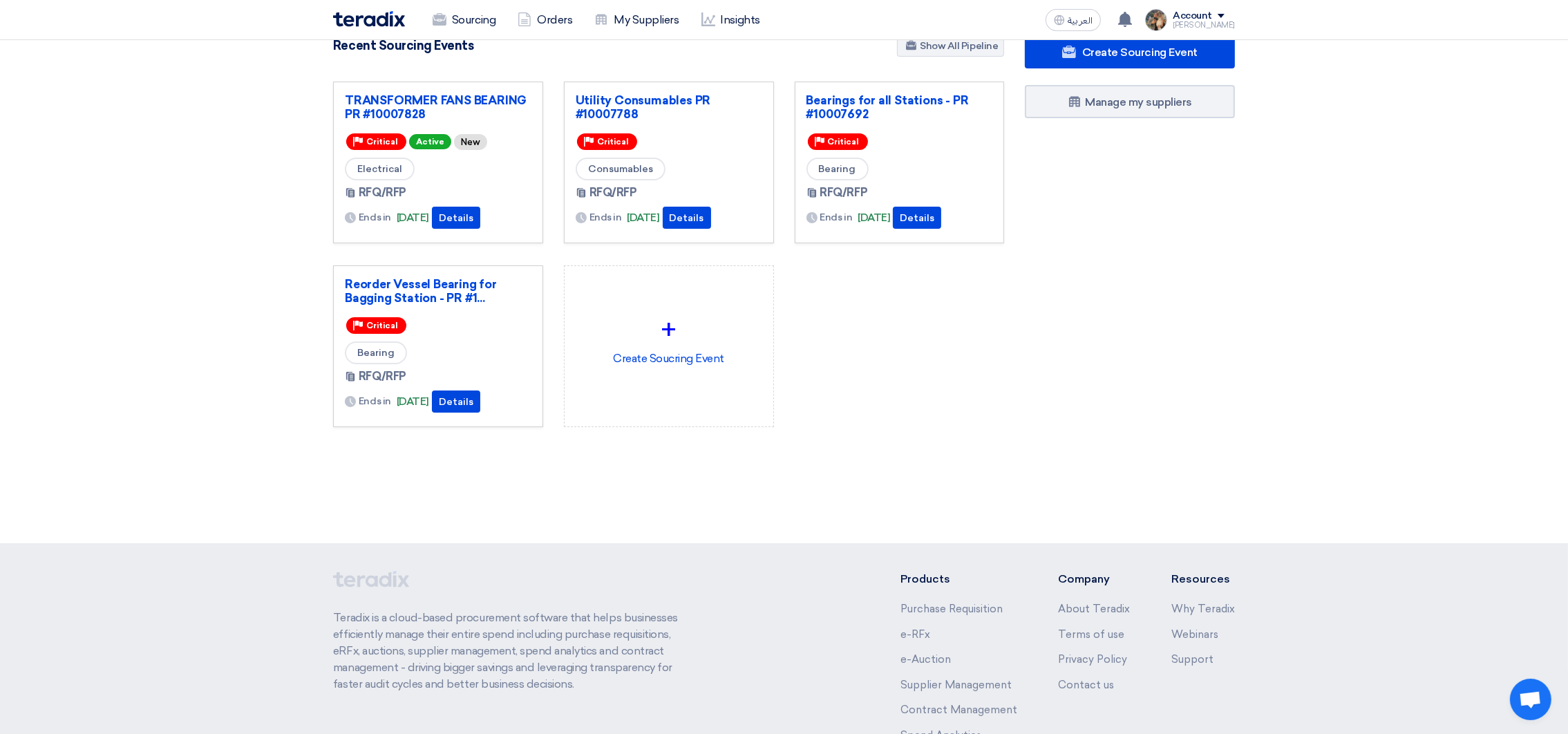
scroll to position [0, 0]
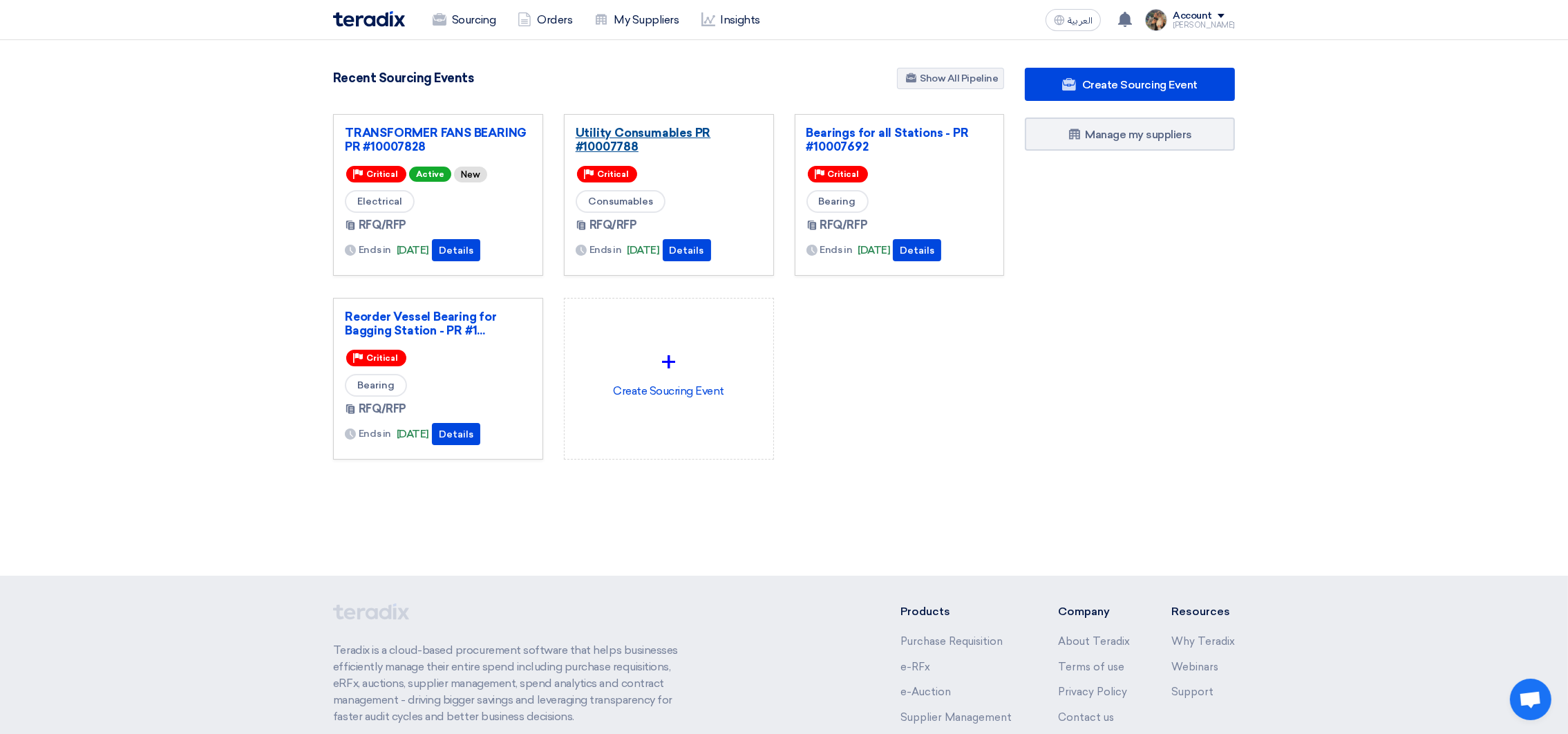
click at [660, 126] on link "Utility Consumables PR #10007788" at bounding box center [669, 139] width 187 height 28
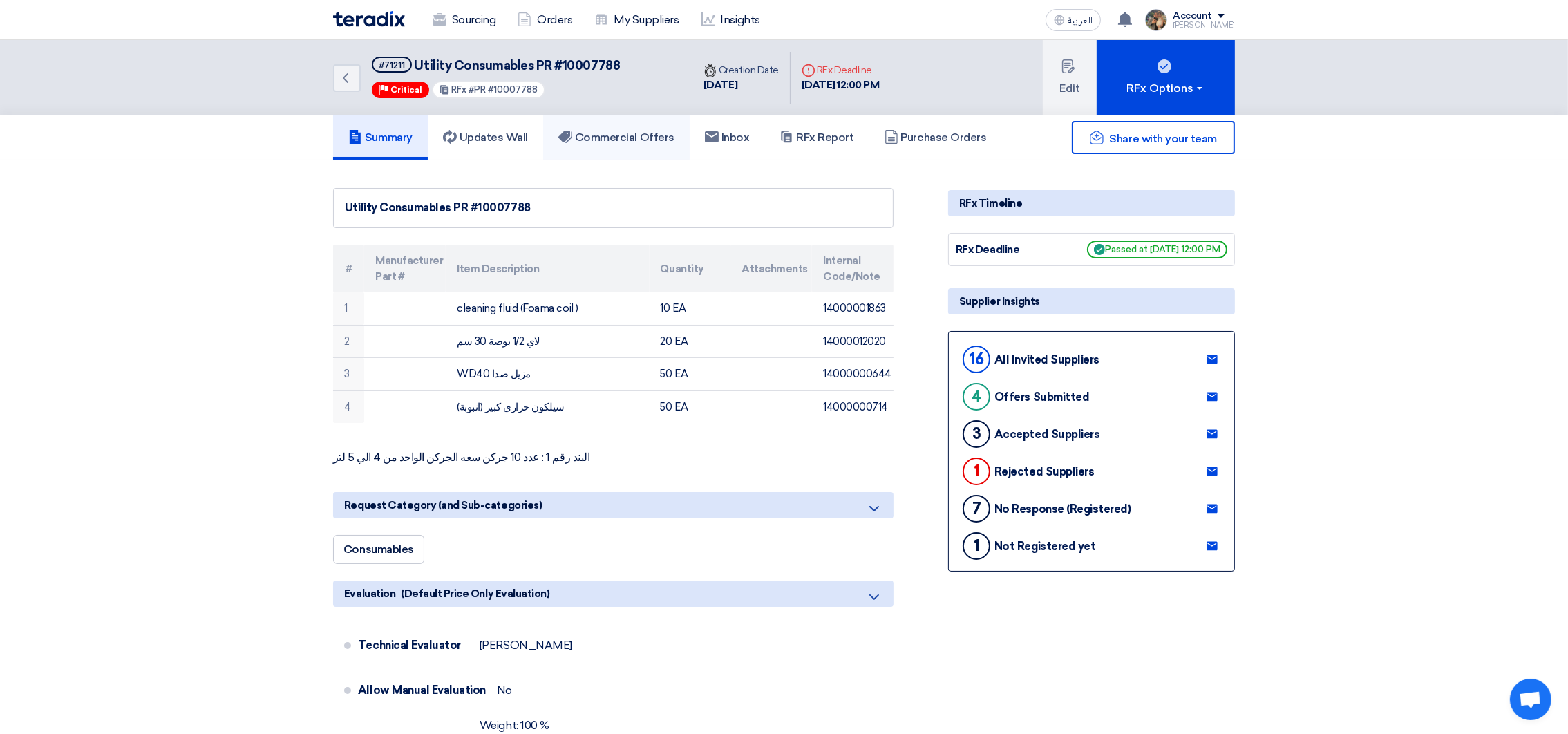
click at [613, 131] on h5 "Commercial Offers" at bounding box center [616, 138] width 116 height 14
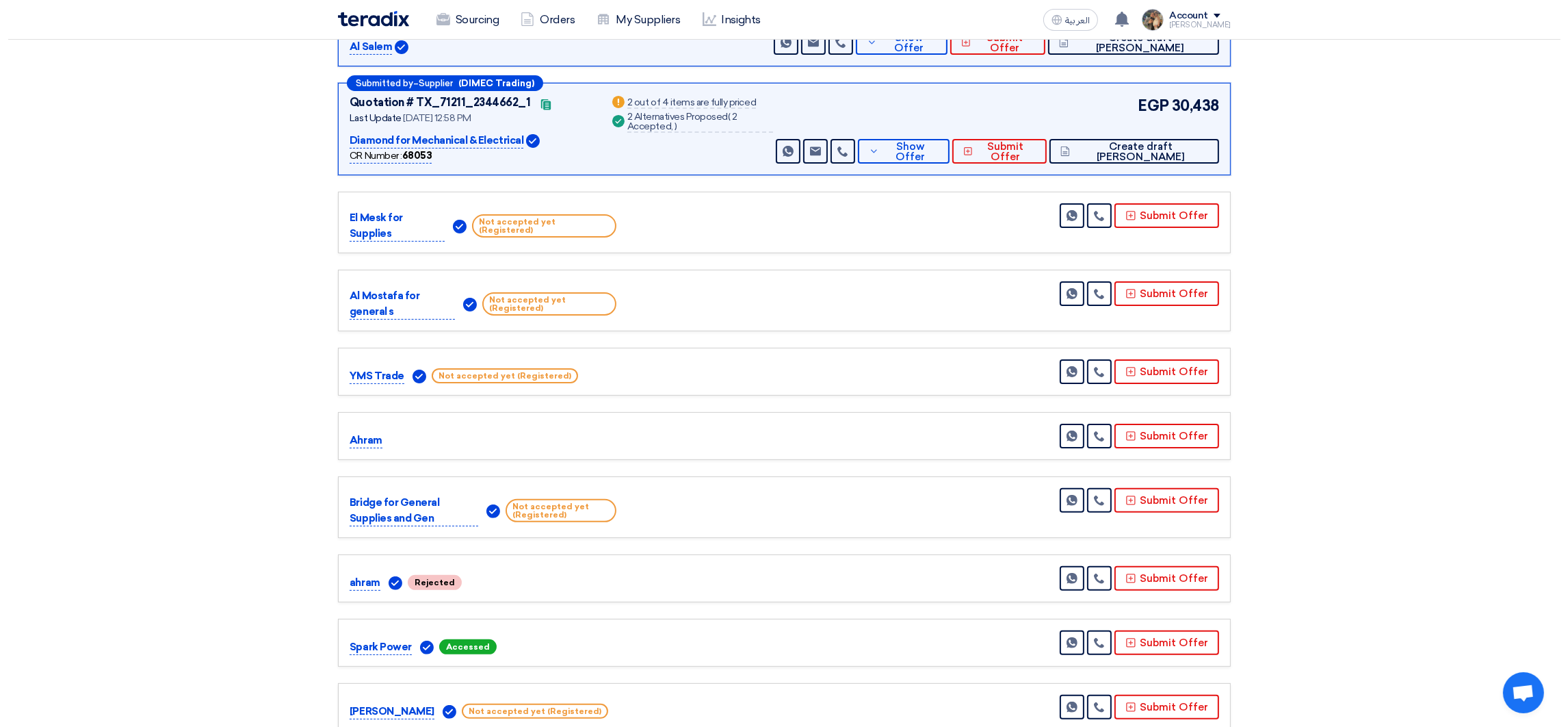
scroll to position [615, 0]
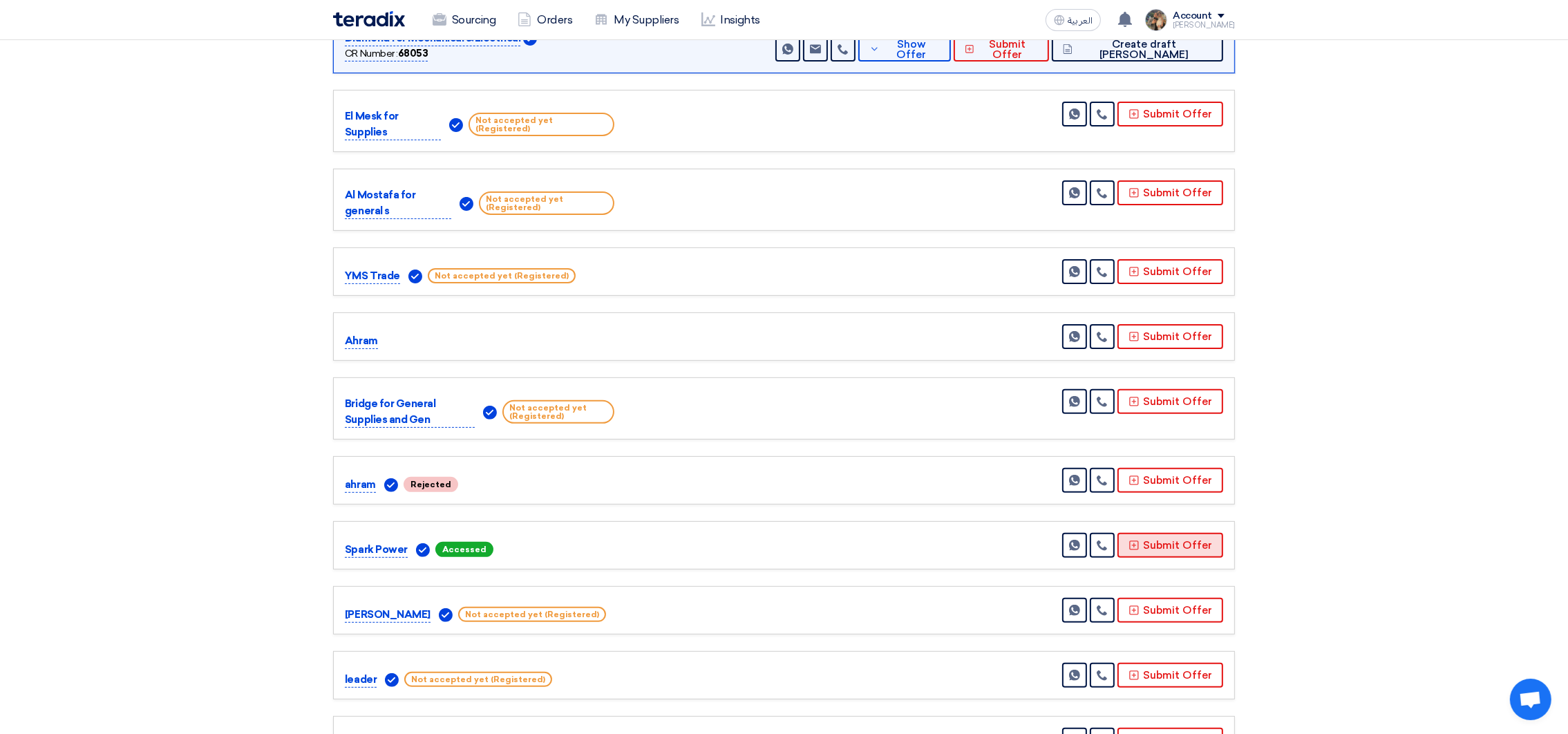
click at [1151, 534] on button "Submit Offer" at bounding box center [1170, 544] width 106 height 25
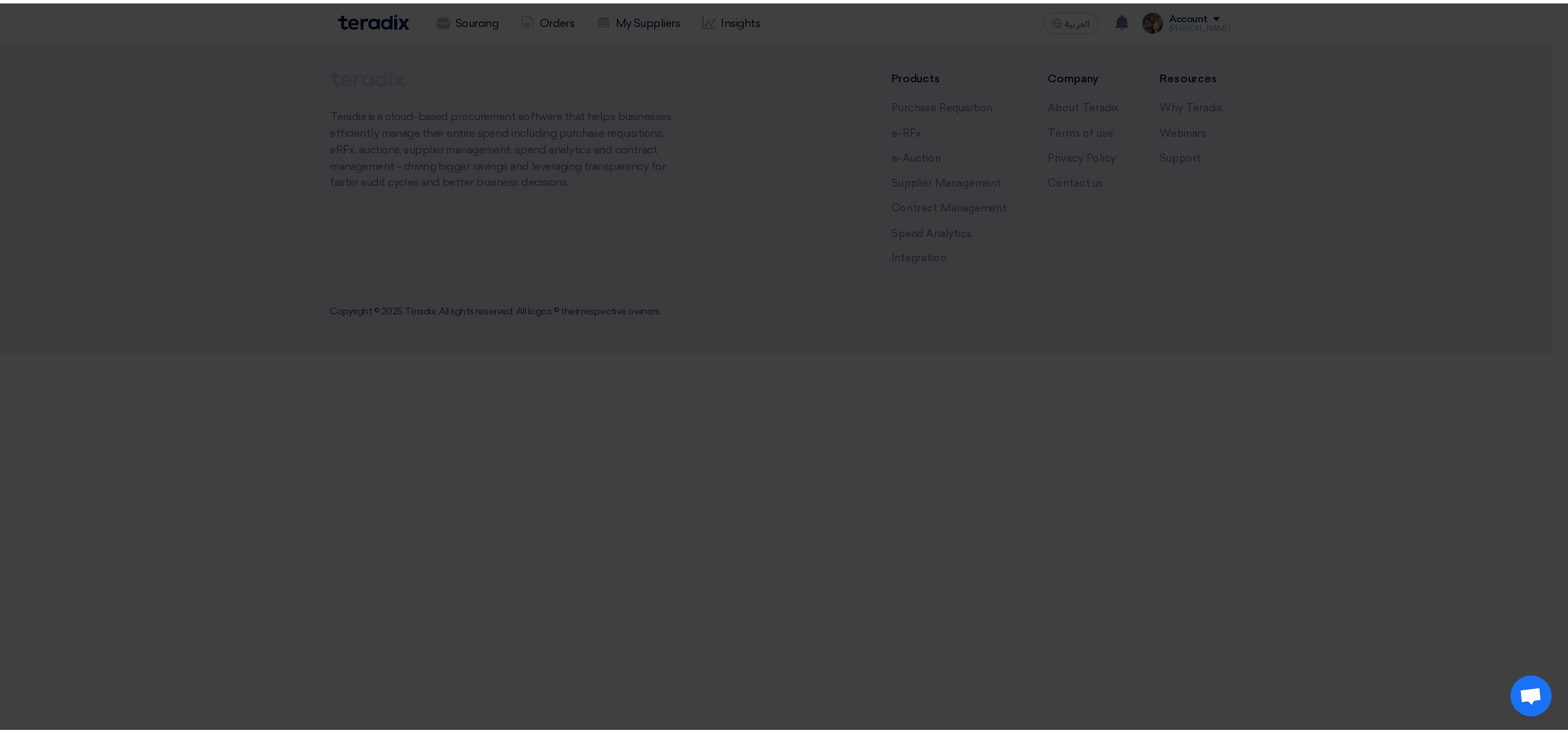
scroll to position [0, 0]
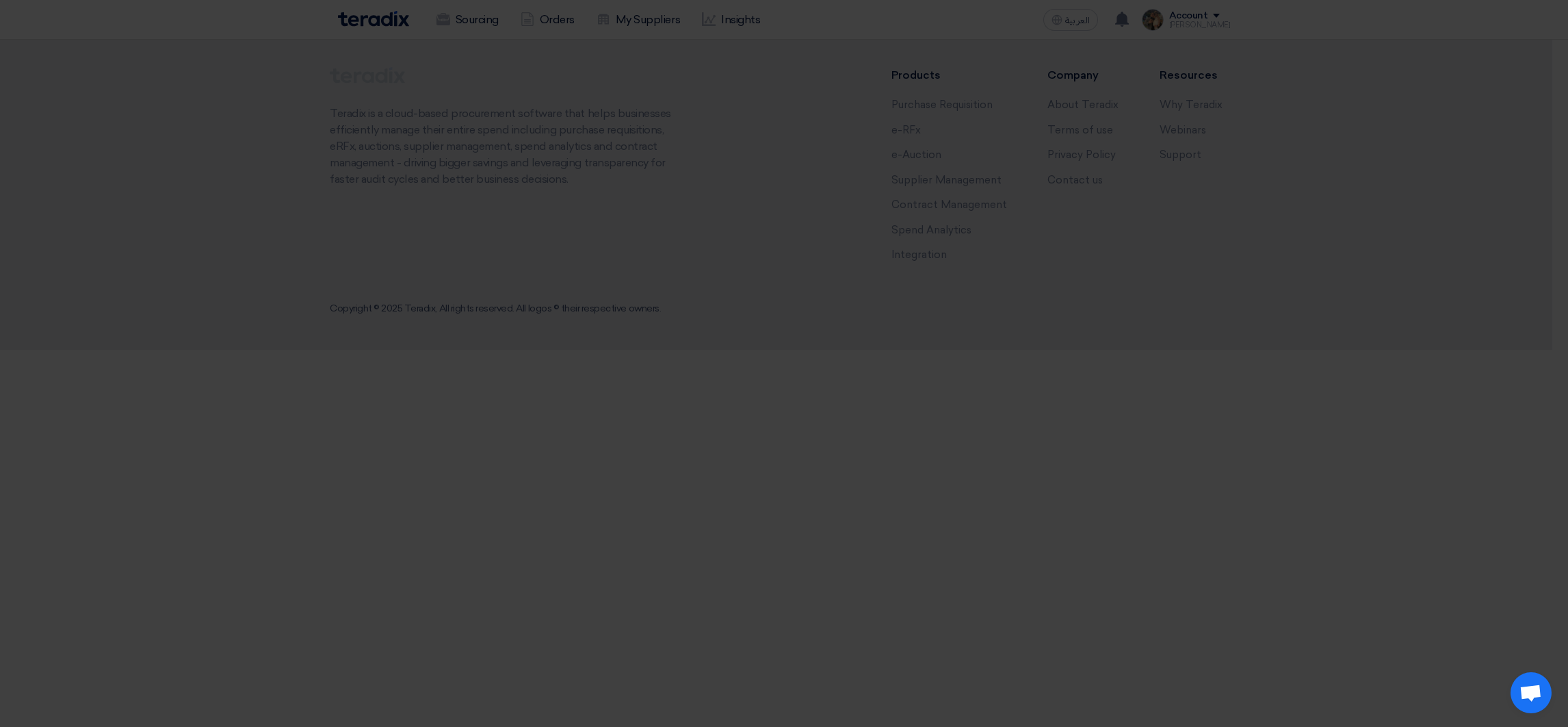
click at [729, 206] on div "Submit a new offer for this request Start a new offer submission from scratch" at bounding box center [784, 133] width 753 height 195
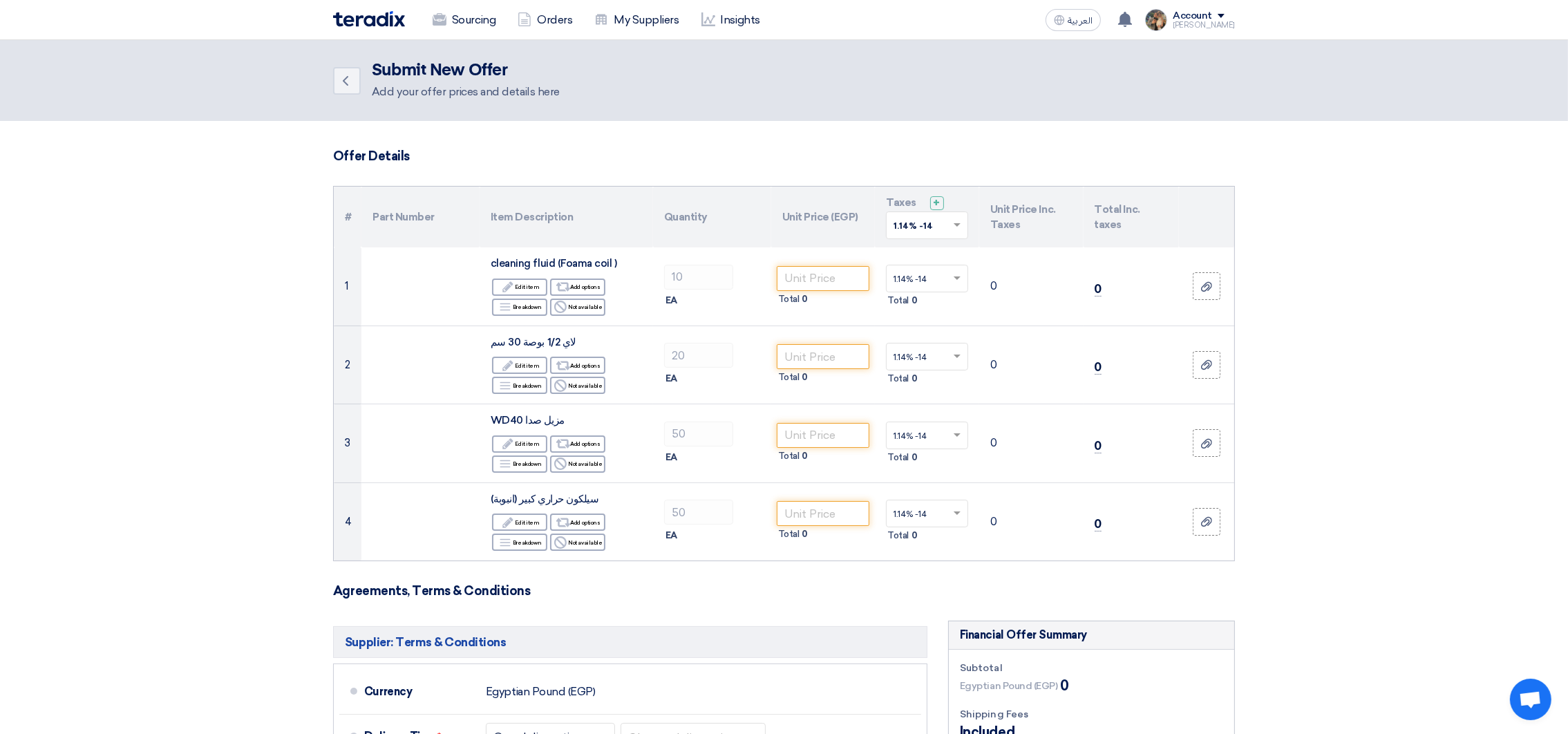
click at [917, 232] on input "text" at bounding box center [920, 227] width 53 height 23
click at [921, 277] on span "14% -14%" at bounding box center [914, 274] width 42 height 10
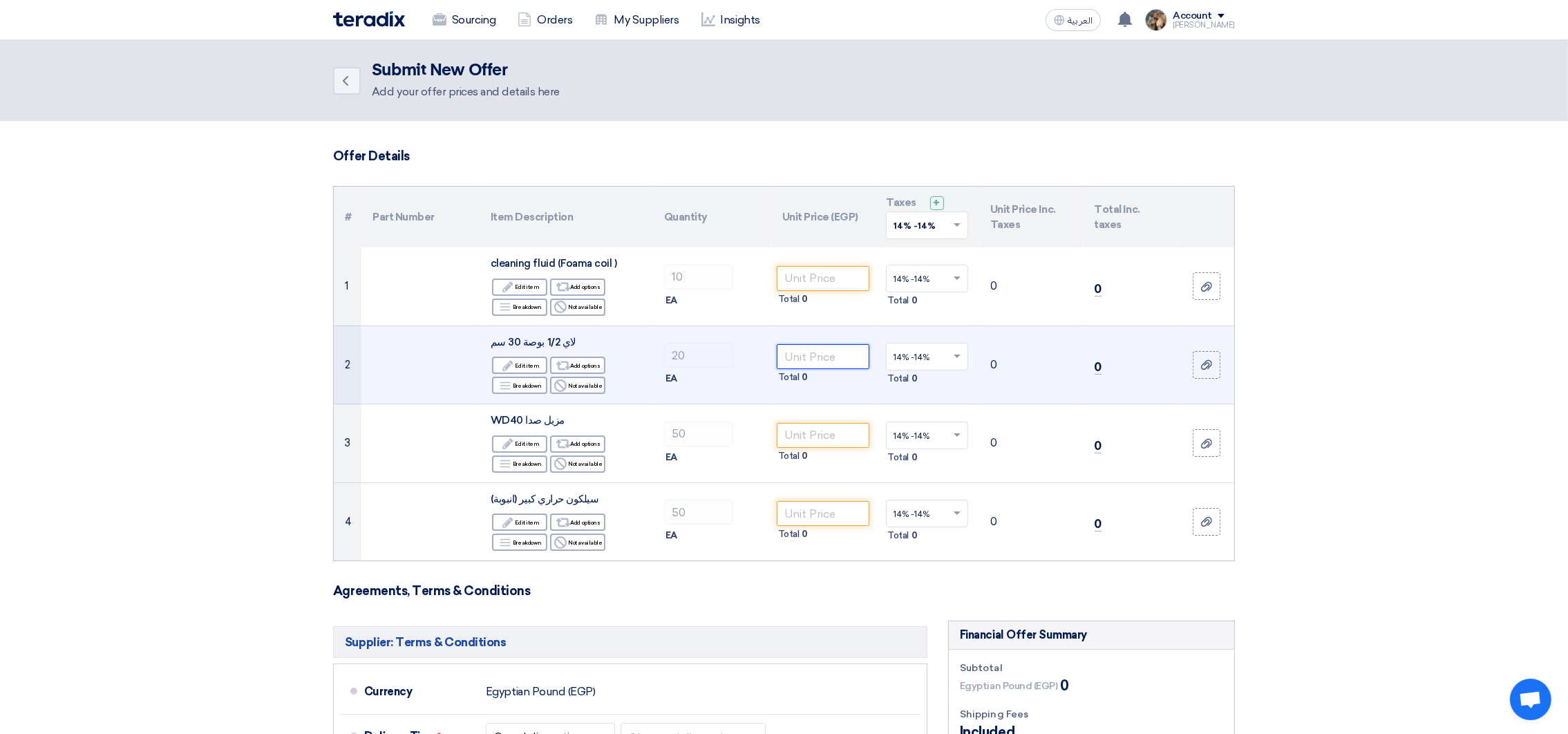
click at [813, 359] on input "number" at bounding box center [823, 356] width 93 height 25
paste input "220"
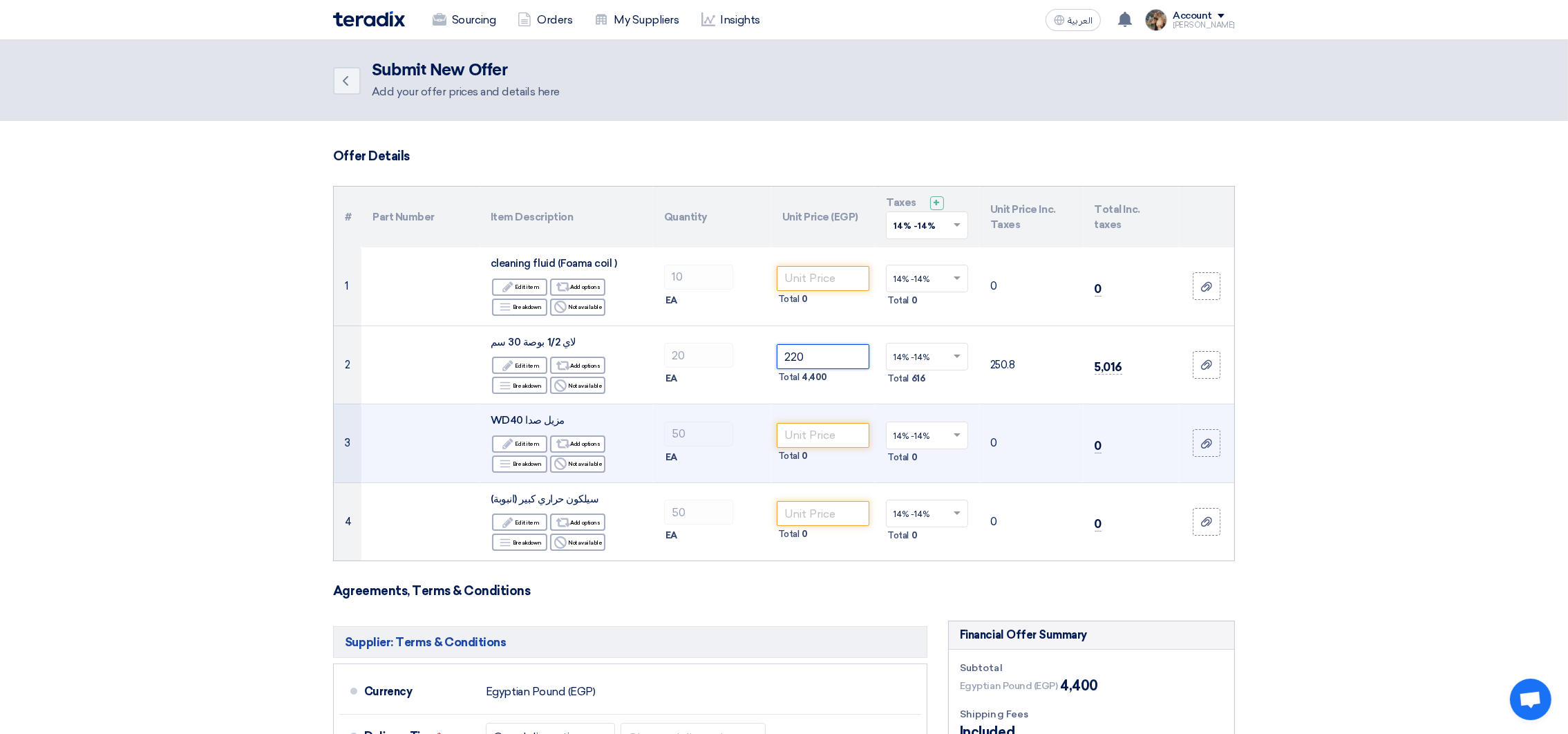
type input "220"
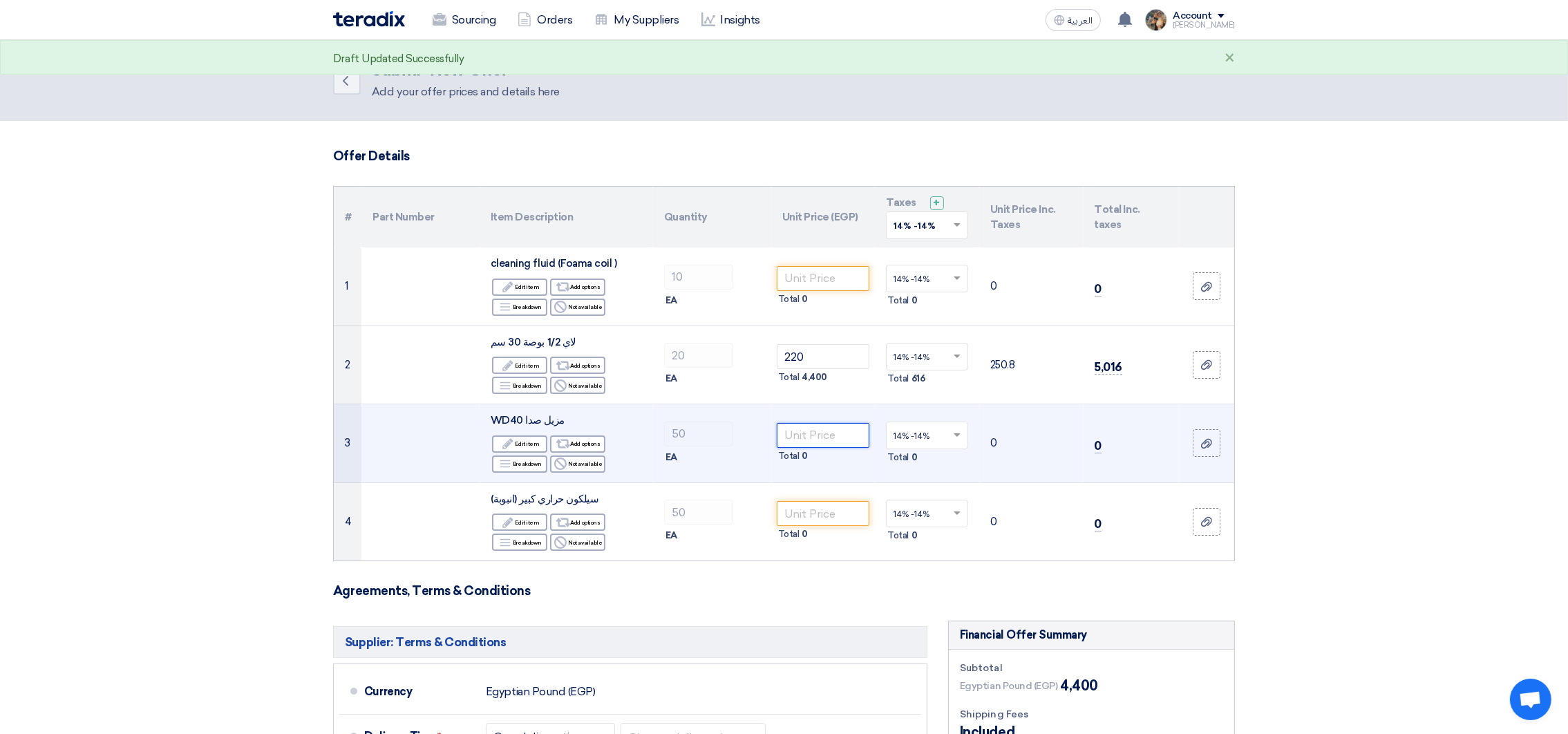
click at [803, 432] on input "number" at bounding box center [823, 435] width 93 height 25
paste input "265"
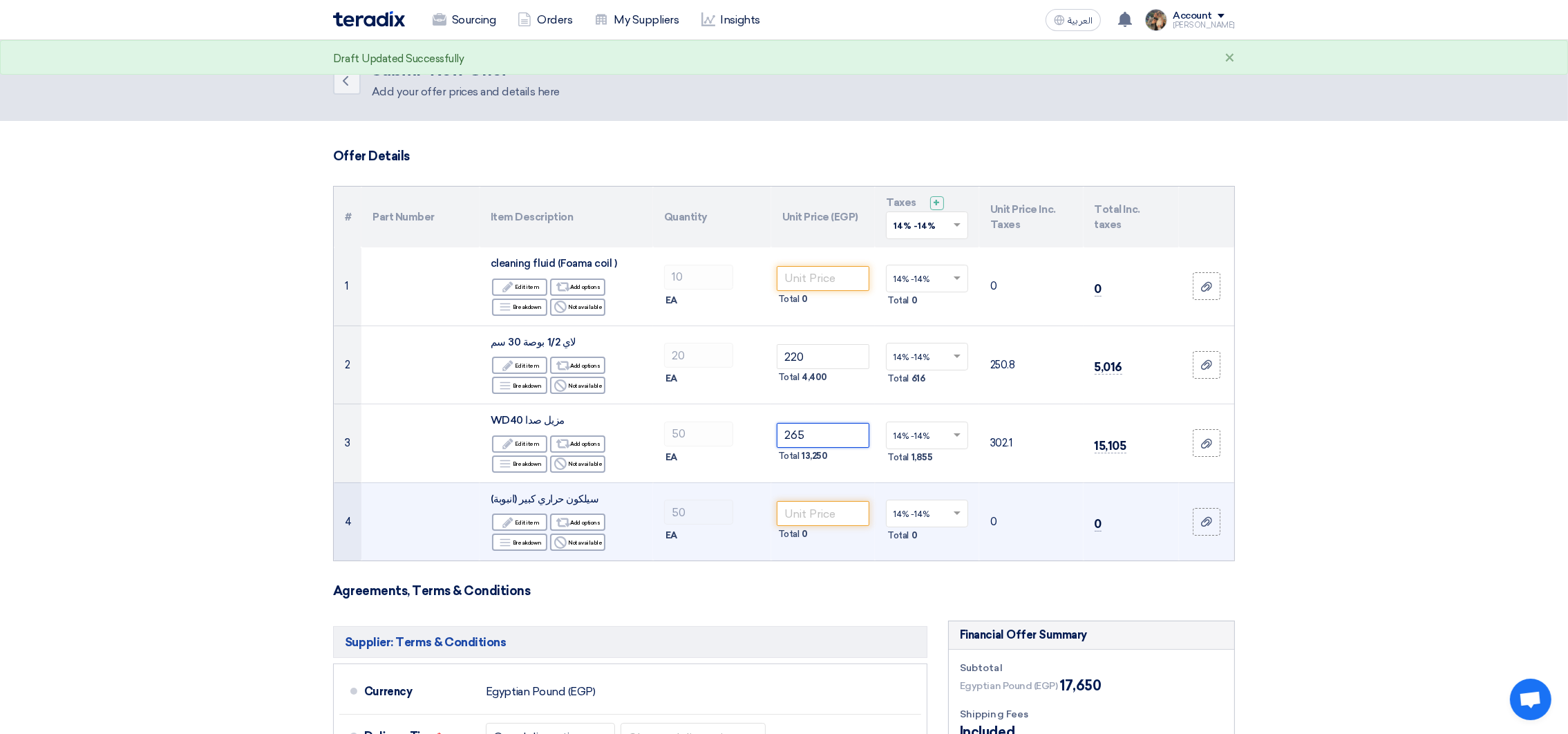
type input "265"
click at [807, 516] on input "number" at bounding box center [823, 513] width 93 height 25
paste input "300"
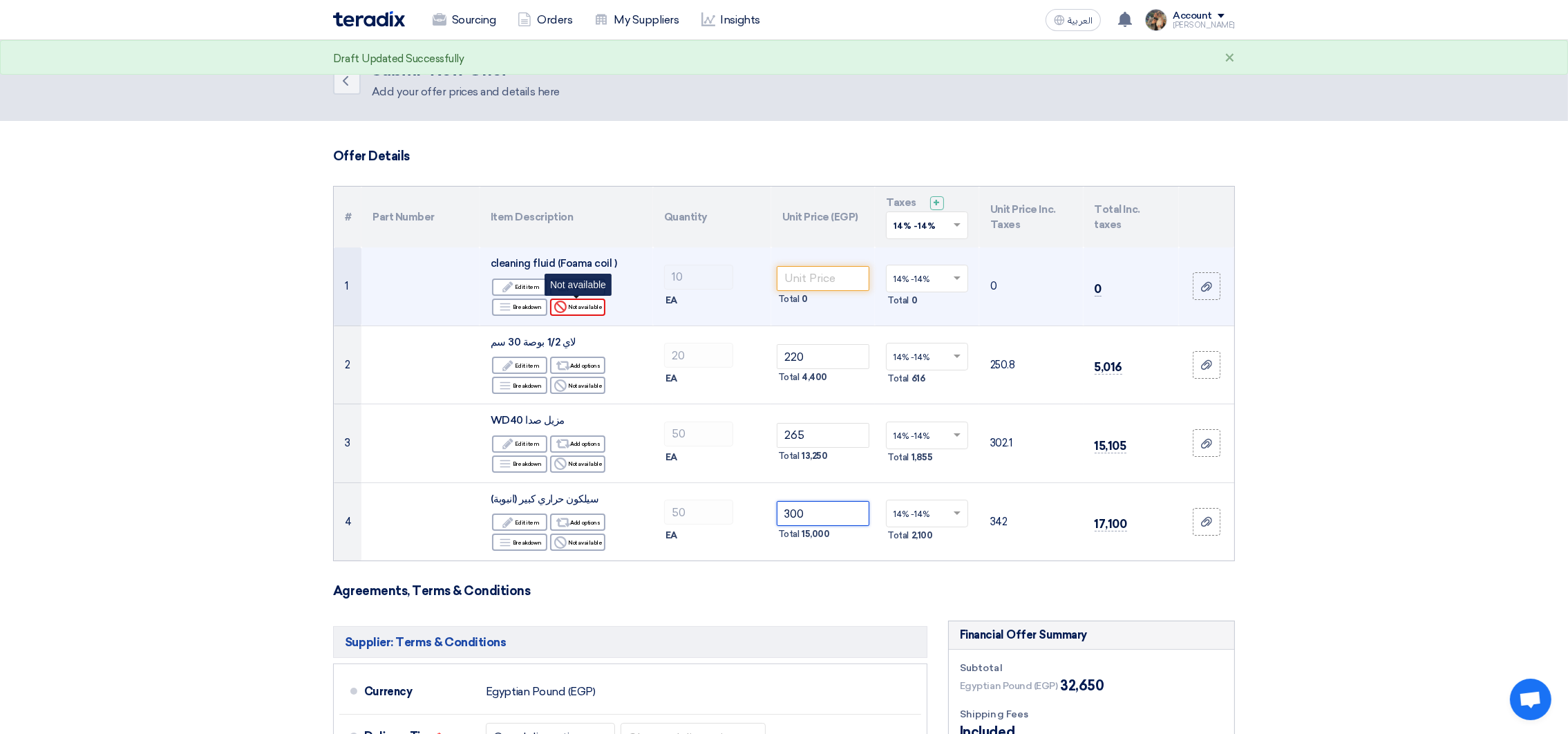
type input "300"
click at [578, 312] on div "Reject Not available" at bounding box center [578, 307] width 56 height 17
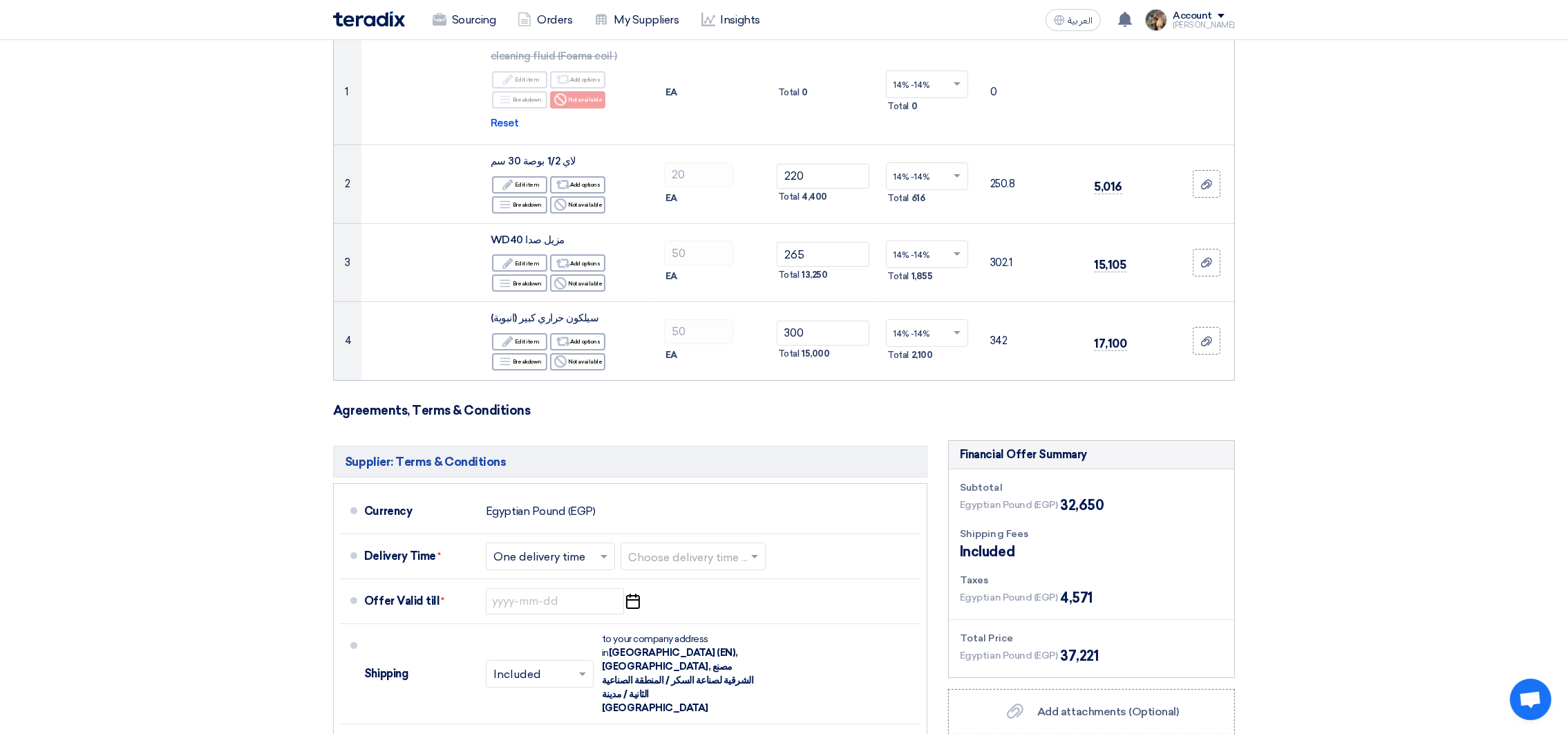
scroll to position [311, 0]
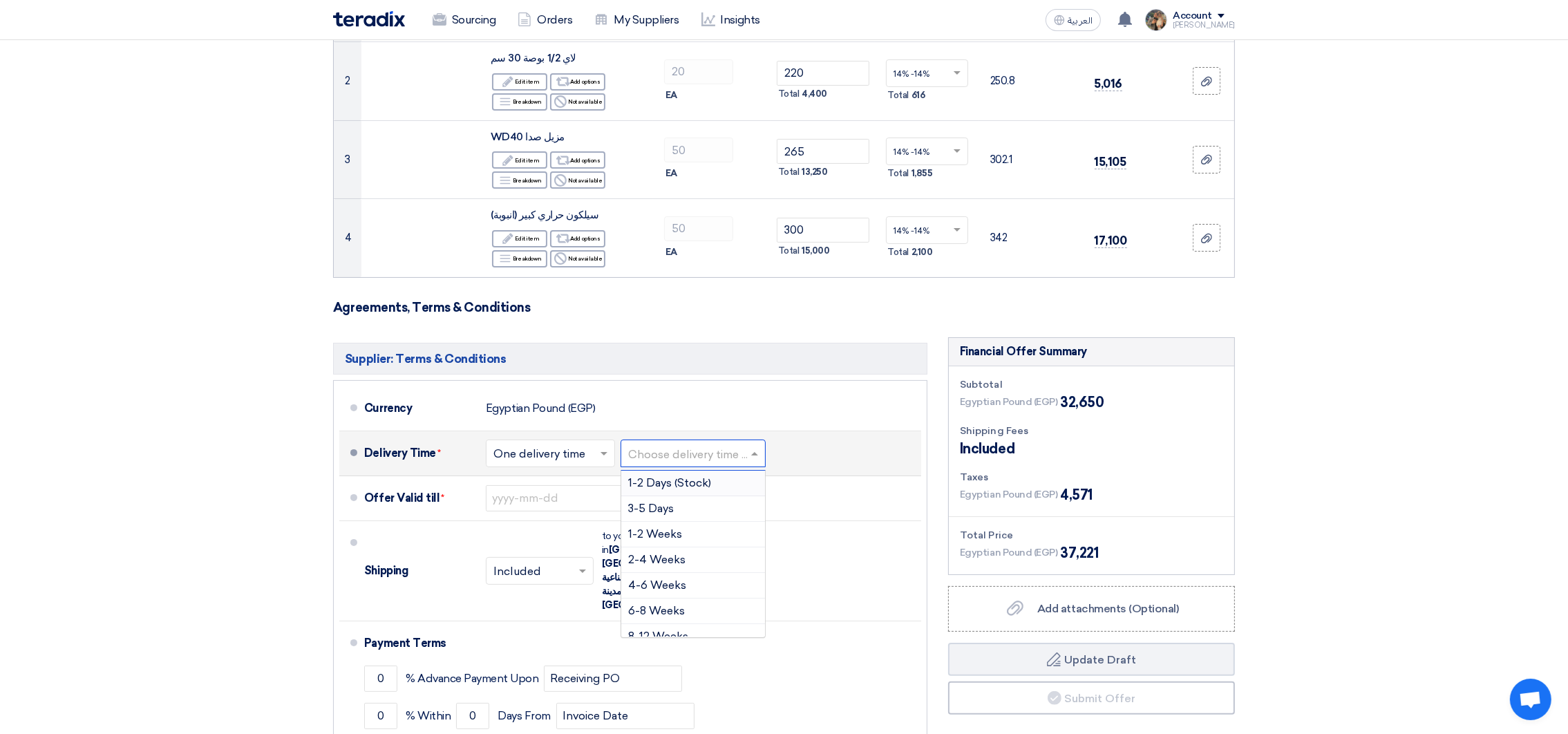
click at [732, 453] on input "text" at bounding box center [693, 454] width 132 height 20
click at [660, 530] on span "1-2 Weeks" at bounding box center [655, 533] width 54 height 13
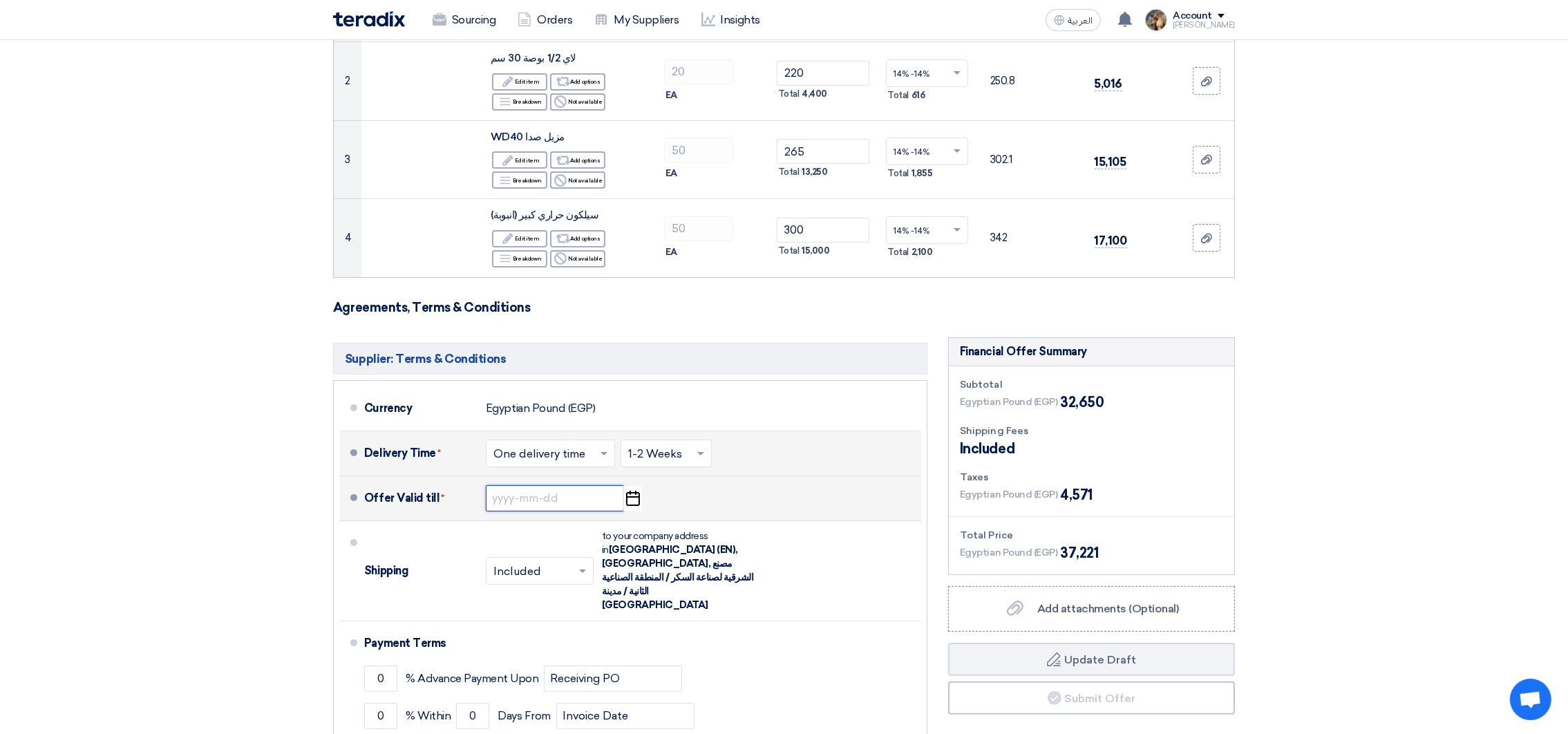
click at [608, 488] on input at bounding box center [555, 498] width 138 height 26
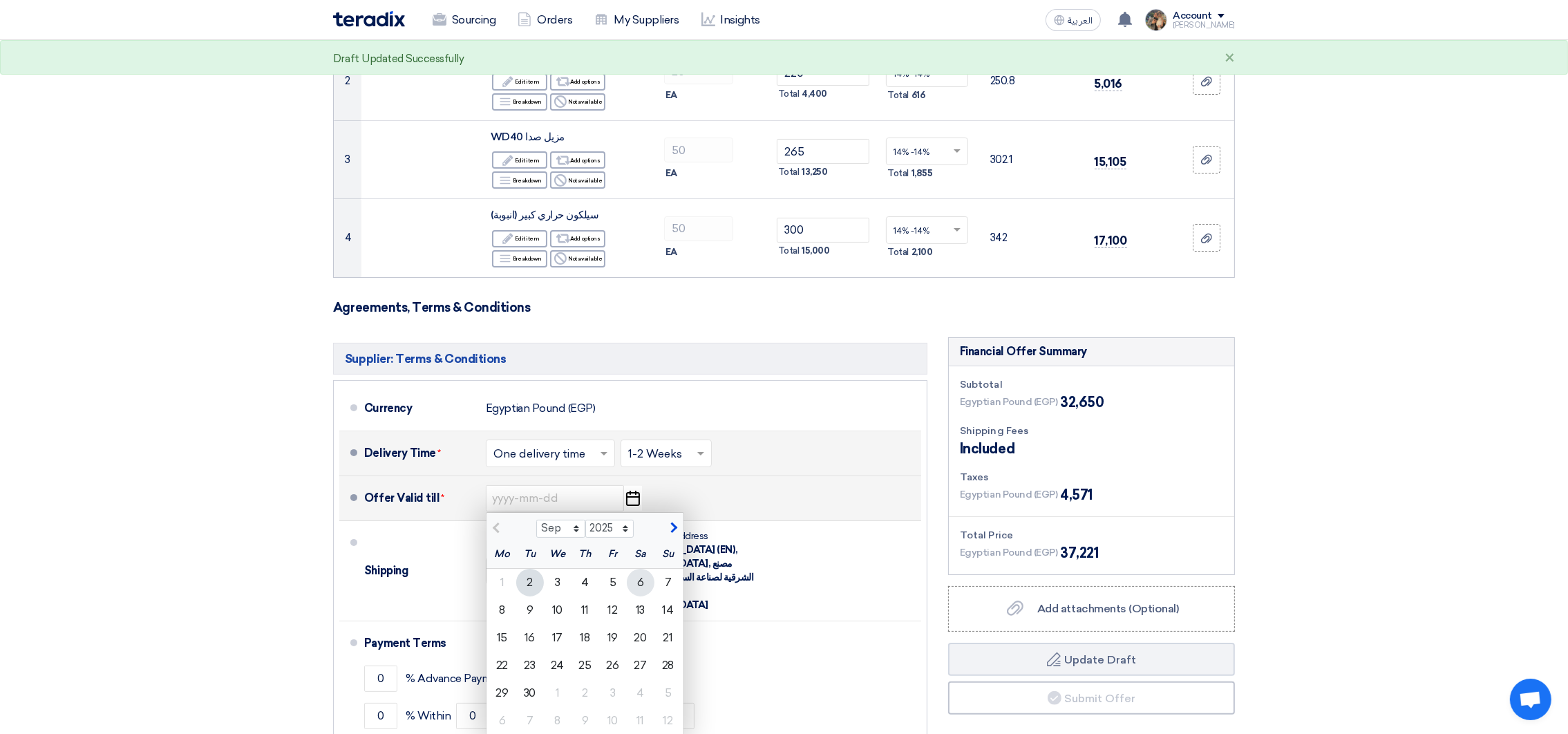
click at [634, 586] on div "6" at bounding box center [640, 582] width 28 height 28
type input "[DATE]"
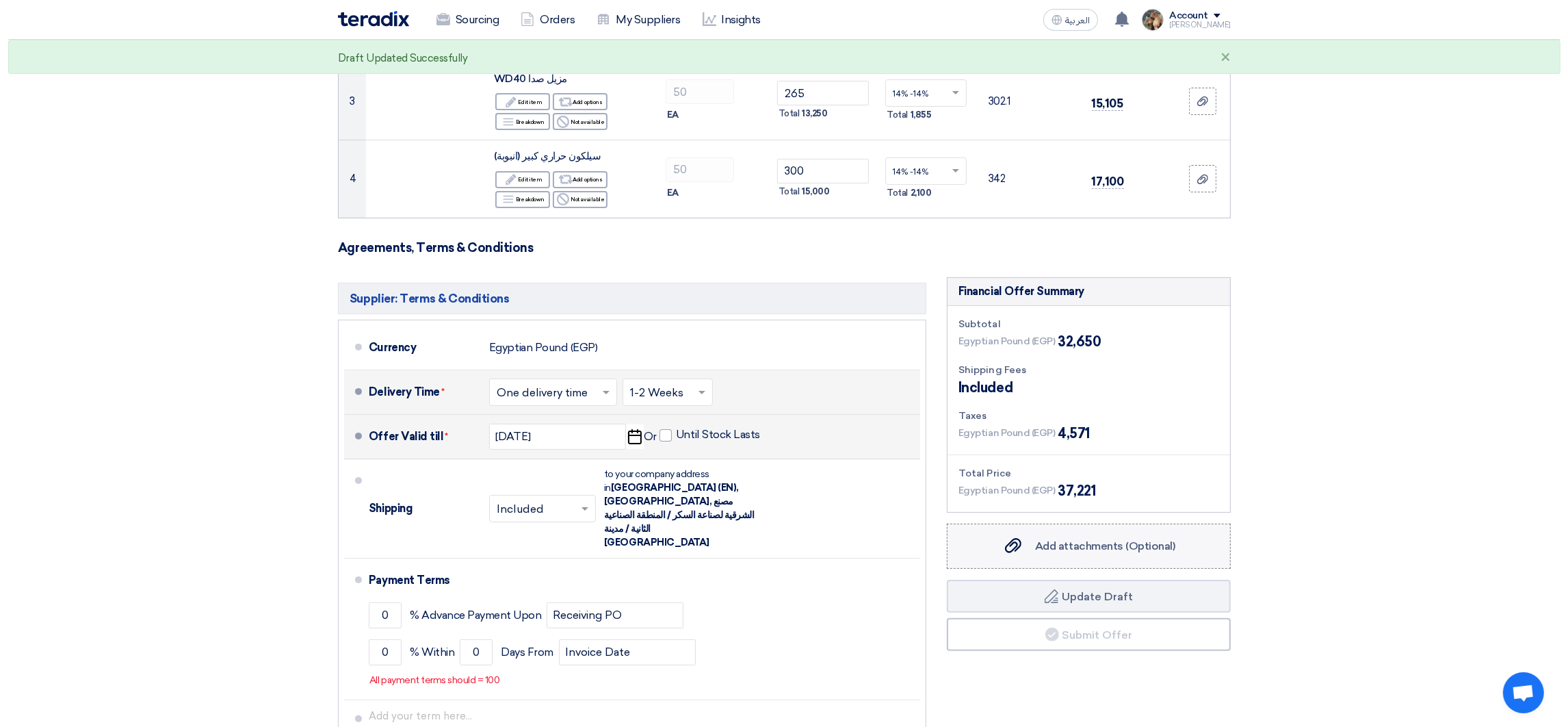
scroll to position [410, 0]
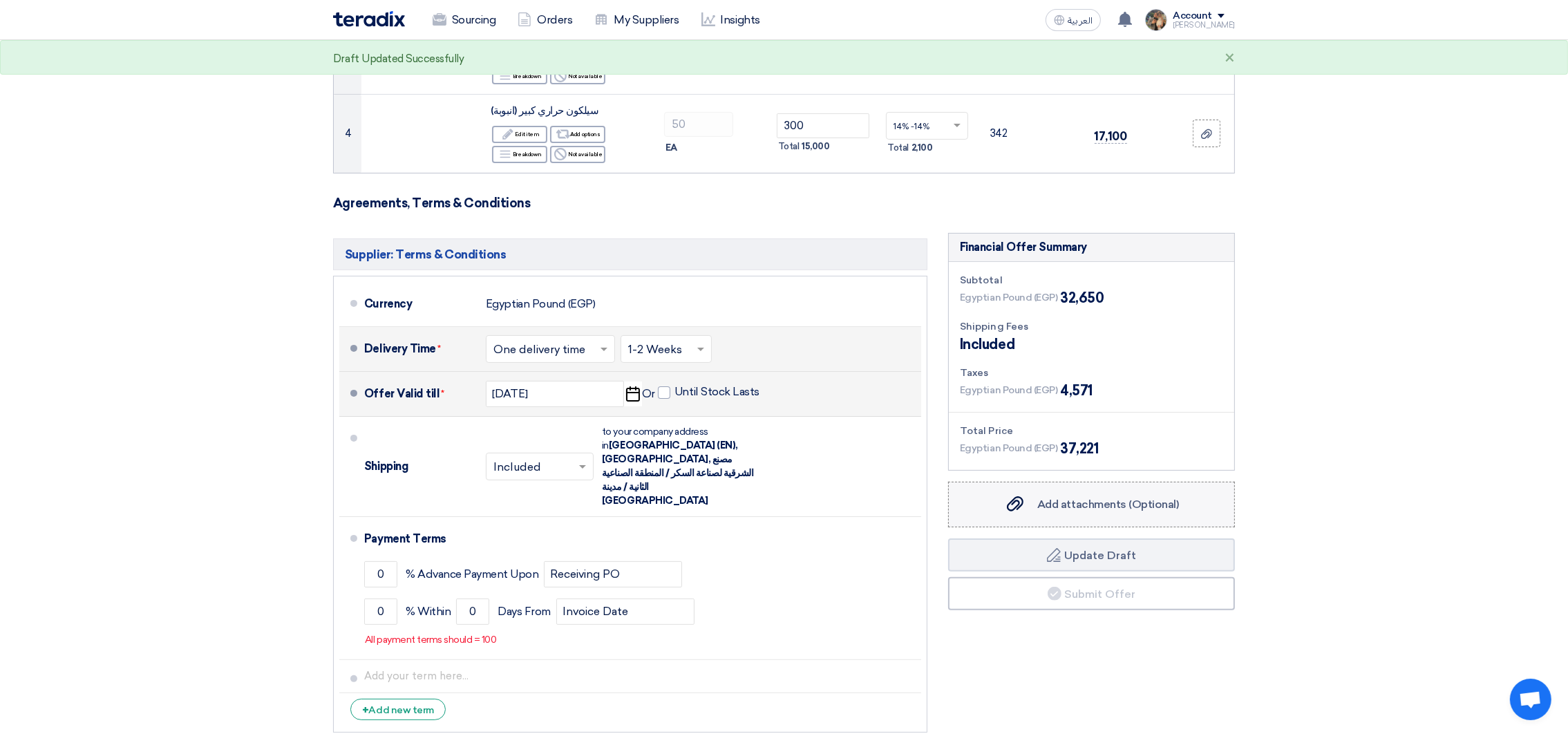
click at [1015, 502] on use at bounding box center [1015, 504] width 17 height 15
click at [0, 0] on input "Add attachments (Optional) Add attachments (Optional)" at bounding box center [0, 0] width 0 height 0
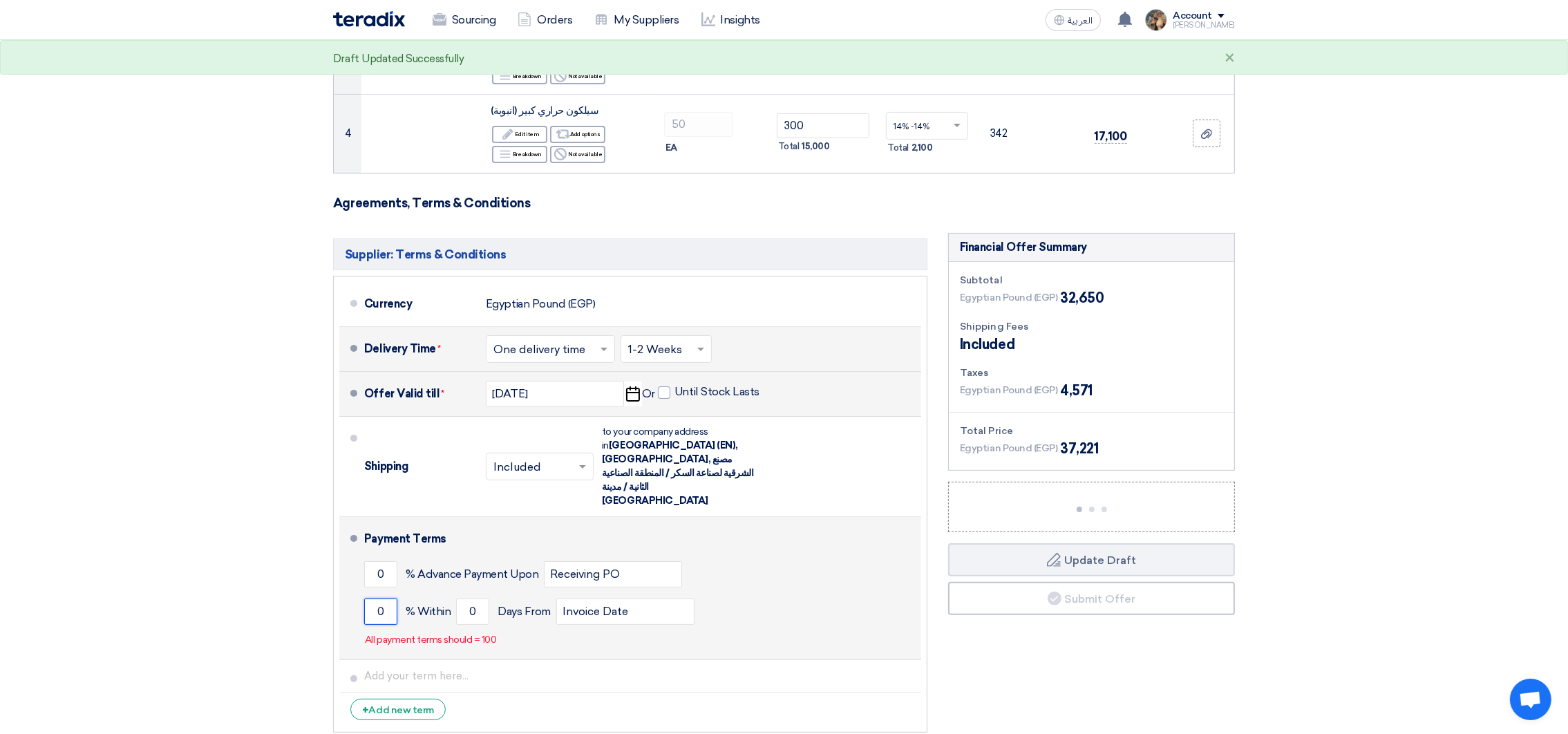
click at [372, 599] on input "0" at bounding box center [381, 611] width 33 height 26
type input "100"
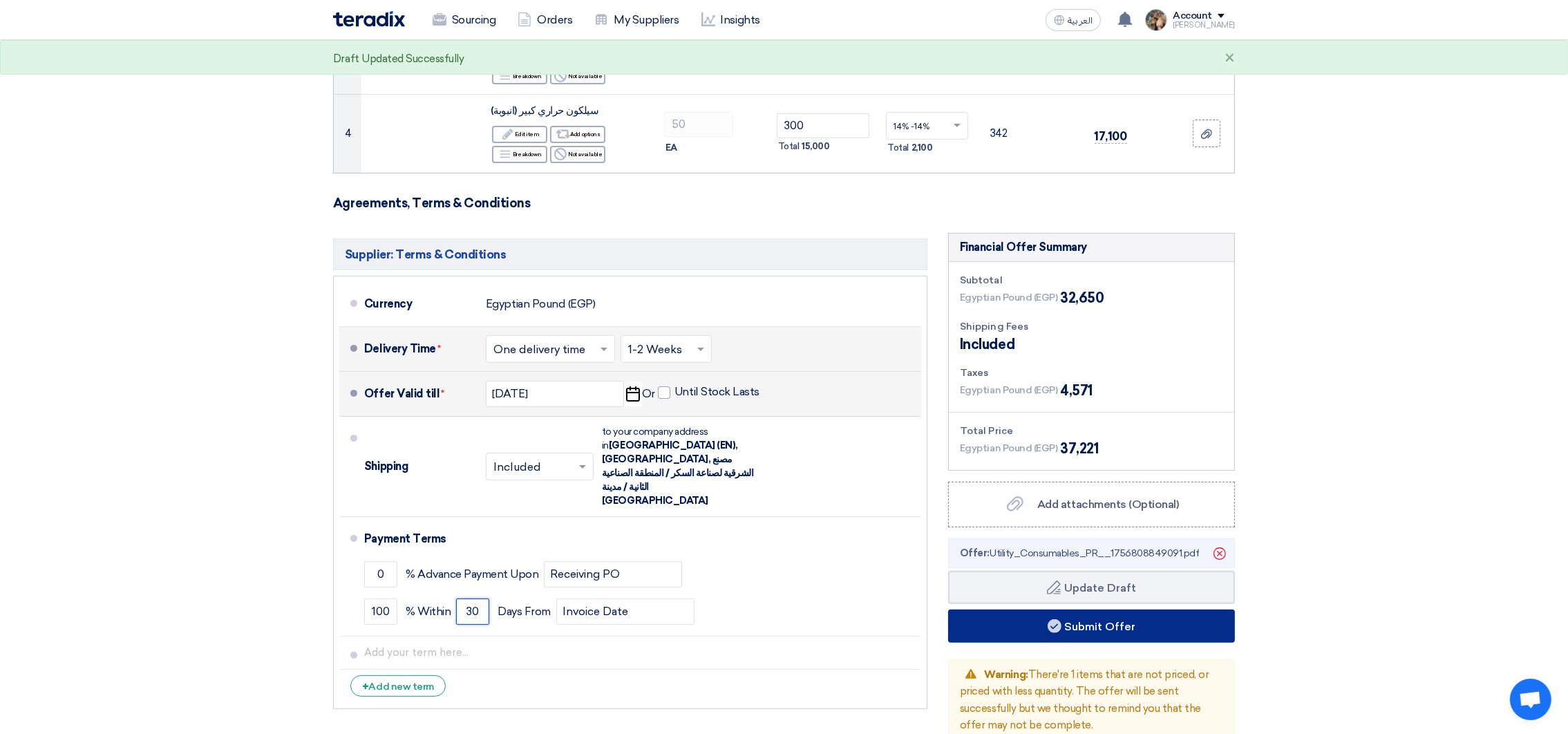
type input "30"
click at [1113, 631] on button "Submit Offer" at bounding box center [1091, 626] width 287 height 33
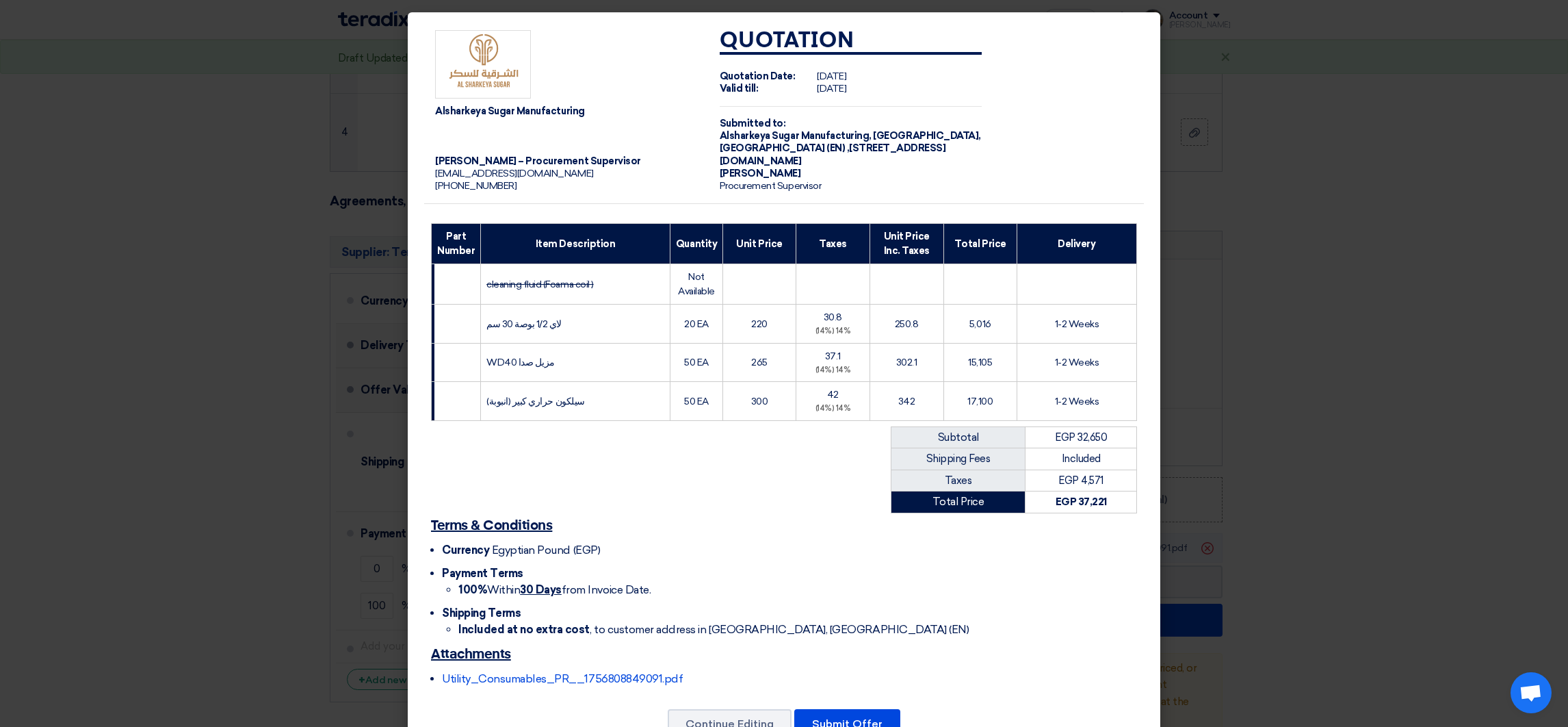
scroll to position [47, 0]
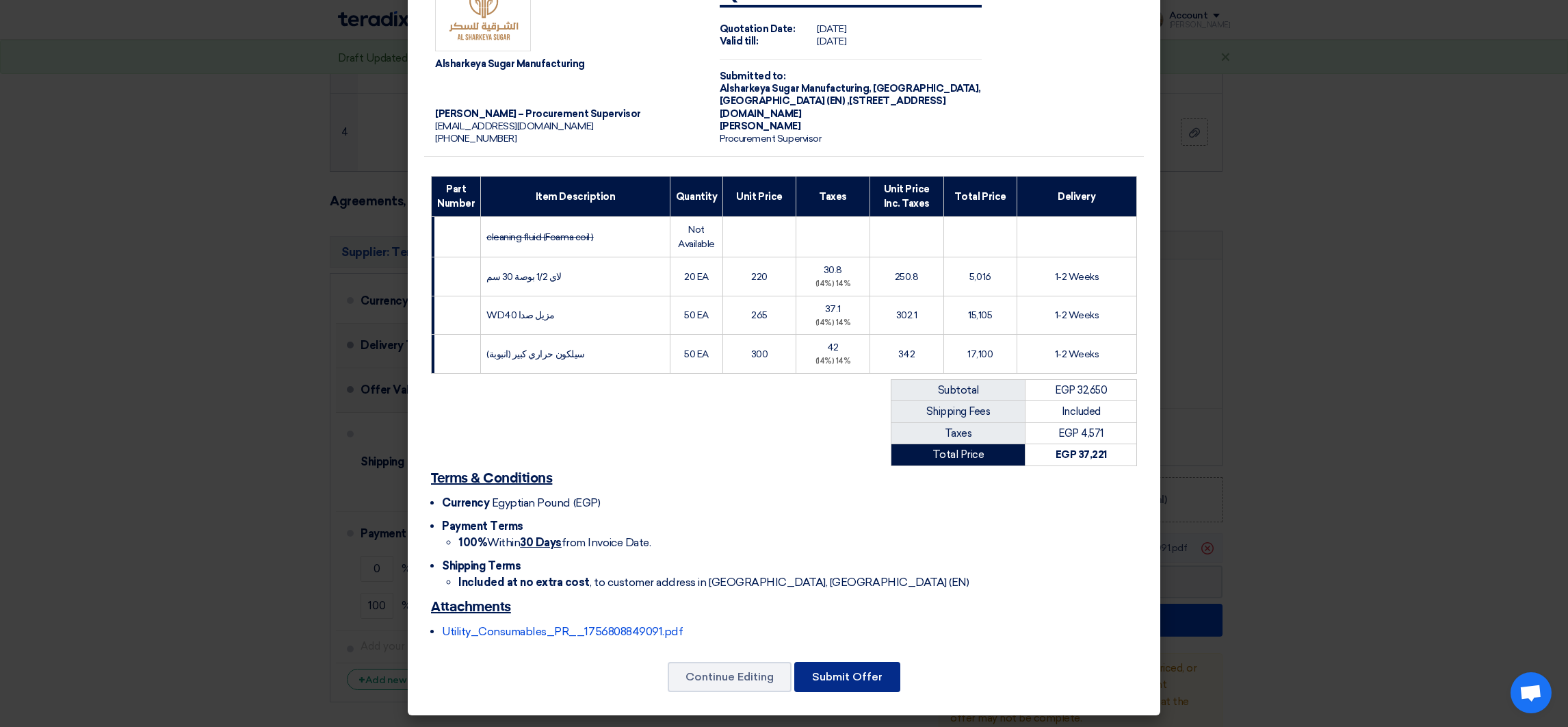
click at [855, 680] on button "Submit Offer" at bounding box center [847, 677] width 106 height 30
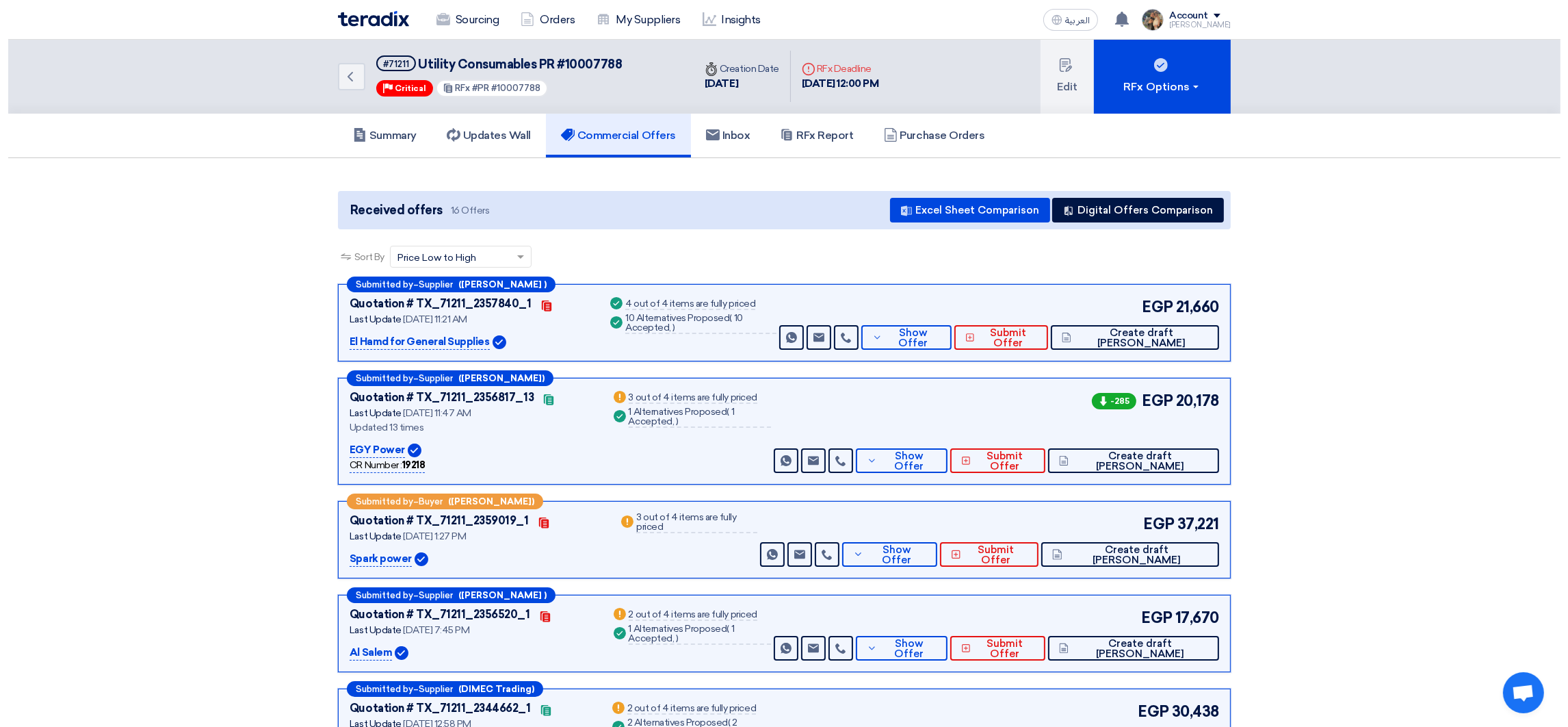
scroll to position [0, 0]
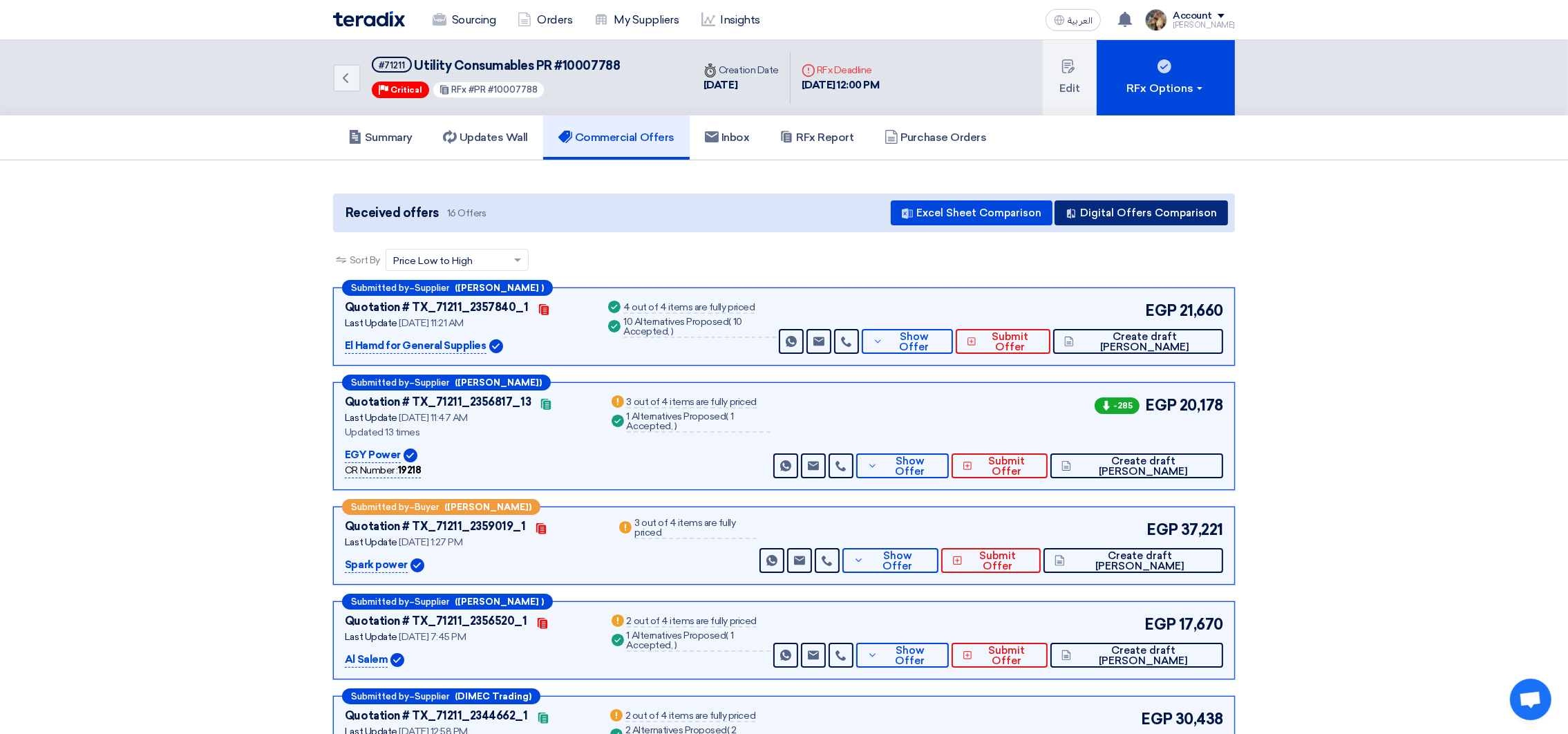
click at [1163, 217] on button "Digital Offers Comparison" at bounding box center [1141, 212] width 174 height 25
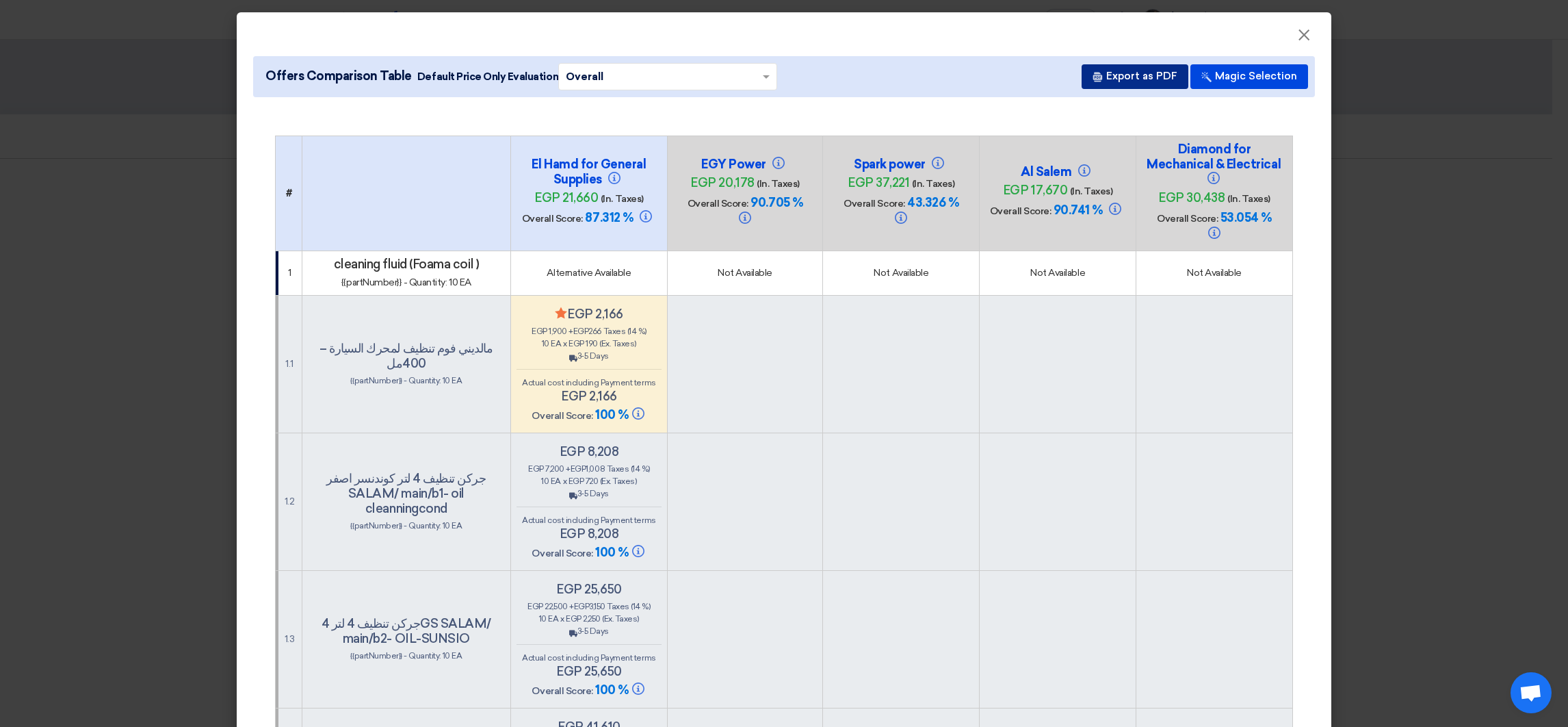
click at [1143, 80] on button "Export as PDF" at bounding box center [1135, 76] width 106 height 25
click at [1147, 79] on button "Export as PDF" at bounding box center [1135, 76] width 106 height 25
click at [1298, 39] on span "×" at bounding box center [1304, 38] width 13 height 28
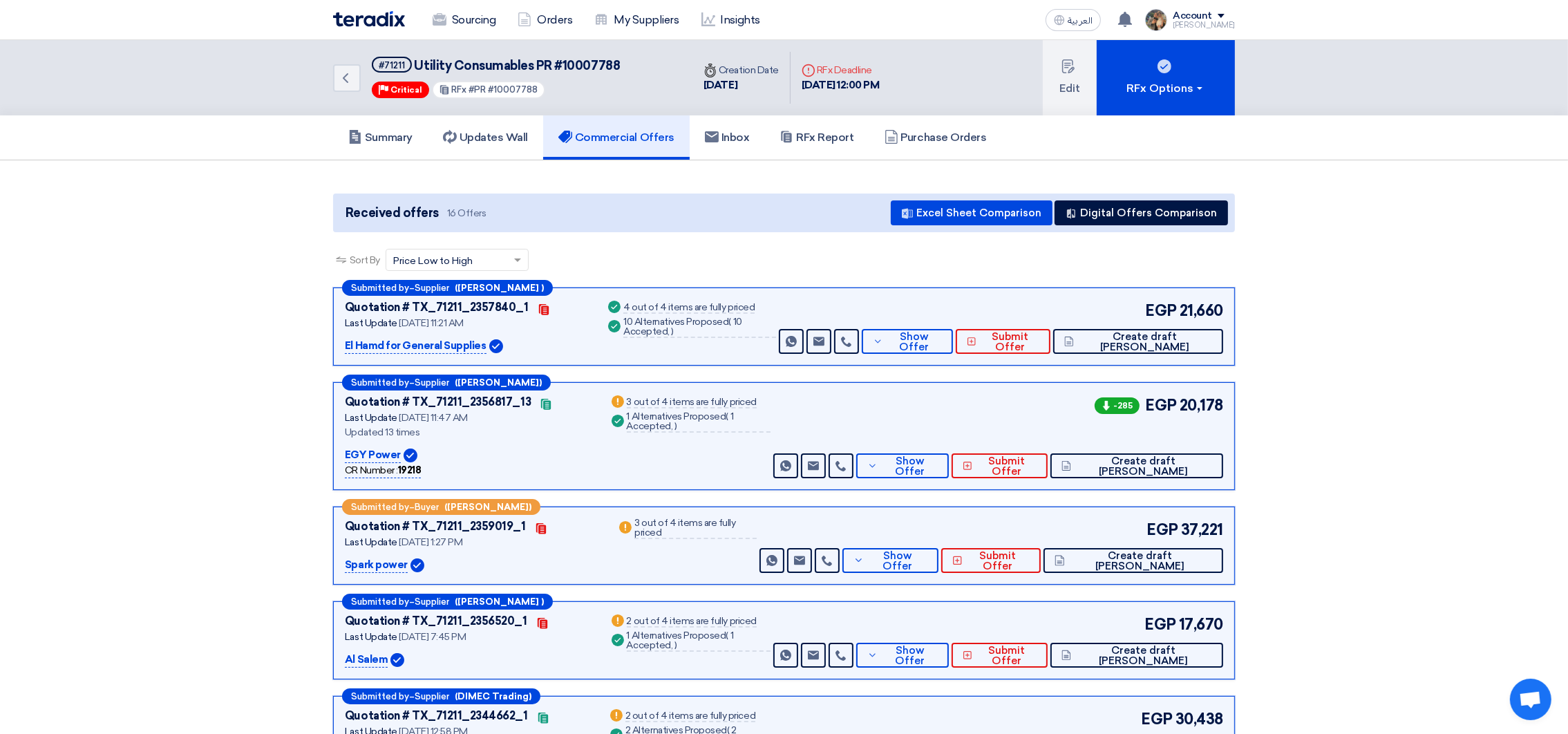
click at [437, 63] on span "Utility Consumables PR #10007788" at bounding box center [517, 65] width 206 height 15
drag, startPoint x: 437, startPoint y: 63, endPoint x: 575, endPoint y: 56, distance: 138.2
click at [575, 58] on span "Utility Consumables PR #10007788" at bounding box center [517, 65] width 206 height 15
copy span "Utility Consumables PR #10007788"
click at [578, 60] on span "Utility Consumables PR #10007788" at bounding box center [517, 65] width 206 height 15
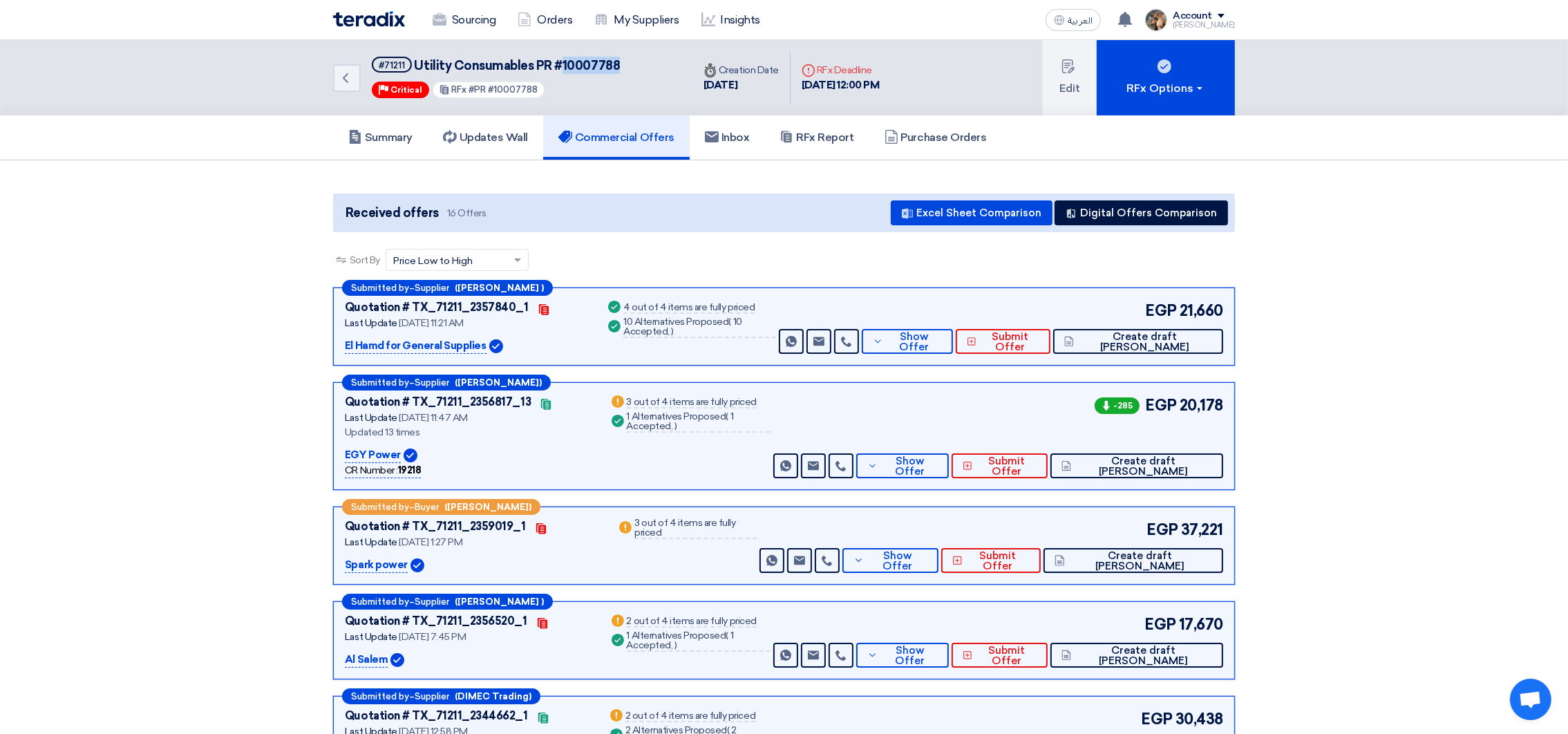
click at [578, 60] on span "Utility Consumables PR #10007788" at bounding box center [517, 65] width 206 height 15
click at [784, 132] on link "RFx Report" at bounding box center [816, 137] width 105 height 44
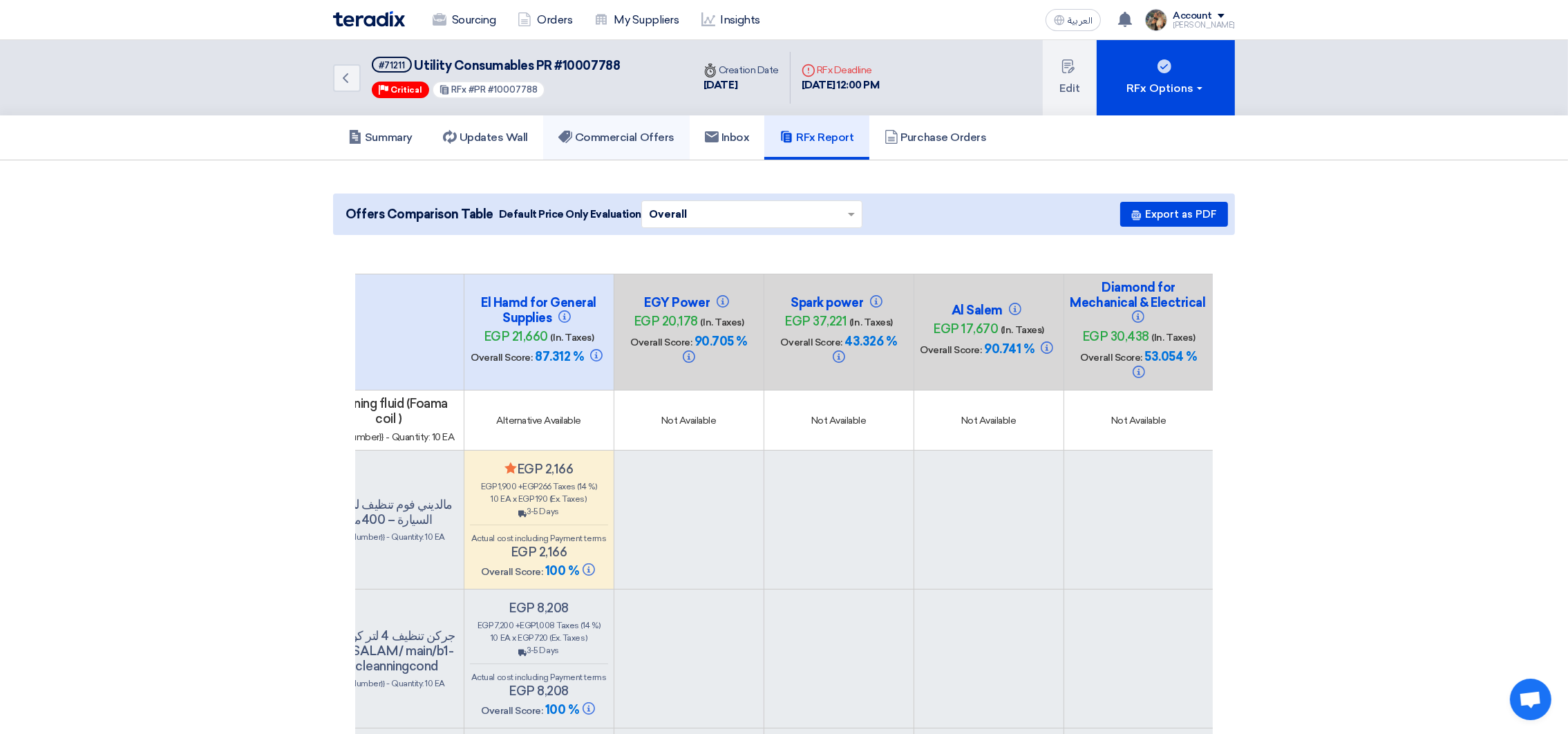
drag, startPoint x: 638, startPoint y: 139, endPoint x: 646, endPoint y: 138, distance: 8.1
click at [638, 139] on h5 "Commercial Offers" at bounding box center [616, 138] width 116 height 14
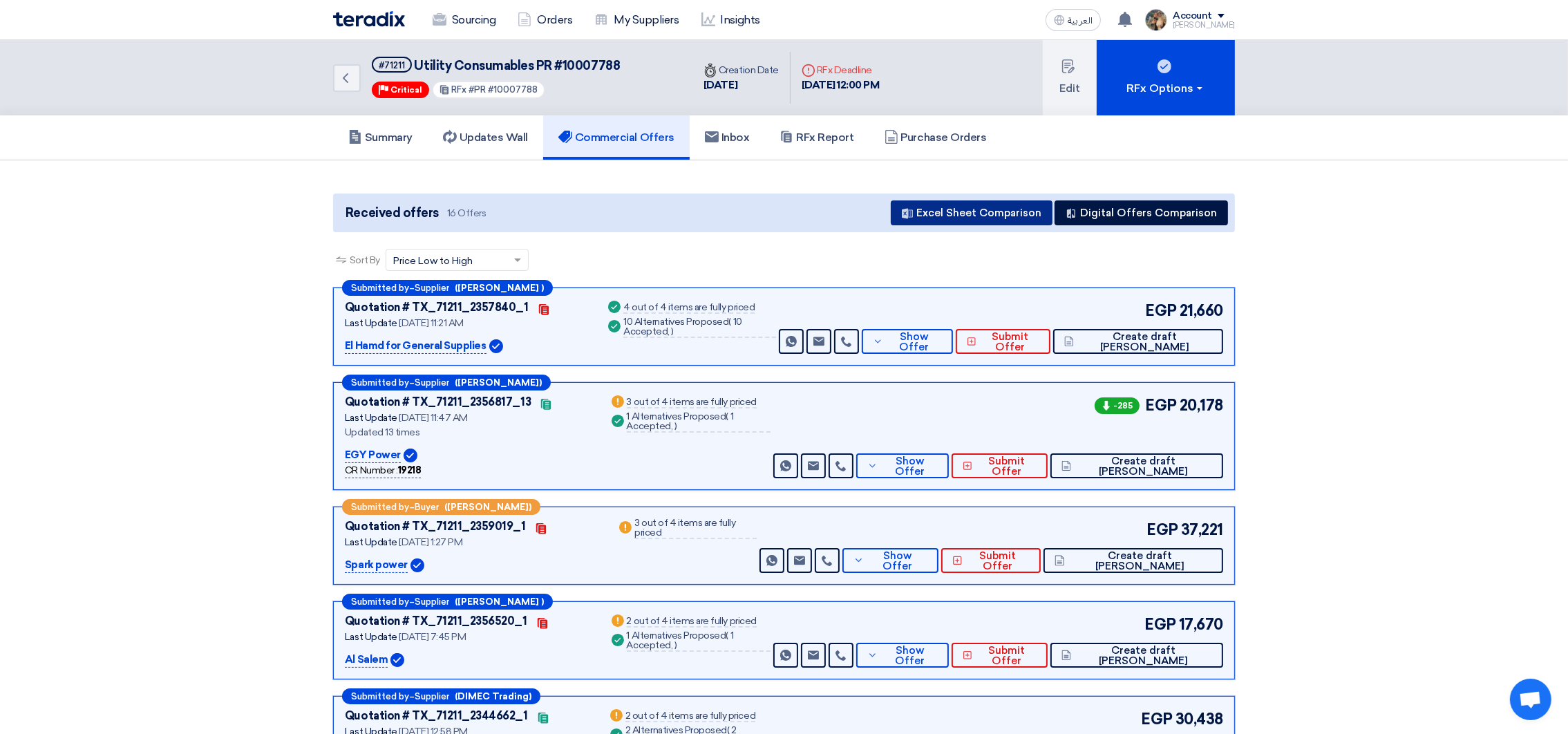
click at [980, 210] on button "Excel Sheet Comparison" at bounding box center [971, 212] width 162 height 25
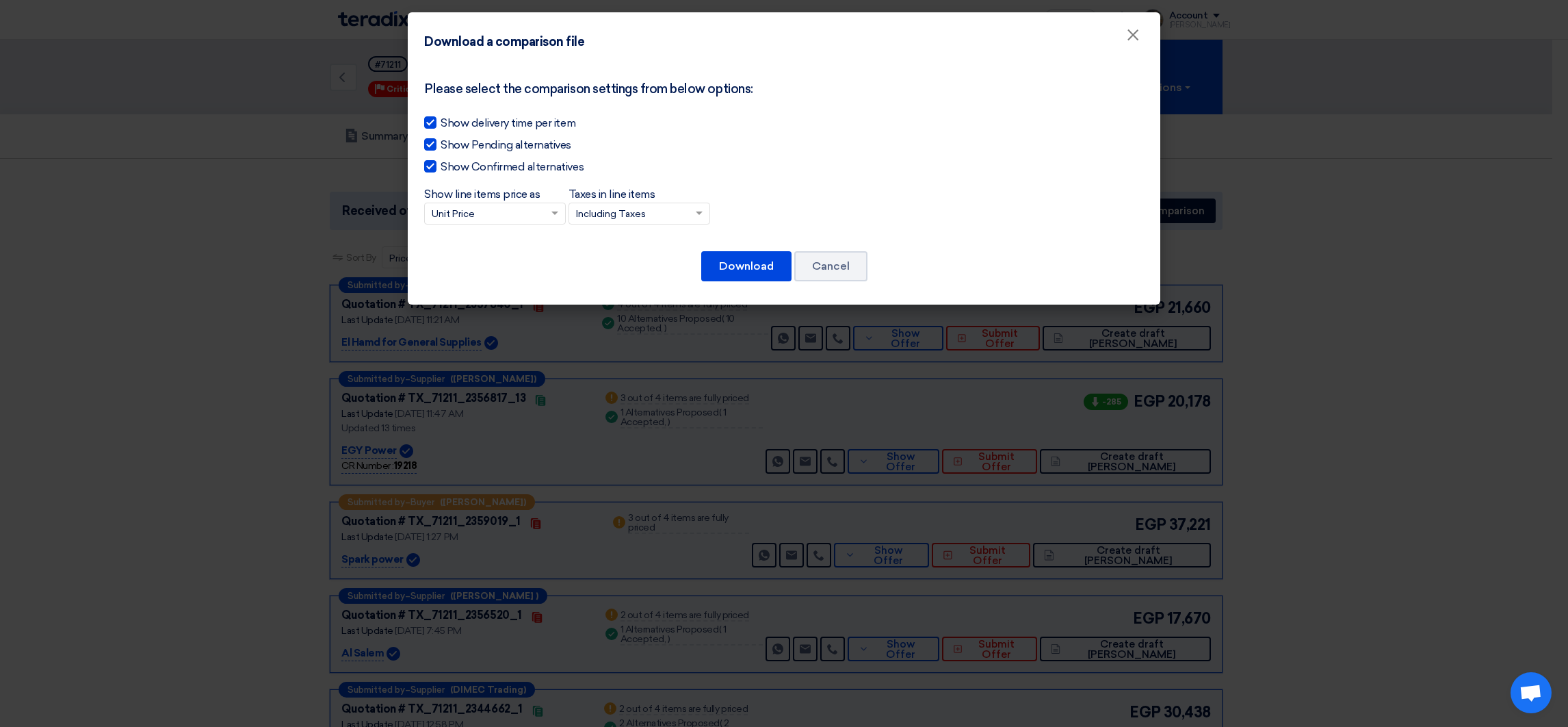
click at [606, 206] on input "Taxes in line items × Including Taxes" at bounding box center [633, 215] width 113 height 22
click at [626, 266] on span "Excluding Taxes" at bounding box center [612, 263] width 72 height 12
click at [626, 226] on input "Taxes in line items × Including Taxes Including Taxes Excluding Taxes" at bounding box center [633, 215] width 113 height 22
click at [731, 269] on button "Download" at bounding box center [746, 266] width 90 height 30
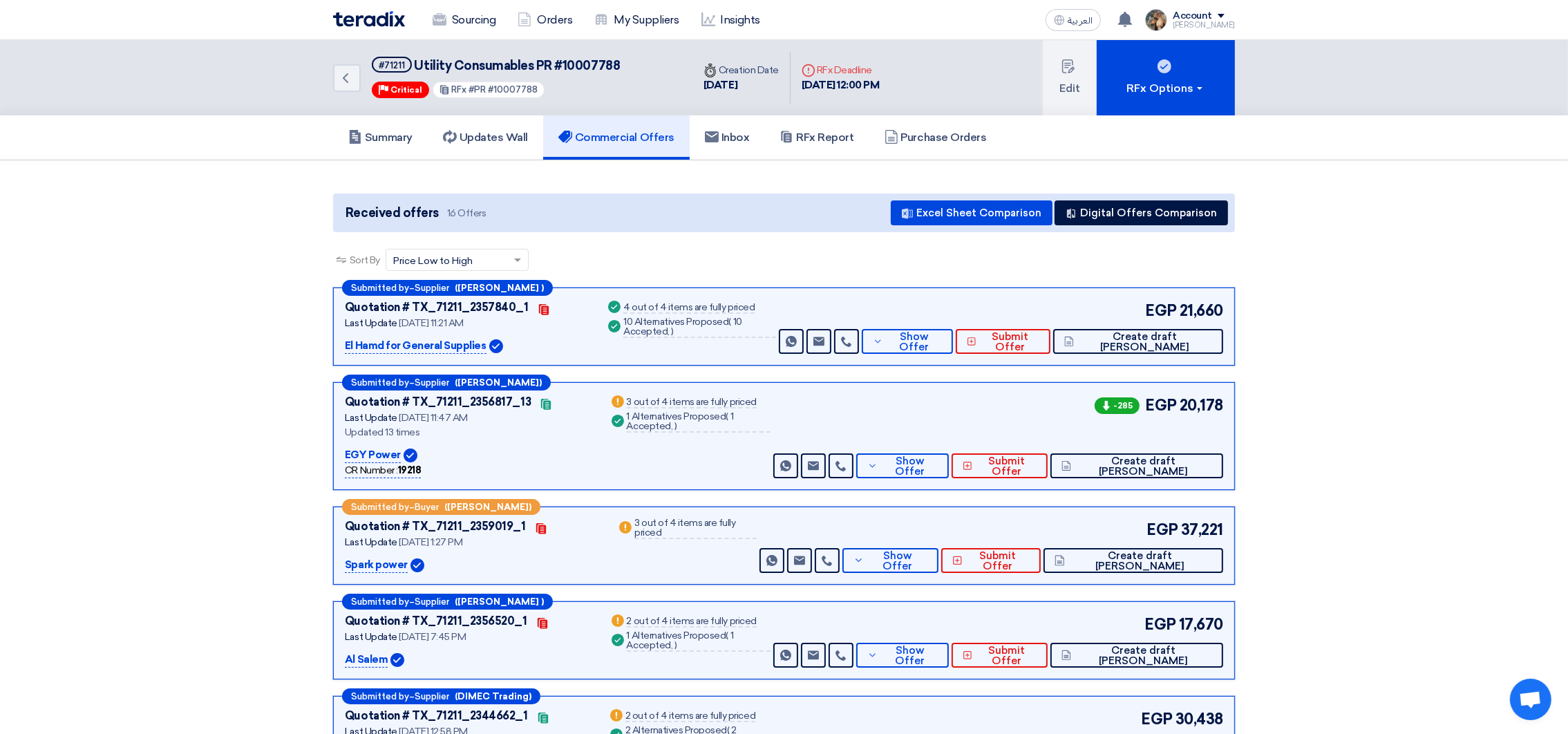
click at [359, 22] on img at bounding box center [369, 19] width 72 height 16
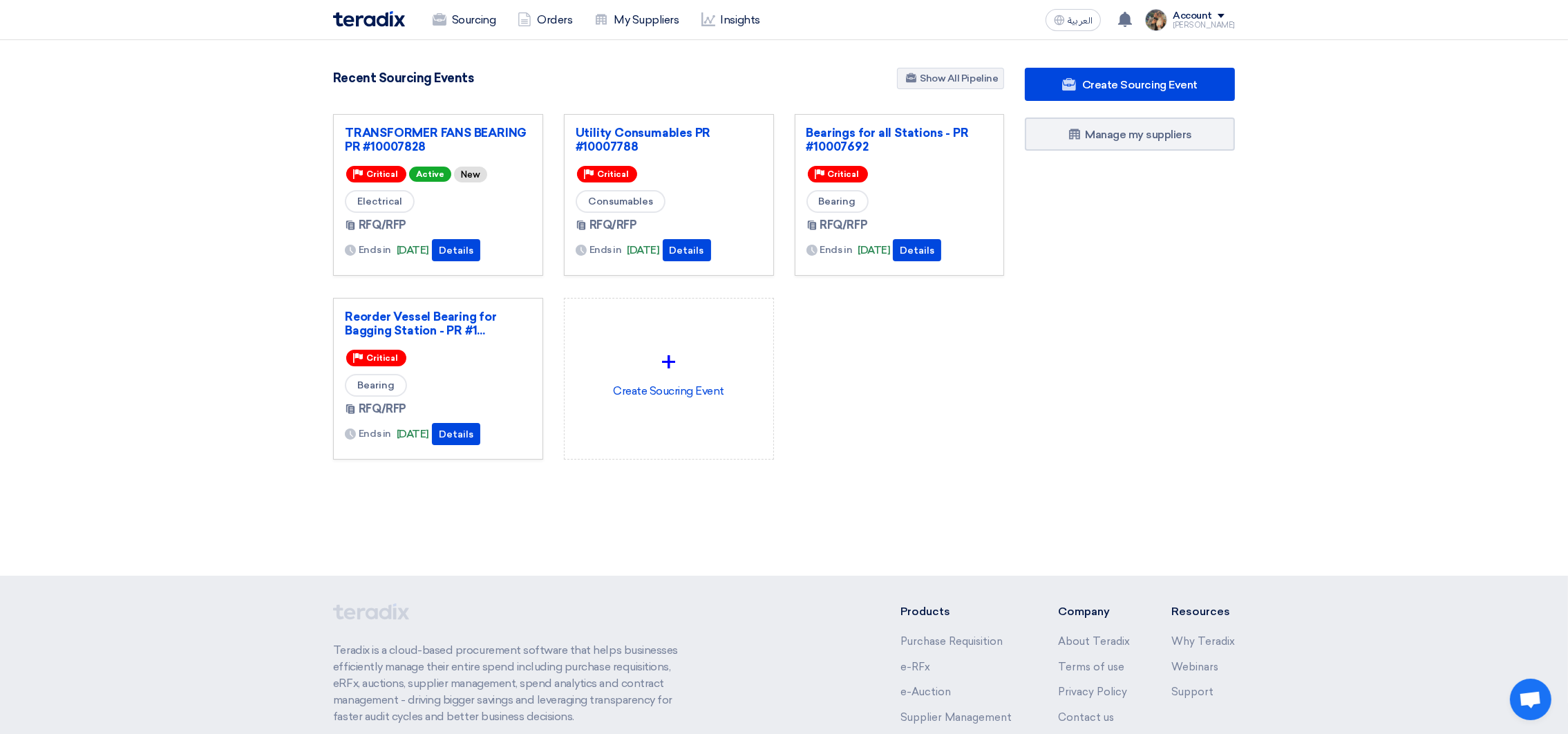
click at [447, 544] on section "3087 RFx remaining 9 Auctions remaining Create Sourcing Event" at bounding box center [784, 296] width 1568 height 514
